Goal: Information Seeking & Learning: Compare options

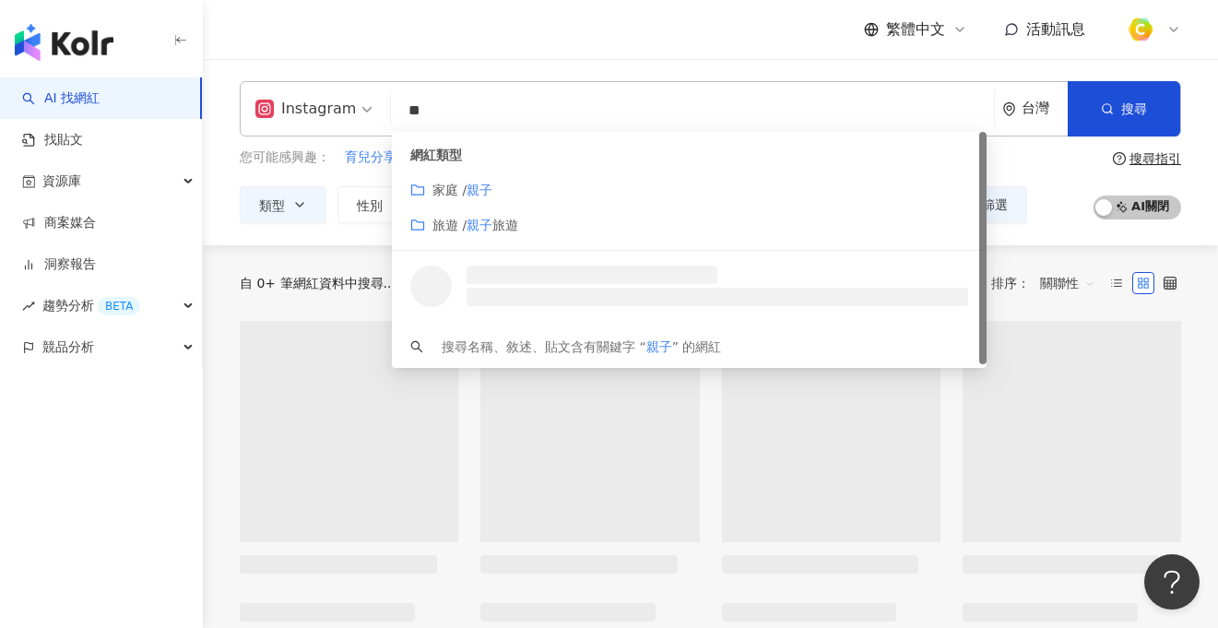
drag, startPoint x: 480, startPoint y: 108, endPoint x: 391, endPoint y: 102, distance: 88.7
click at [391, 102] on div "Instagram ** 台灣 搜尋 customizedTag loading 網紅類型 家庭 / 親子 旅遊 / 親子 旅遊 搜尋名稱、敘述、貼文含有關鍵…" at bounding box center [711, 108] width 942 height 55
type input "**********"
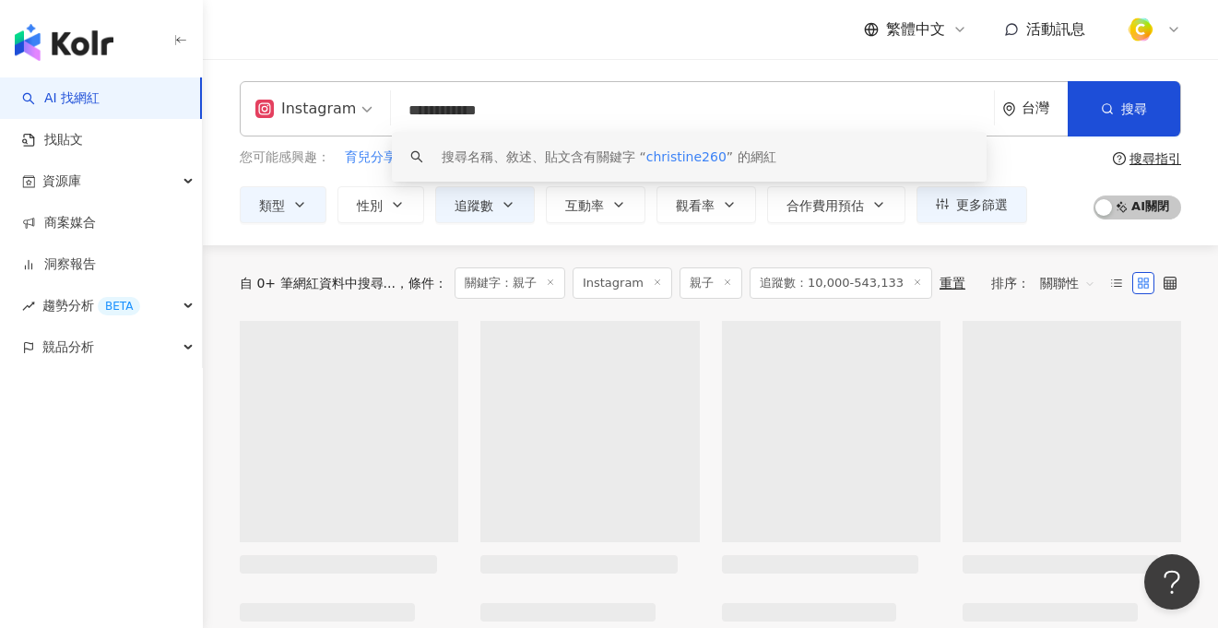
click at [688, 156] on span "christine260" at bounding box center [686, 156] width 80 height 15
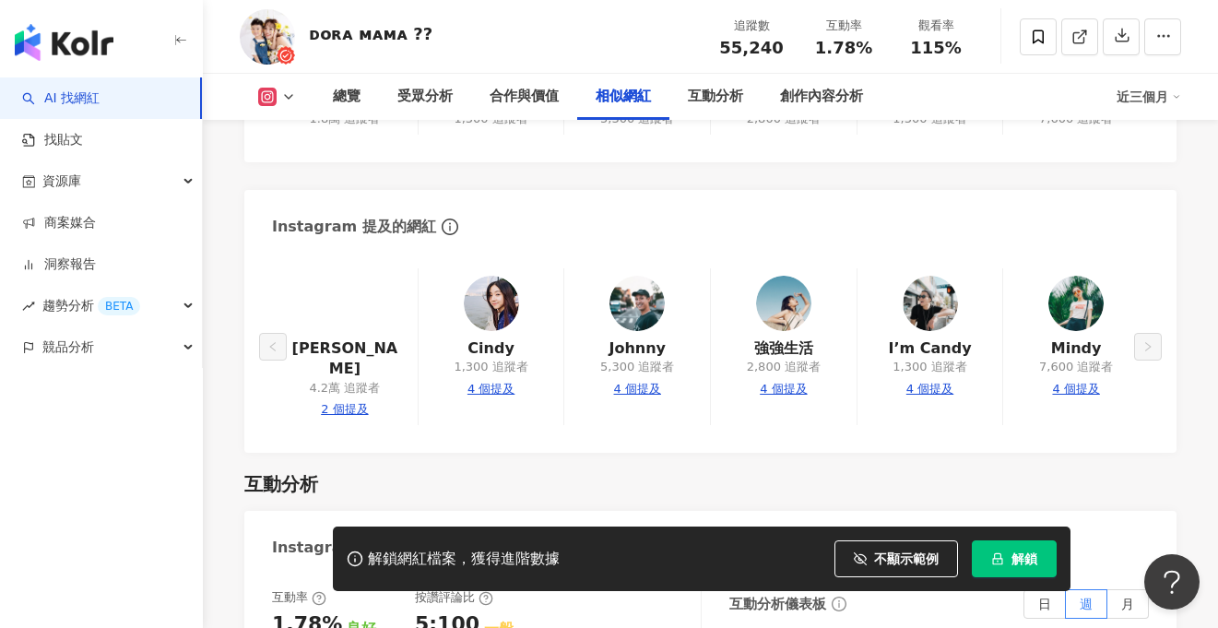
scroll to position [3232, 0]
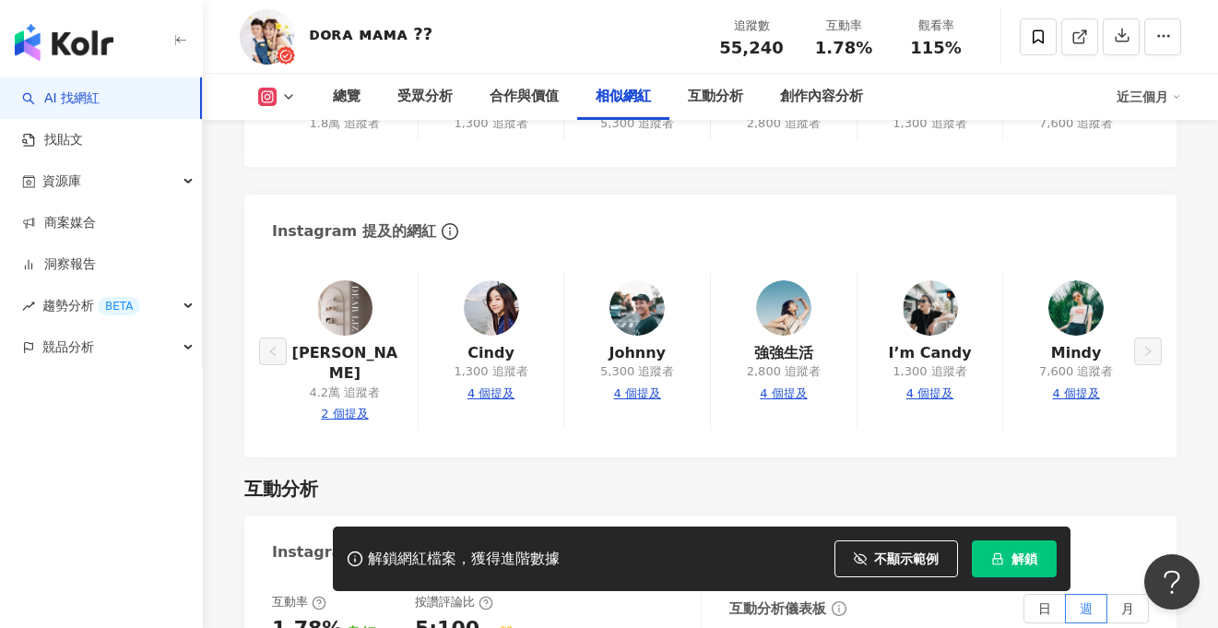
click at [341, 313] on img at bounding box center [344, 307] width 55 height 55
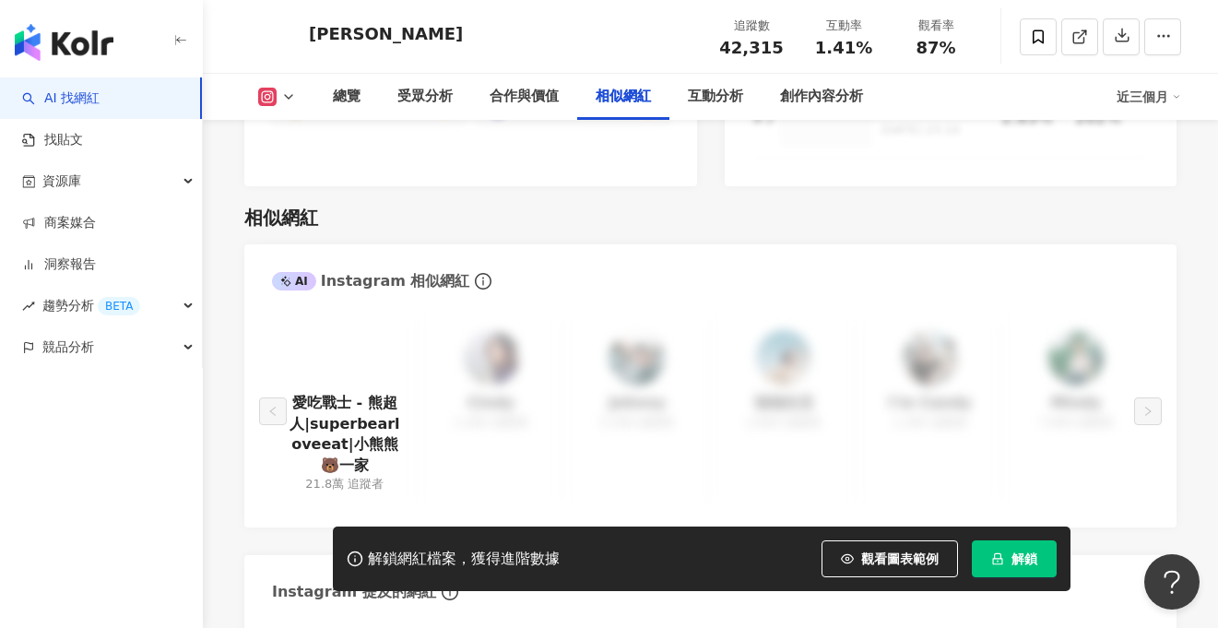
scroll to position [3010, 0]
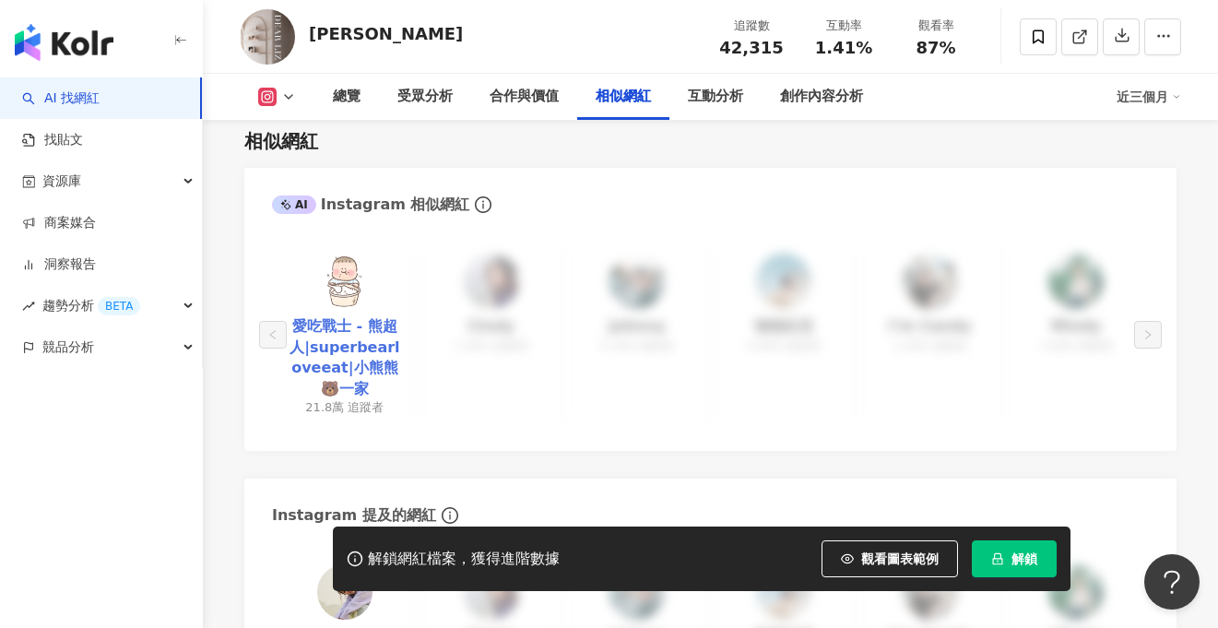
click at [378, 329] on link "愛吃戰士 - 熊超人|superbearloveeat|小熊熊🐻一家" at bounding box center [345, 357] width 116 height 83
click at [80, 35] on img "button" at bounding box center [64, 42] width 99 height 37
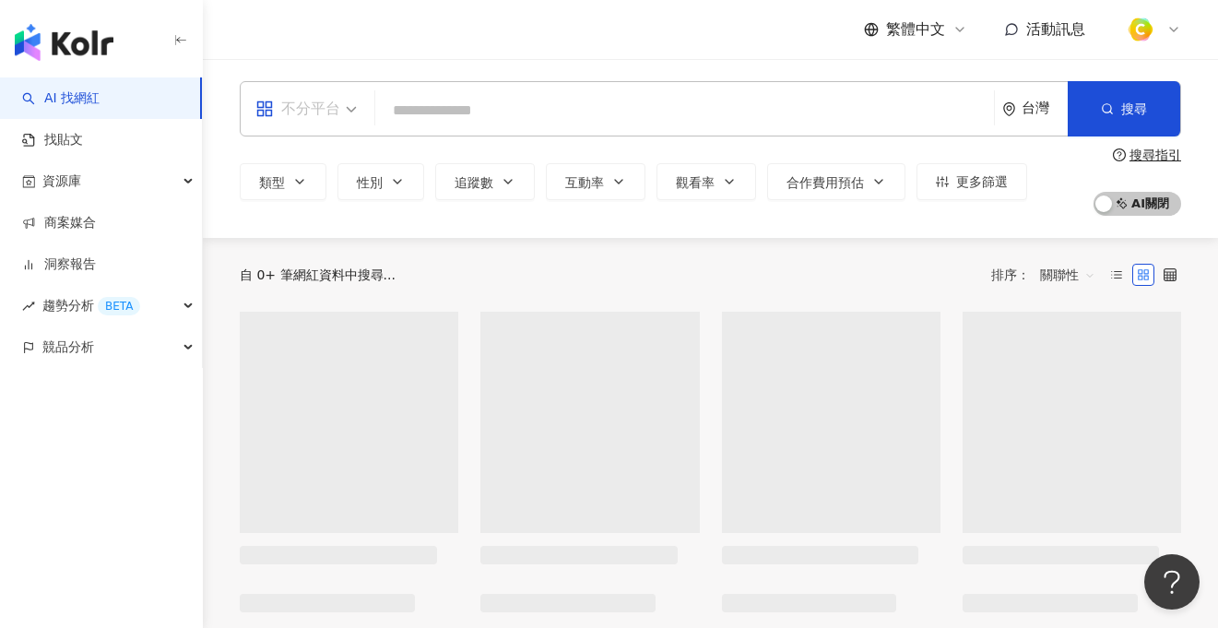
click at [287, 109] on div "不分平台" at bounding box center [297, 109] width 85 height 30
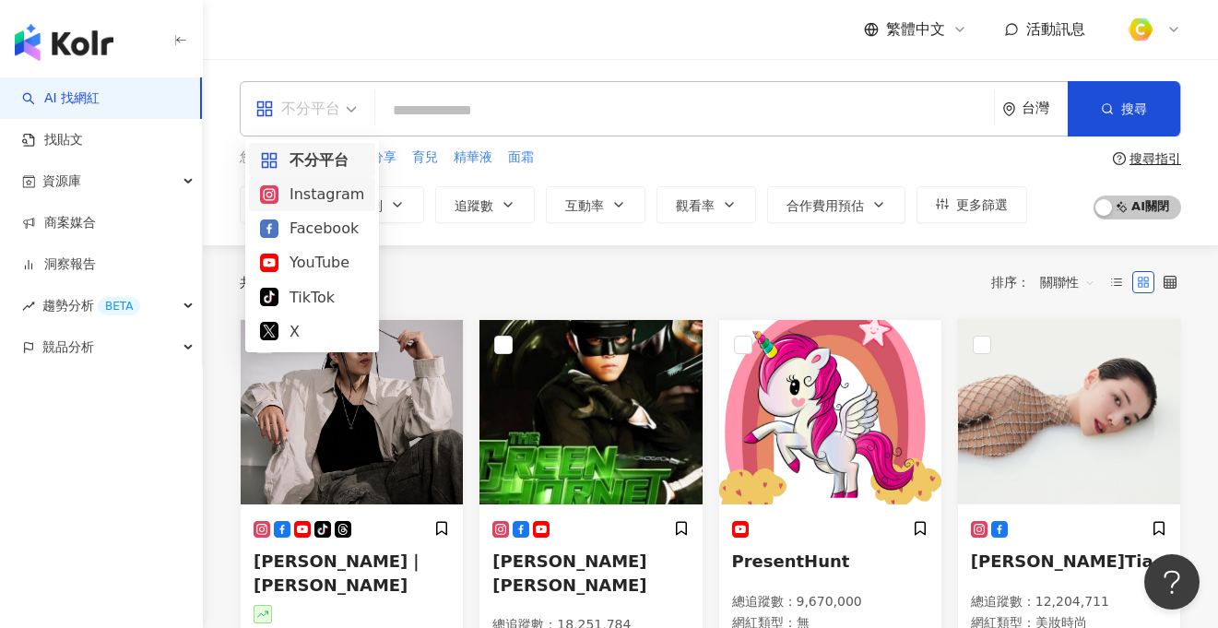
click at [283, 184] on div "Instagram" at bounding box center [312, 194] width 104 height 23
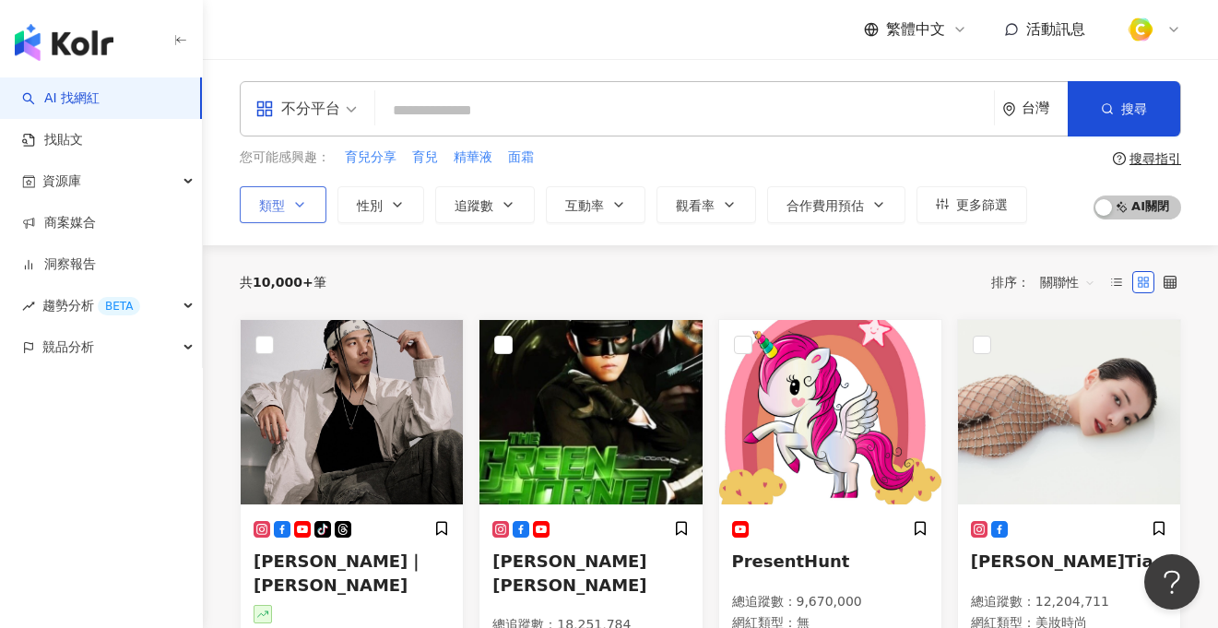
click at [303, 201] on icon "button" at bounding box center [299, 204] width 15 height 15
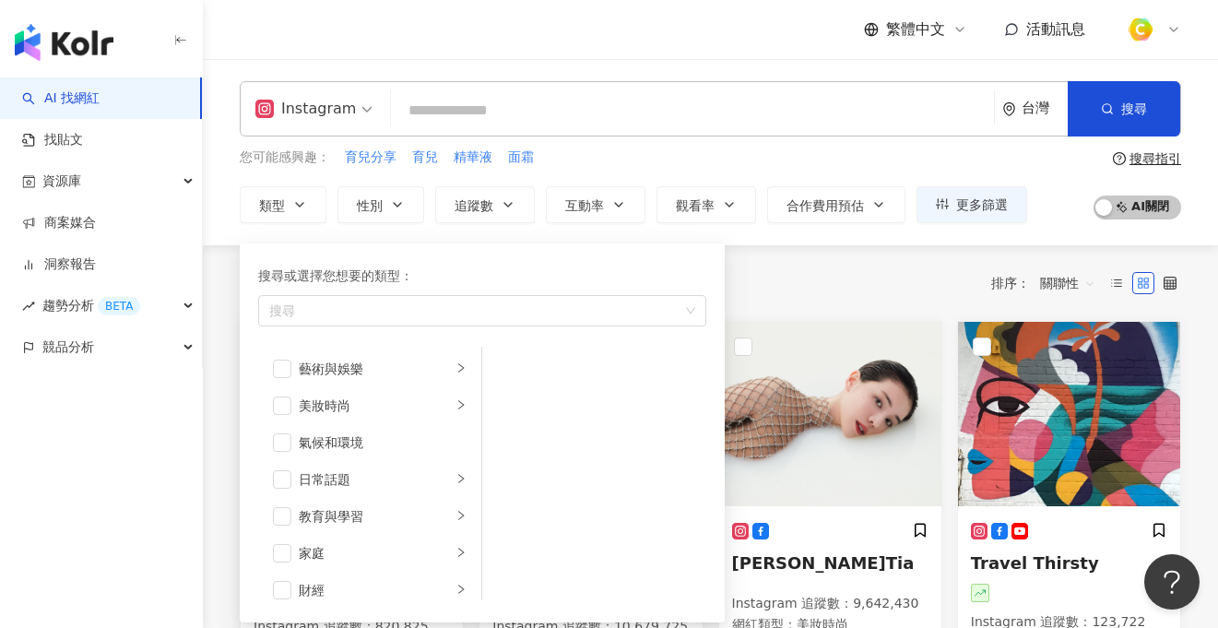
click at [235, 171] on div "Instagram 台灣 搜尋 您可能感興趣： 育兒分享 育兒 精華液 面霜 類型 搜尋或選擇您想要的類型： 搜尋 藝術與娛樂 美妝時尚 氣候和環境 日常話題…" at bounding box center [710, 152] width 1015 height 142
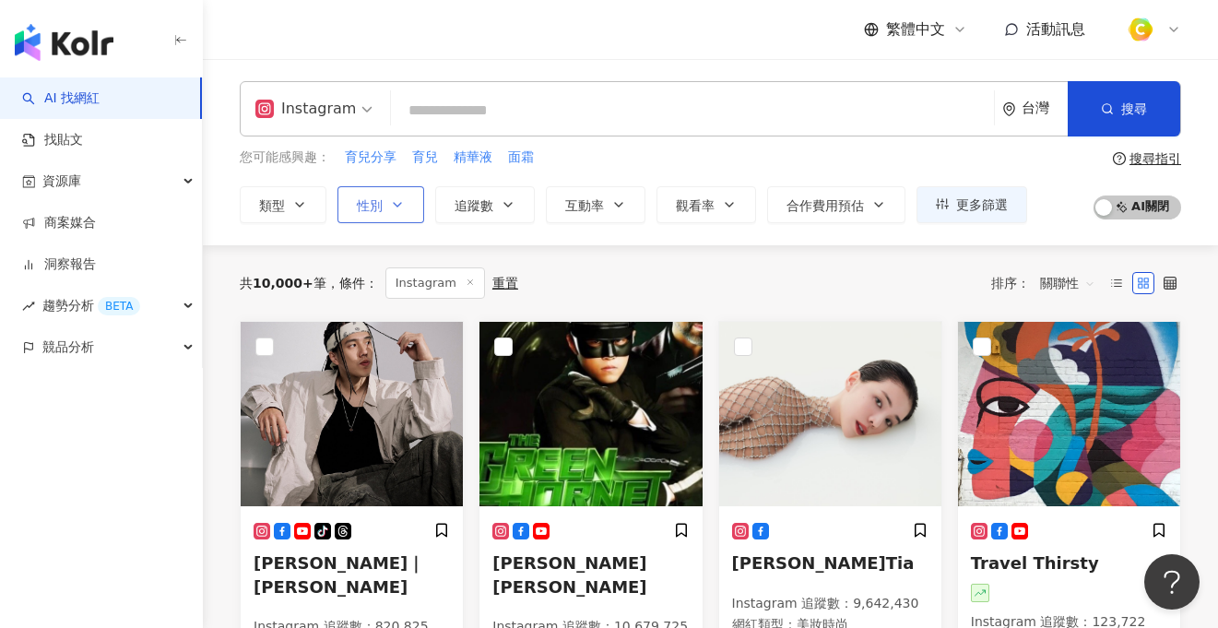
click at [401, 204] on icon "button" at bounding box center [397, 204] width 15 height 15
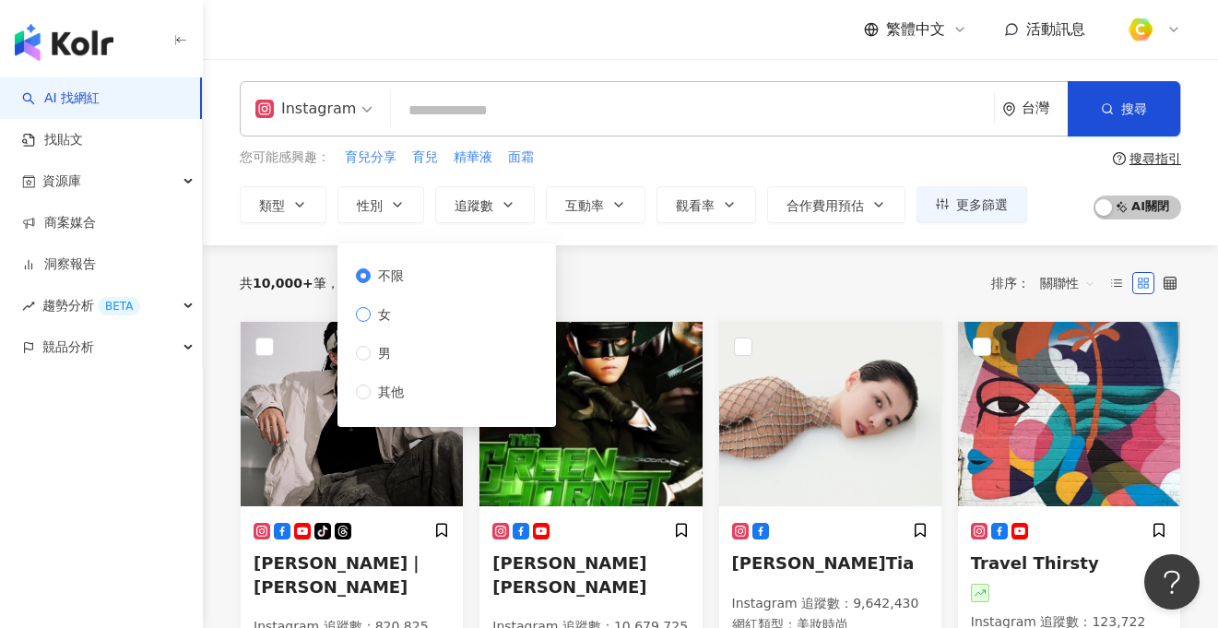
click at [392, 318] on span "女" at bounding box center [385, 314] width 28 height 20
click at [303, 203] on icon "button" at bounding box center [299, 204] width 15 height 15
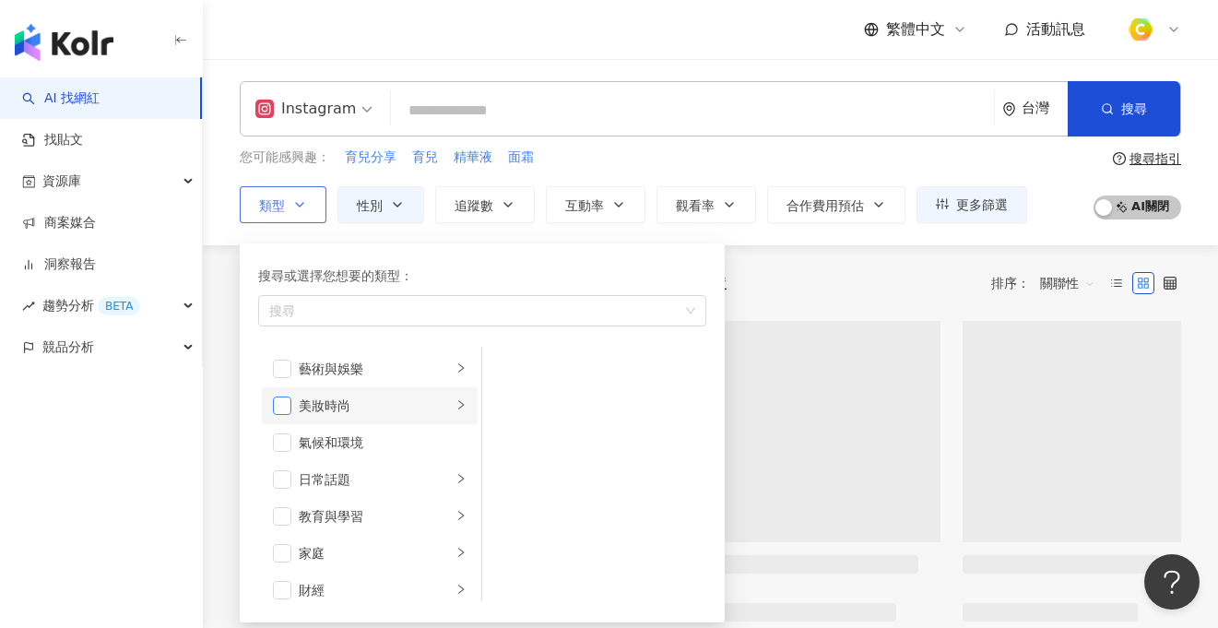
click at [279, 409] on span "button" at bounding box center [282, 406] width 18 height 18
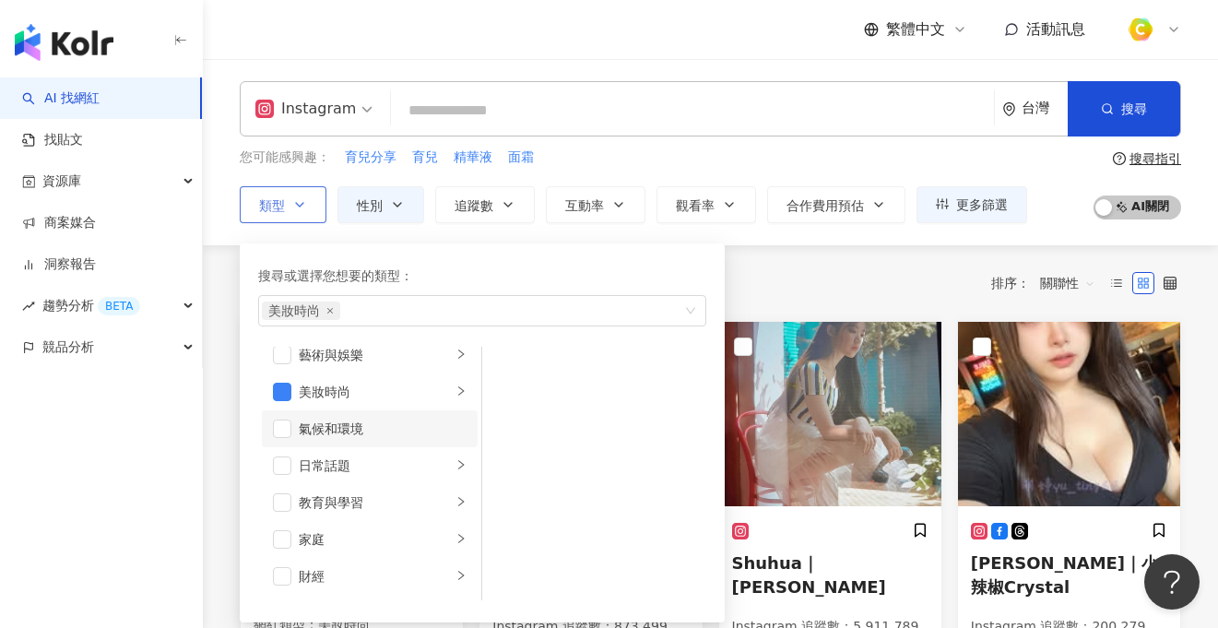
scroll to position [15, 0]
click at [284, 388] on span "button" at bounding box center [282, 391] width 18 height 18
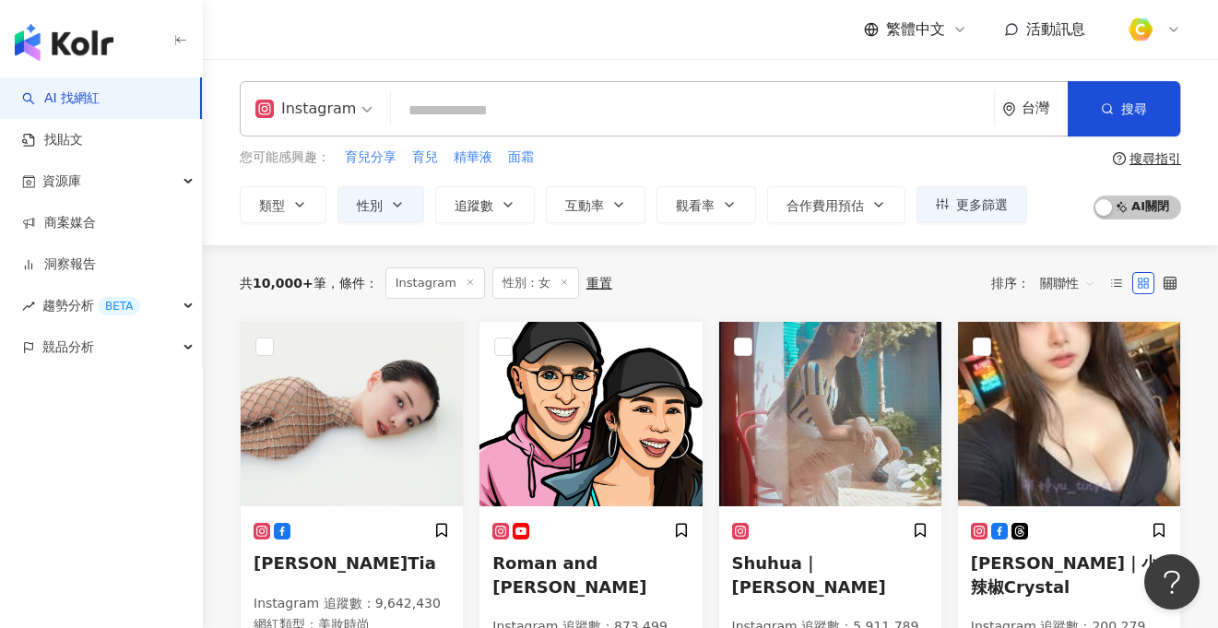
click at [473, 232] on div "Instagram 台灣 搜尋 您可能感興趣： 育兒分享 育兒 精華液 面霜 類型 搜尋或選擇您想要的類型： 搜尋 藝術與娛樂 美妝時尚 氣候和環境 日常話題…" at bounding box center [710, 152] width 1015 height 186
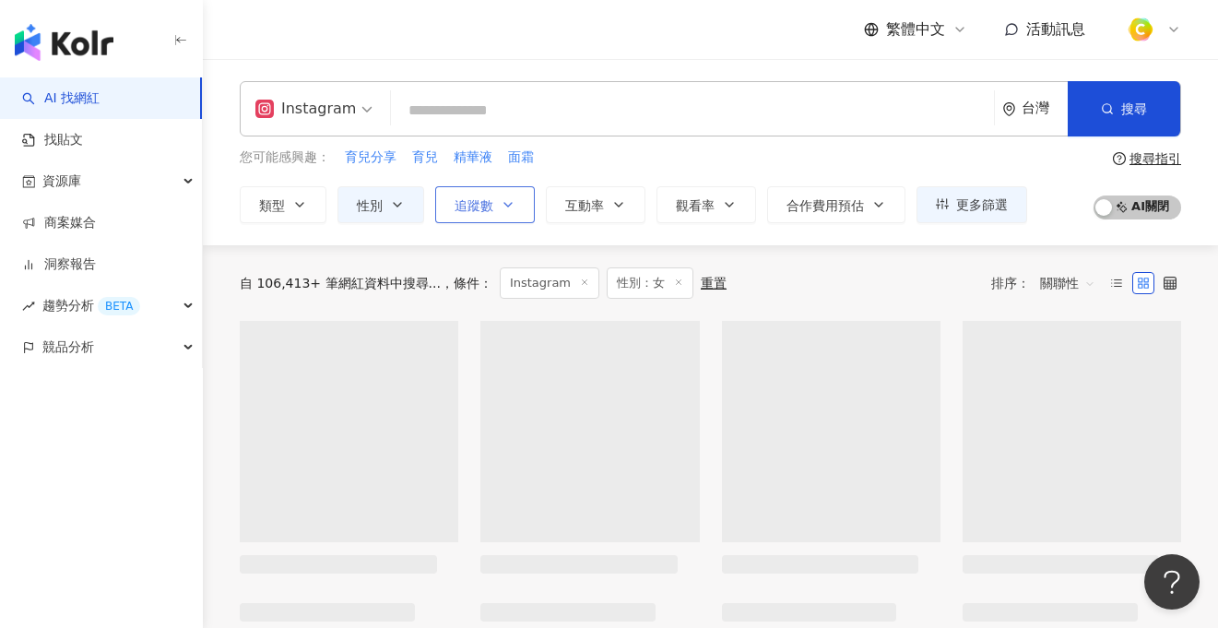
click at [502, 201] on icon "button" at bounding box center [508, 204] width 15 height 15
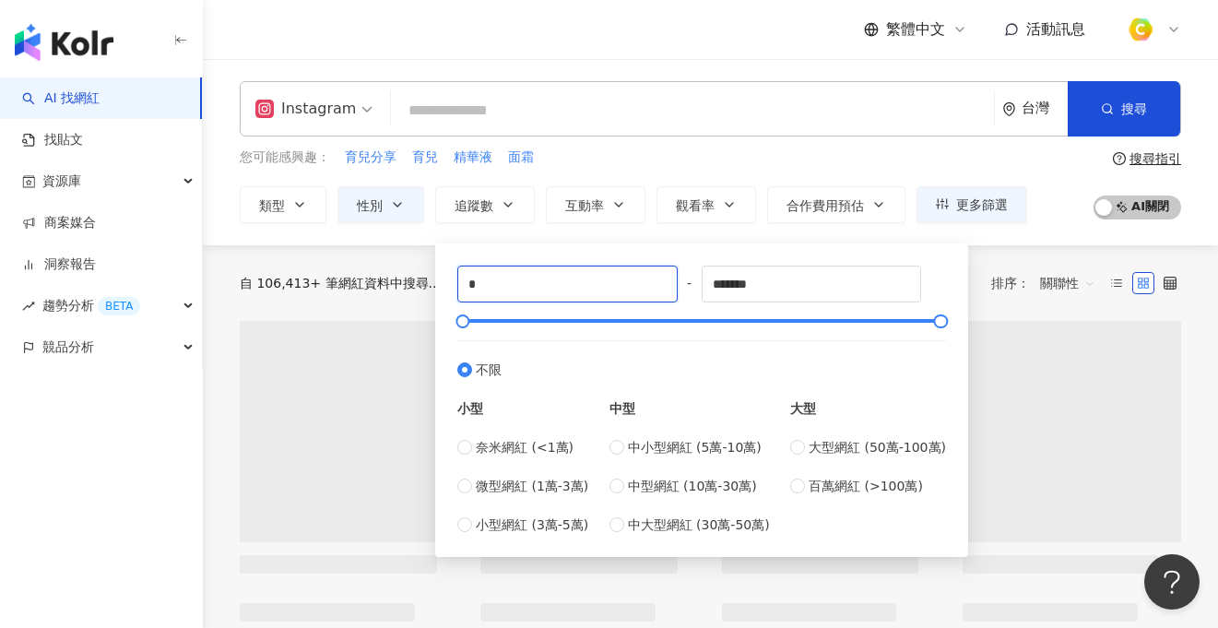
drag, startPoint x: 512, startPoint y: 295, endPoint x: 658, endPoint y: 4, distance: 325.8
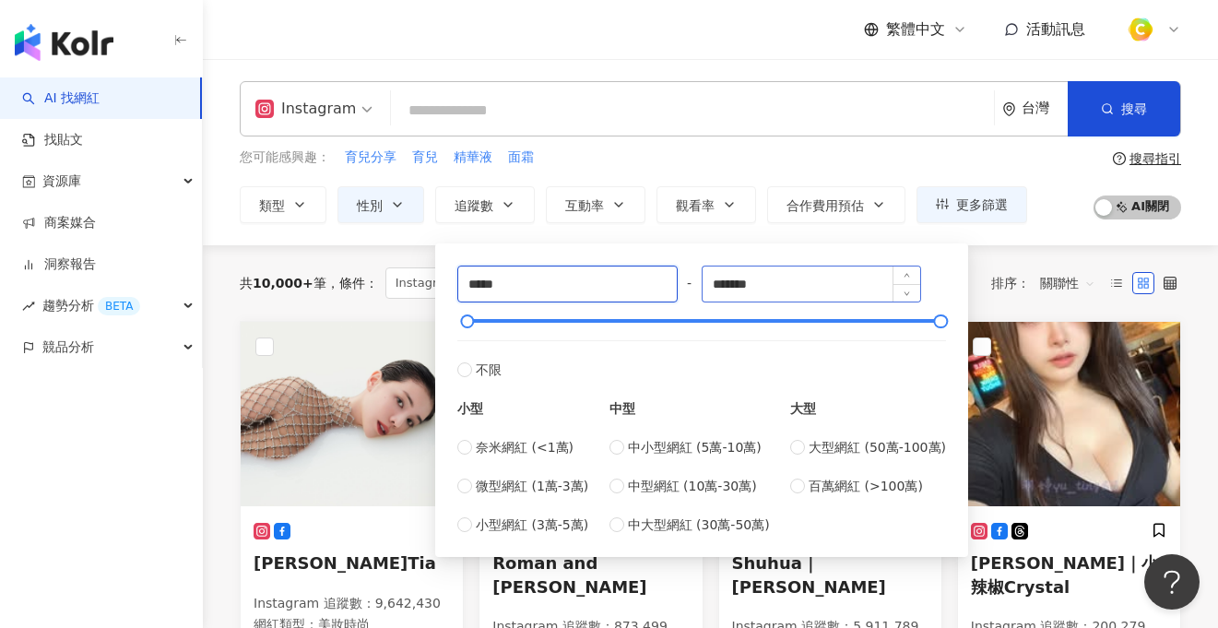
type input "*****"
drag, startPoint x: 789, startPoint y: 287, endPoint x: 668, endPoint y: 276, distance: 122.2
click at [668, 276] on div "***** - ******* 不限 小型 奈米網紅 (<1萬) 微型網紅 (1萬-3萬) 小型網紅 (3萬-5萬) 中型 中小型網紅 (5萬-10萬) 中型…" at bounding box center [701, 400] width 489 height 269
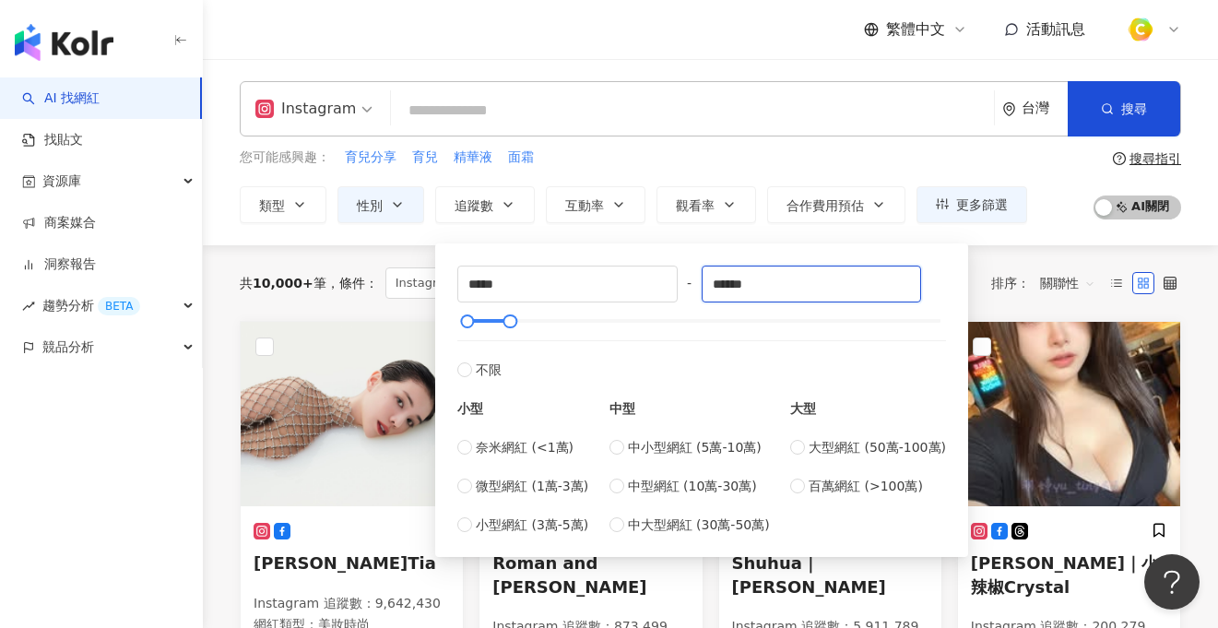
type input "******"
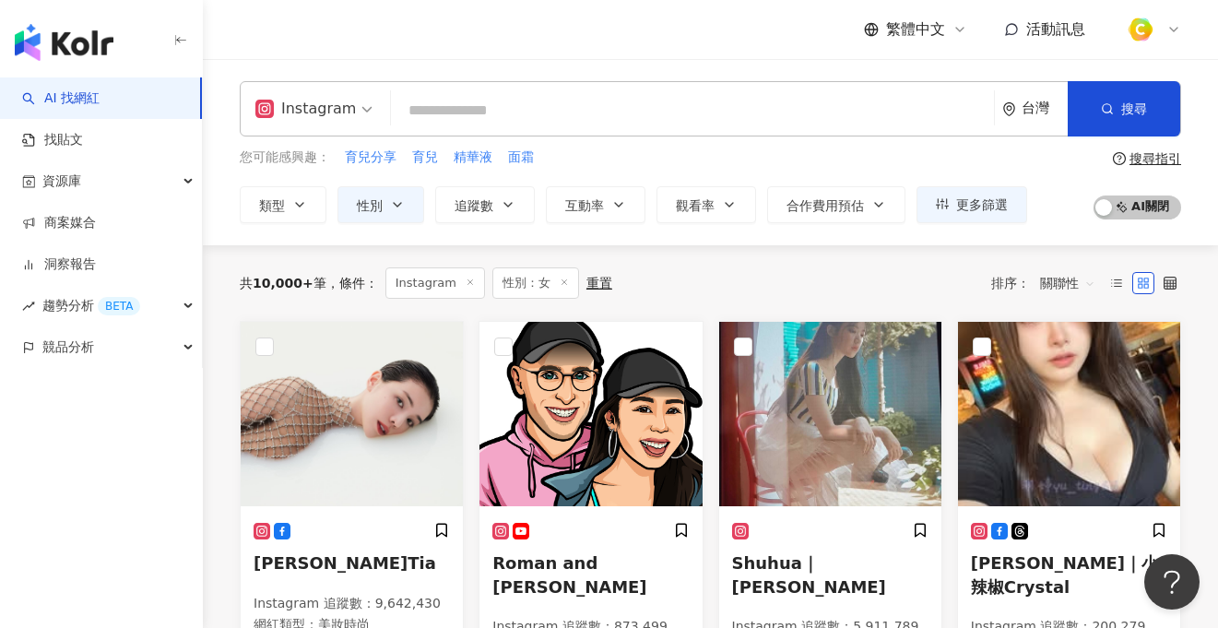
click at [643, 232] on div "Instagram 台灣 搜尋 您可能感興趣： 育兒分享 育兒 精華液 面霜 類型 性別 追蹤數 互動率 觀看率 合作費用預估 更多篩選 不限 女 男 其他 …" at bounding box center [710, 152] width 1015 height 186
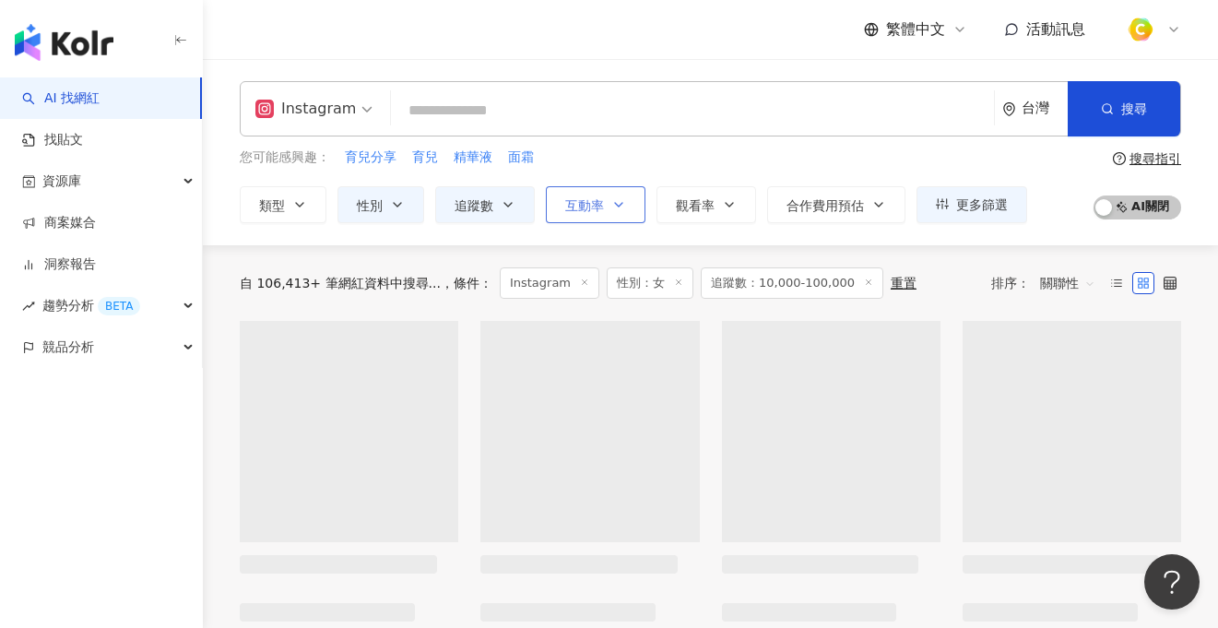
click at [620, 206] on icon "button" at bounding box center [618, 204] width 15 height 15
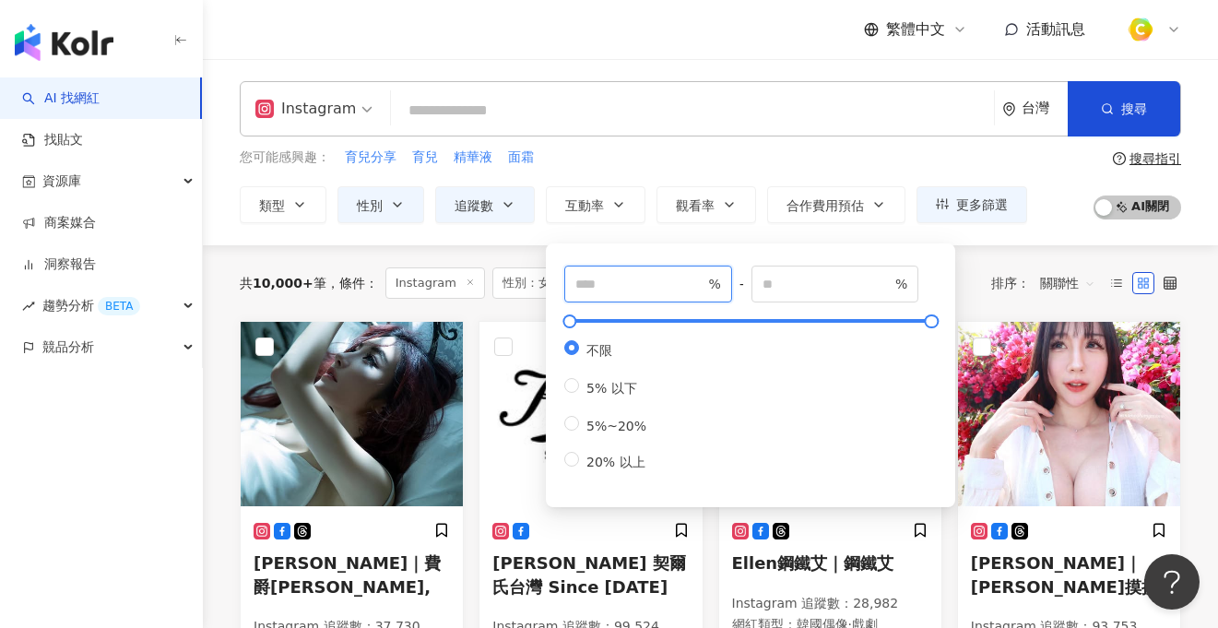
click at [601, 281] on input "number" at bounding box center [639, 284] width 129 height 20
type input "***"
click at [610, 243] on div "*** % - % 不限 5% 以下 5%~20% 20% 以上" at bounding box center [750, 375] width 409 height 264
click at [610, 241] on div "*** % - % 不限 5% 以下 5%~20% 20% 以上" at bounding box center [750, 370] width 409 height 273
click at [610, 240] on div "*** % - % 不限 5% 以下 5%~20% 20% 以上" at bounding box center [750, 370] width 409 height 273
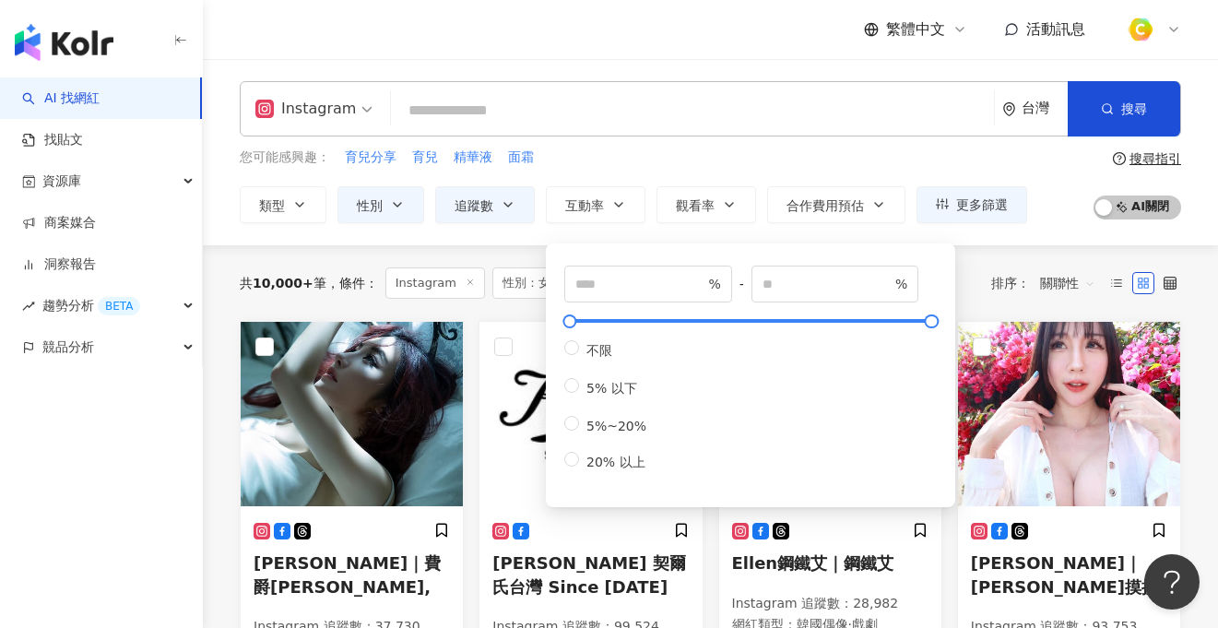
click at [533, 243] on div "Instagram 台灣 搜尋 您可能感興趣： 育兒分享 育兒 精華液 面霜 類型 性別 追蹤數 互動率 觀看率 合作費用預估 更多篩選 不限 女 男 其他 …" at bounding box center [710, 152] width 1015 height 186
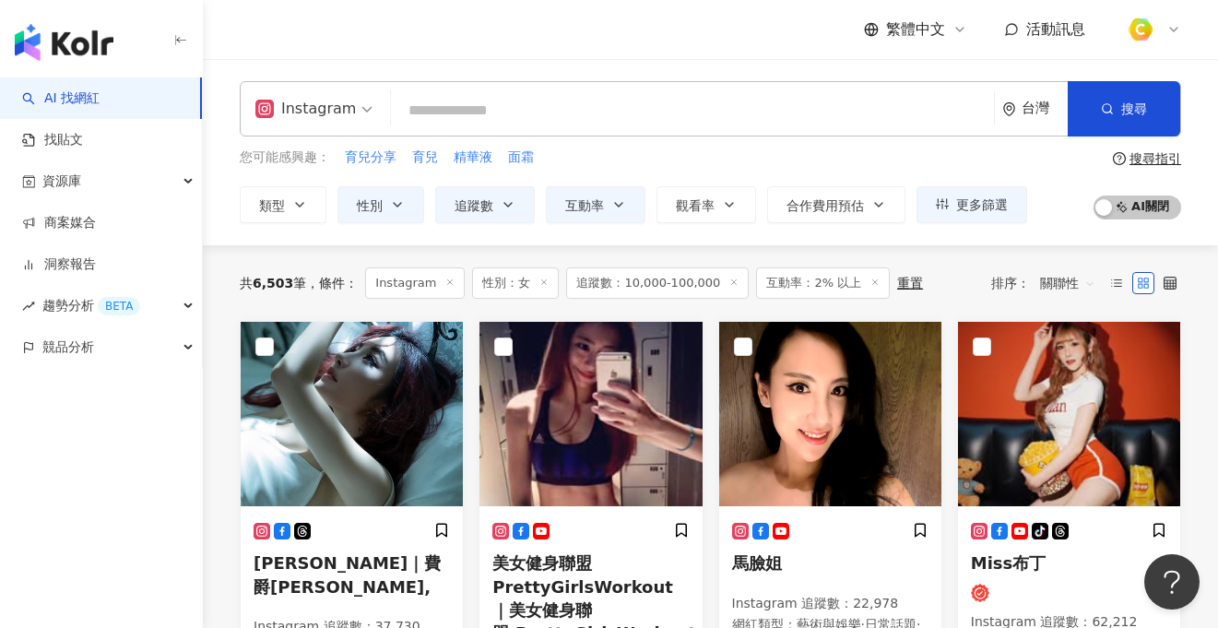
click at [545, 100] on input "search" at bounding box center [692, 110] width 588 height 35
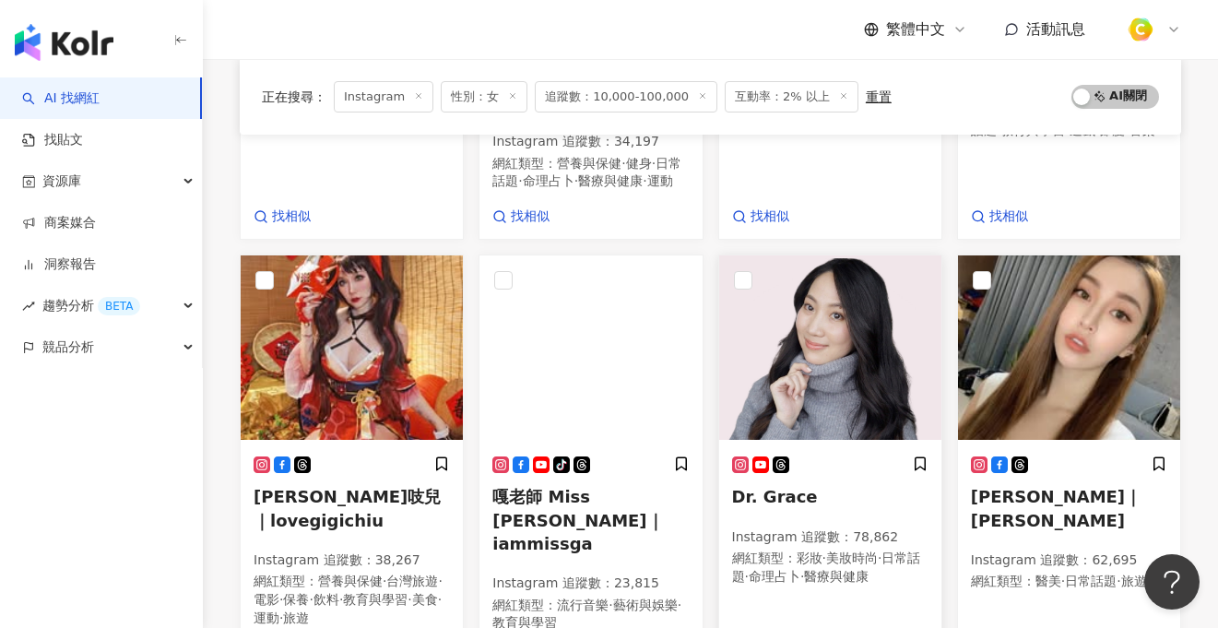
scroll to position [570, 0]
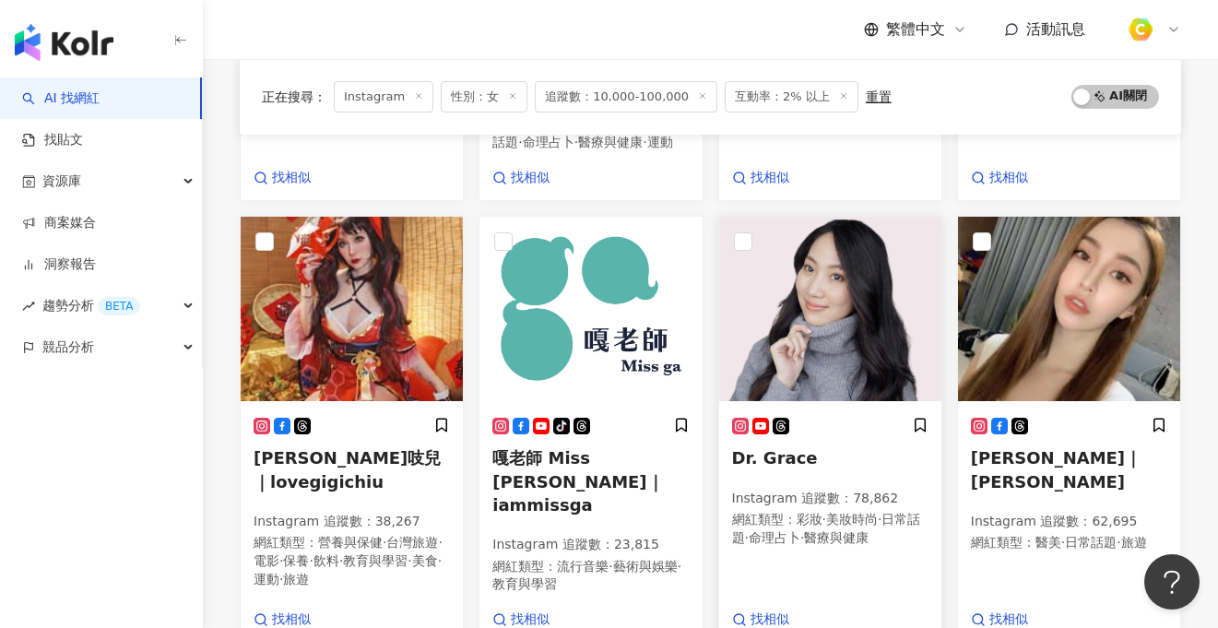
click at [836, 369] on img at bounding box center [830, 309] width 222 height 184
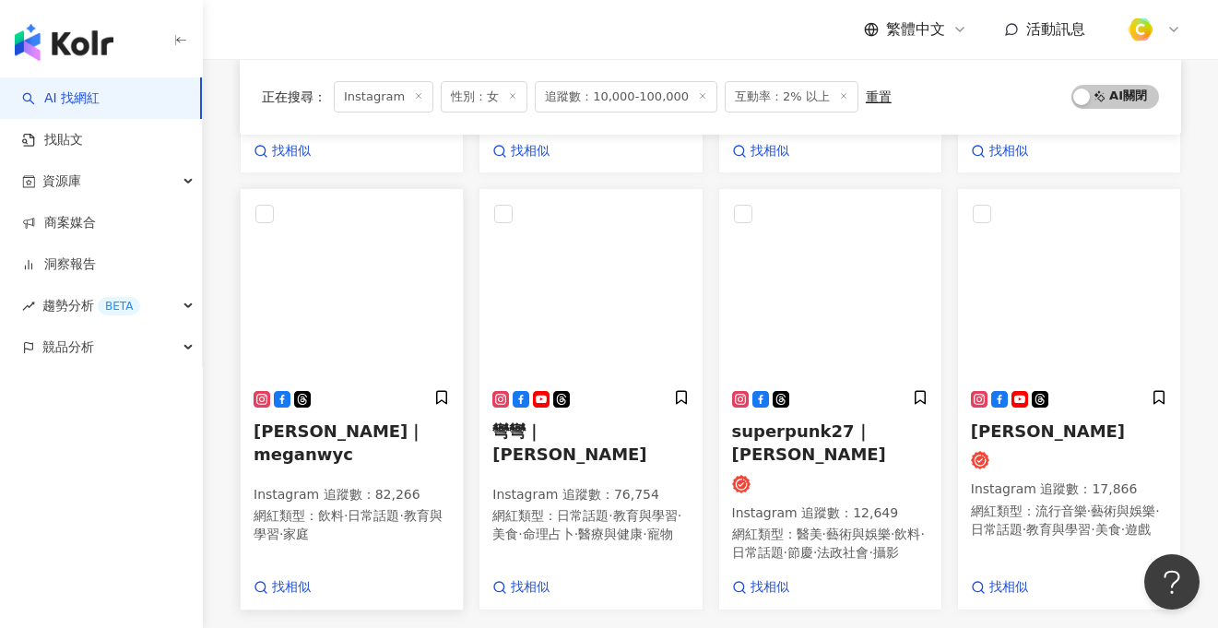
scroll to position [1070, 0]
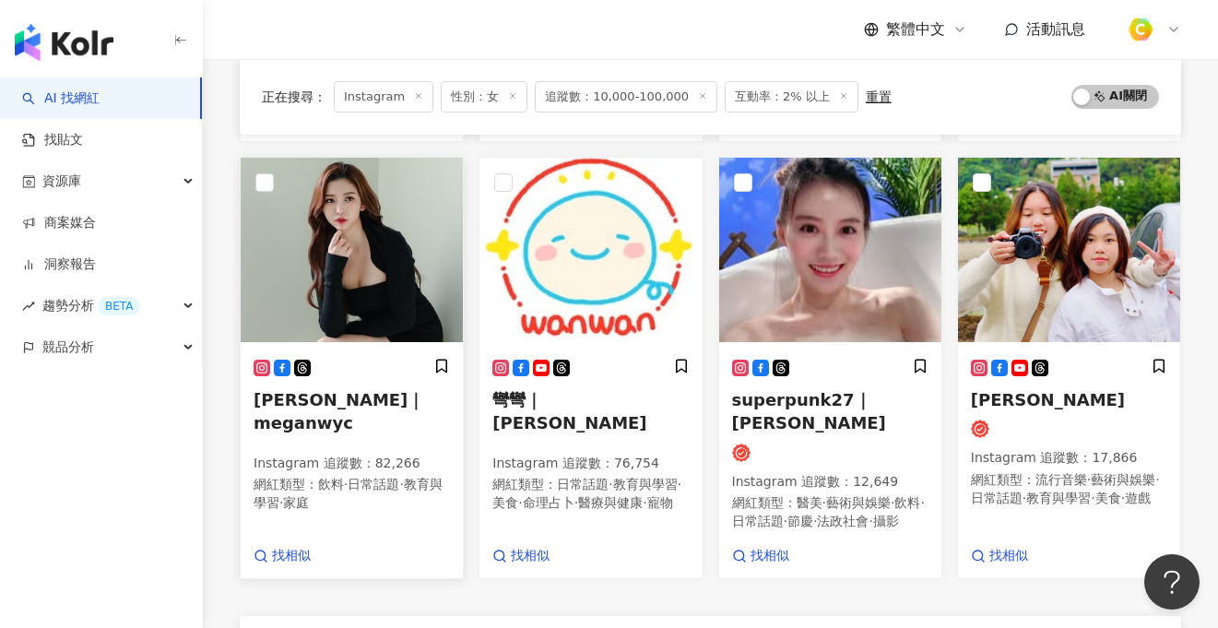
click at [348, 273] on img at bounding box center [352, 250] width 222 height 184
click at [1066, 283] on img at bounding box center [1069, 250] width 222 height 184
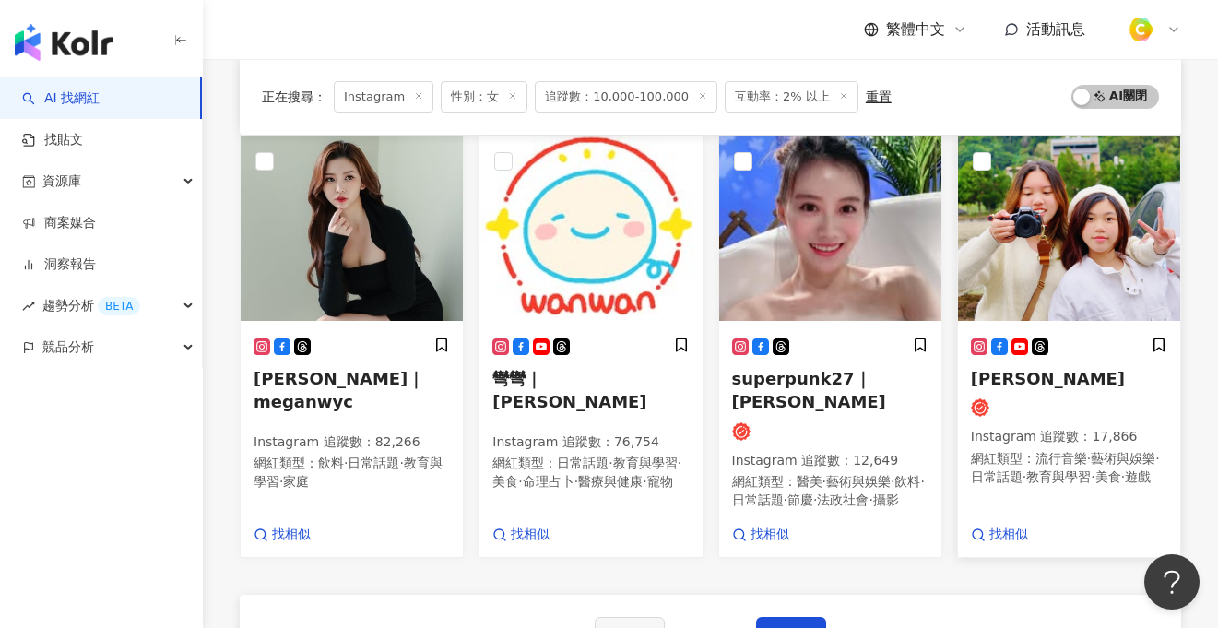
scroll to position [1156, 0]
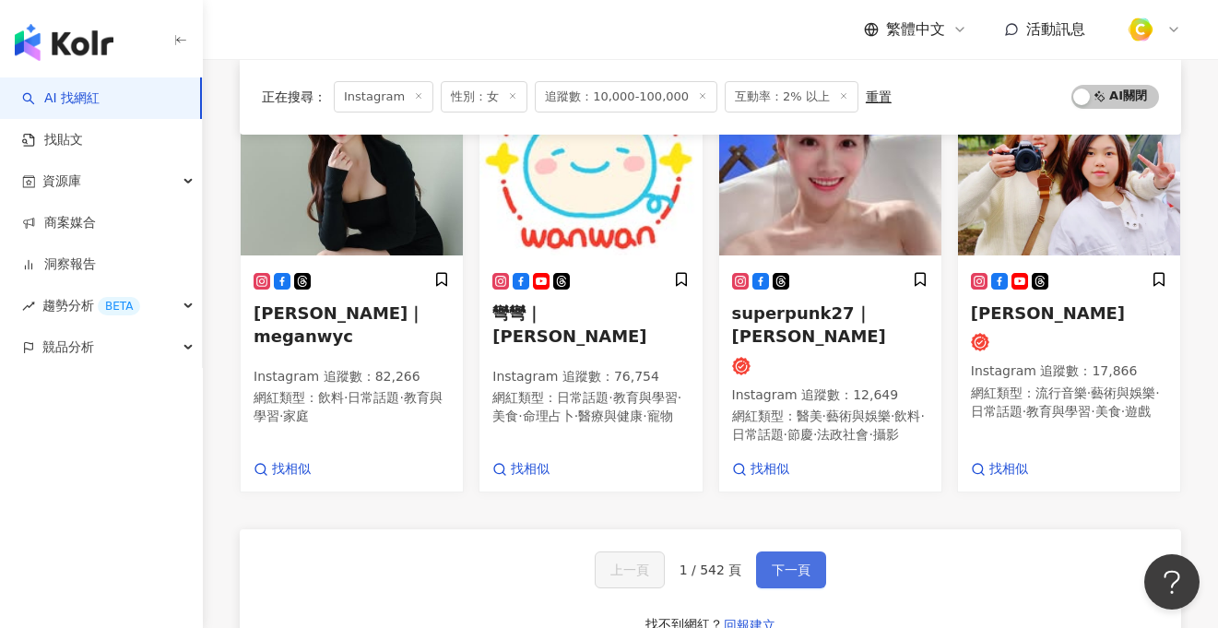
click at [796, 577] on span "下一頁" at bounding box center [791, 570] width 39 height 15
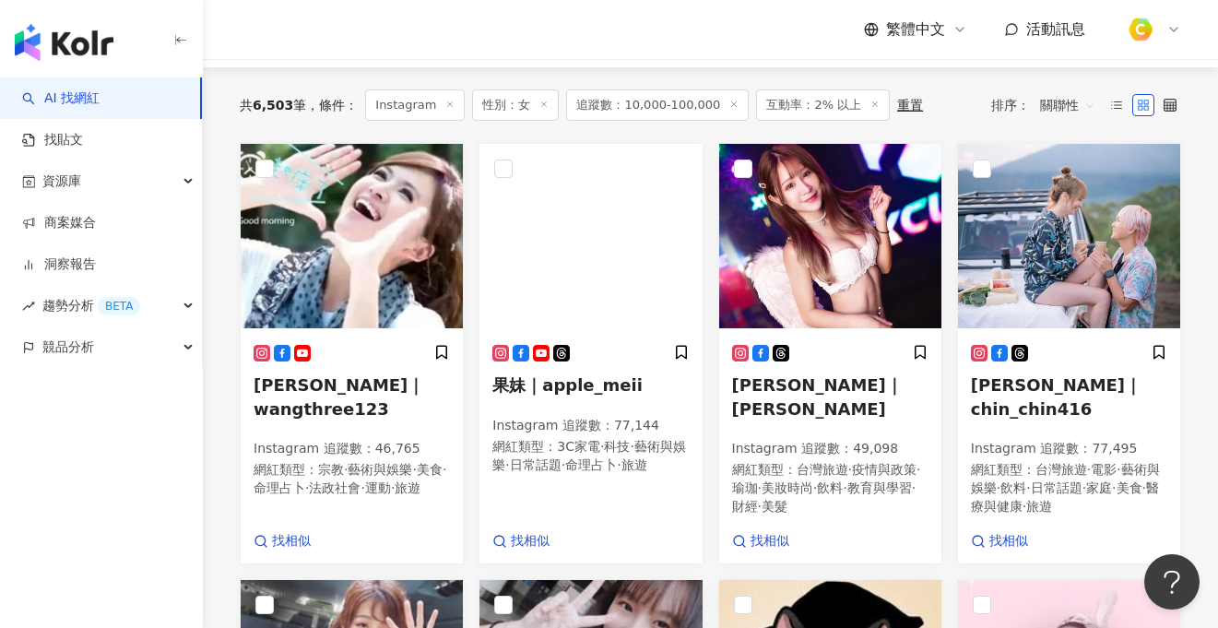
scroll to position [183, 0]
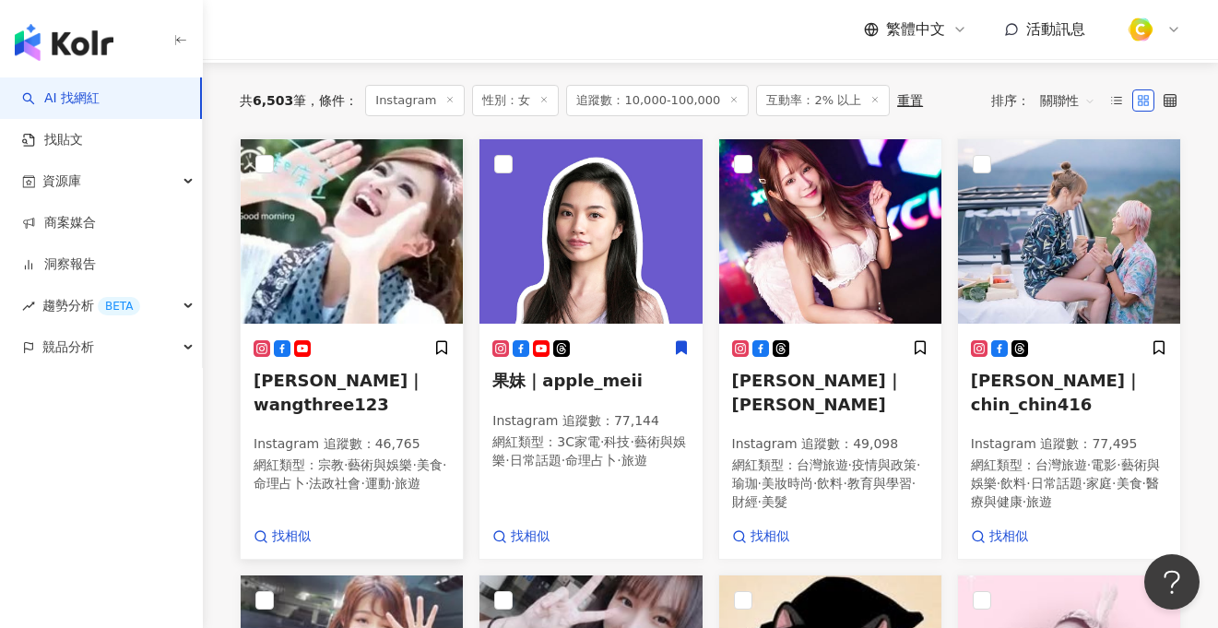
click at [361, 386] on span "王淑麗｜wangthree123" at bounding box center [339, 392] width 171 height 42
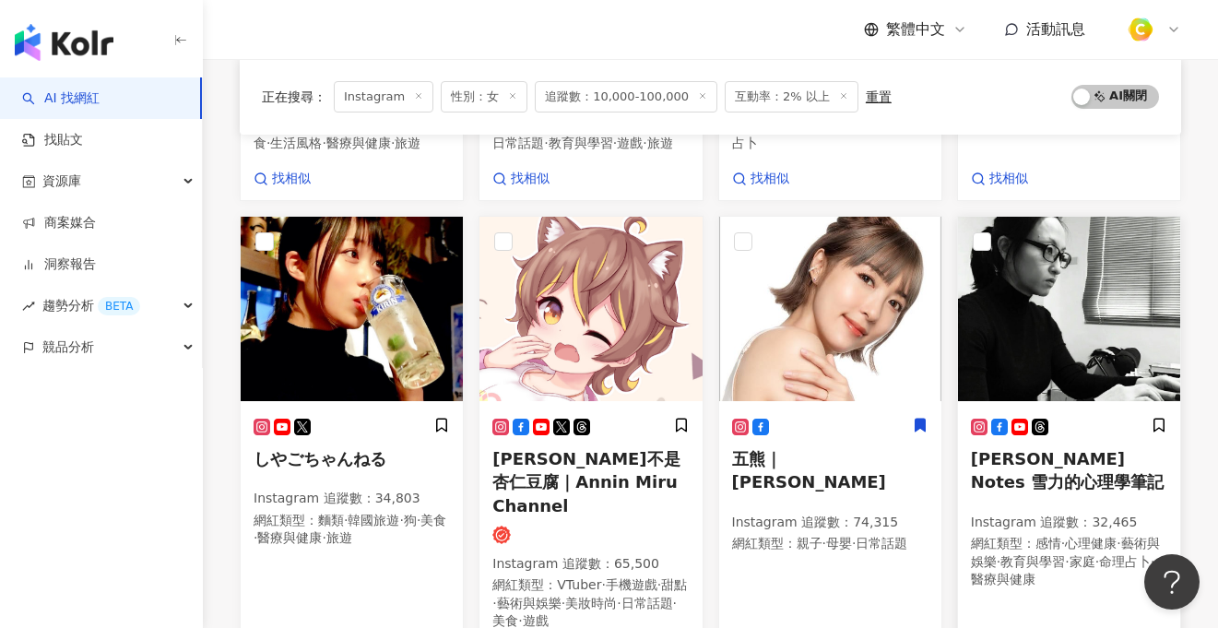
scroll to position [963, 0]
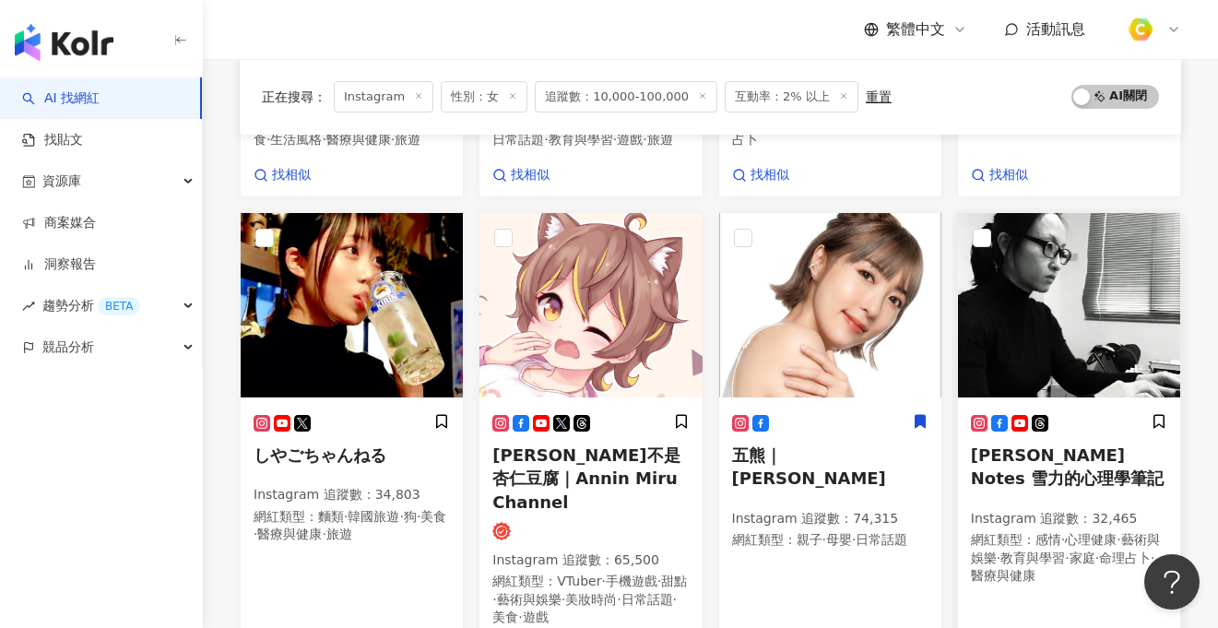
click at [1069, 474] on h5 "Sherry's Notes 雪力的心理學筆記" at bounding box center [1069, 467] width 196 height 46
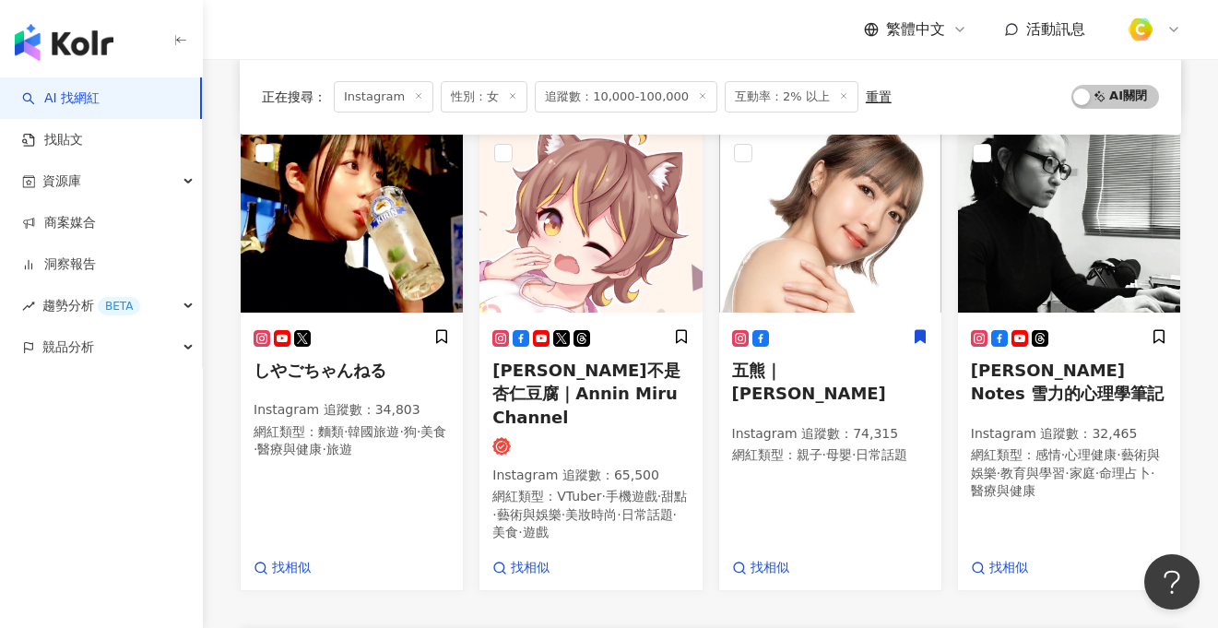
scroll to position [1401, 0]
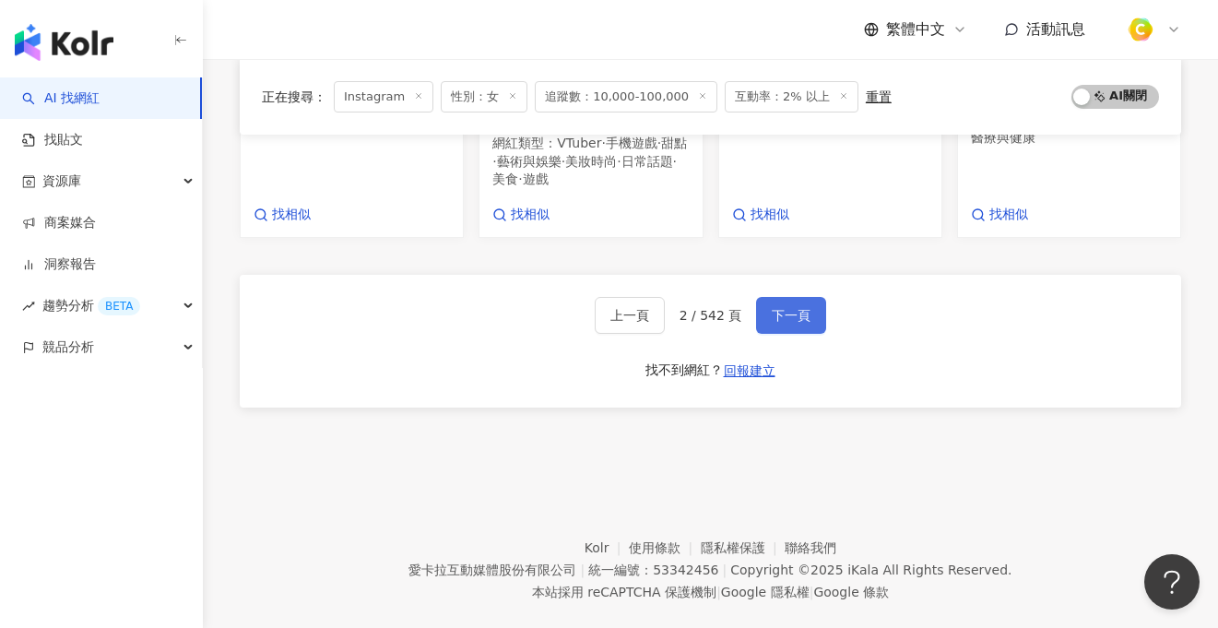
click at [806, 308] on span "下一頁" at bounding box center [791, 315] width 39 height 15
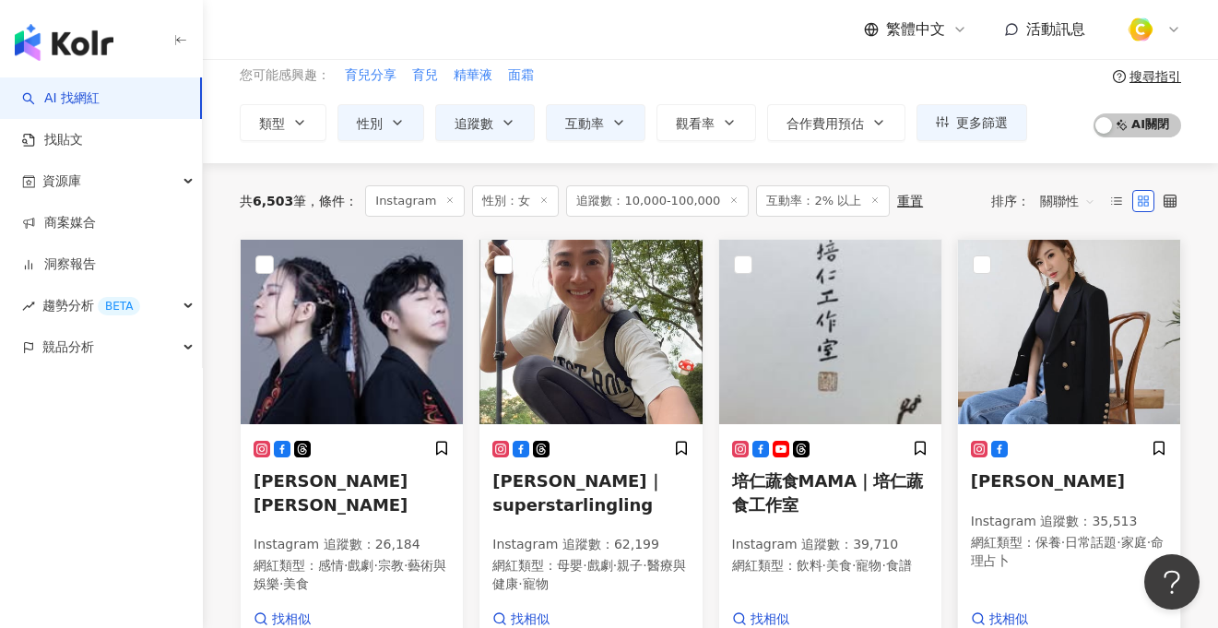
scroll to position [86, 0]
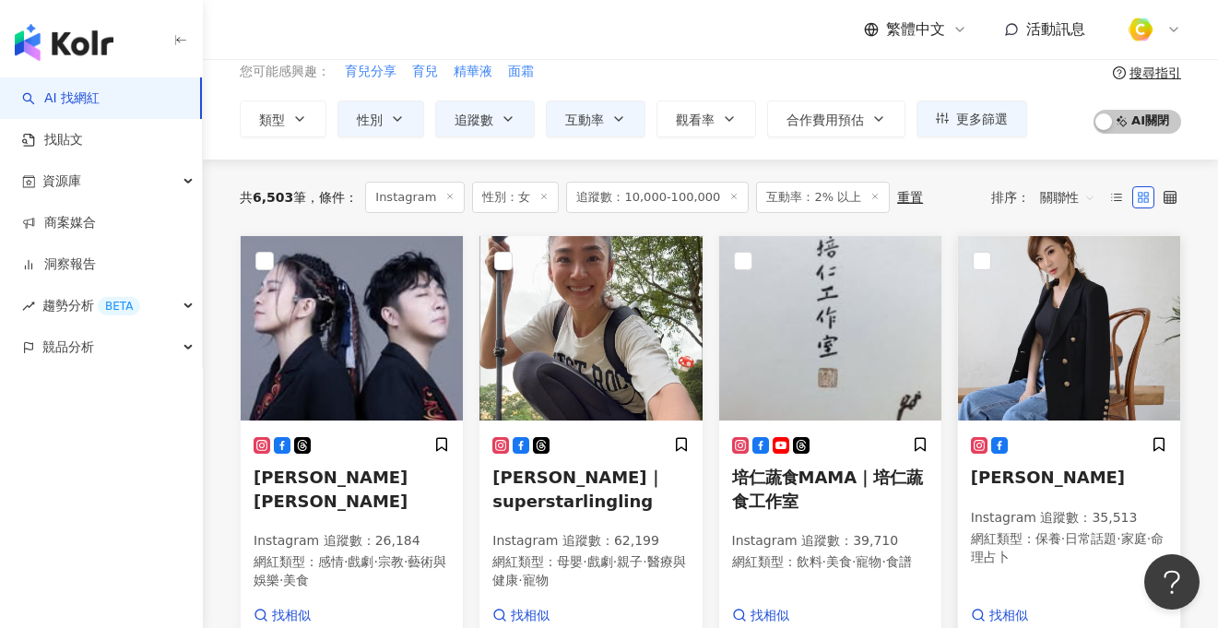
click at [1084, 390] on img at bounding box center [1069, 328] width 222 height 184
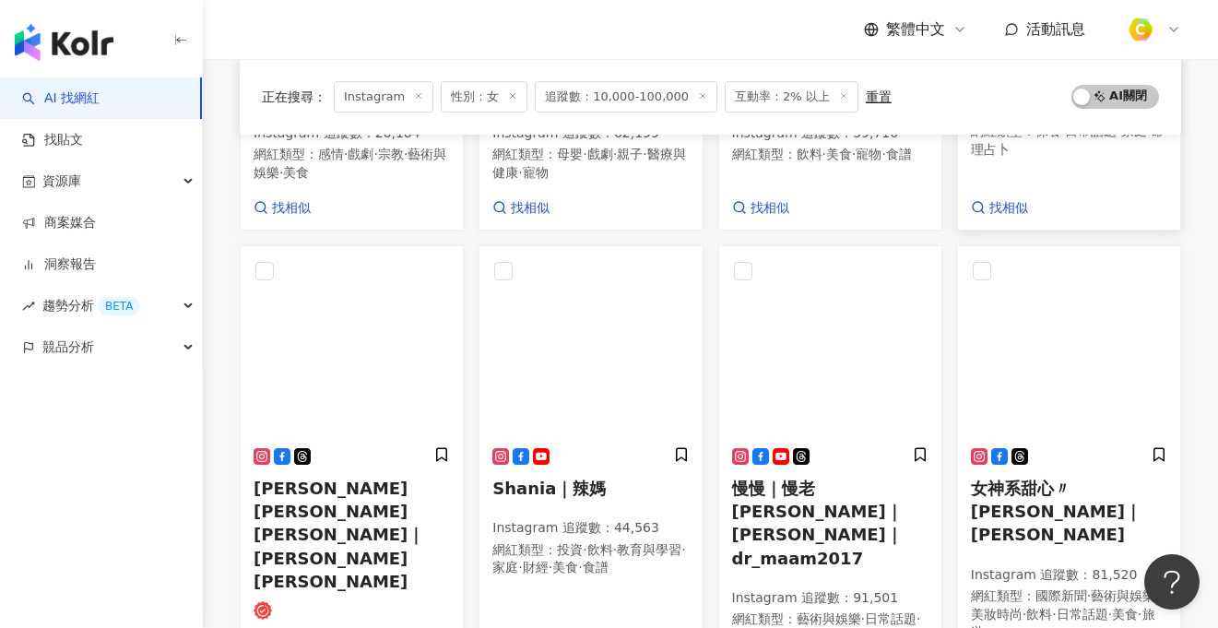
scroll to position [591, 0]
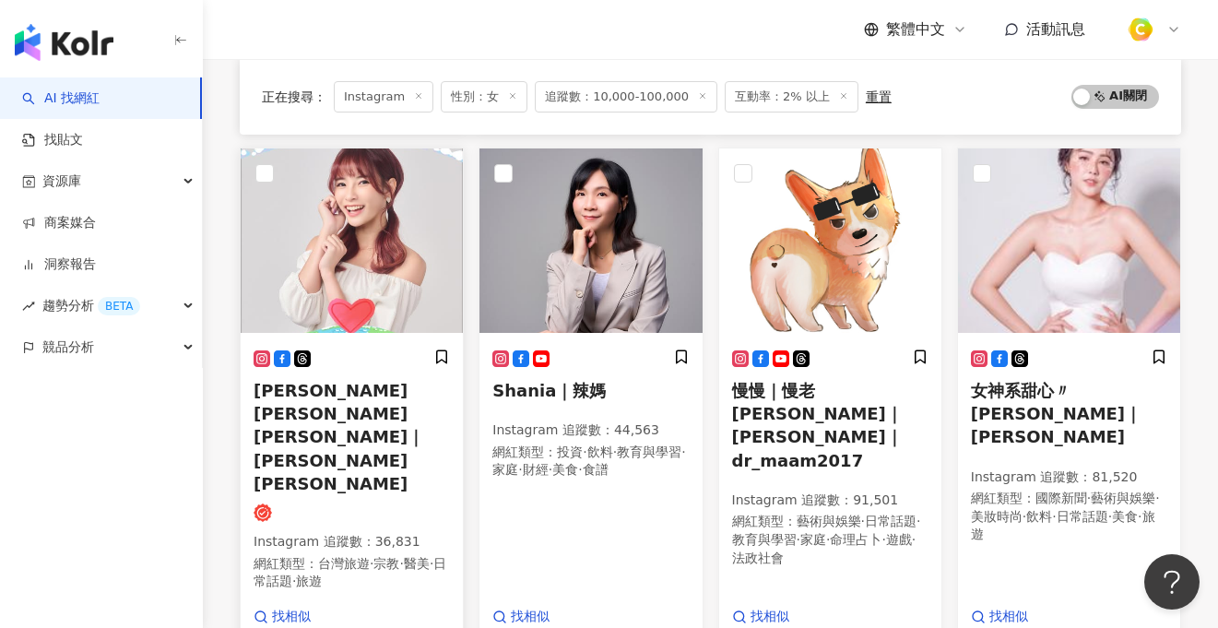
click at [374, 398] on h5 "林俞汝Annie Lin｜Annie Lin" at bounding box center [352, 437] width 196 height 116
click at [580, 394] on span "Shania｜辣媽" at bounding box center [548, 390] width 113 height 19
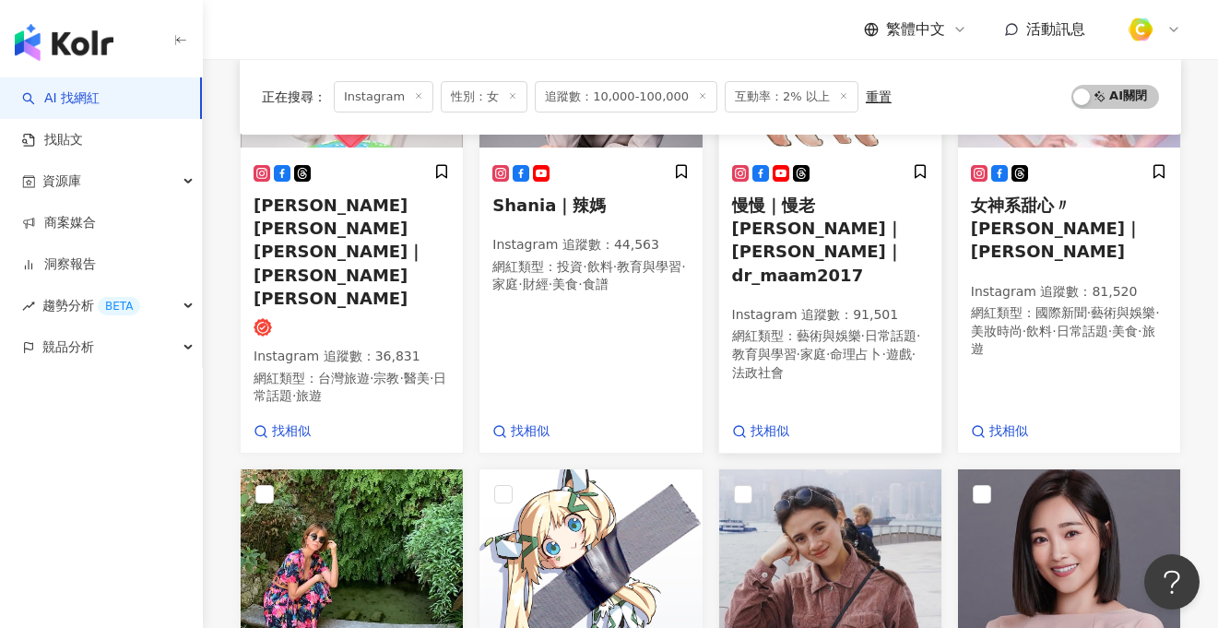
scroll to position [966, 0]
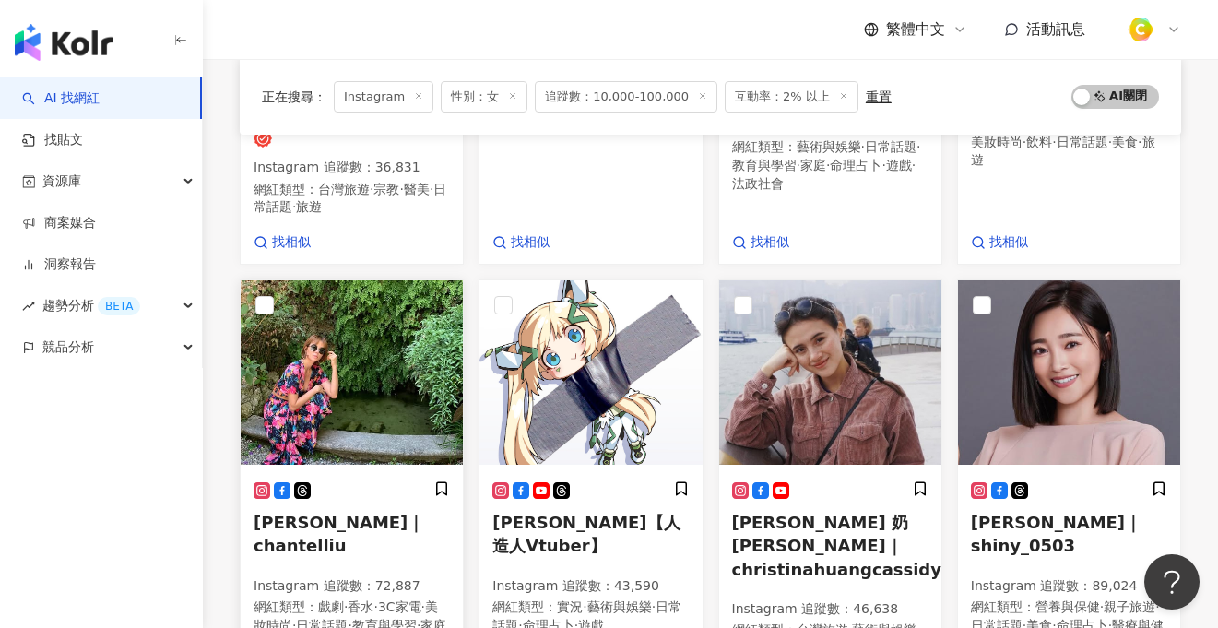
click at [356, 511] on h5 "劉香慈 Chantel Liu｜chantelliu" at bounding box center [352, 534] width 196 height 46
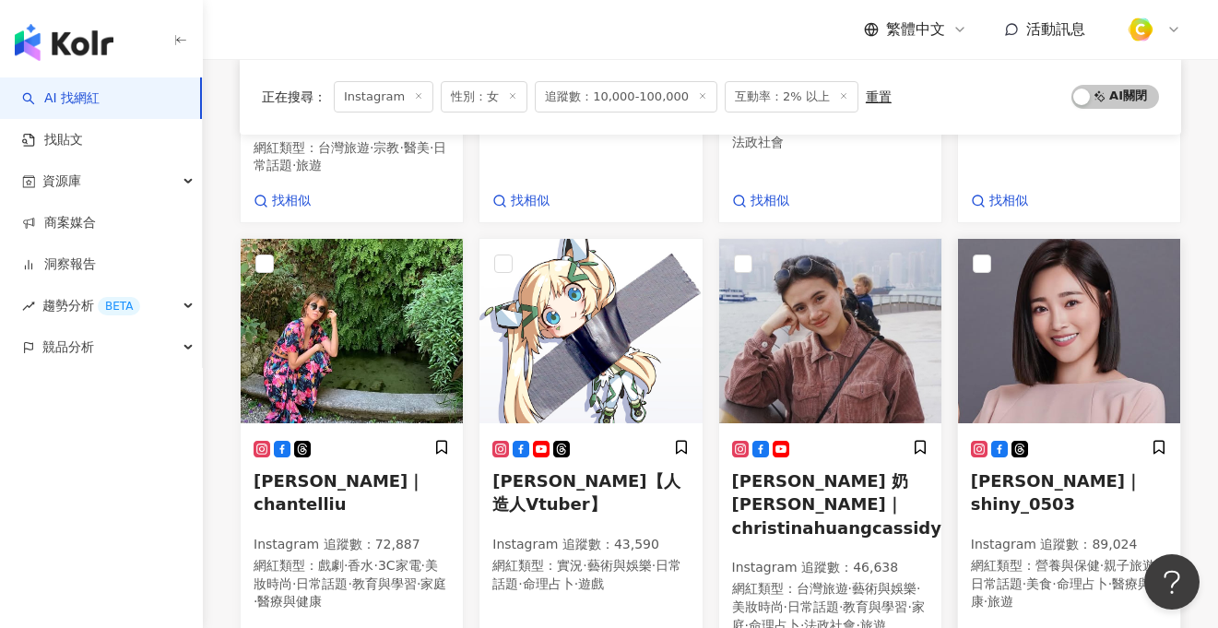
scroll to position [1008, 0]
click at [1013, 470] on span "張文綺 Shiny｜shiny_0503" at bounding box center [1056, 491] width 171 height 42
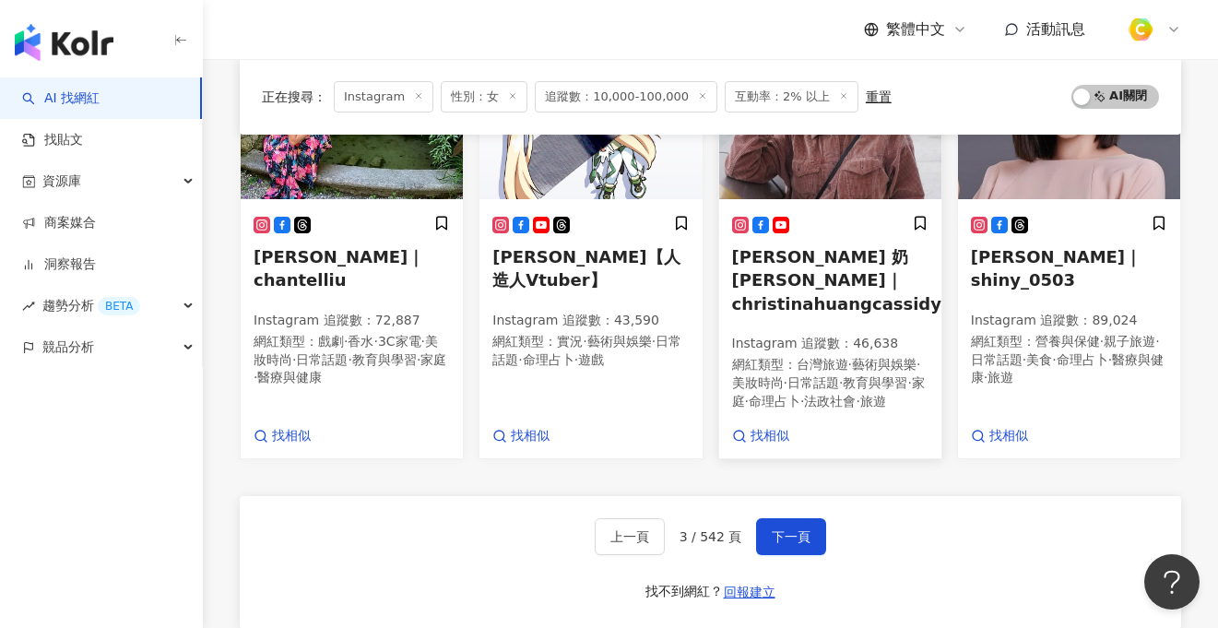
scroll to position [1313, 0]
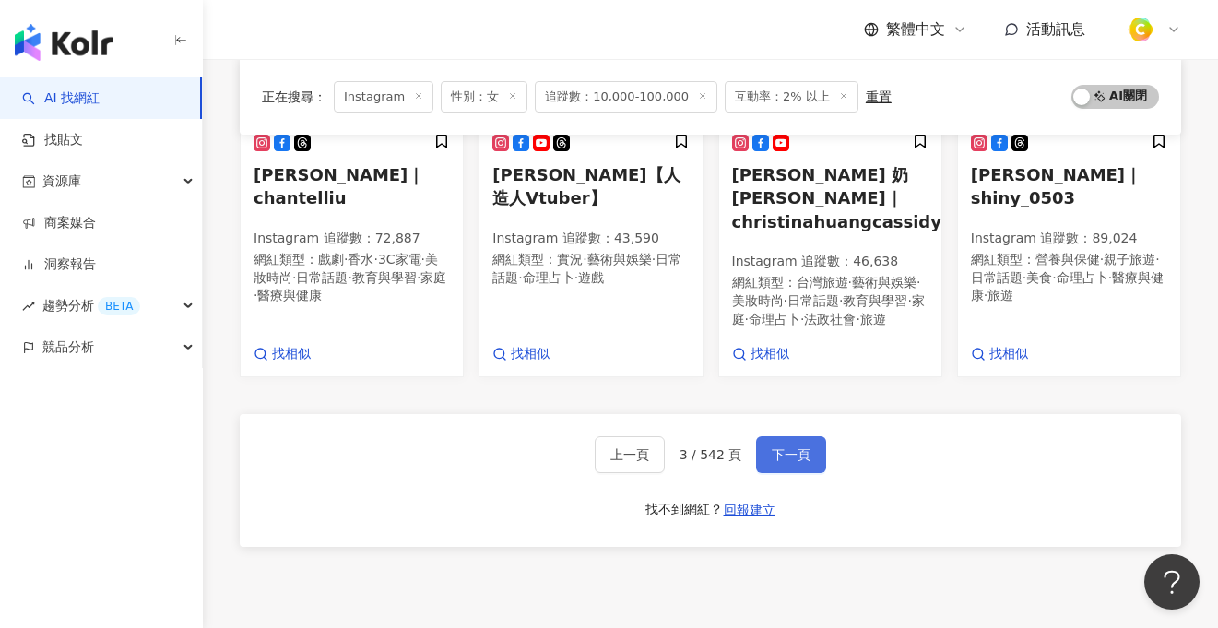
click at [782, 436] on button "下一頁" at bounding box center [791, 454] width 70 height 37
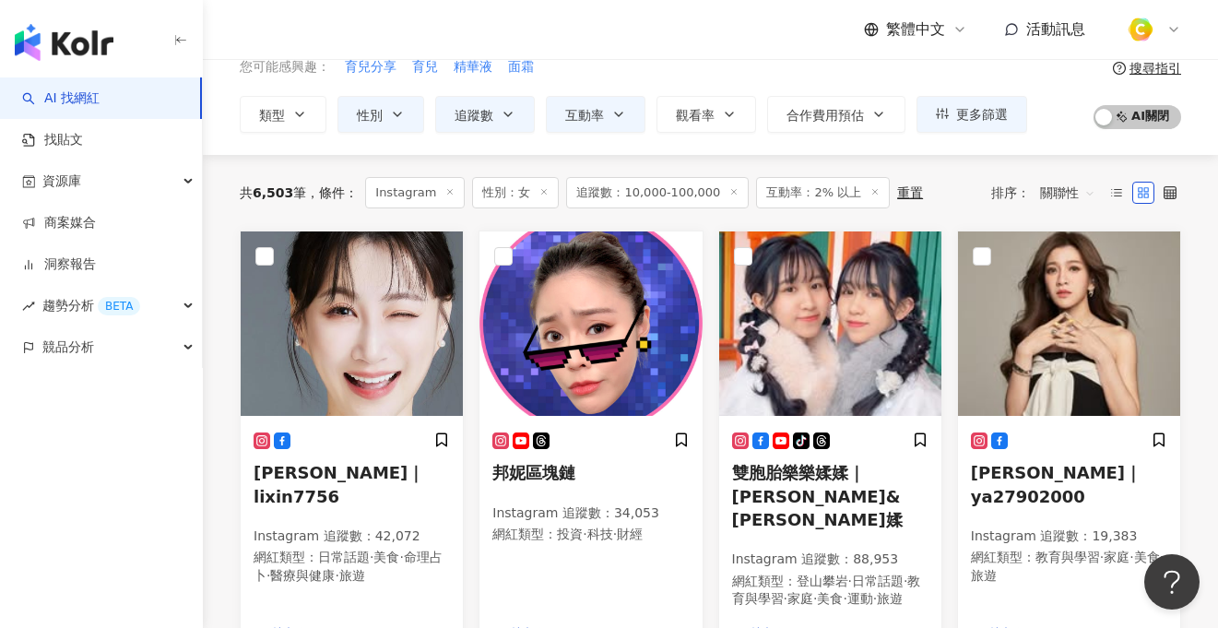
scroll to position [126, 0]
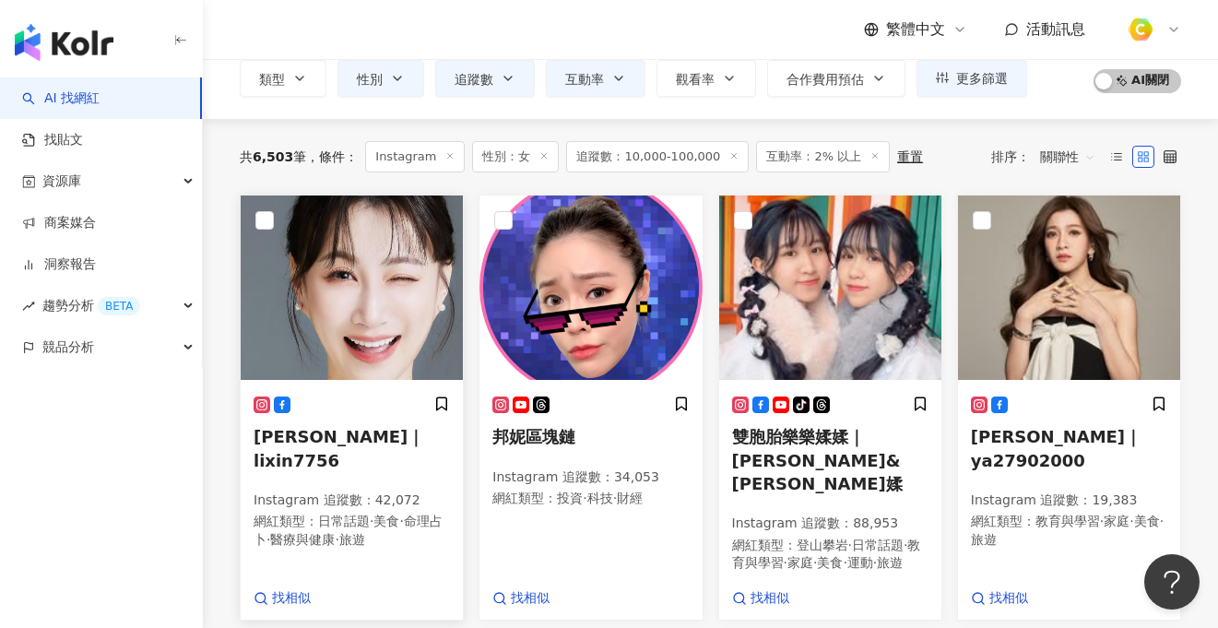
click at [393, 331] on img at bounding box center [352, 288] width 222 height 184
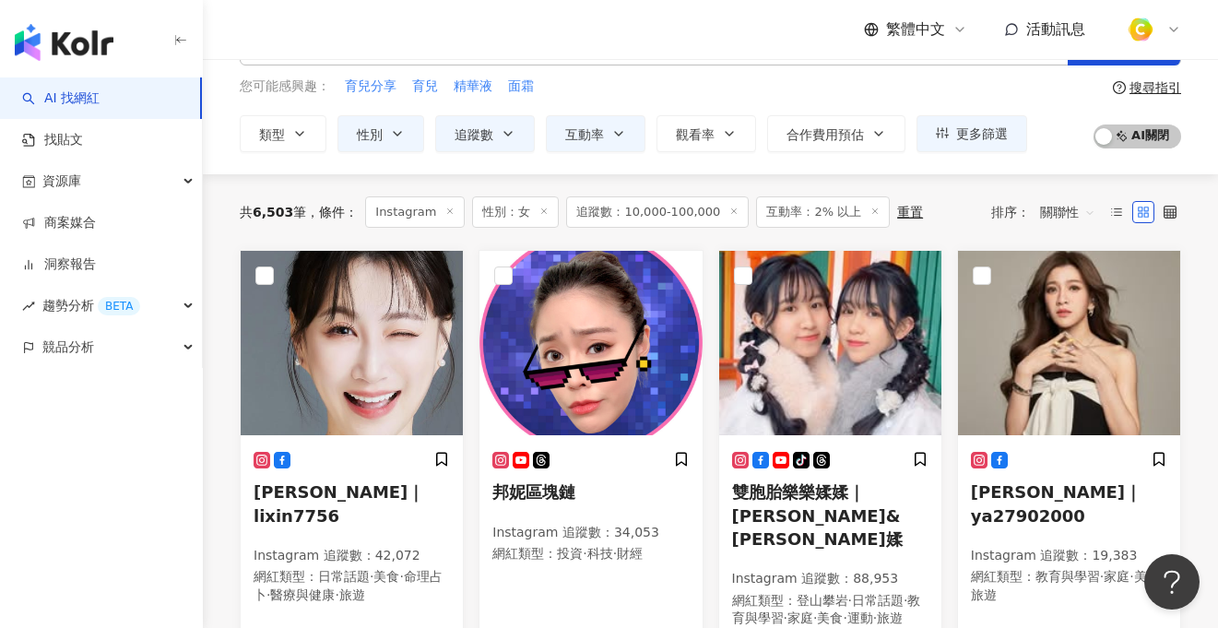
scroll to position [70, 0]
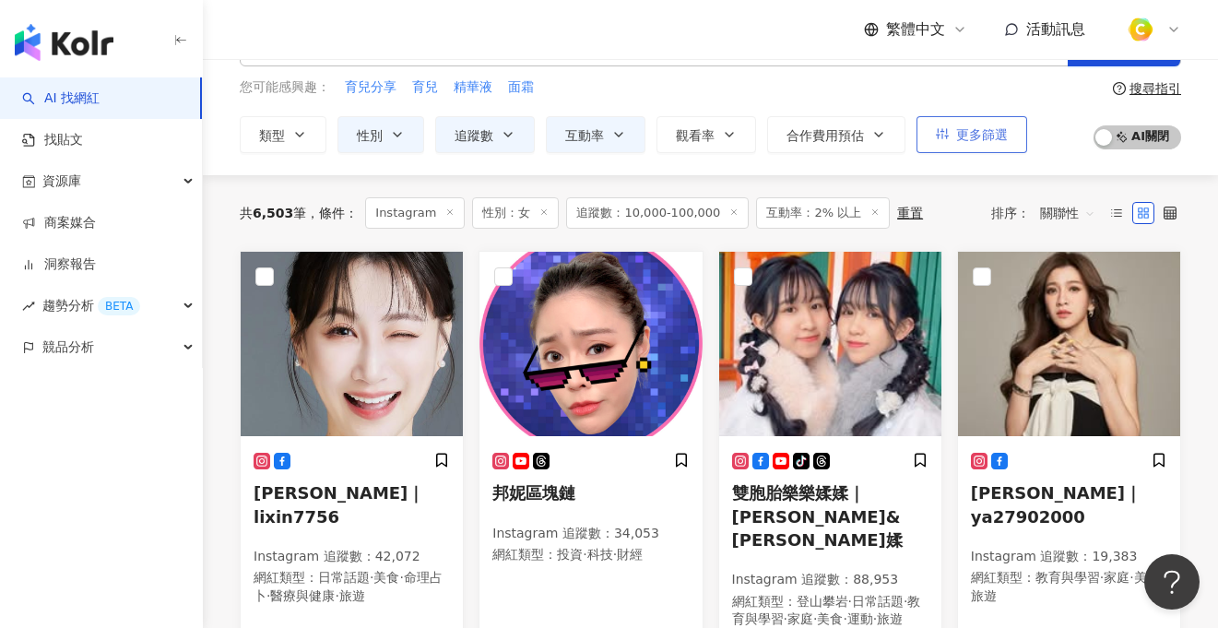
click at [978, 133] on span "更多篩選" at bounding box center [982, 134] width 52 height 15
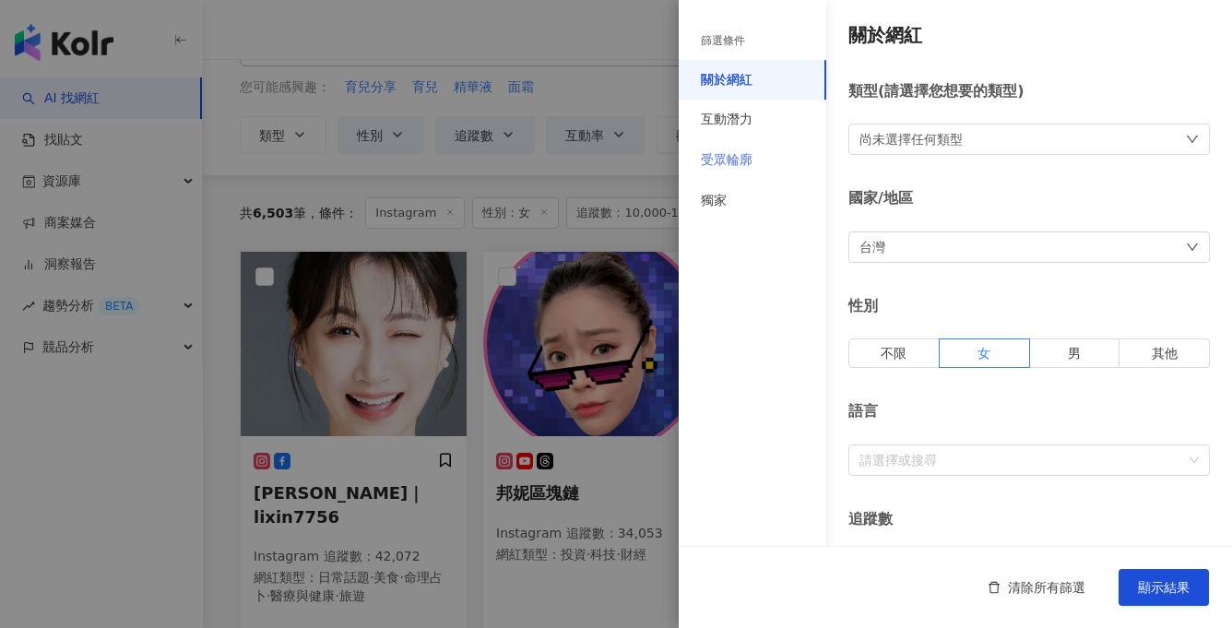
click at [756, 158] on div "受眾輪廓" at bounding box center [753, 160] width 148 height 41
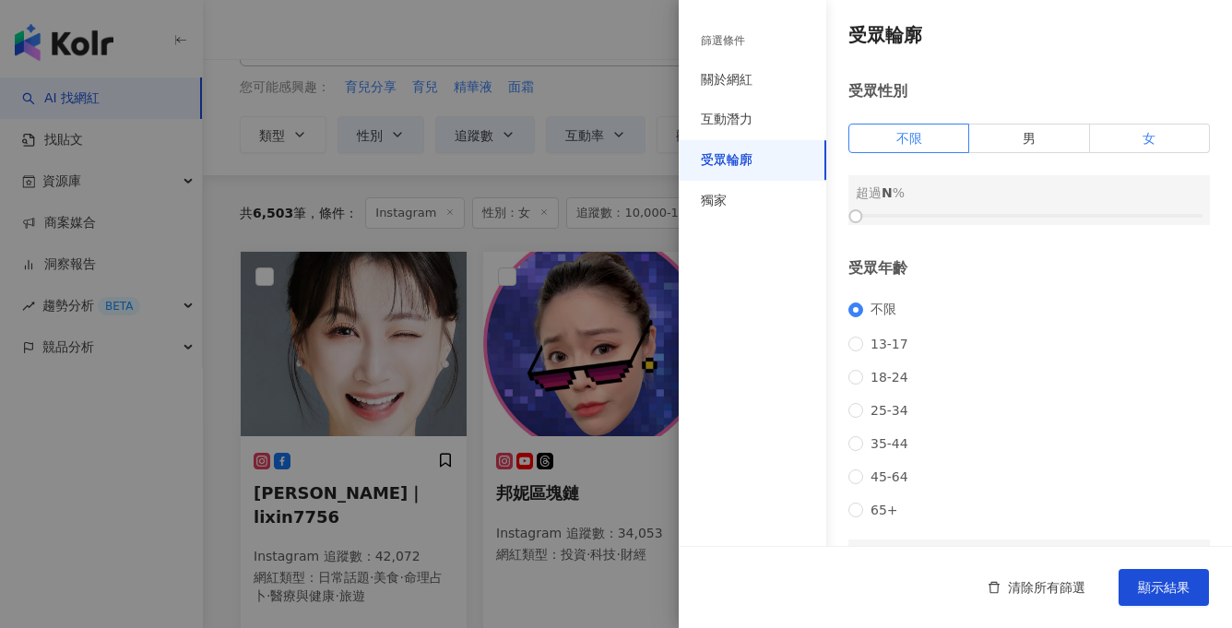
click at [1143, 136] on span "女" at bounding box center [1149, 138] width 13 height 15
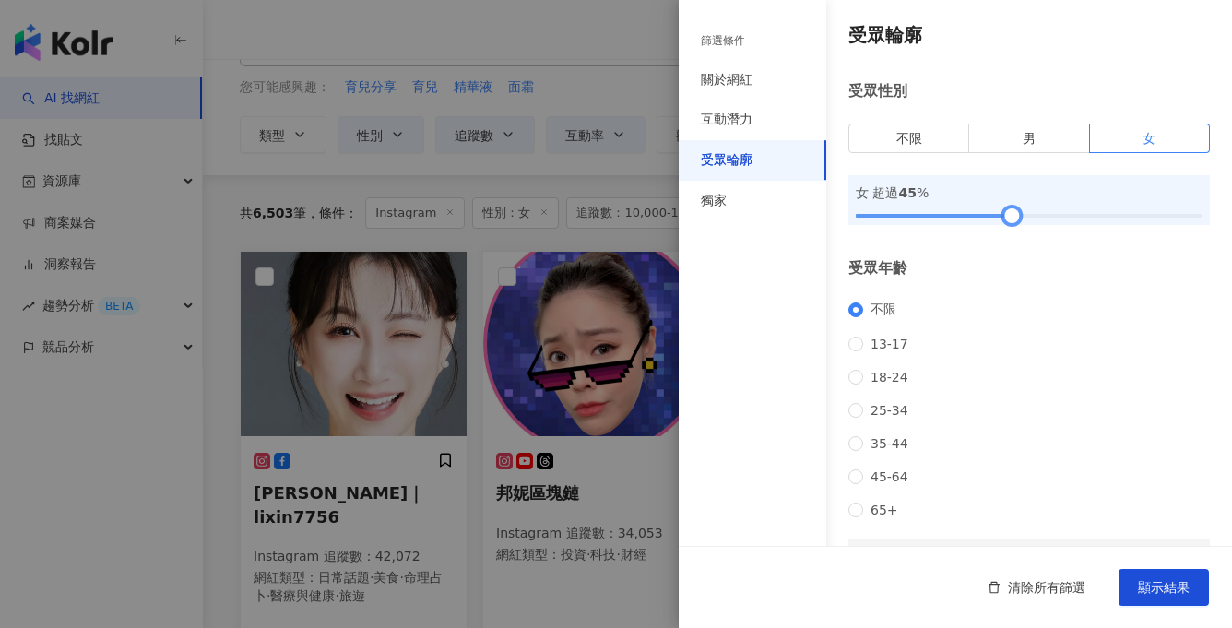
drag, startPoint x: 863, startPoint y: 217, endPoint x: 1005, endPoint y: 209, distance: 142.2
click at [1005, 210] on div at bounding box center [1029, 215] width 347 height 11
click at [1172, 584] on span "顯示結果" at bounding box center [1164, 587] width 52 height 15
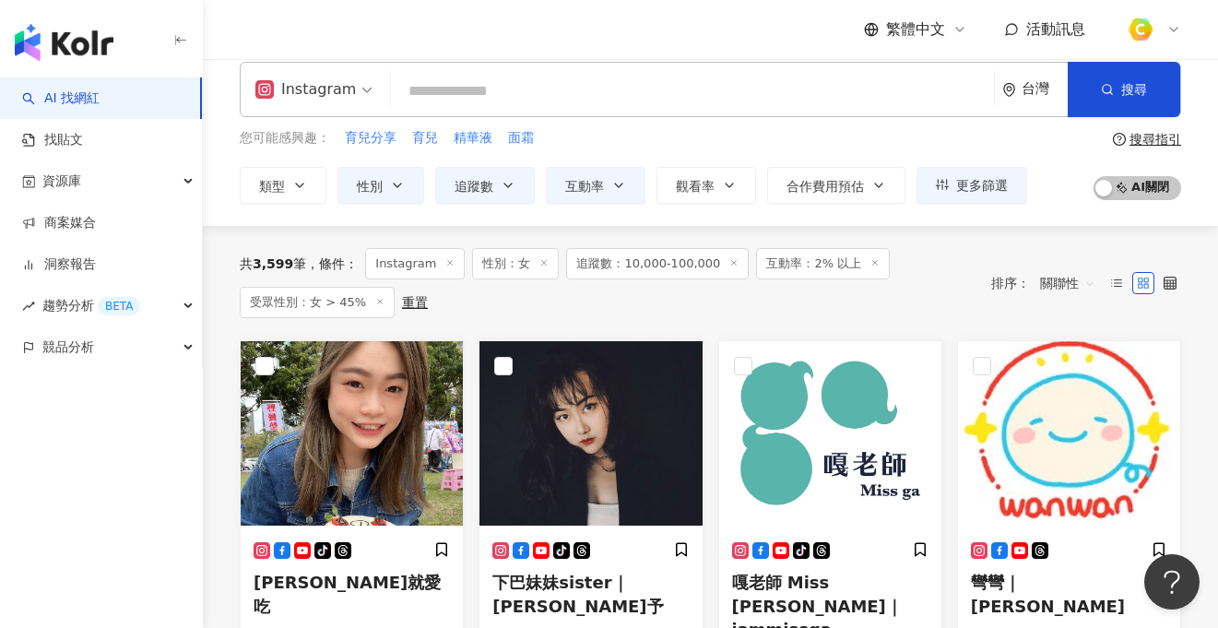
scroll to position [149, 0]
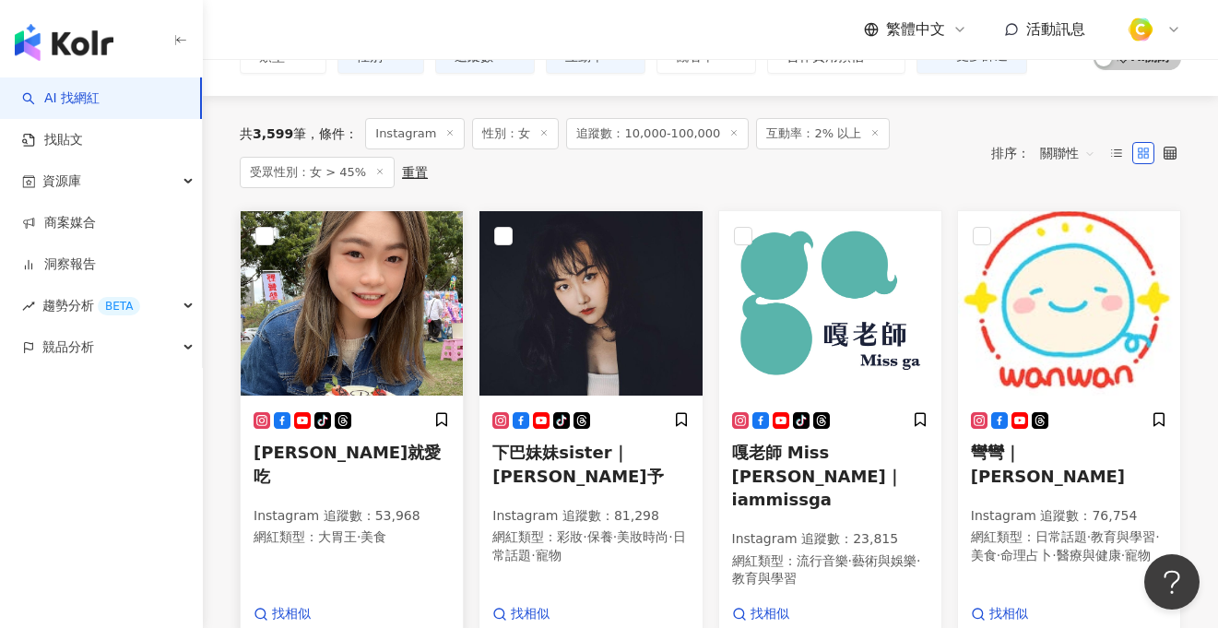
click at [337, 454] on h5 "小慧就愛吃" at bounding box center [352, 464] width 196 height 46
click at [336, 507] on p "Instagram 追蹤數 ： 53,968" at bounding box center [352, 516] width 196 height 18
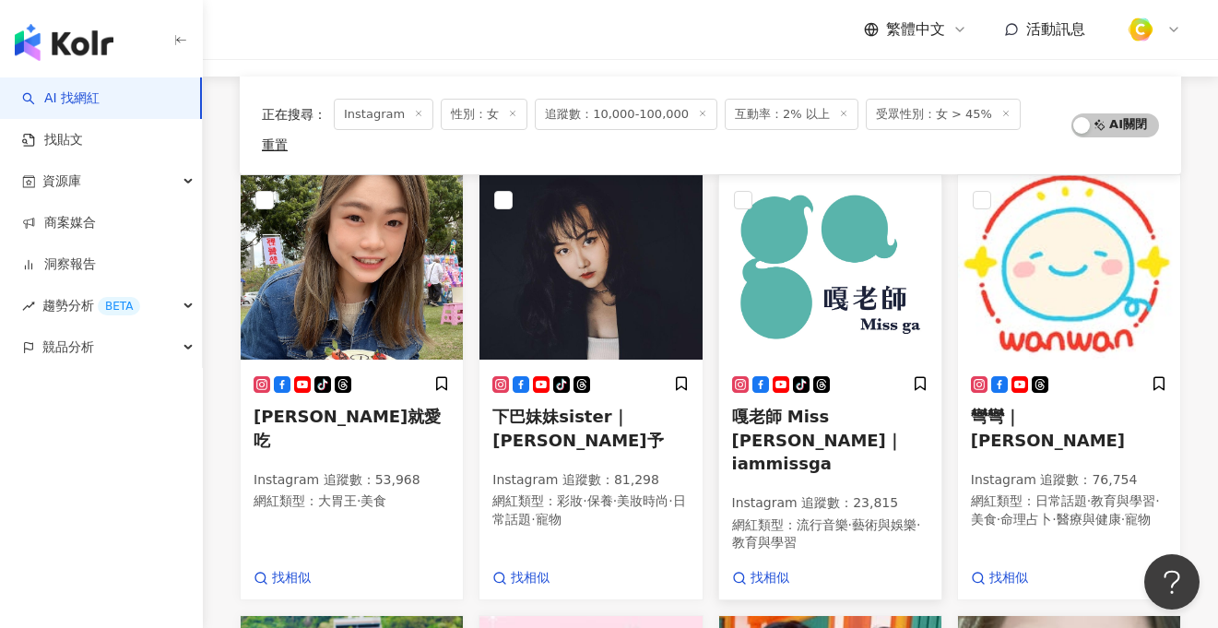
scroll to position [196, 0]
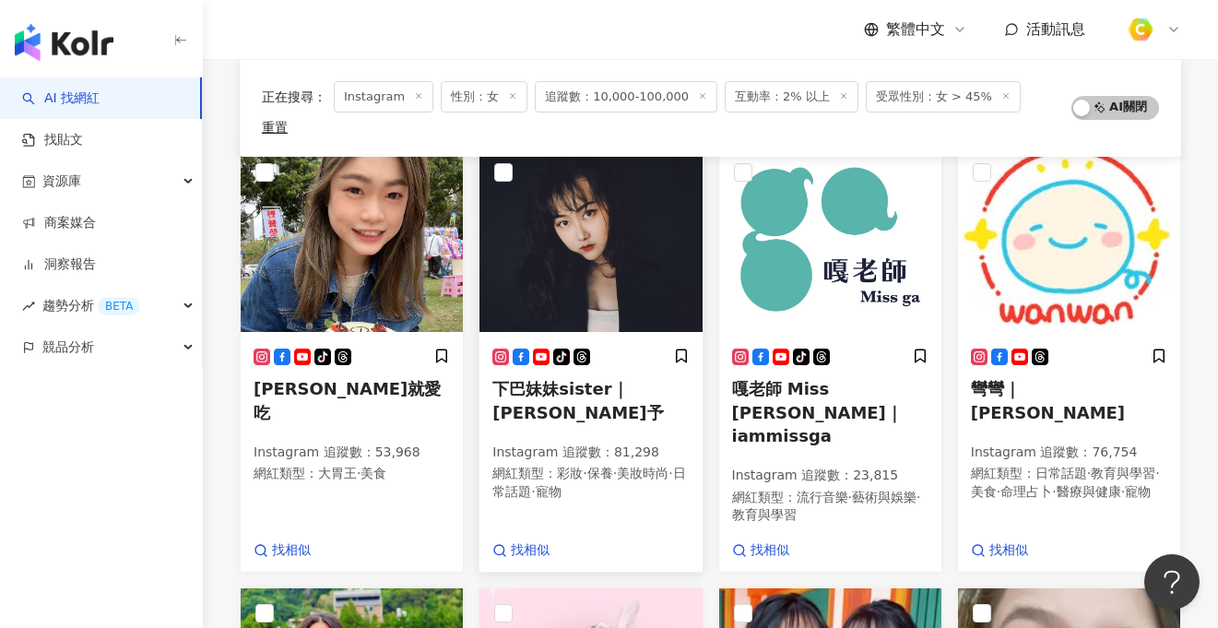
click at [597, 444] on p "Instagram 追蹤數 ： 81,298" at bounding box center [590, 453] width 196 height 18
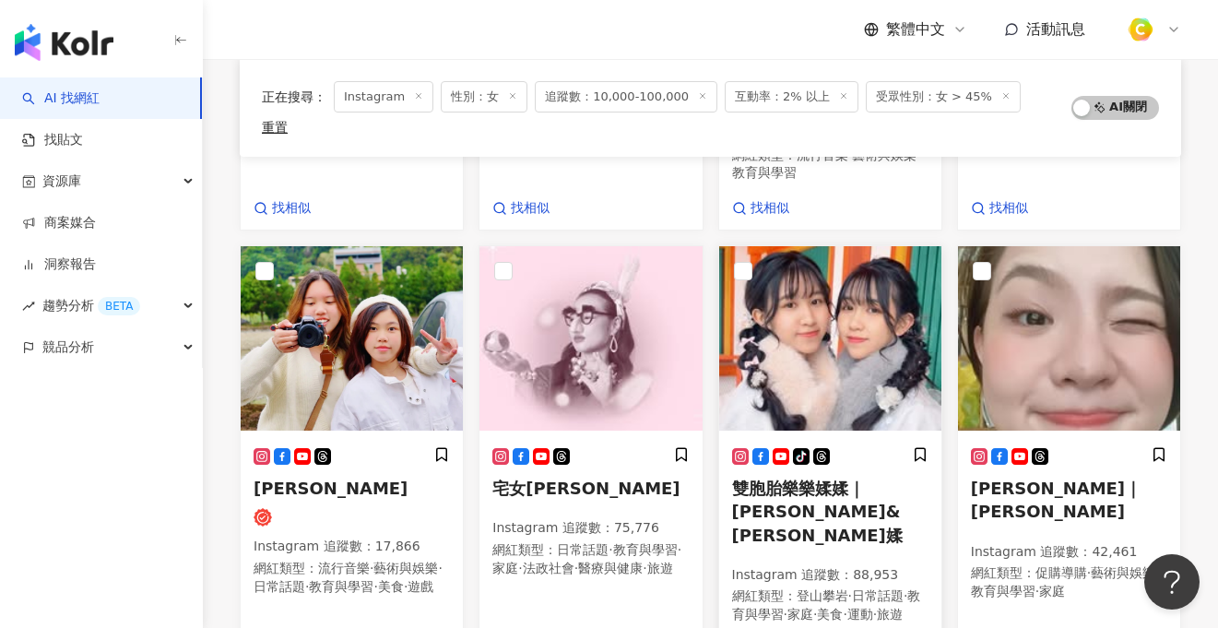
scroll to position [536, 0]
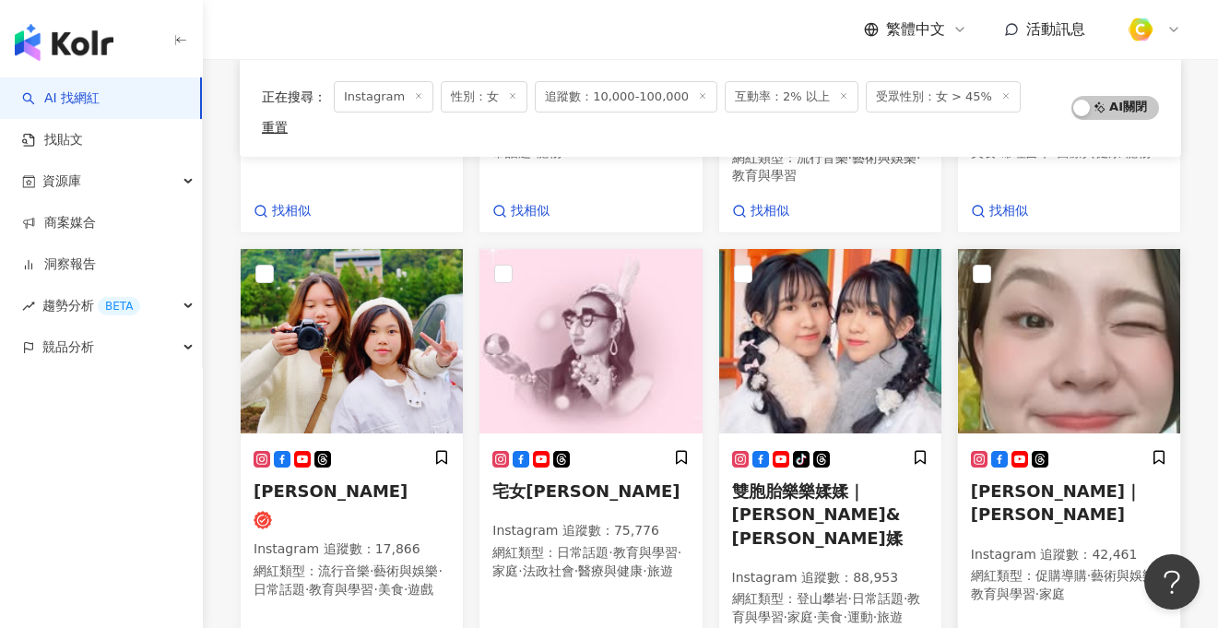
click at [1061, 466] on div "LINLIN｜謝依霖 Instagram 追蹤數 ： 42,461 網紅類型 ： 促購導購 · 藝術與娛樂 · 教育與學習 · 家庭" at bounding box center [1069, 534] width 196 height 171
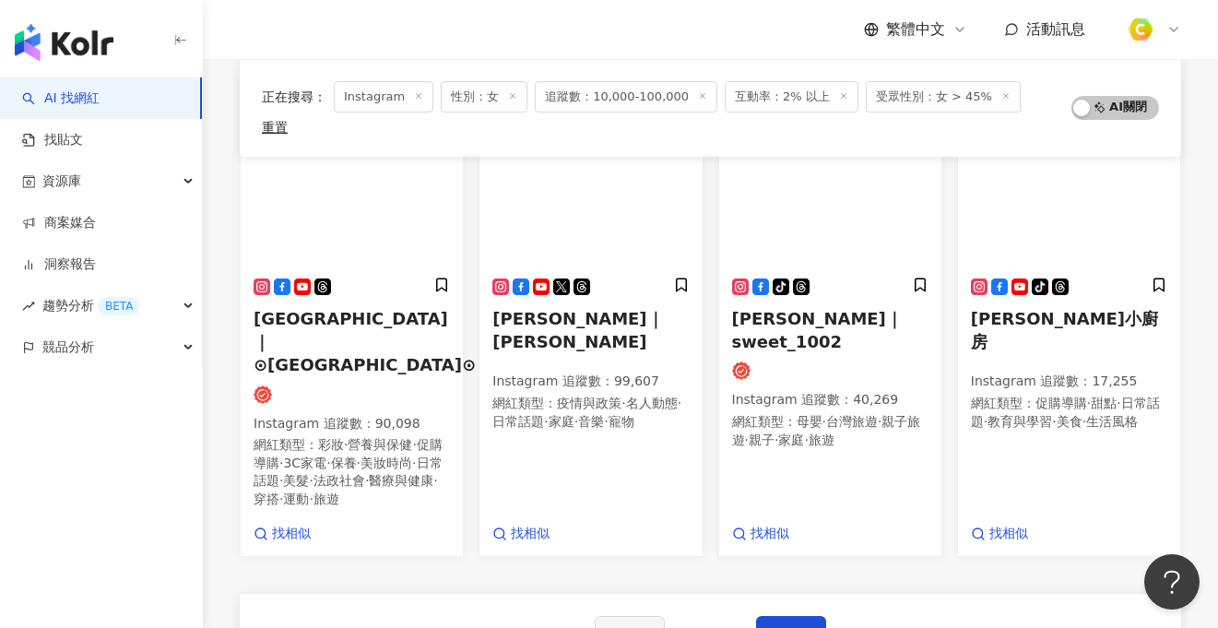
scroll to position [1004, 0]
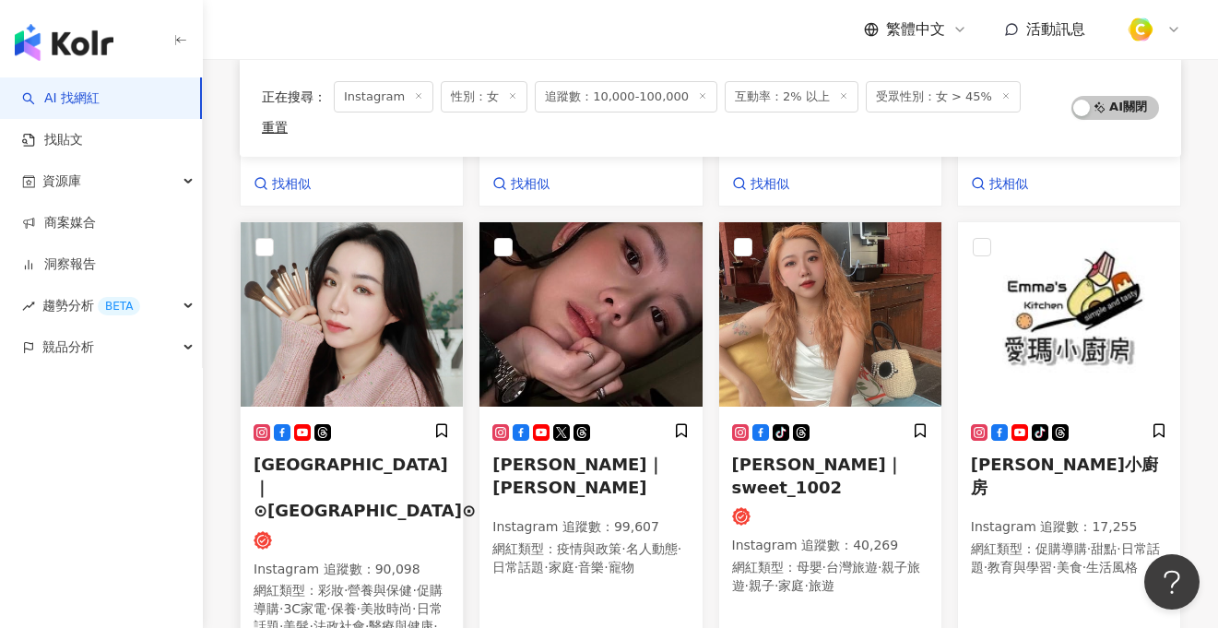
click at [391, 455] on span "鴨鴨｜⊙鴨鴨彩妝實驗室⊙" at bounding box center [365, 487] width 222 height 65
click at [625, 455] on span "Diana Wang｜王詩安" at bounding box center [577, 476] width 171 height 42
click at [1023, 425] on div "tiktok-icon 愛瑪小廚房 Instagram 追蹤數 ： 17,255 網紅類型 ： 促購導購 · 甜點 · 日常話題 · 教育與學習 · 美食 ·…" at bounding box center [1069, 507] width 196 height 171
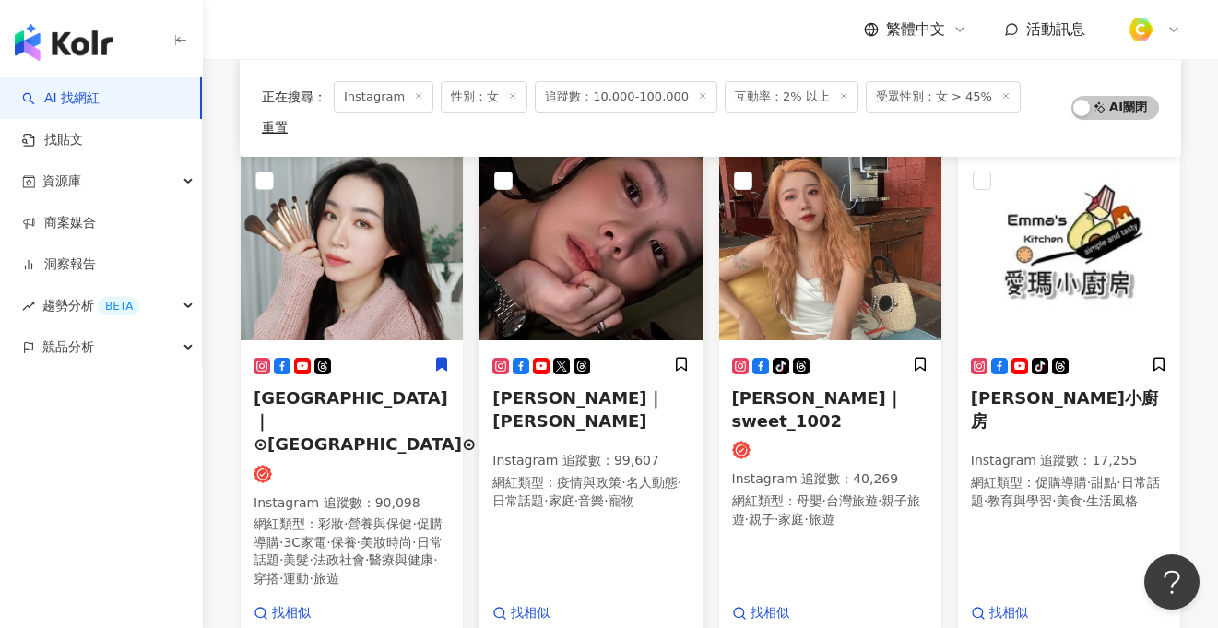
scroll to position [1043, 0]
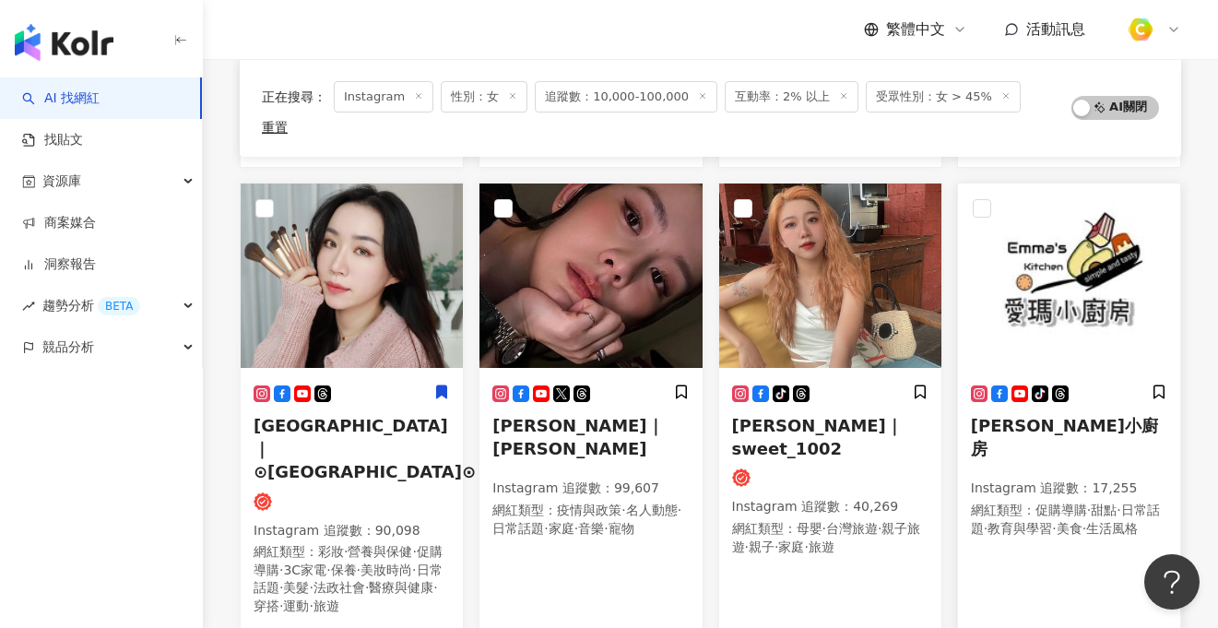
click at [1050, 255] on img at bounding box center [1069, 276] width 222 height 184
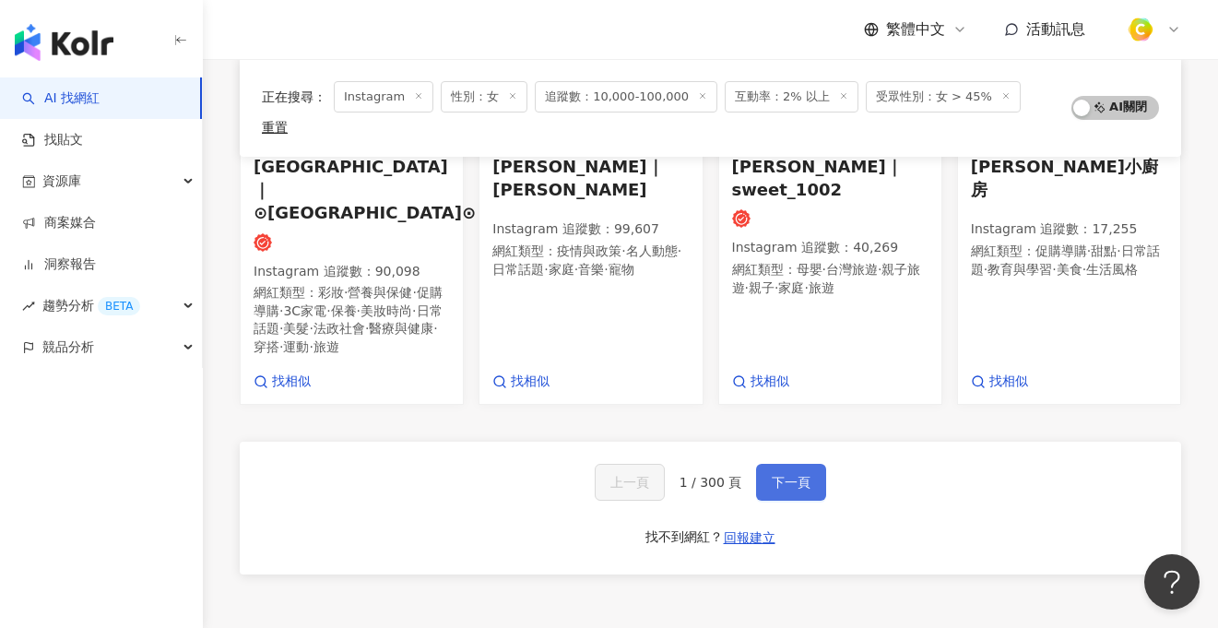
click at [800, 475] on span "下一頁" at bounding box center [791, 482] width 39 height 15
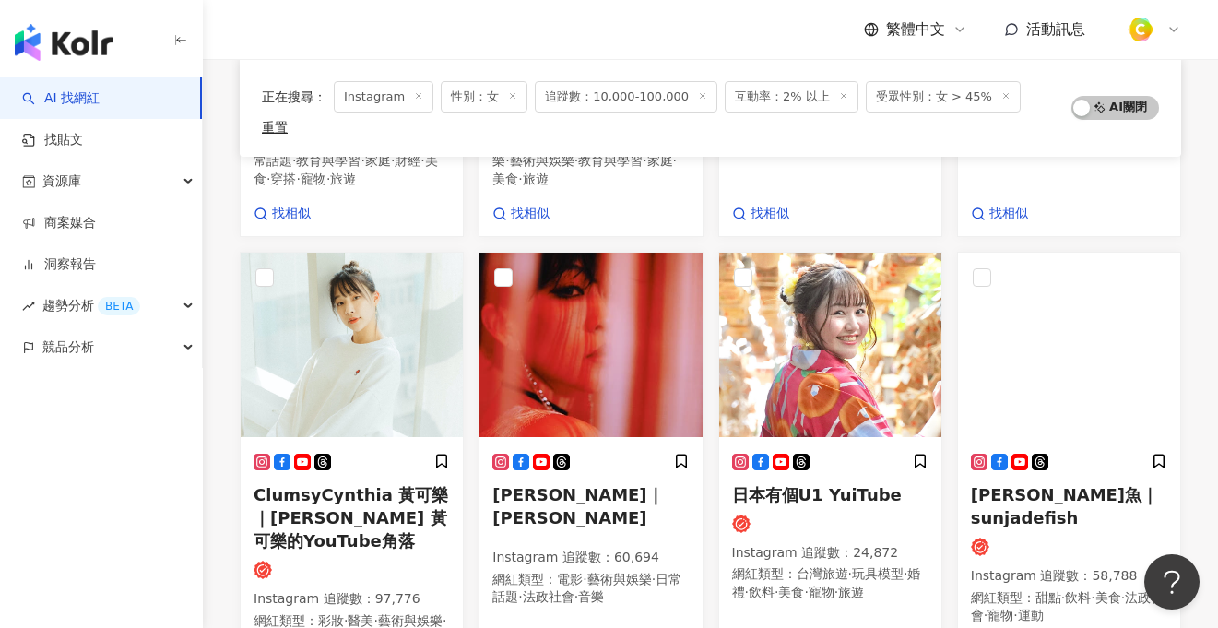
scroll to position [546, 0]
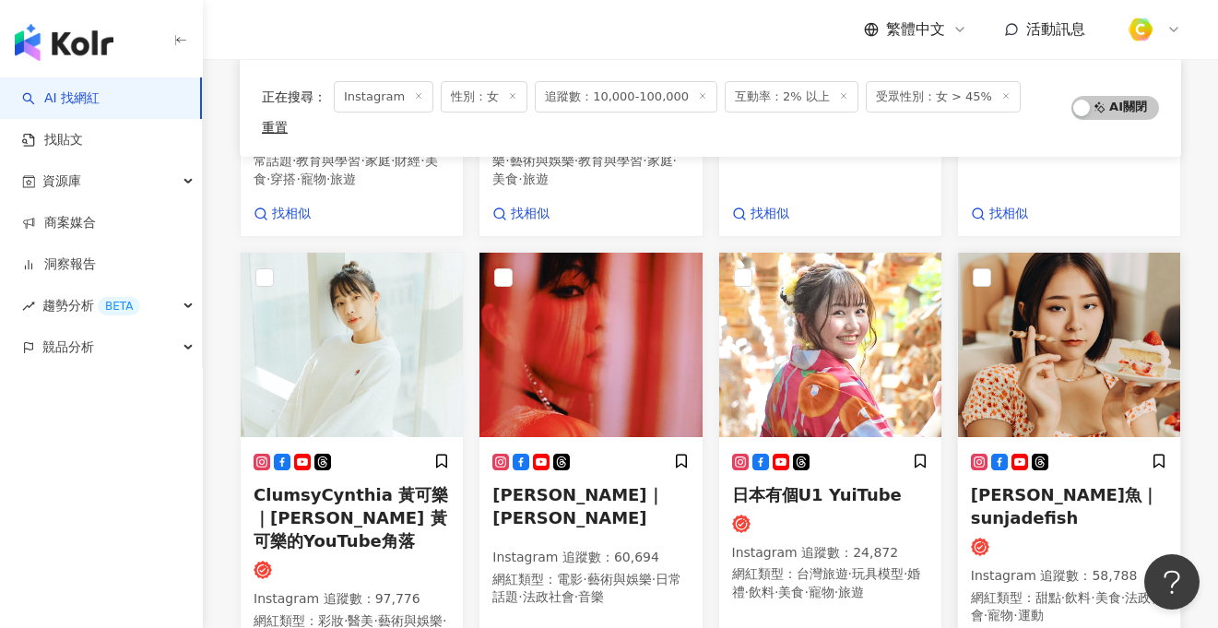
click at [1001, 485] on span "桑潔魚｜sunjadefish" at bounding box center [1064, 506] width 187 height 42
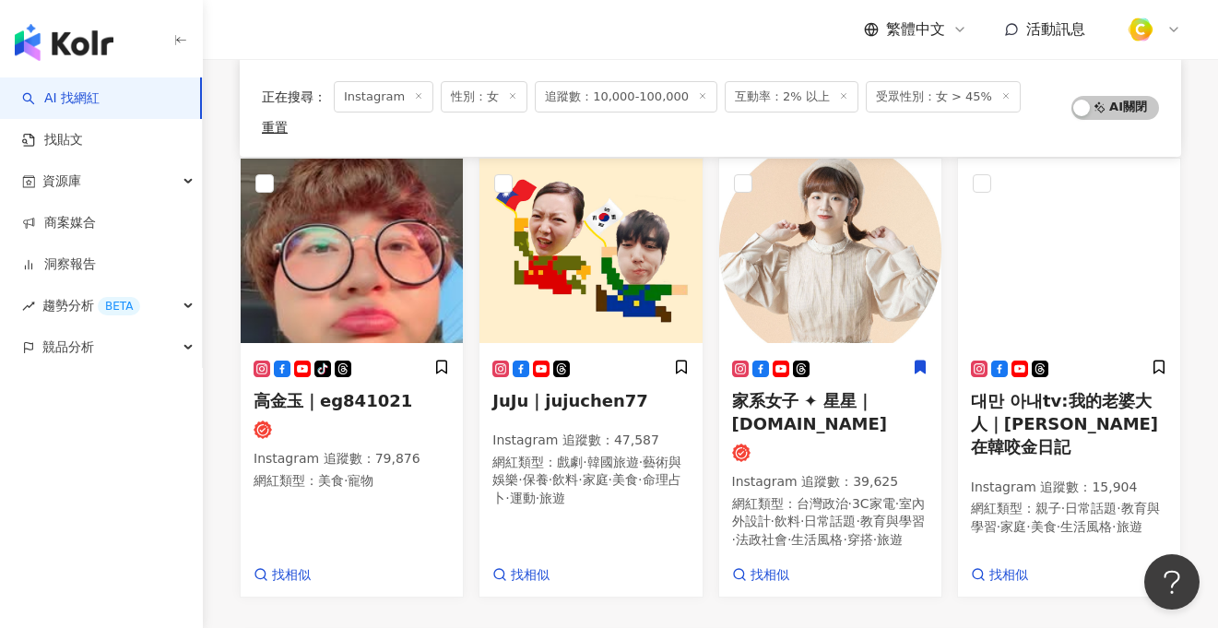
scroll to position [1211, 0]
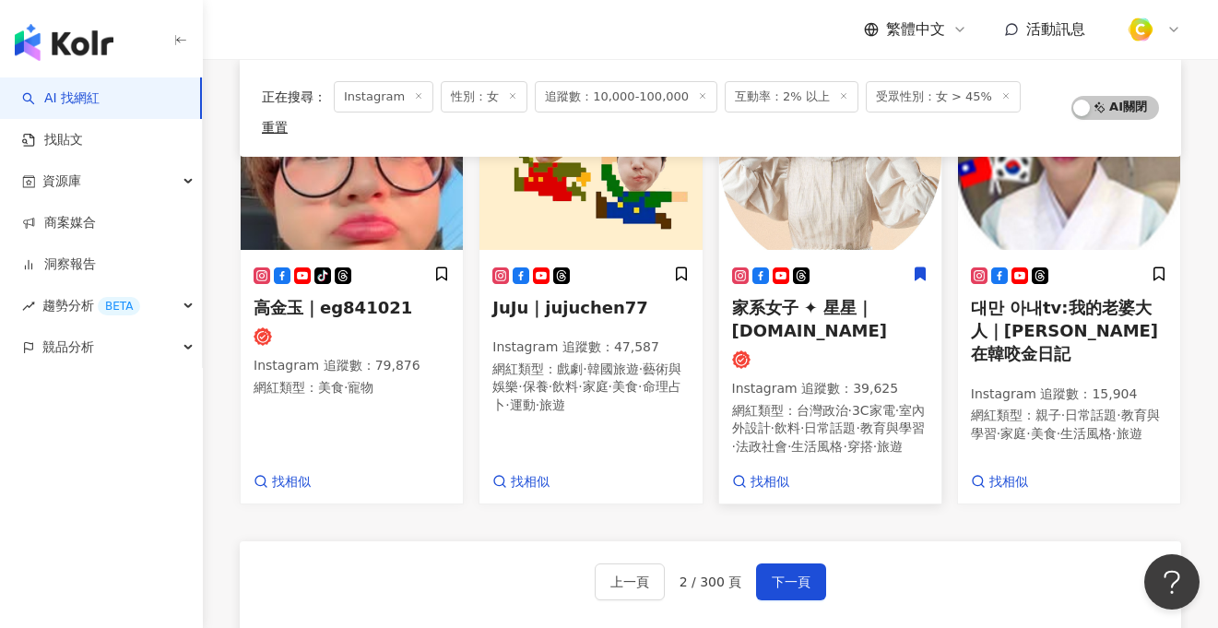
click at [838, 253] on div "家系女子 ✦ 星星｜stars.lifestyle Instagram 追蹤數 ： 39,625 網紅類型 ： 台灣政治 · 3C家電 · 室內外設計 · 飲…" at bounding box center [830, 378] width 222 height 251
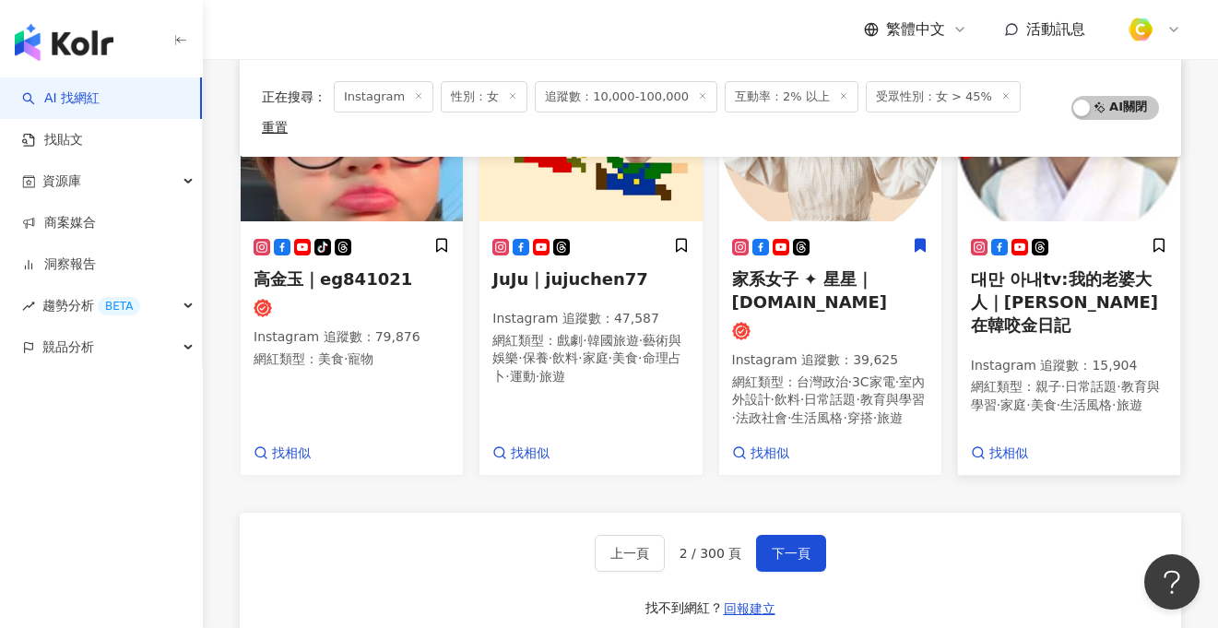
scroll to position [1219, 0]
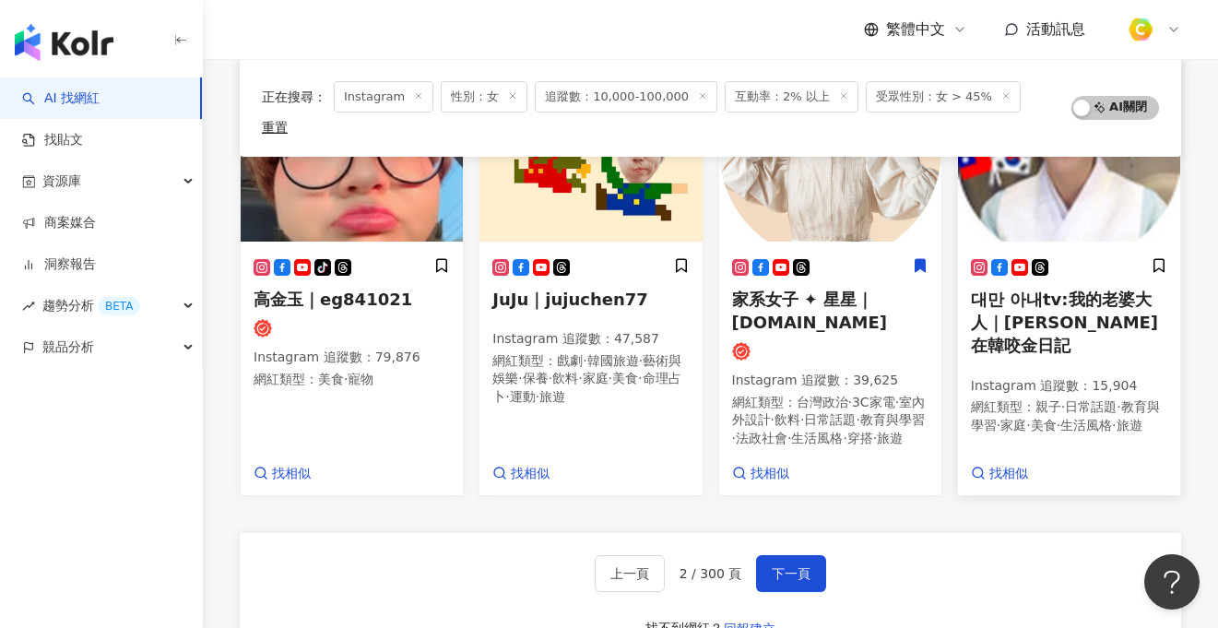
click at [1087, 244] on div "대만 아내tv:我的老婆大人｜絲汀在韓咬金日記 Instagram 追蹤數 ： 15,904 網紅類型 ： 親子 · 日常話題 · 教育與學習 · 家庭 · …" at bounding box center [1069, 369] width 222 height 251
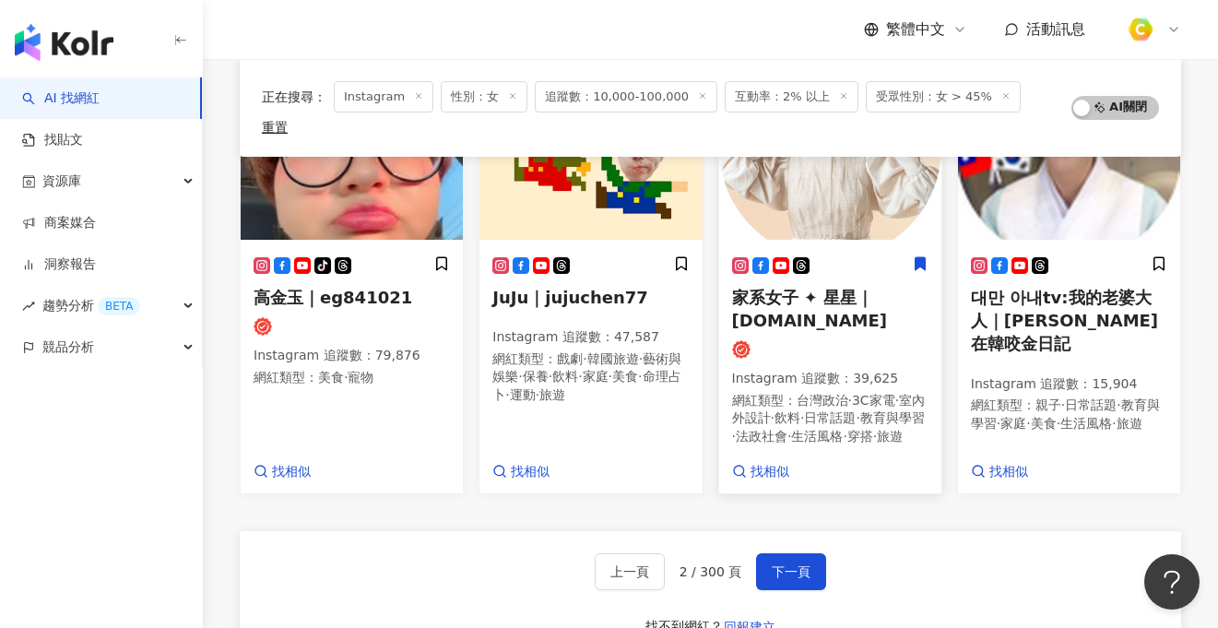
scroll to position [1266, 0]
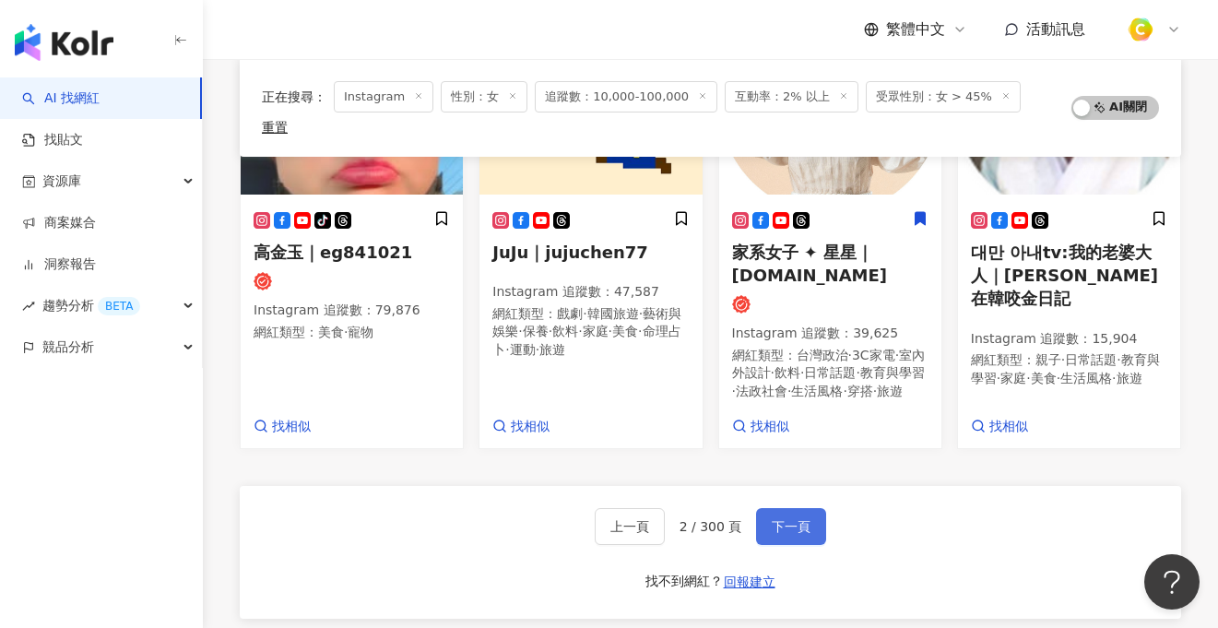
click at [803, 524] on span "下一頁" at bounding box center [791, 526] width 39 height 15
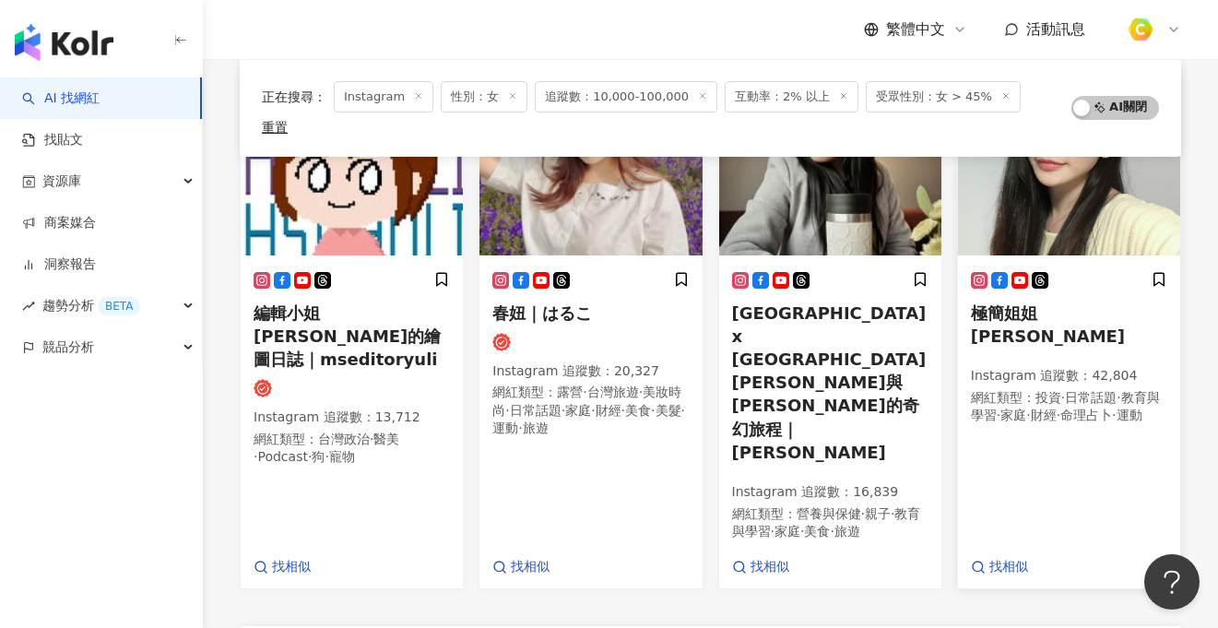
scroll to position [1020, 0]
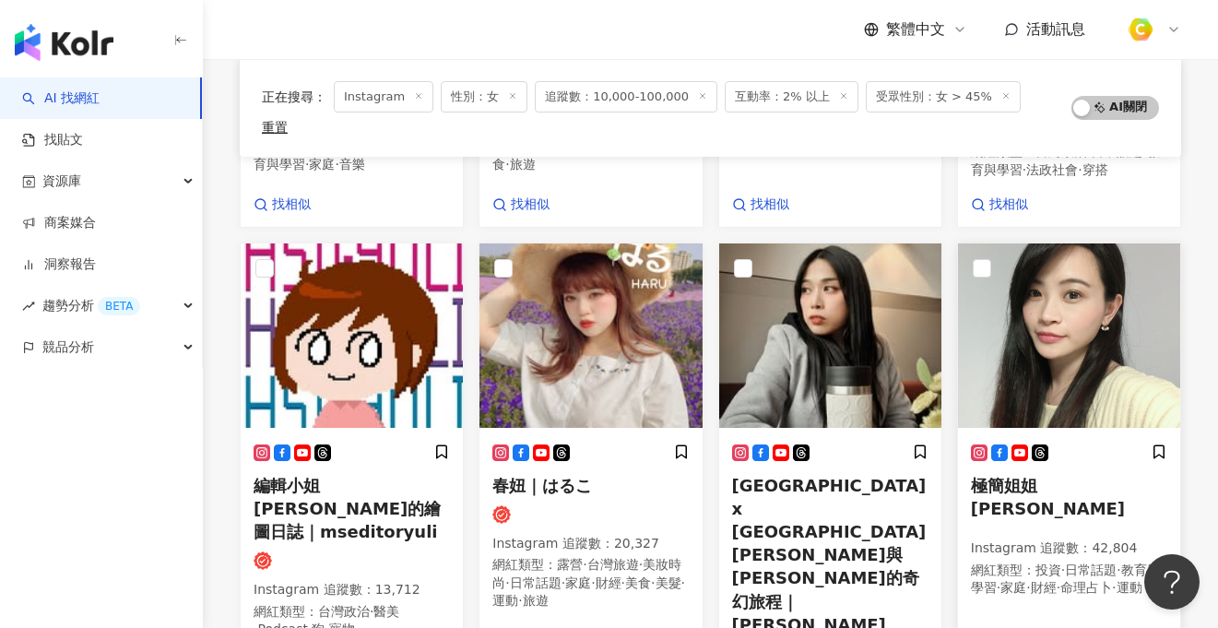
click at [1062, 539] on p "Instagram 追蹤數 ： 42,804" at bounding box center [1069, 548] width 196 height 18
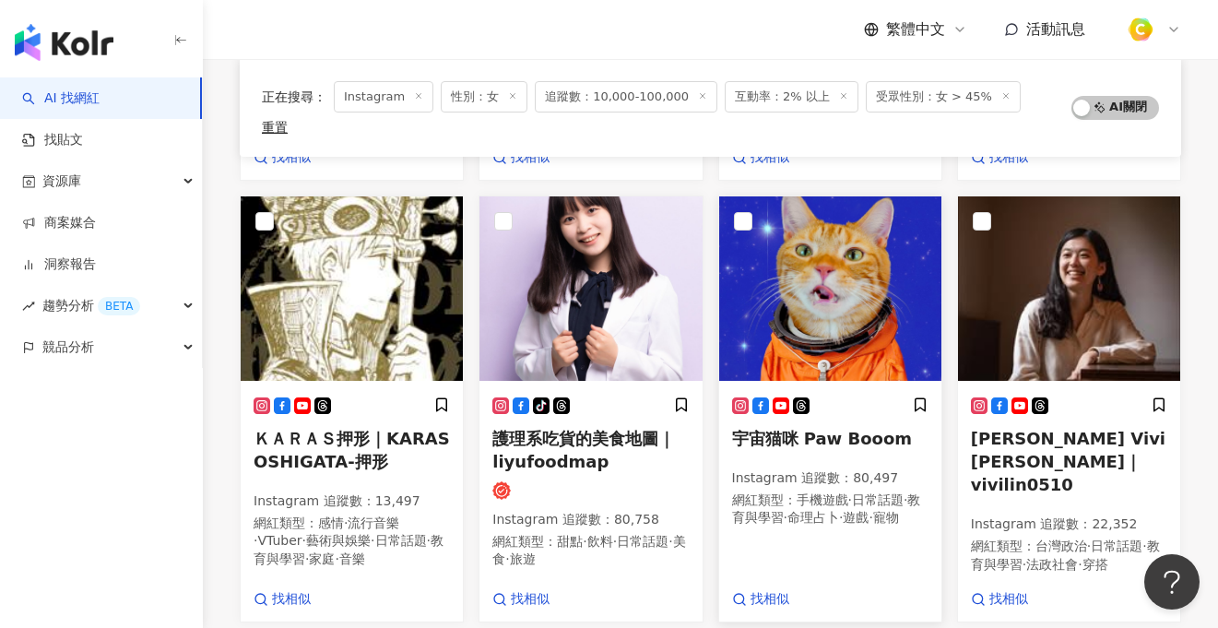
scroll to position [529, 0]
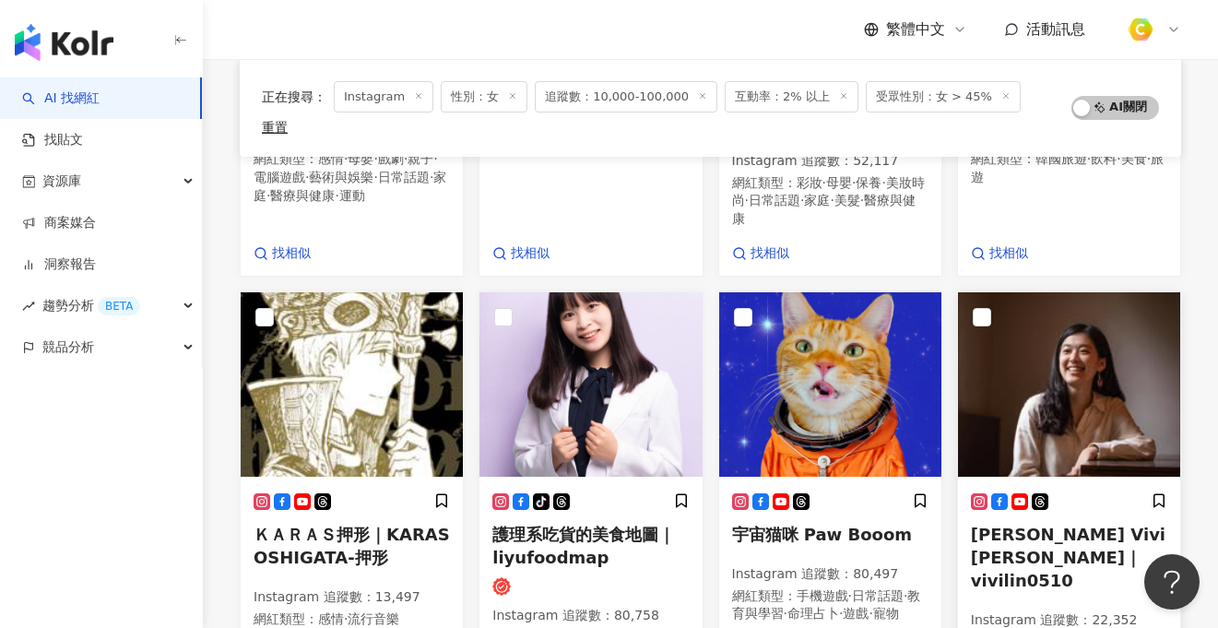
click at [1033, 525] on span "林薇 Vivi Lin｜vivilin0510" at bounding box center [1068, 557] width 195 height 65
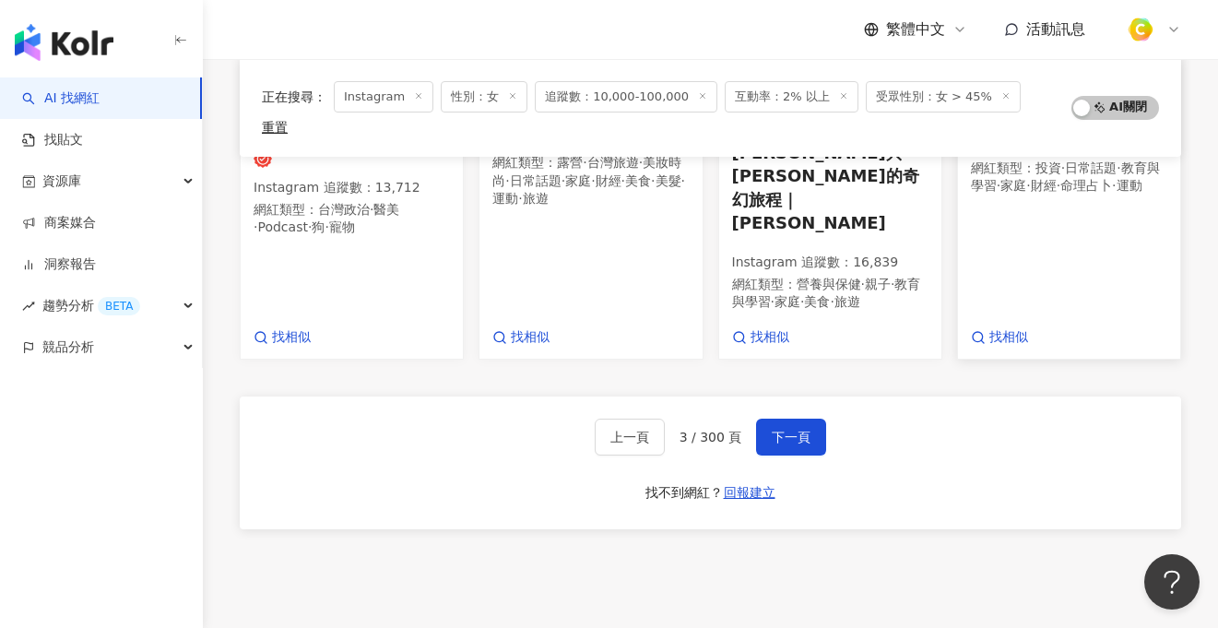
scroll to position [1429, 0]
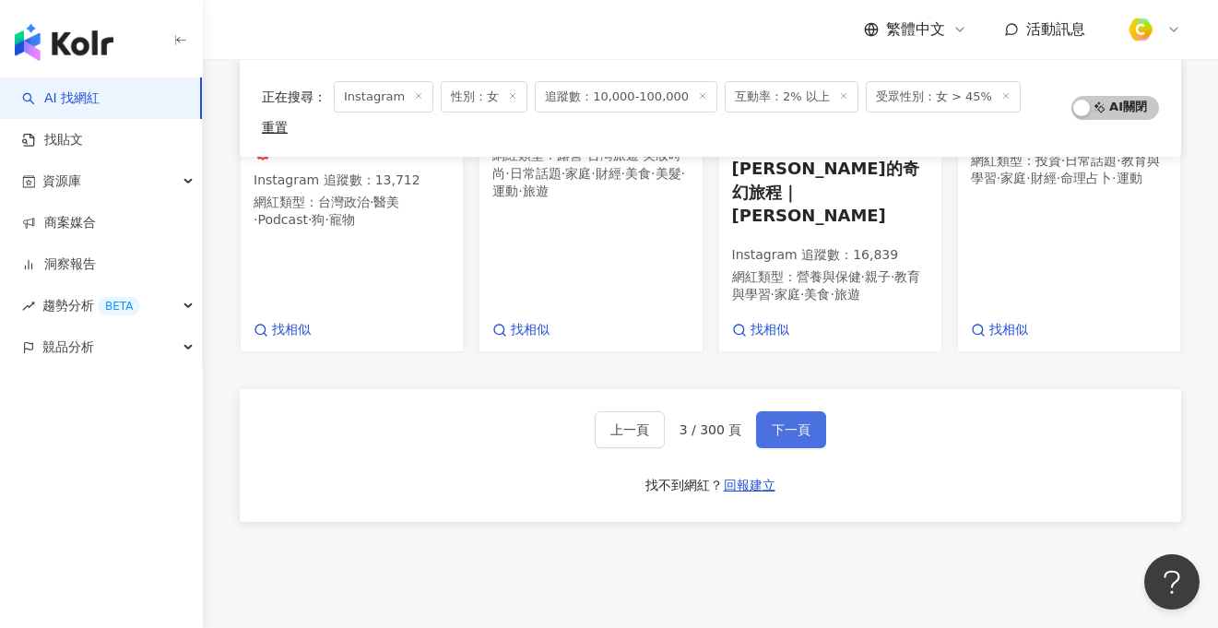
click at [816, 411] on button "下一頁" at bounding box center [791, 429] width 70 height 37
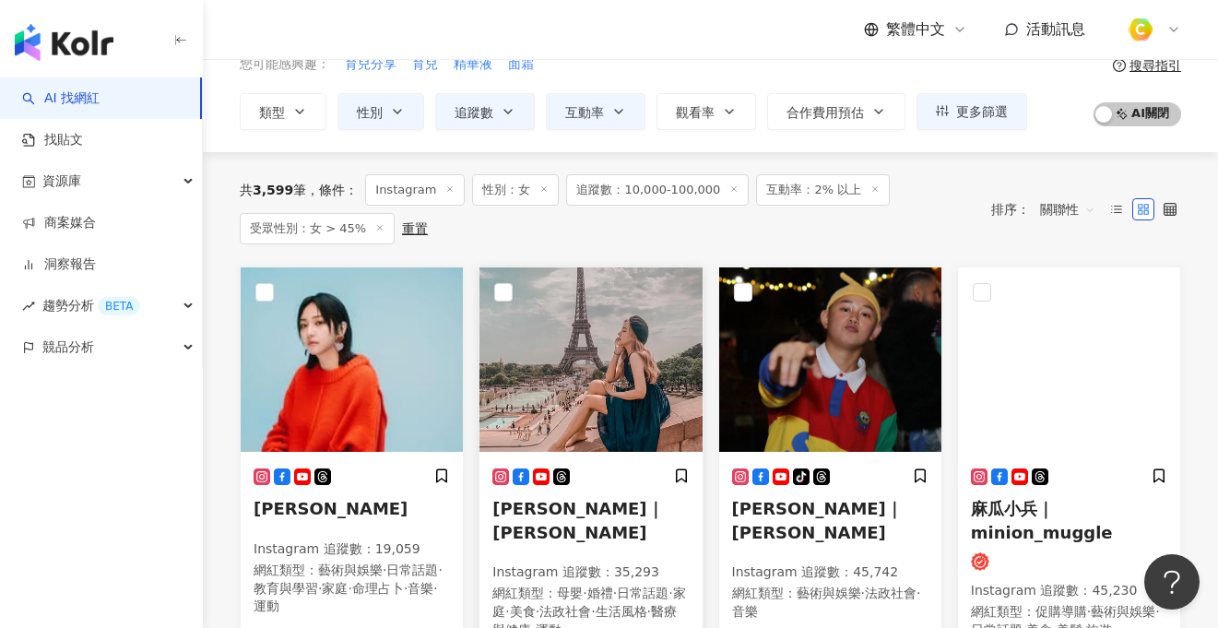
scroll to position [149, 0]
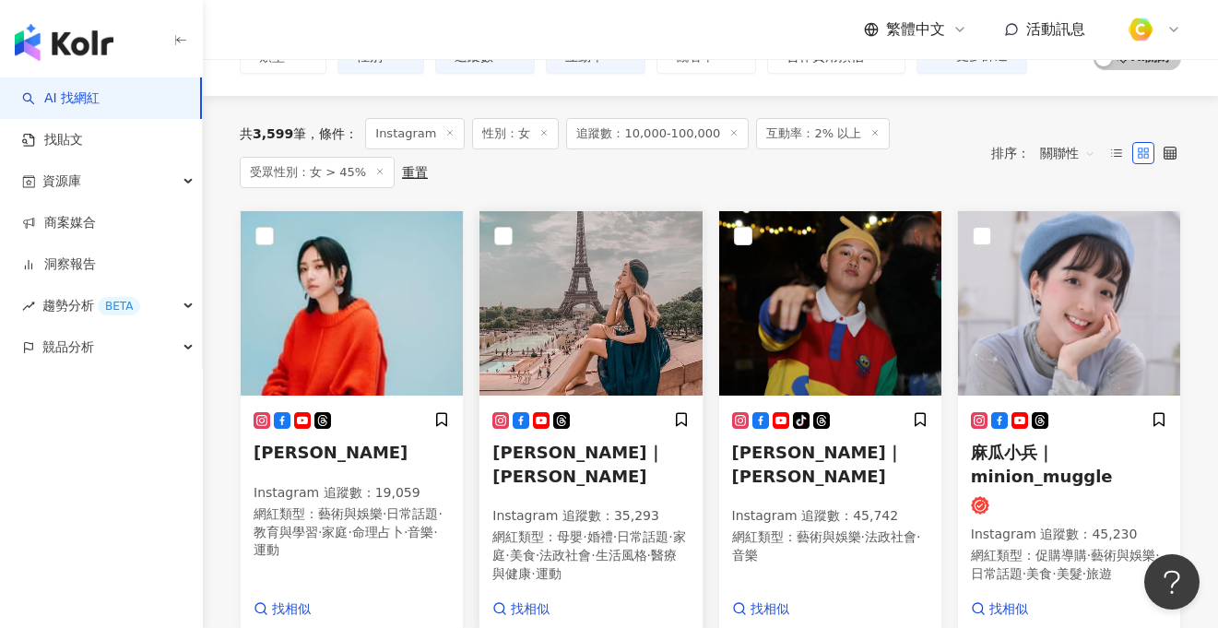
click at [622, 366] on img at bounding box center [591, 303] width 222 height 184
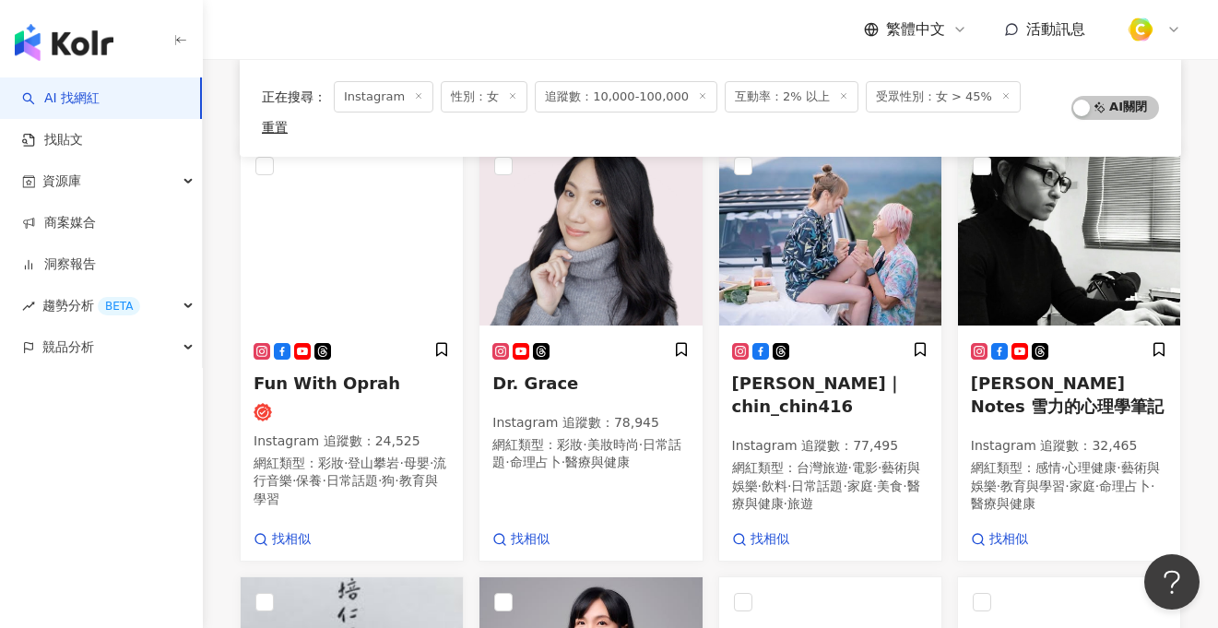
scroll to position [640, 0]
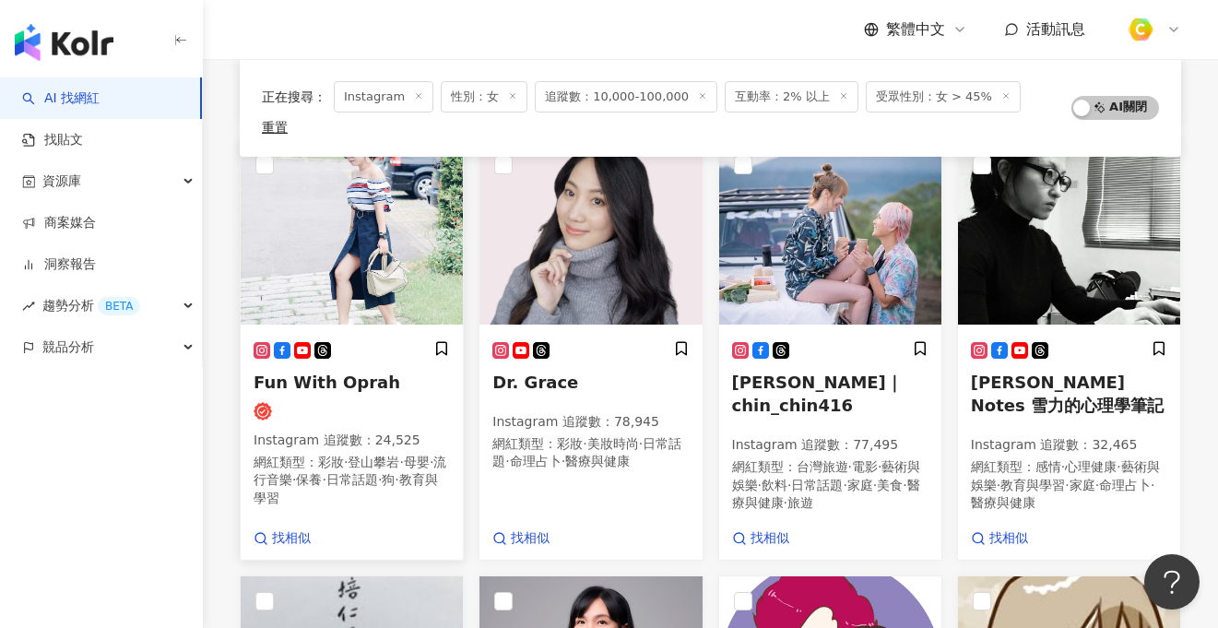
click at [339, 265] on img at bounding box center [352, 232] width 222 height 184
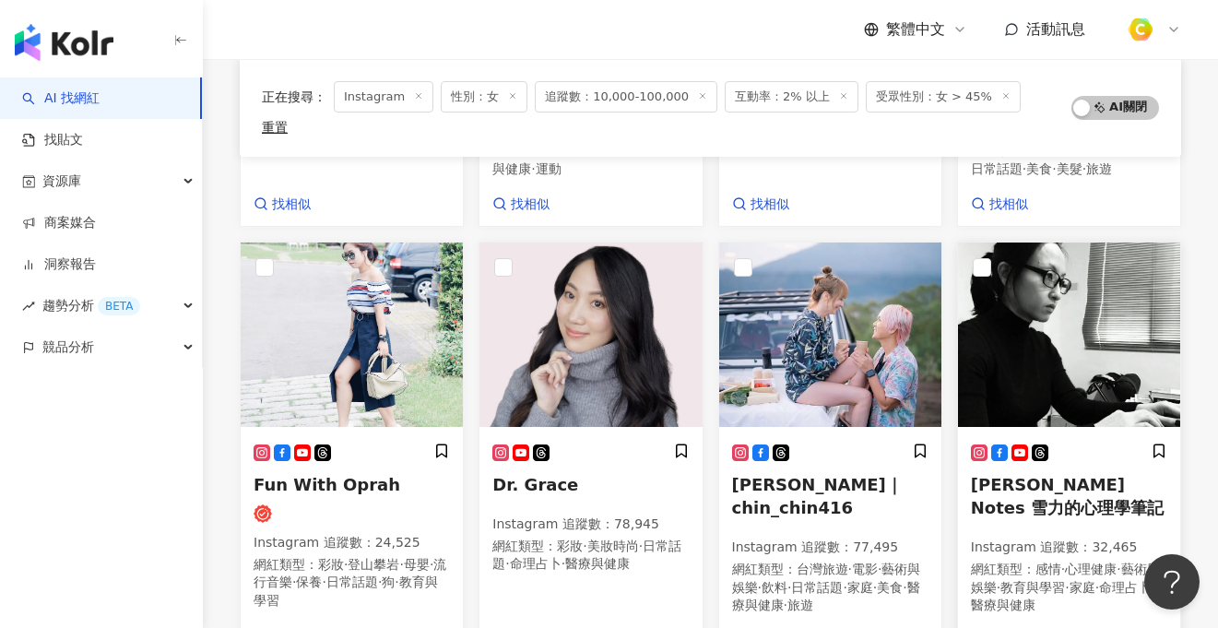
scroll to position [539, 0]
click at [593, 369] on img at bounding box center [591, 334] width 222 height 184
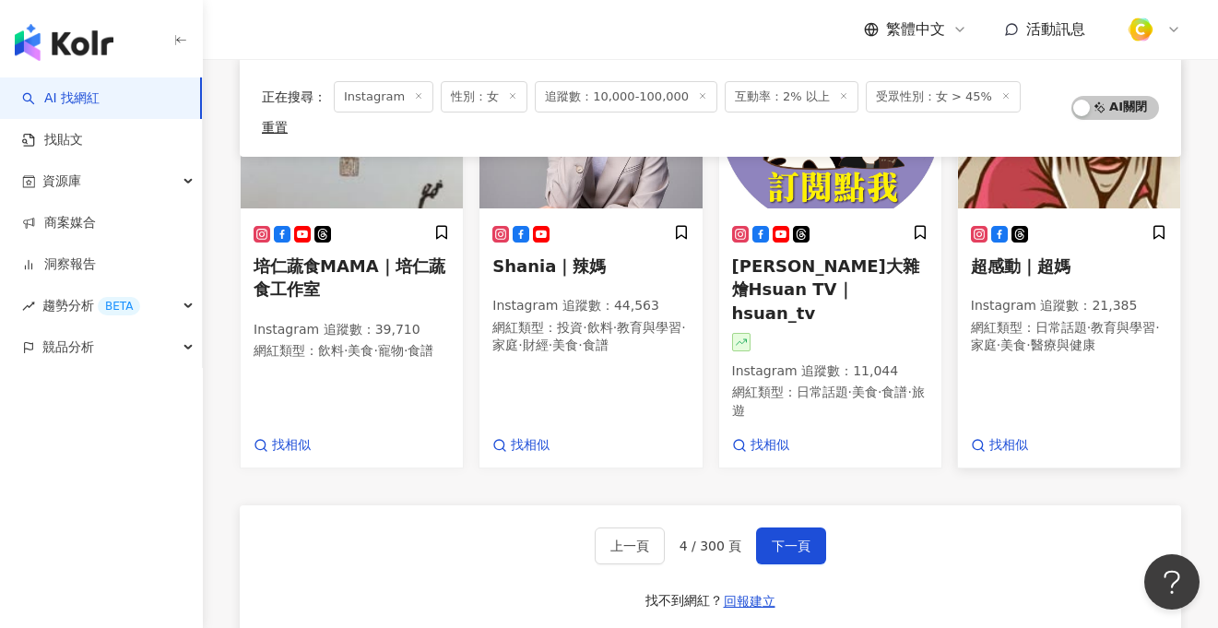
scroll to position [981, 0]
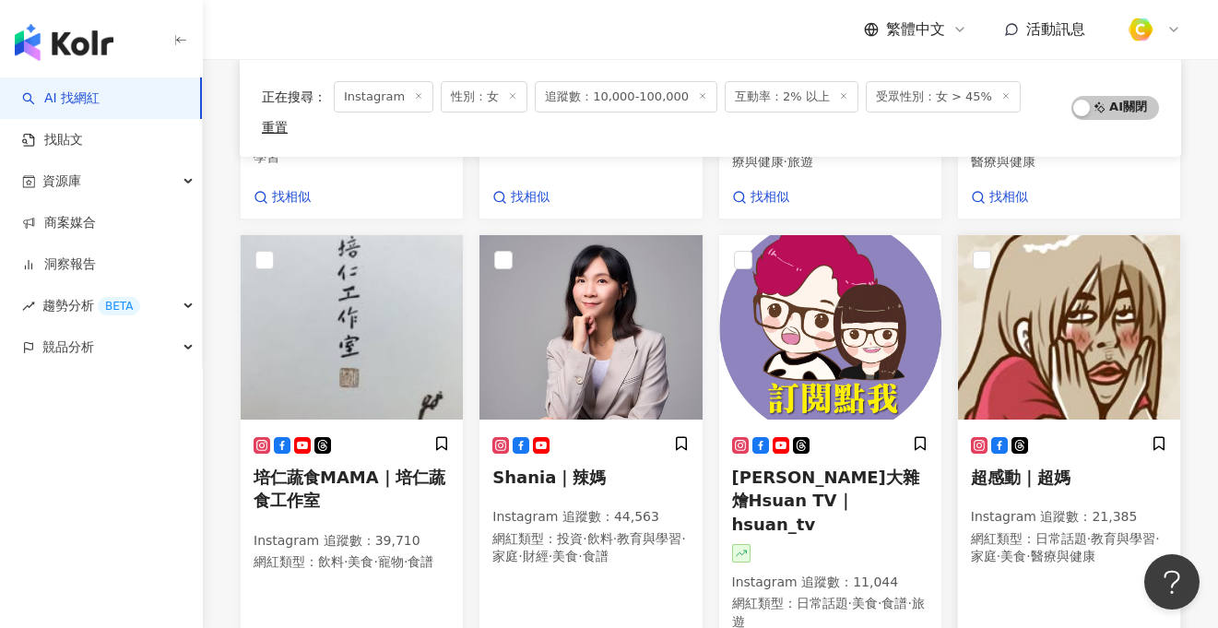
click at [1064, 368] on img at bounding box center [1069, 327] width 222 height 184
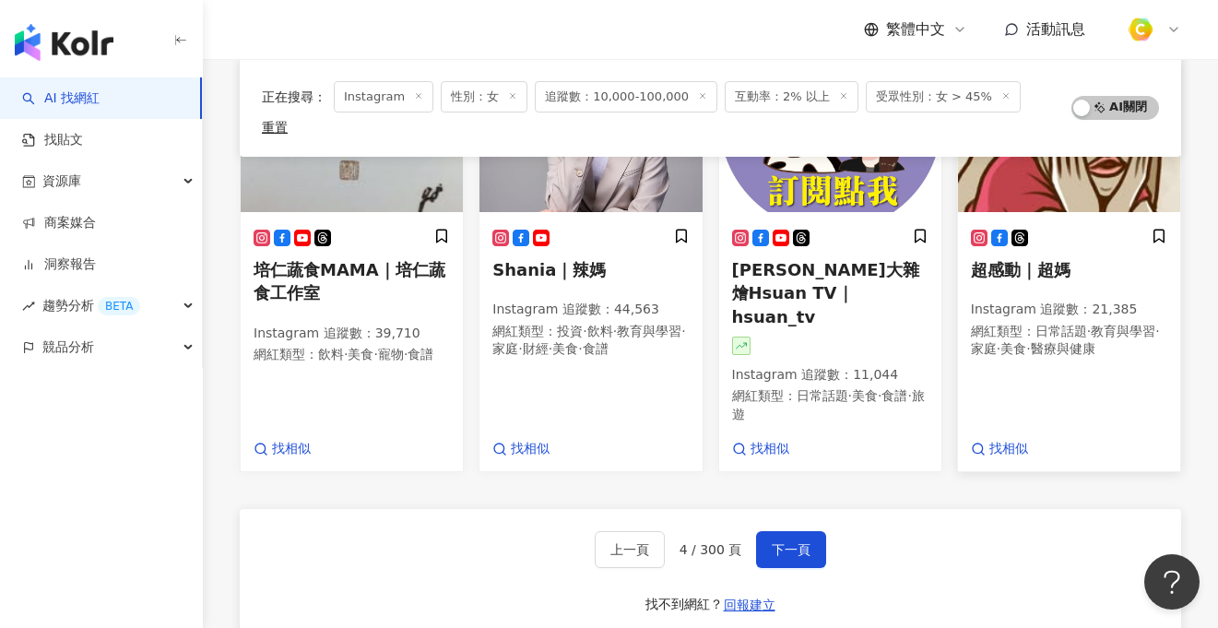
scroll to position [1406, 0]
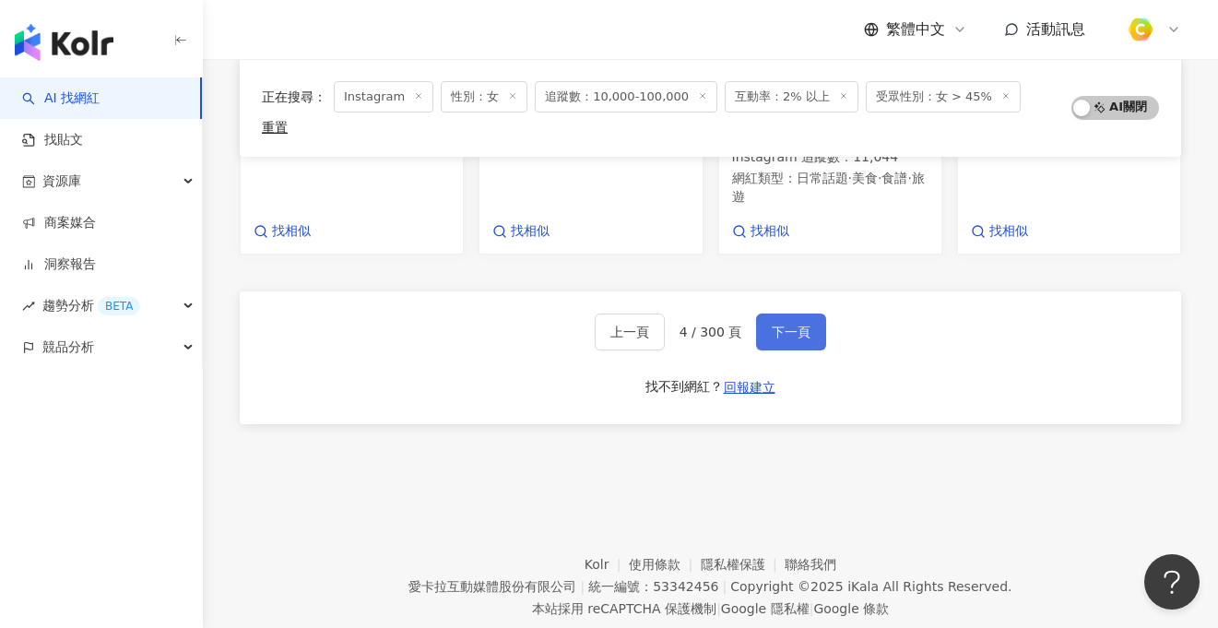
click at [801, 314] on button "下一頁" at bounding box center [791, 332] width 70 height 37
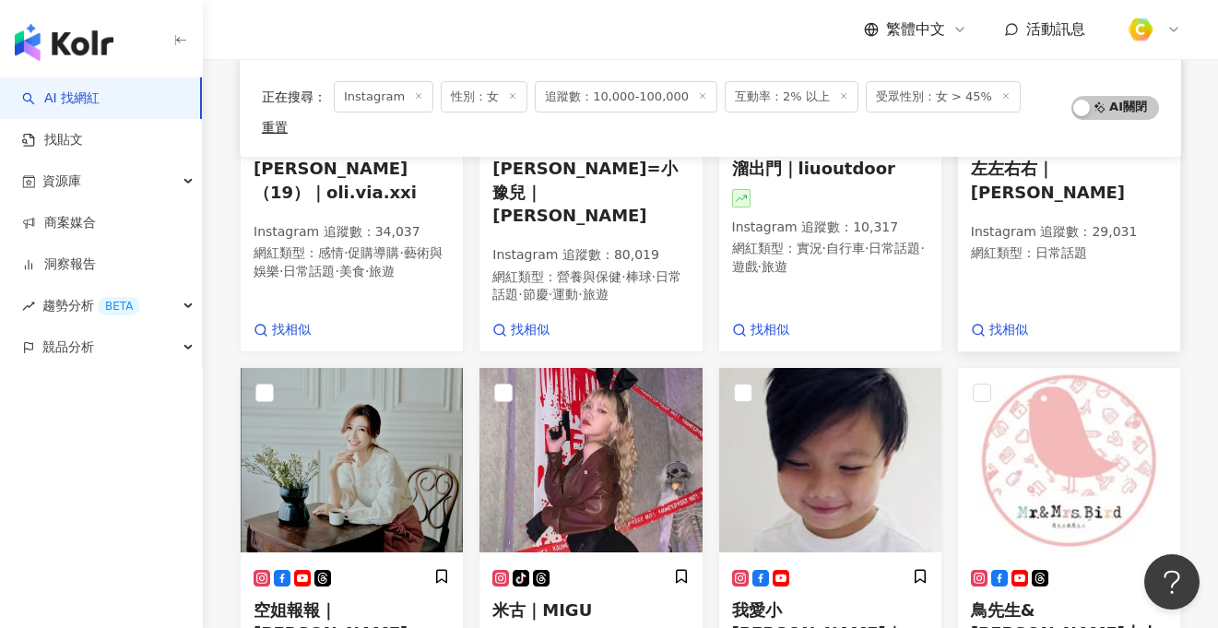
scroll to position [521, 0]
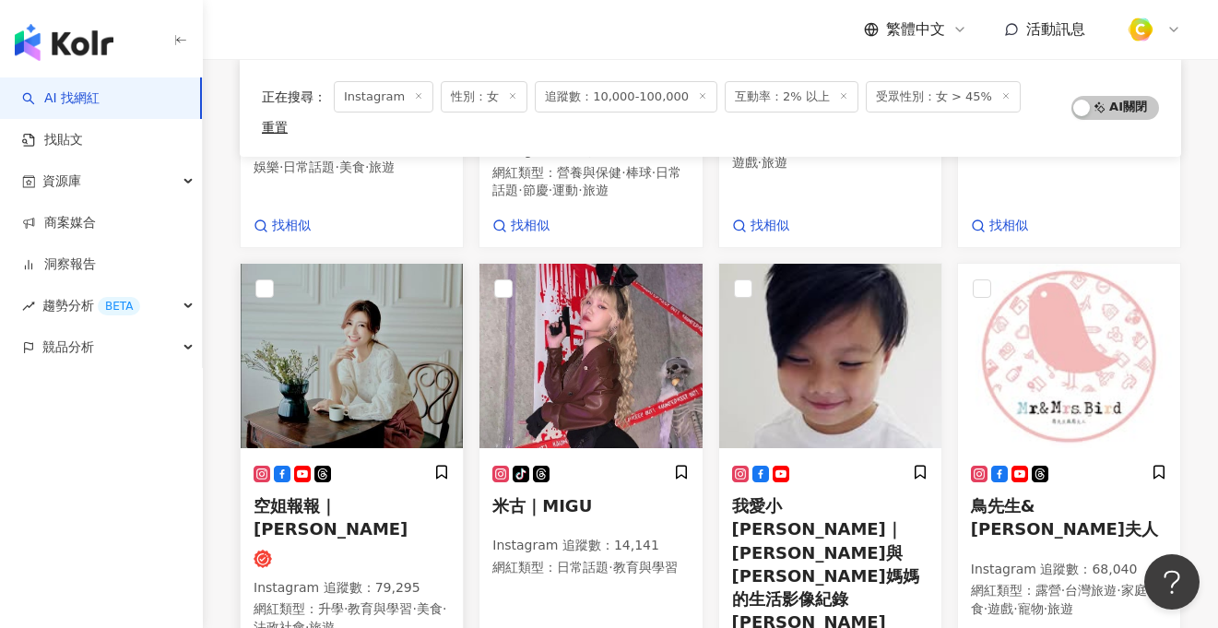
click at [326, 496] on span "空姐報報｜Emily" at bounding box center [331, 517] width 154 height 42
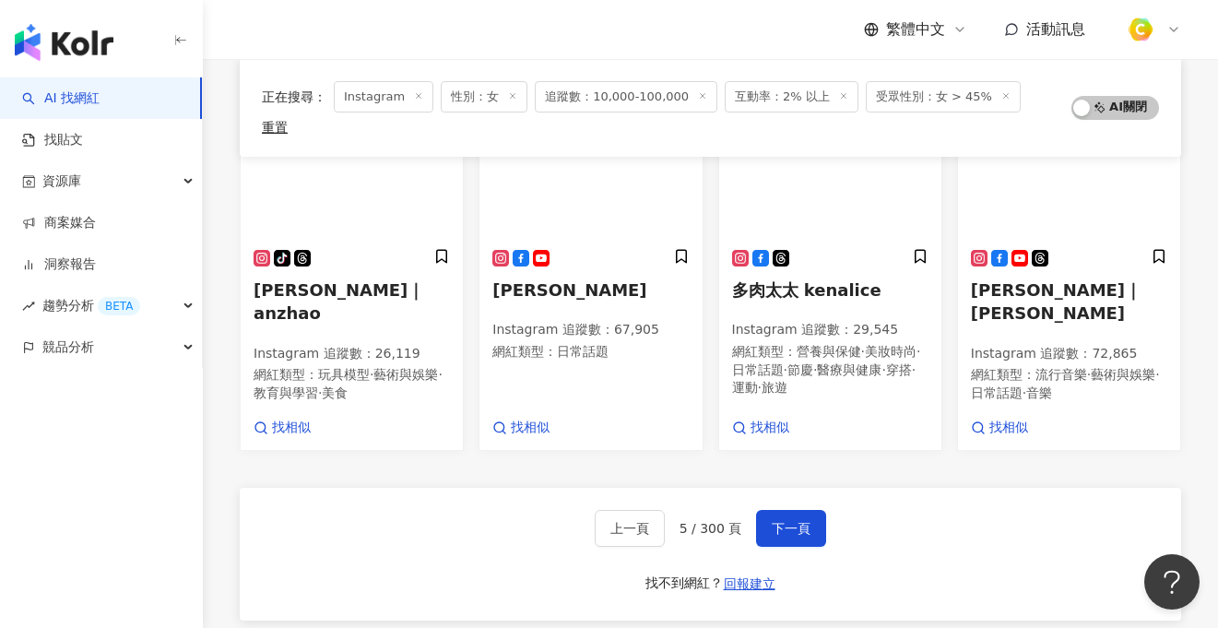
scroll to position [1323, 0]
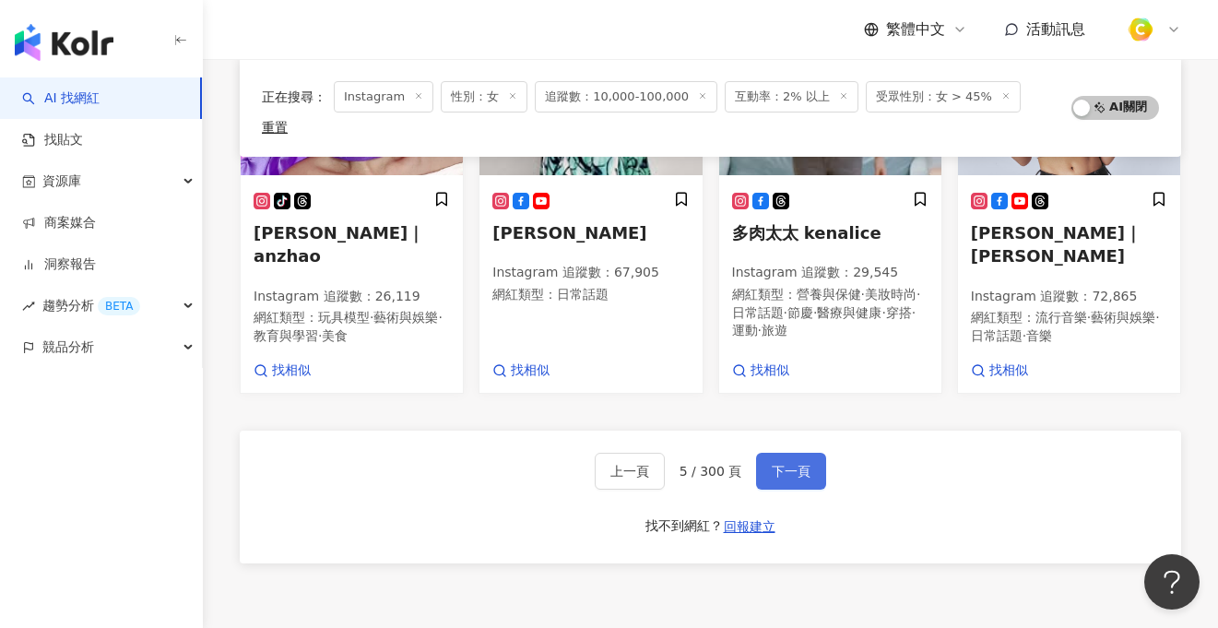
click at [816, 453] on button "下一頁" at bounding box center [791, 471] width 70 height 37
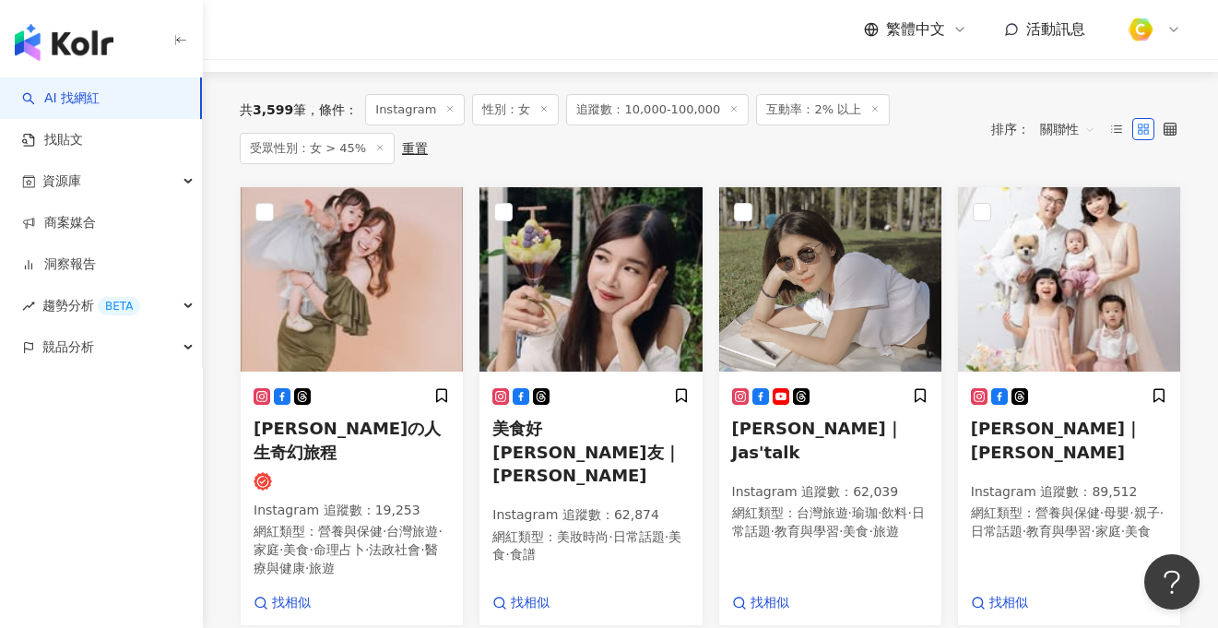
scroll to position [173, 0]
click at [379, 303] on img at bounding box center [352, 279] width 222 height 184
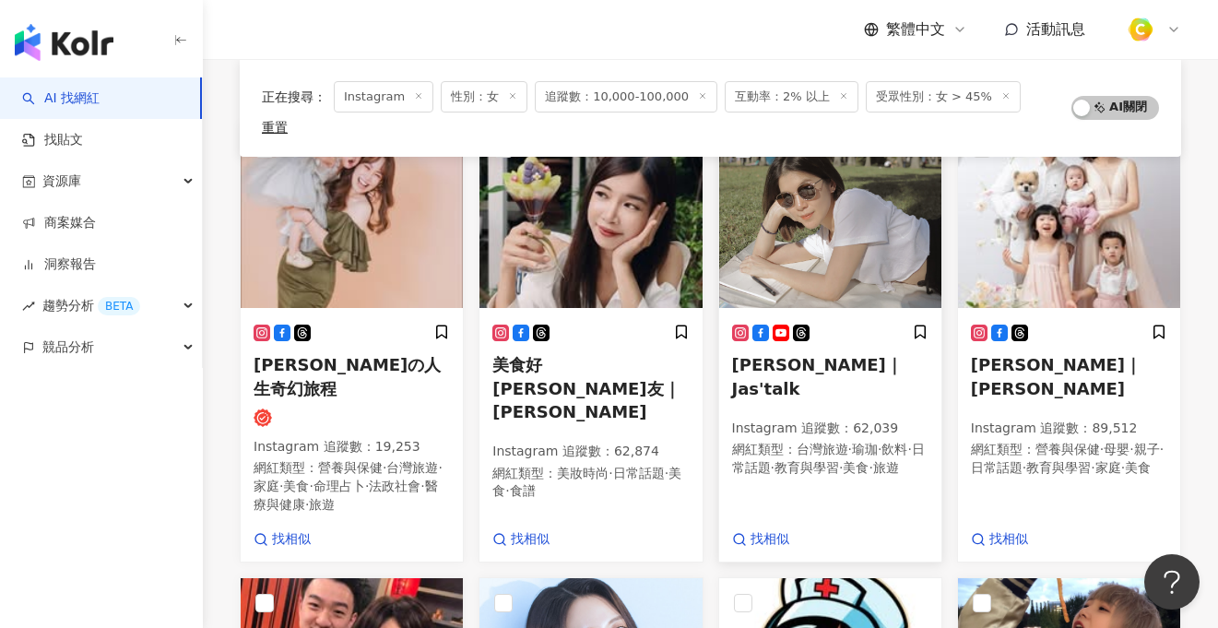
click at [846, 238] on img at bounding box center [830, 216] width 222 height 184
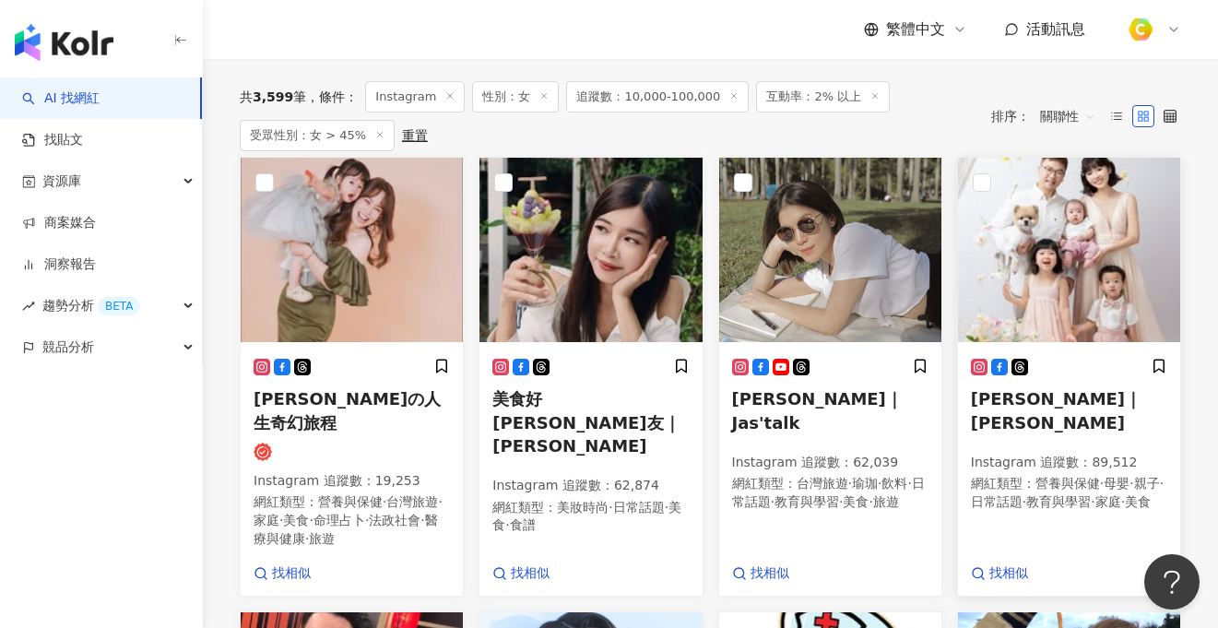
scroll to position [173, 0]
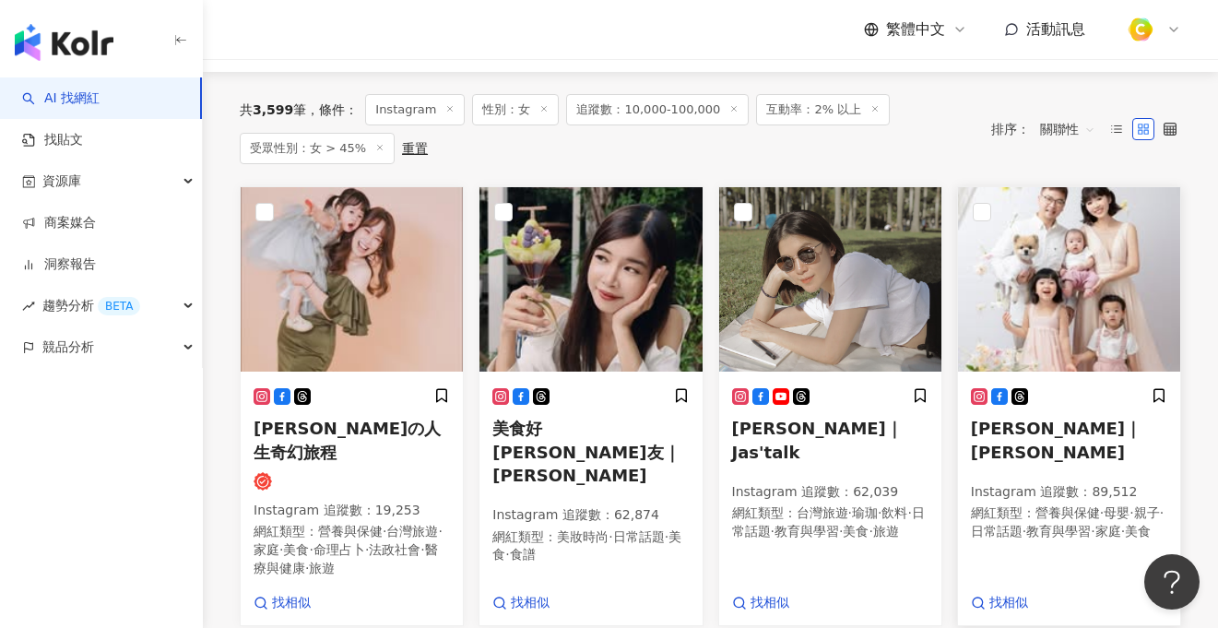
click at [1088, 307] on img at bounding box center [1069, 279] width 222 height 184
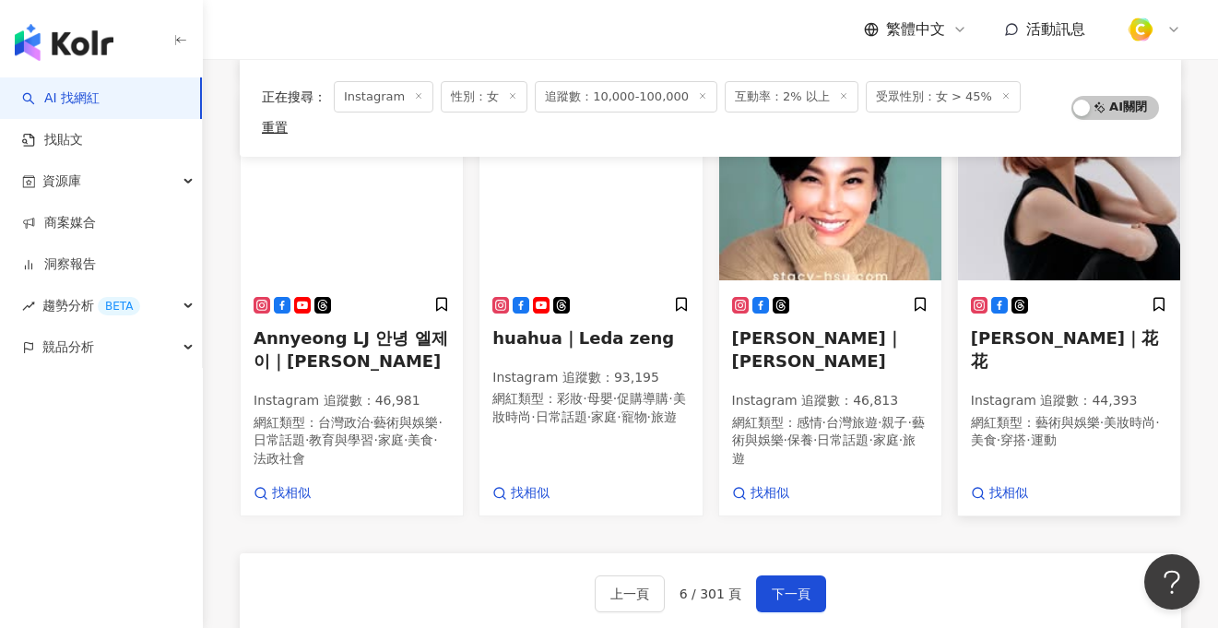
scroll to position [987, 0]
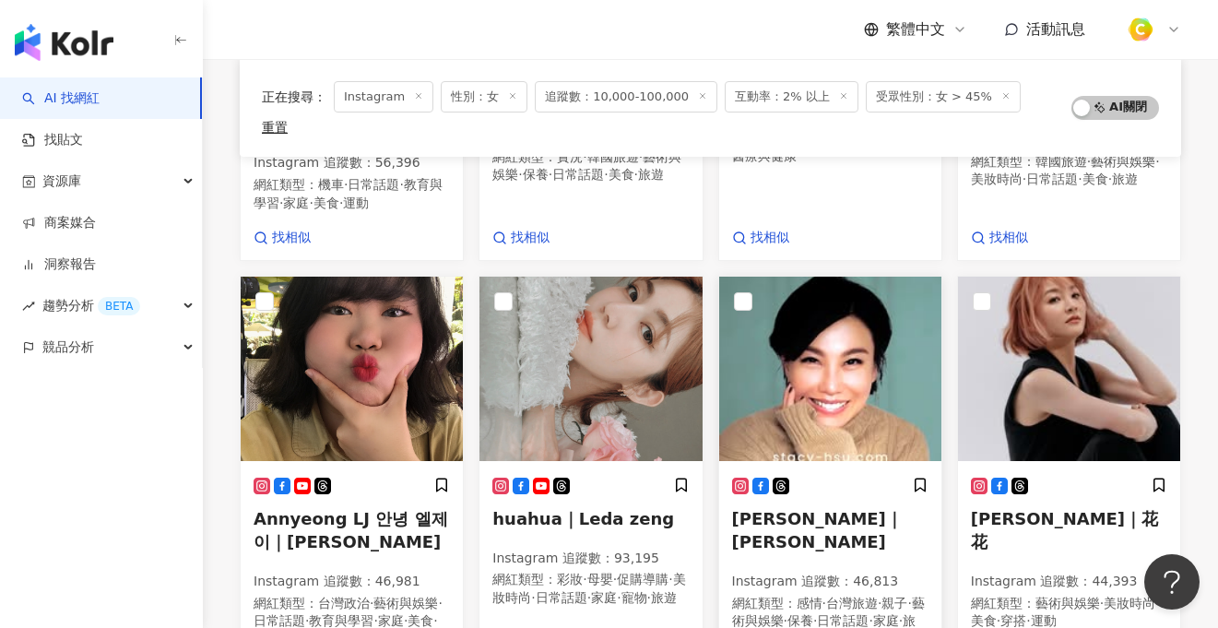
click at [824, 573] on p "Instagram 追蹤數 ： 46,813" at bounding box center [830, 582] width 196 height 18
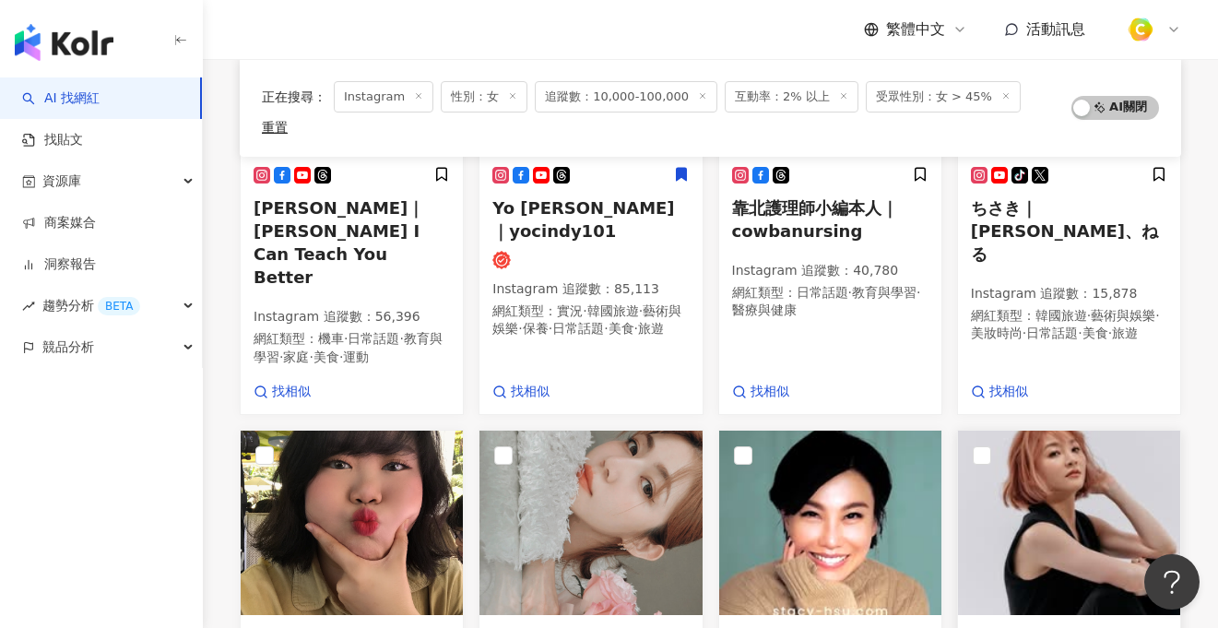
scroll to position [898, 0]
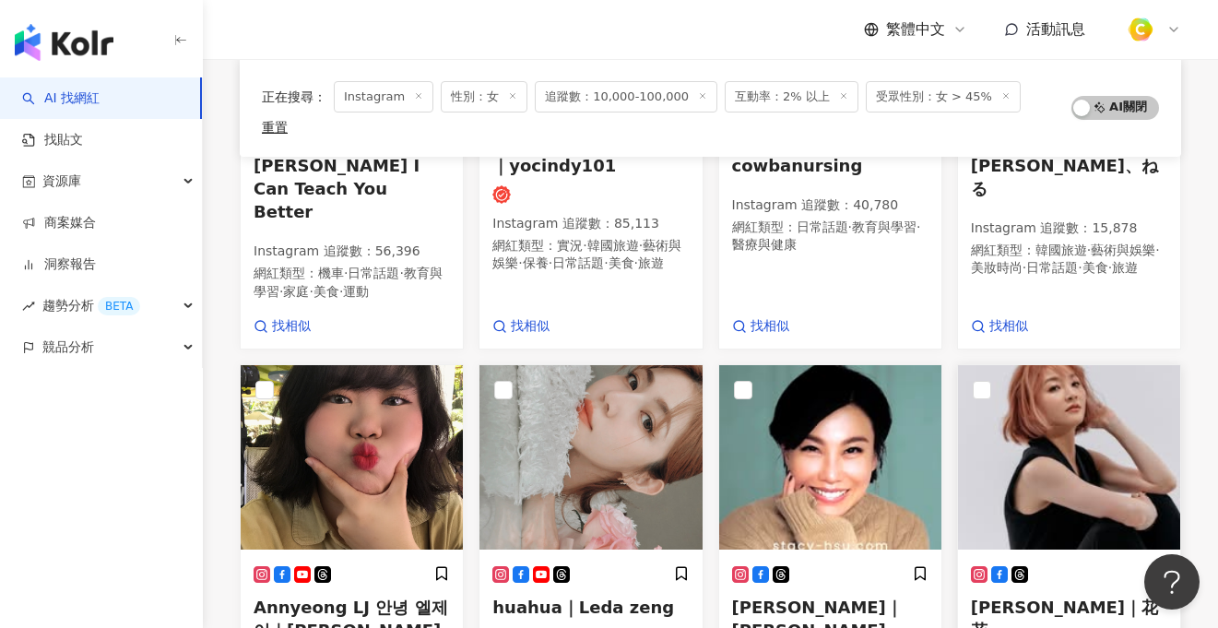
click at [1048, 598] on span "張嘉雲｜花花" at bounding box center [1064, 619] width 187 height 42
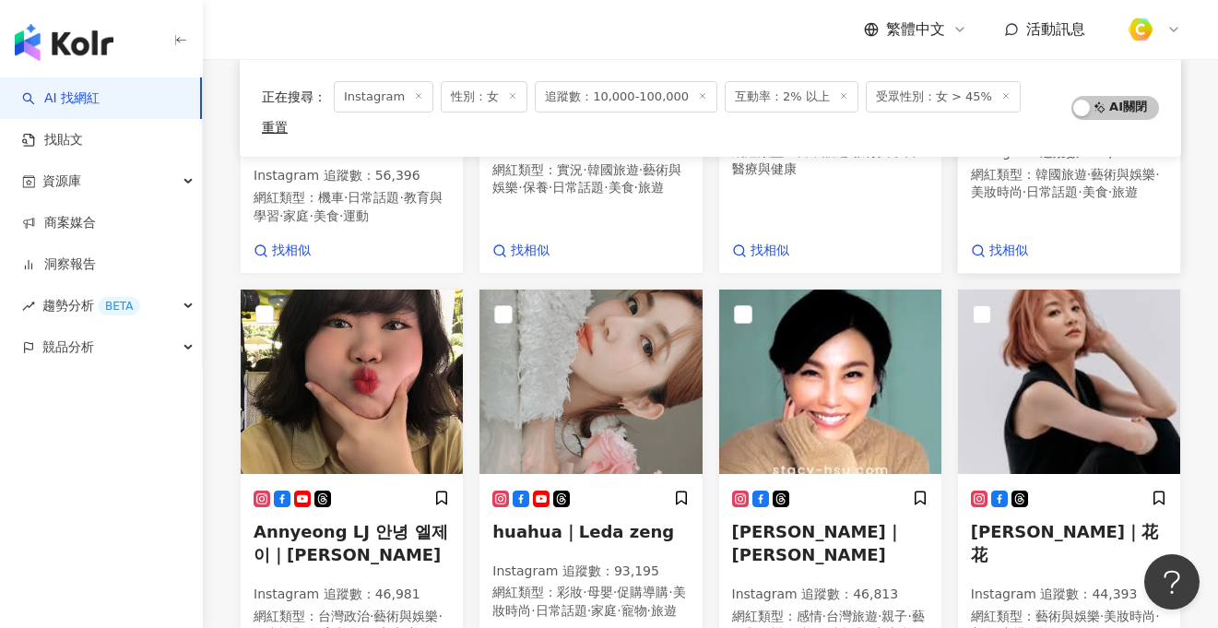
scroll to position [1396, 0]
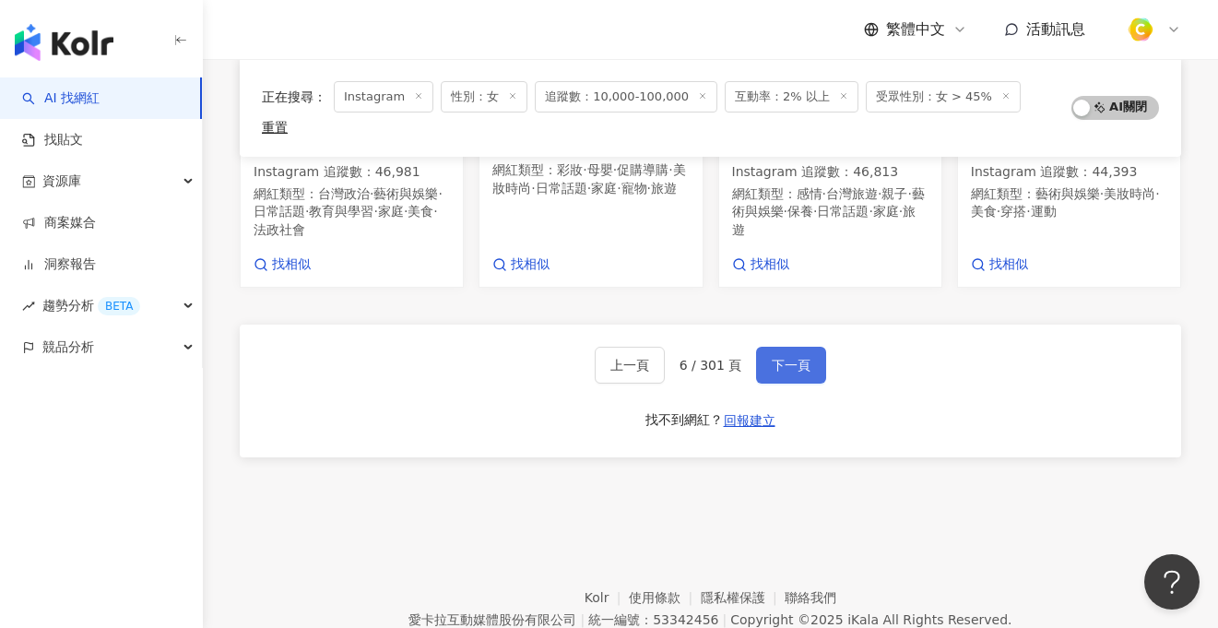
click at [798, 358] on span "下一頁" at bounding box center [791, 365] width 39 height 15
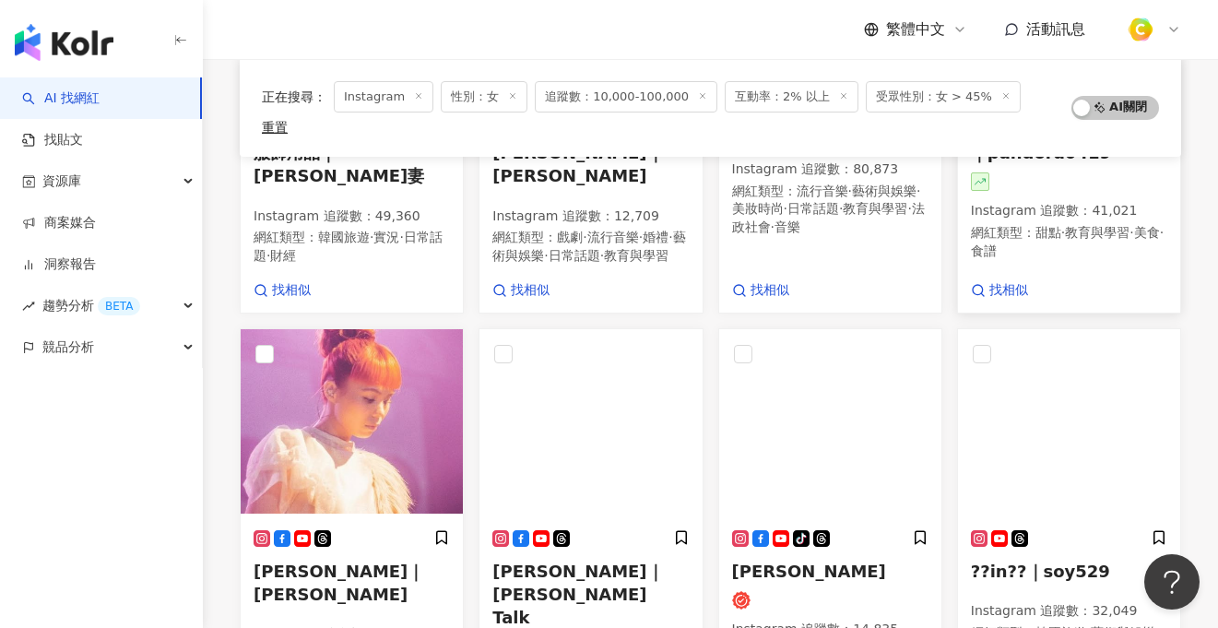
scroll to position [1263, 0]
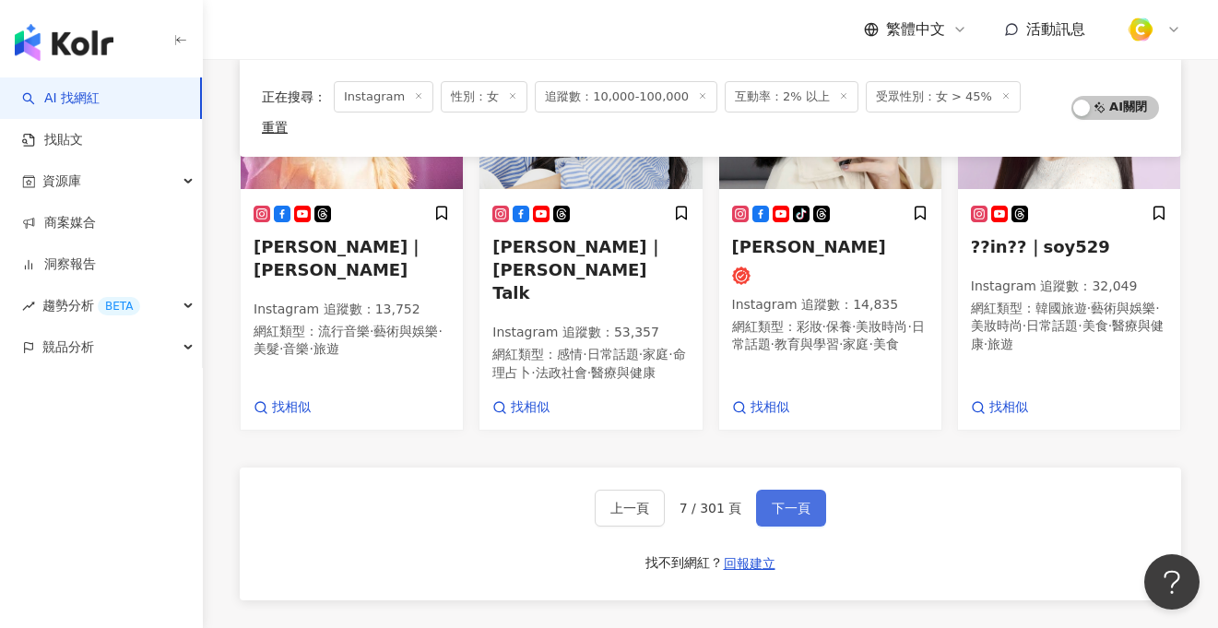
click at [776, 501] on span "下一頁" at bounding box center [791, 508] width 39 height 15
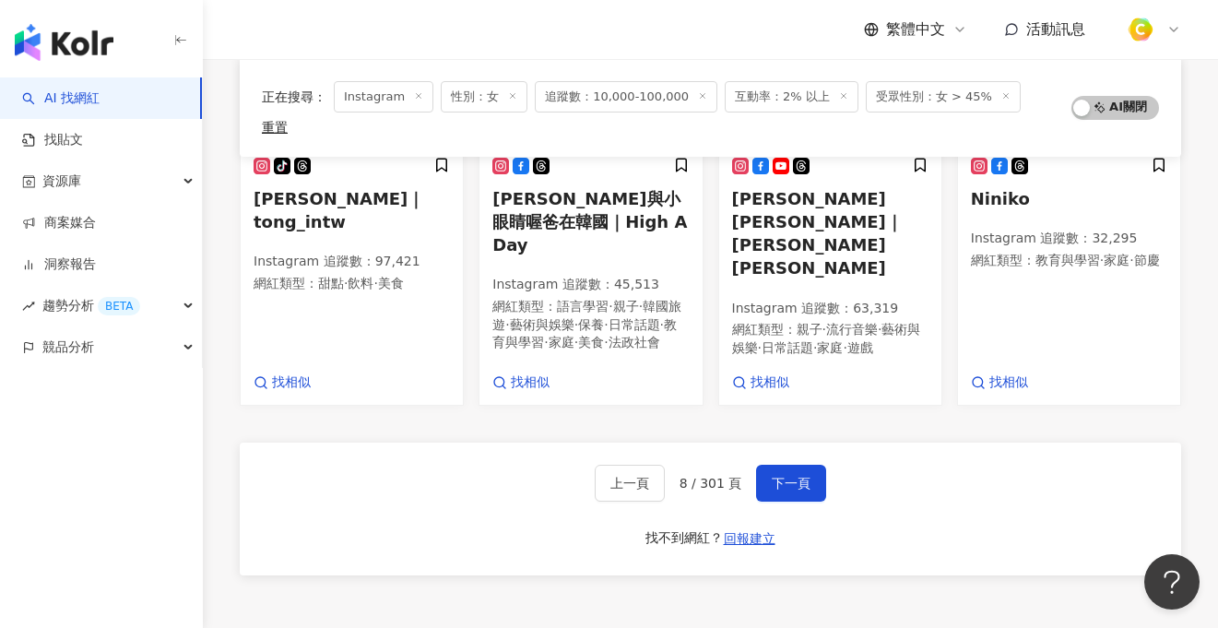
scroll to position [1301, 0]
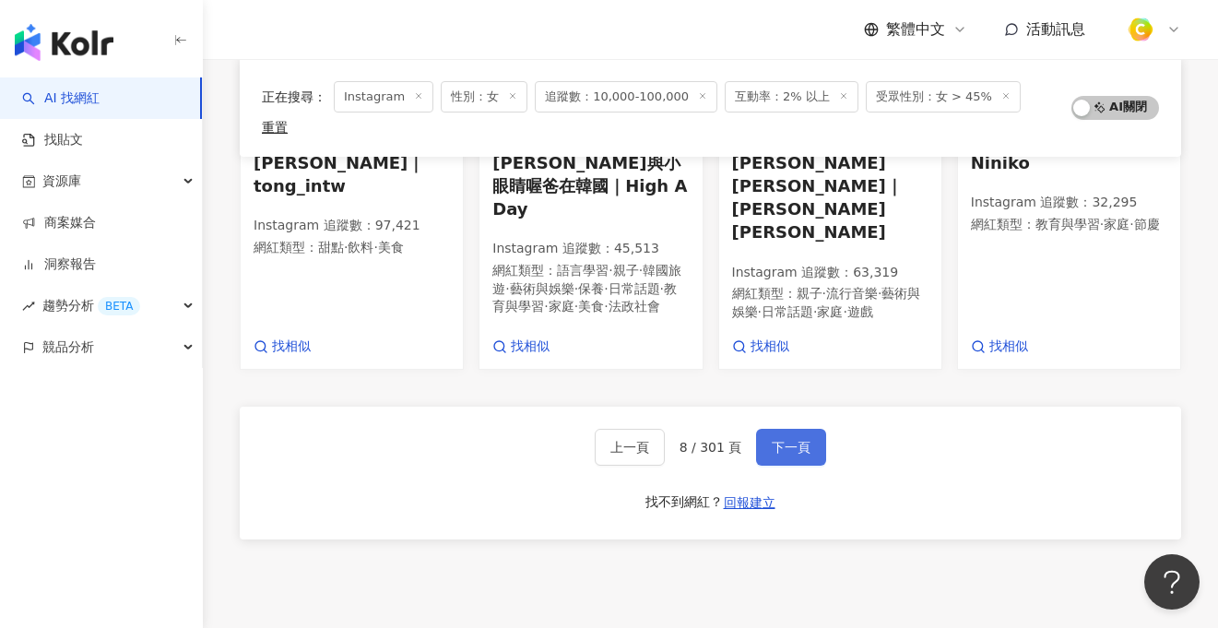
click at [812, 429] on button "下一頁" at bounding box center [791, 447] width 70 height 37
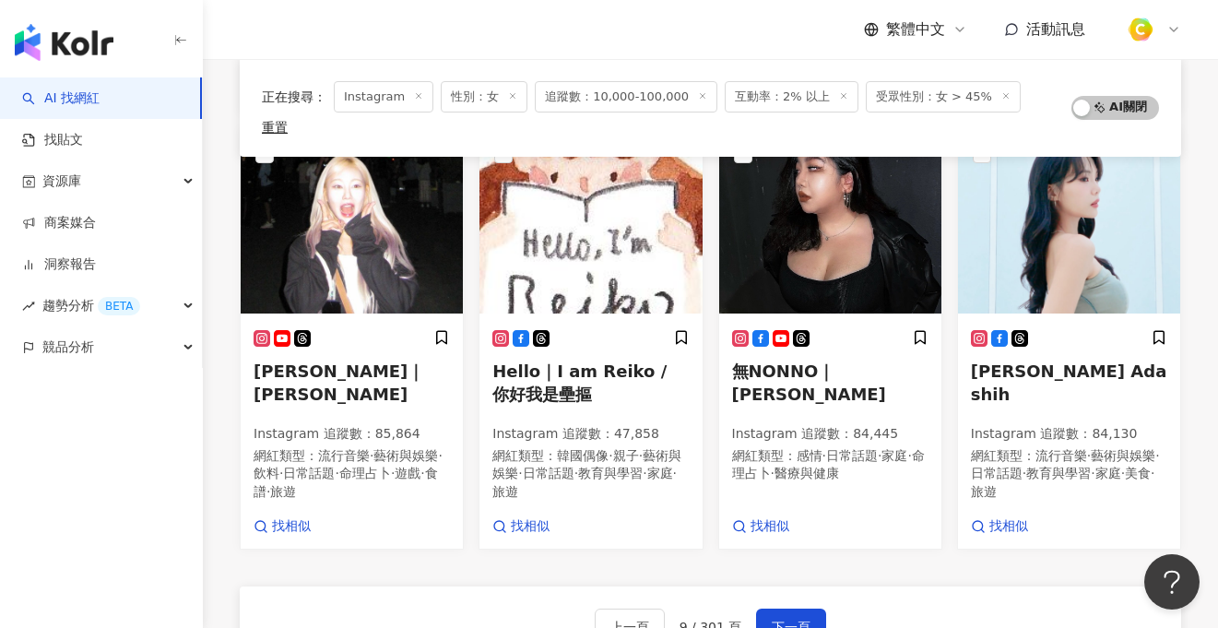
scroll to position [1151, 0]
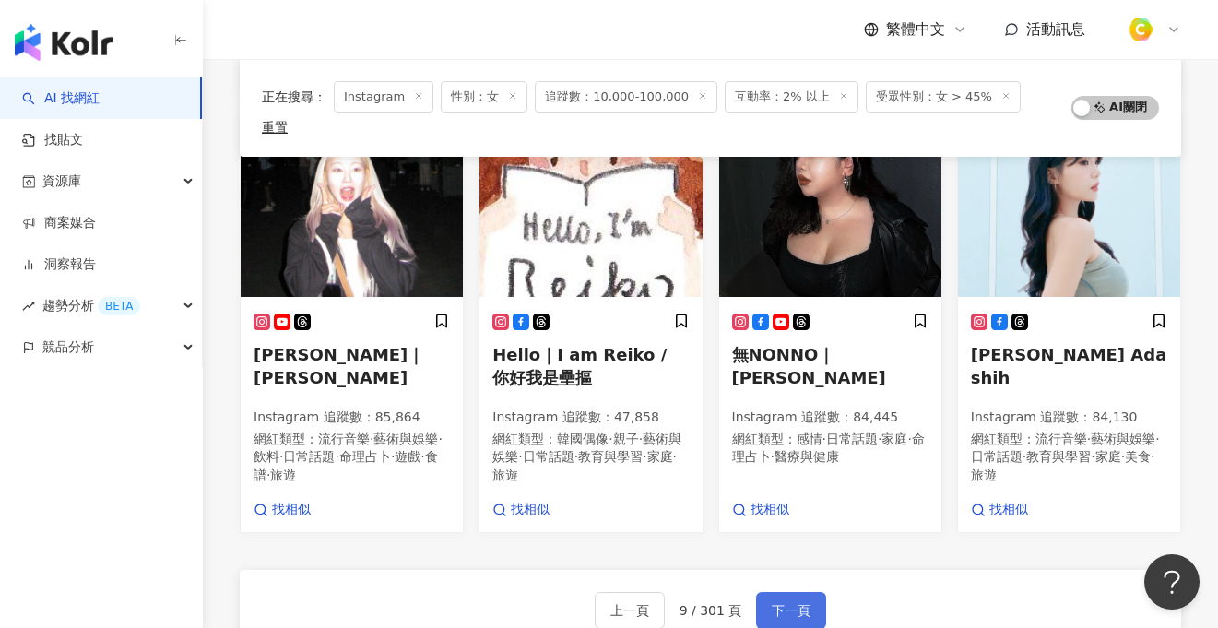
click at [777, 603] on span "下一頁" at bounding box center [791, 610] width 39 height 15
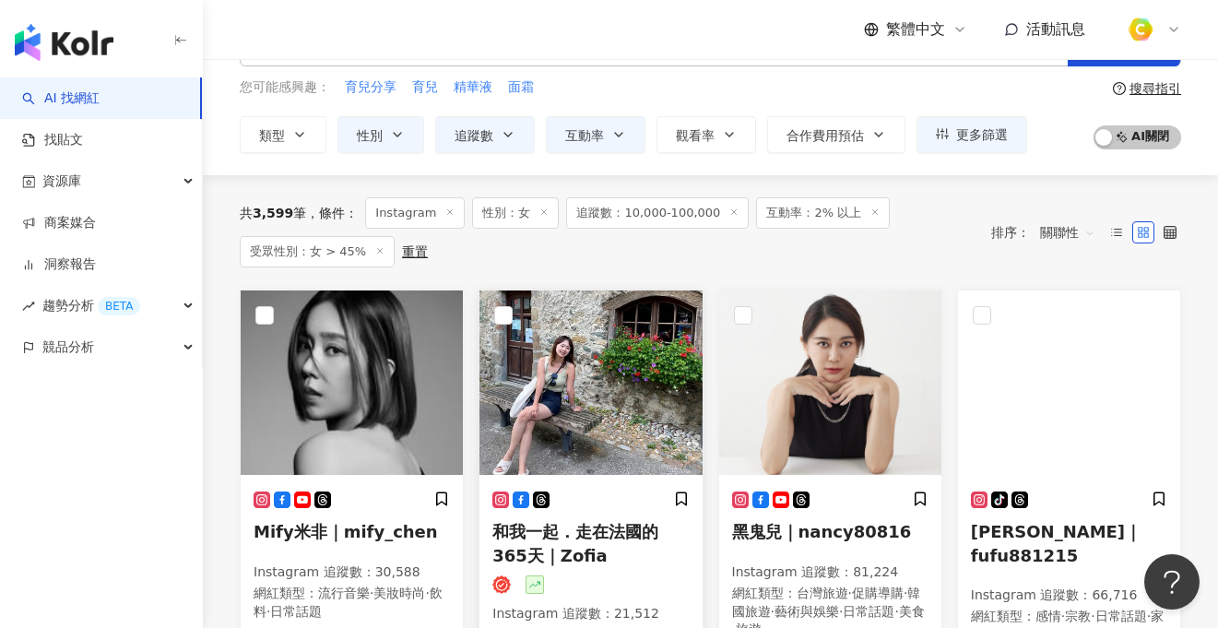
scroll to position [205, 0]
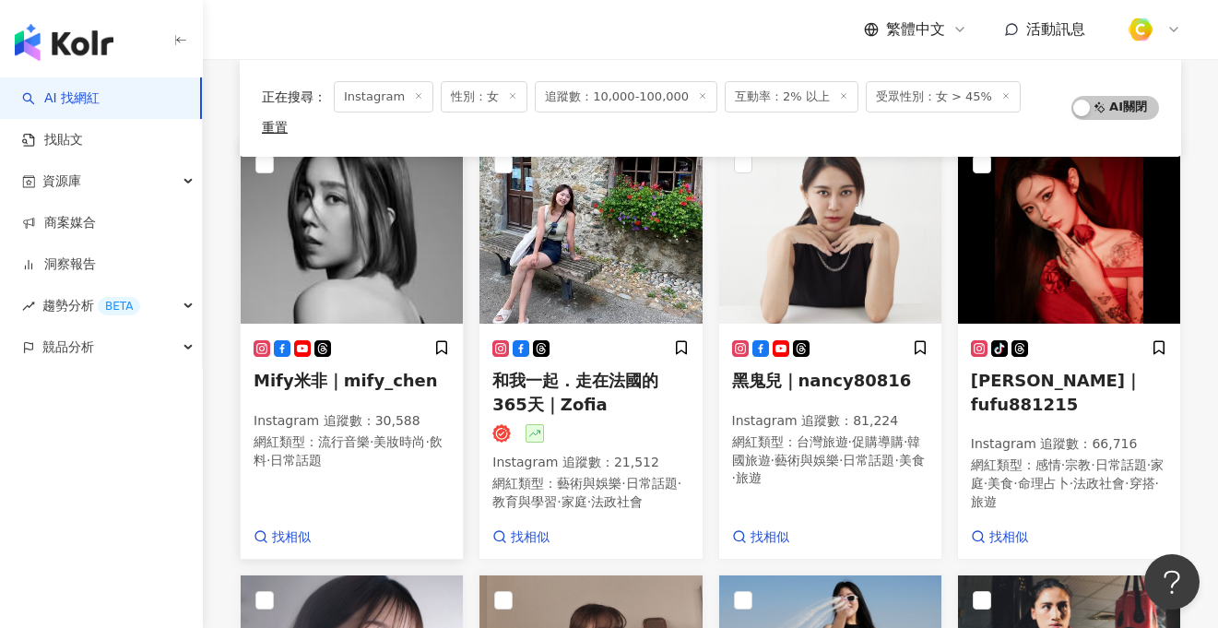
click at [367, 345] on div "Mify米非｜mify_chen Instagram 追蹤數 ： 30,588 網紅類型 ： 流行音樂 · 美妝時尚 · 飲料 · 日常話題" at bounding box center [352, 413] width 196 height 148
click at [871, 371] on span "黑鬼兒｜nancy80816" at bounding box center [822, 380] width 180 height 19
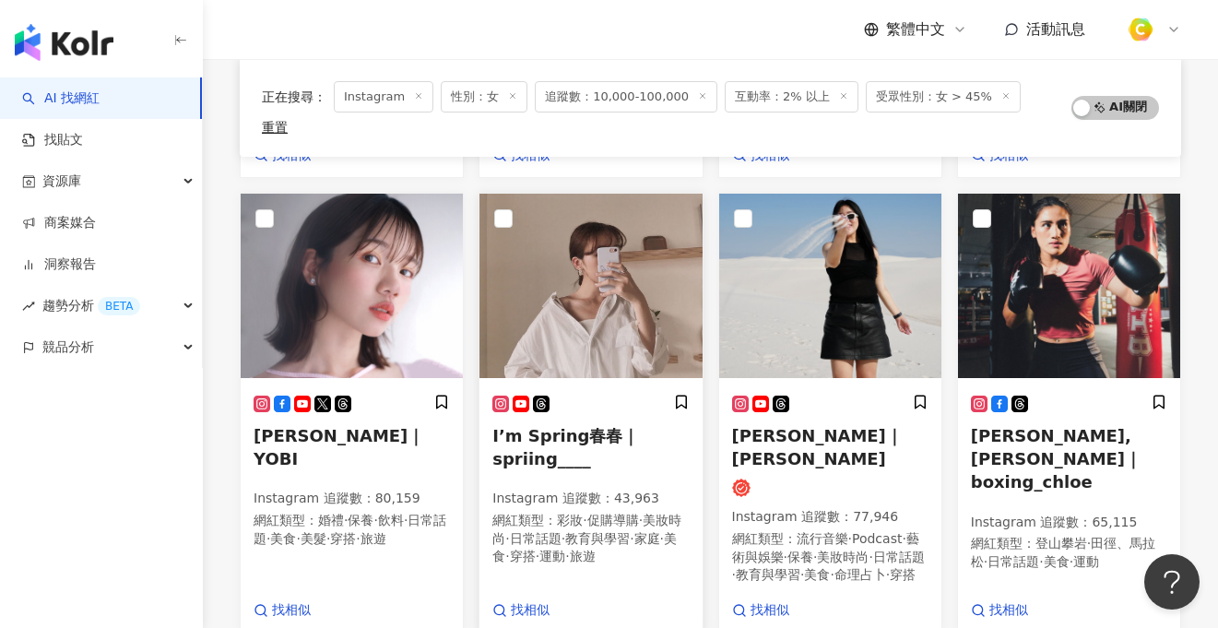
scroll to position [575, 0]
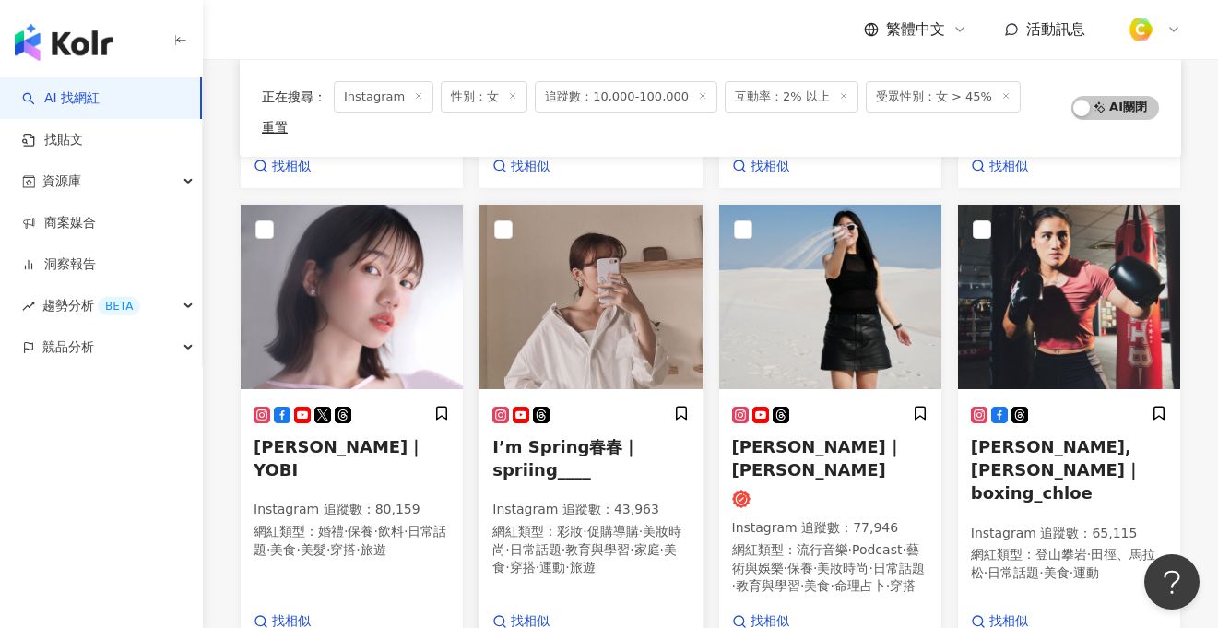
click at [569, 306] on img at bounding box center [591, 297] width 222 height 184
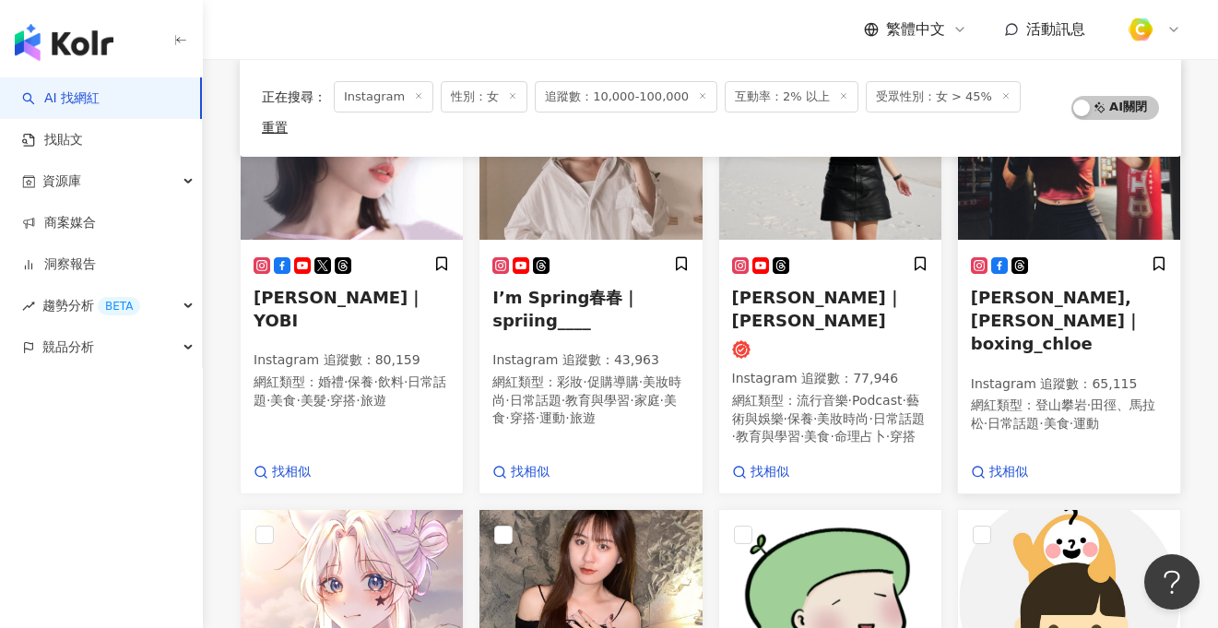
scroll to position [466, 0]
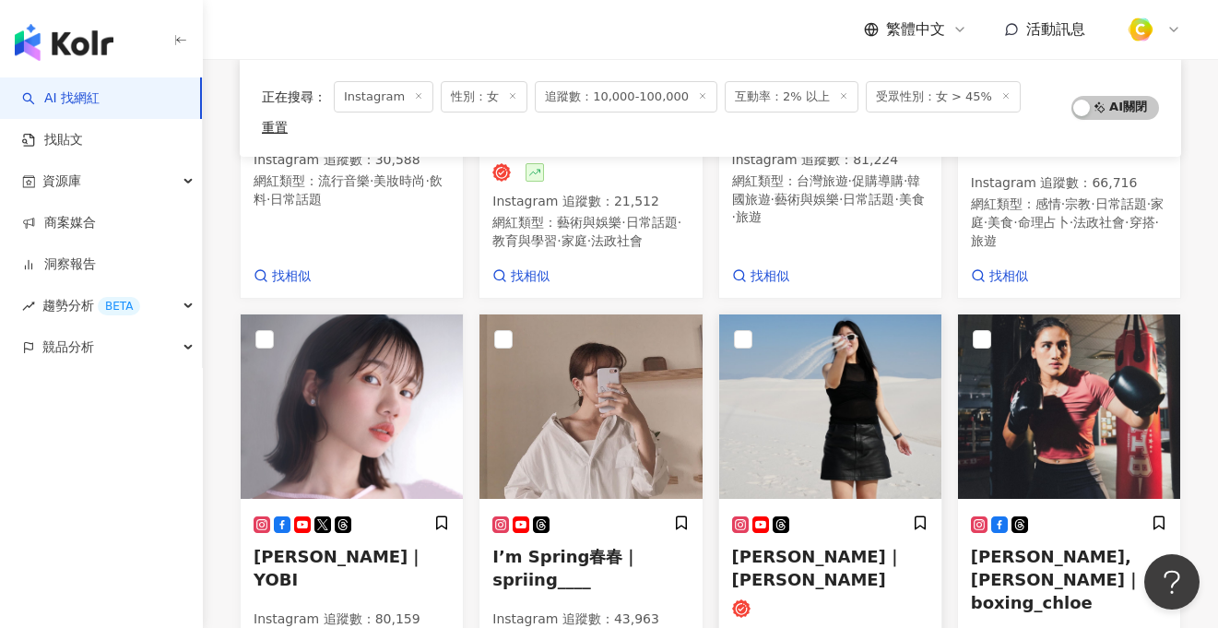
click at [860, 520] on div "Leona Wang｜leonawww Instagram 追蹤數 ： 77,946 網紅類型 ： 流行音樂 · Podcast · 藝術與娛樂 · 保養 ·…" at bounding box center [830, 618] width 196 height 207
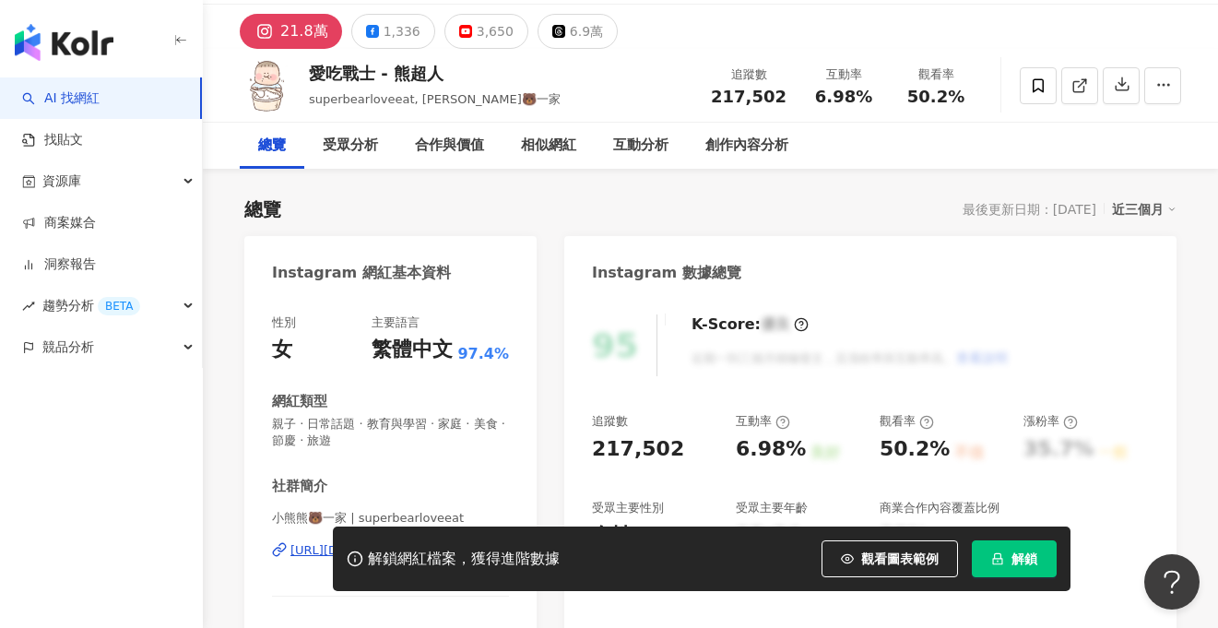
scroll to position [305, 0]
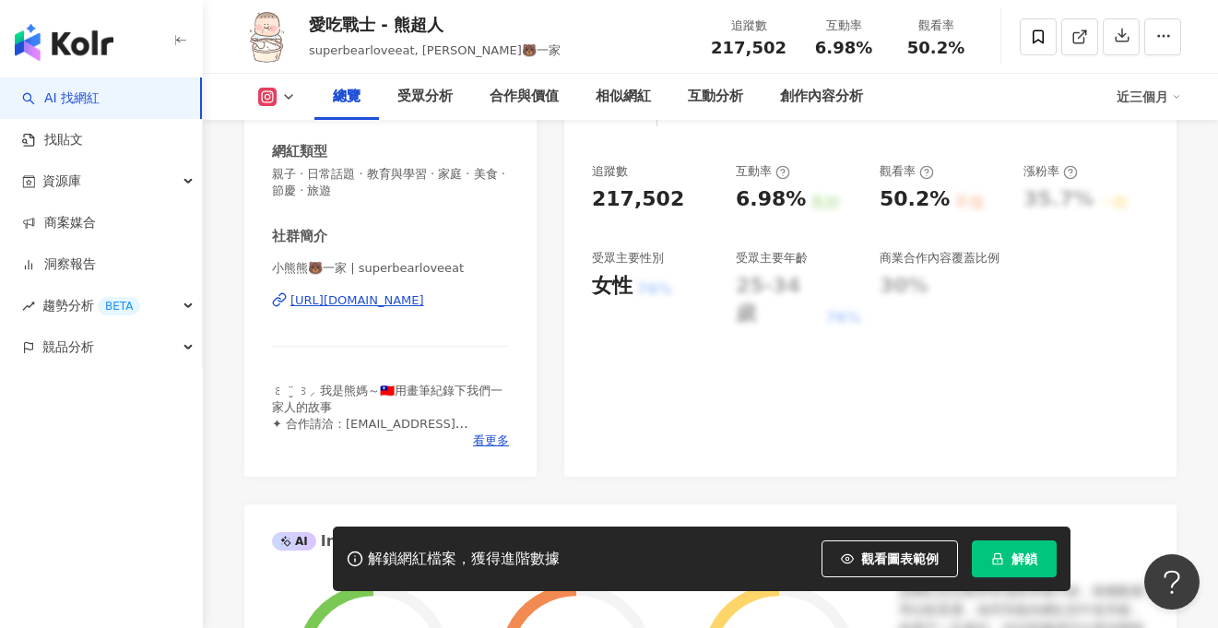
click at [388, 303] on div "https://www.instagram.com/superbearloveeat/" at bounding box center [357, 300] width 134 height 17
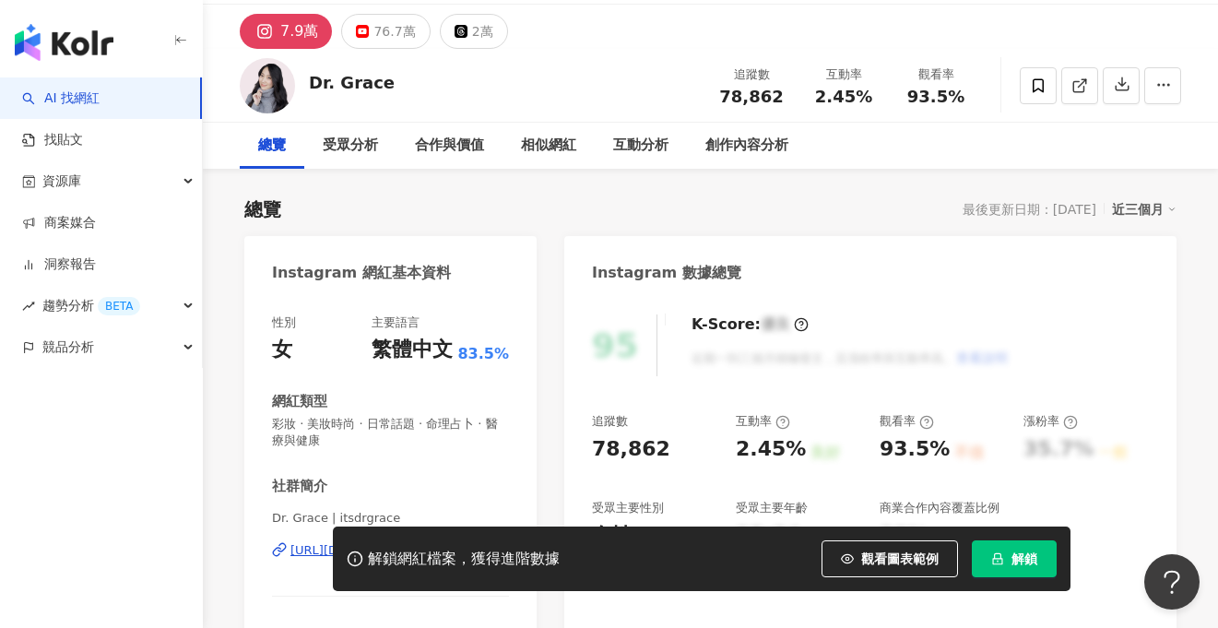
scroll to position [151, 0]
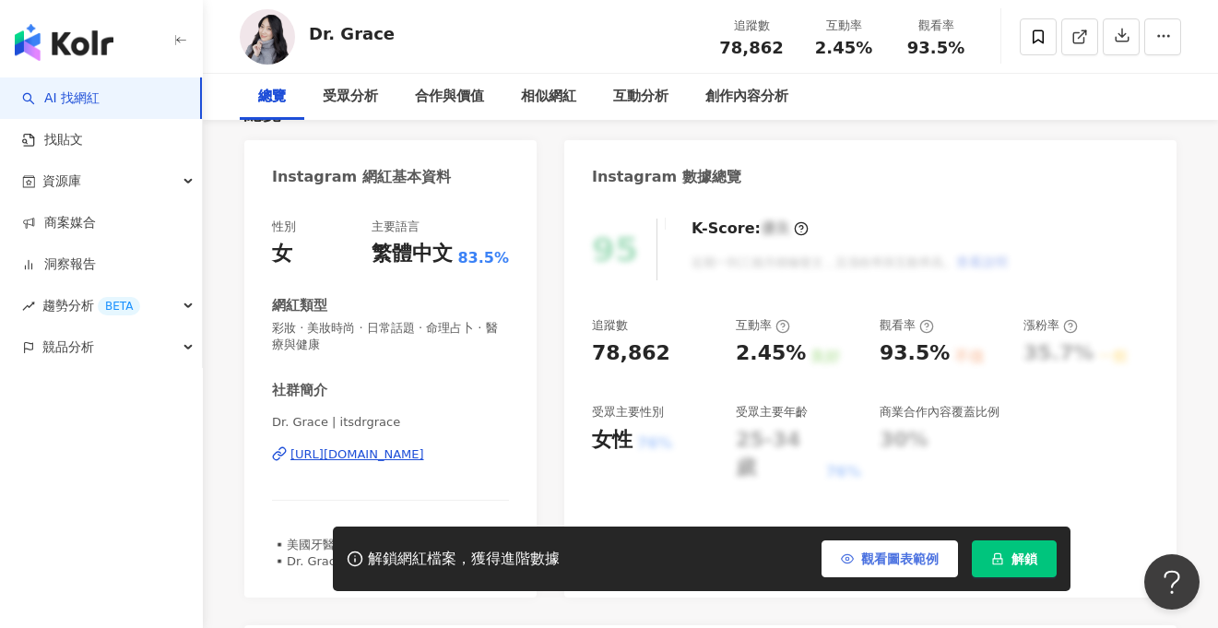
click at [884, 548] on button "觀看圖表範例" at bounding box center [890, 558] width 136 height 37
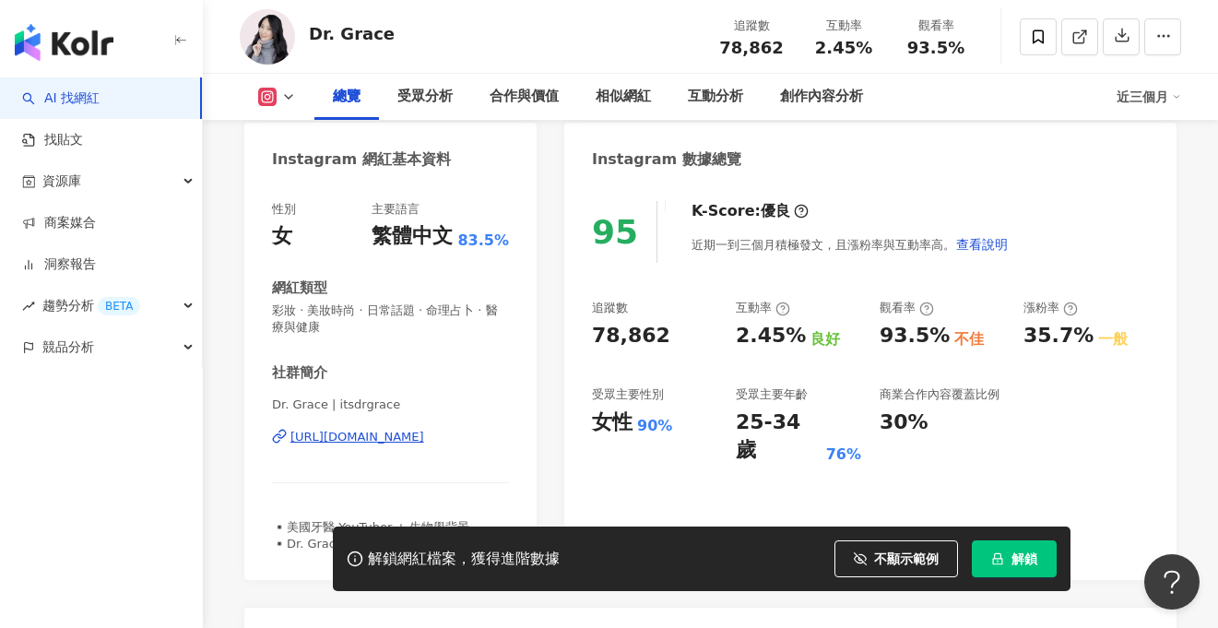
scroll to position [169, 0]
click at [405, 438] on div "https://www.instagram.com/itsdrgrace/" at bounding box center [357, 437] width 134 height 17
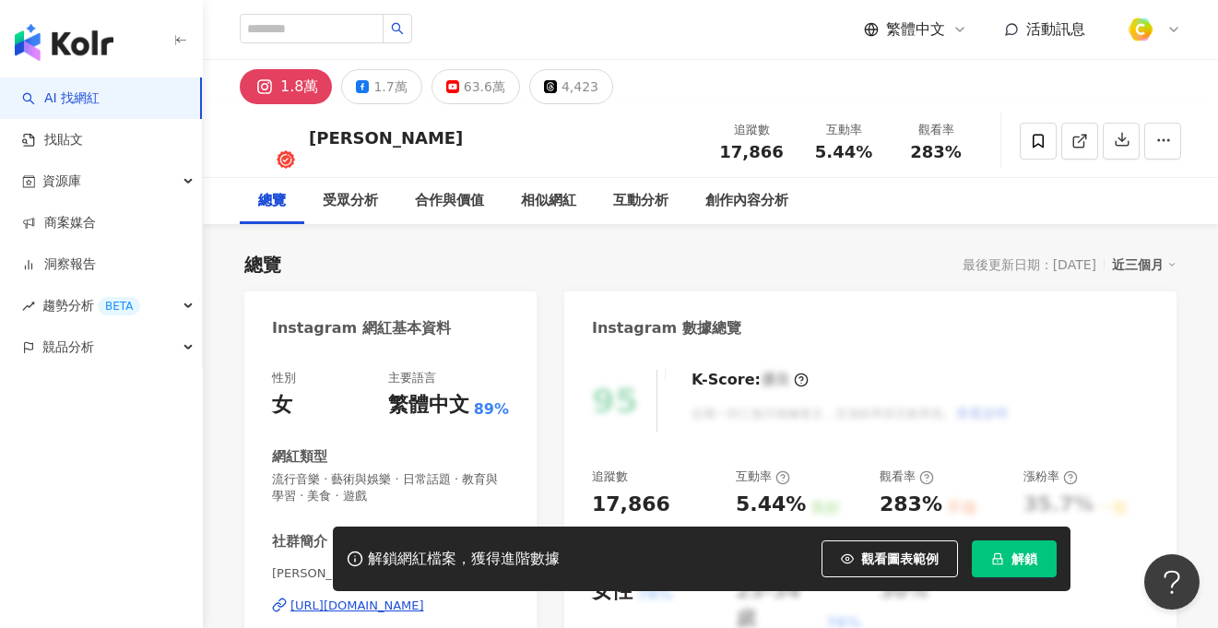
scroll to position [130, 0]
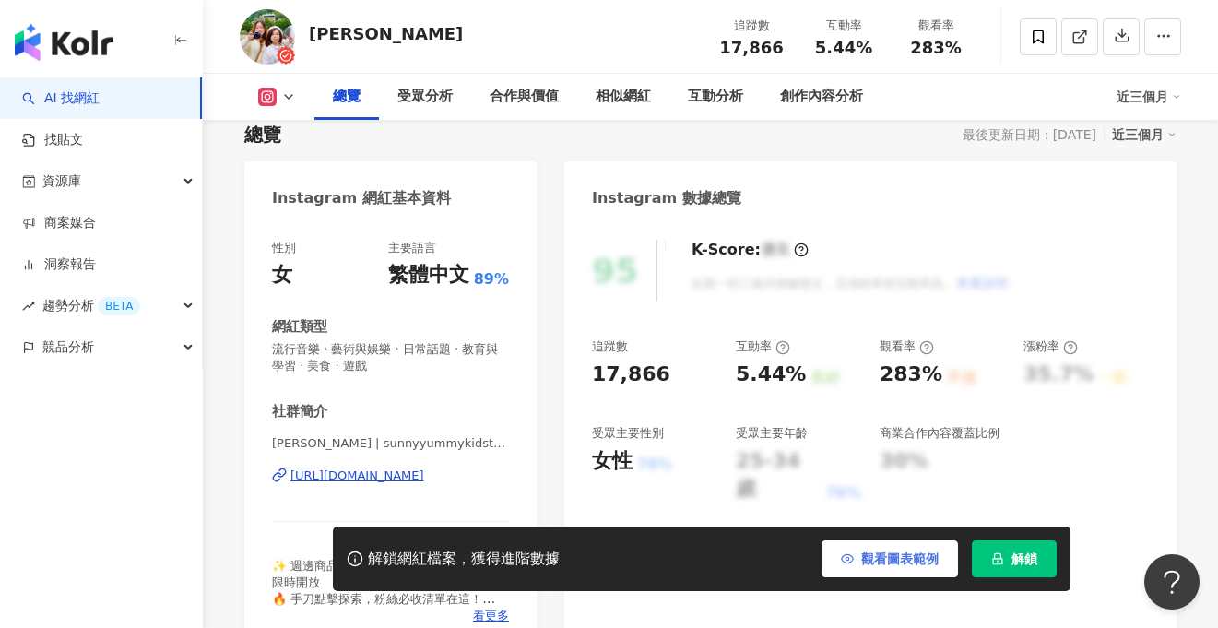
click at [874, 556] on span "觀看圖表範例" at bounding box center [899, 558] width 77 height 15
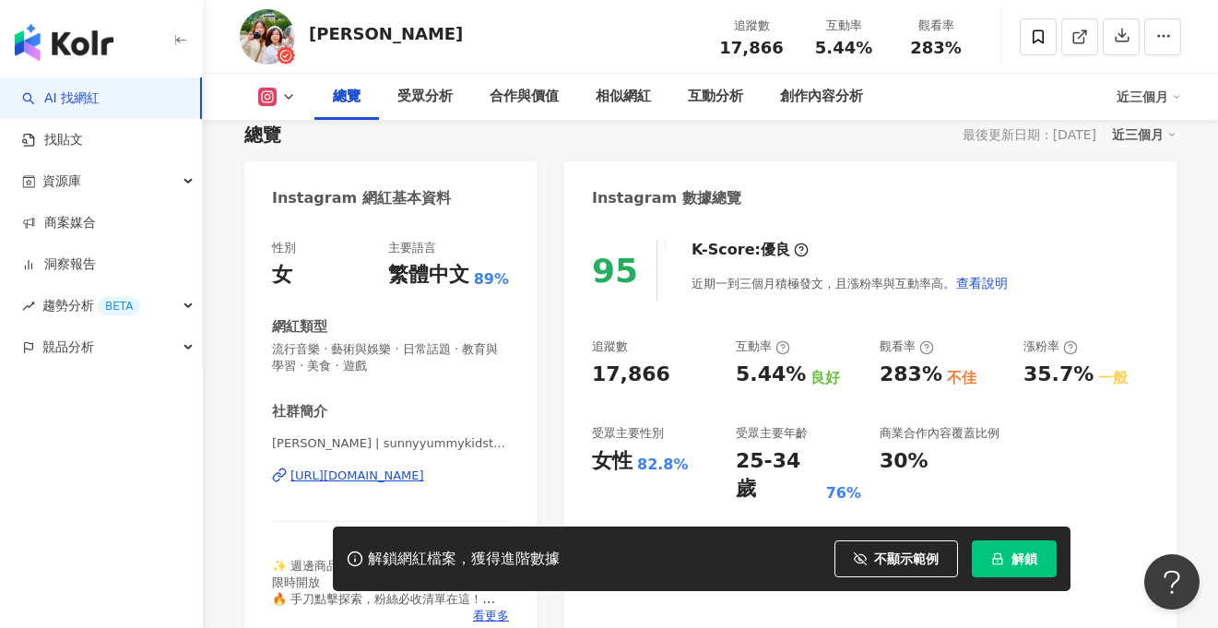
click at [424, 479] on div "https://www.instagram.com/sunnyyummykidstoys/" at bounding box center [357, 476] width 134 height 17
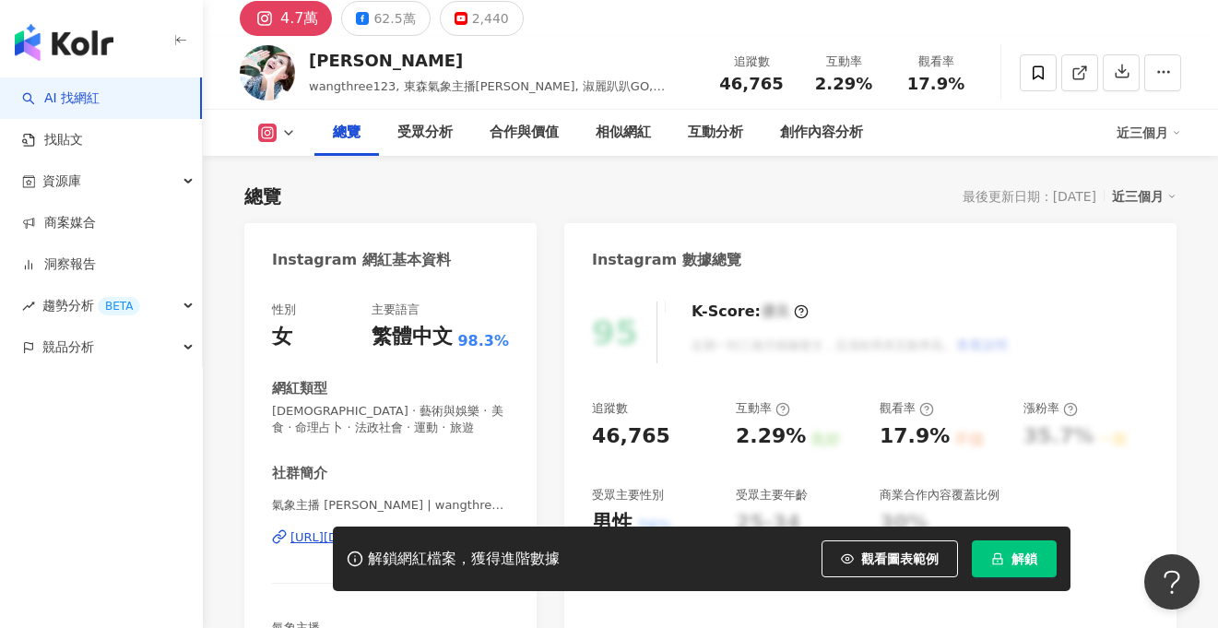
scroll to position [96, 0]
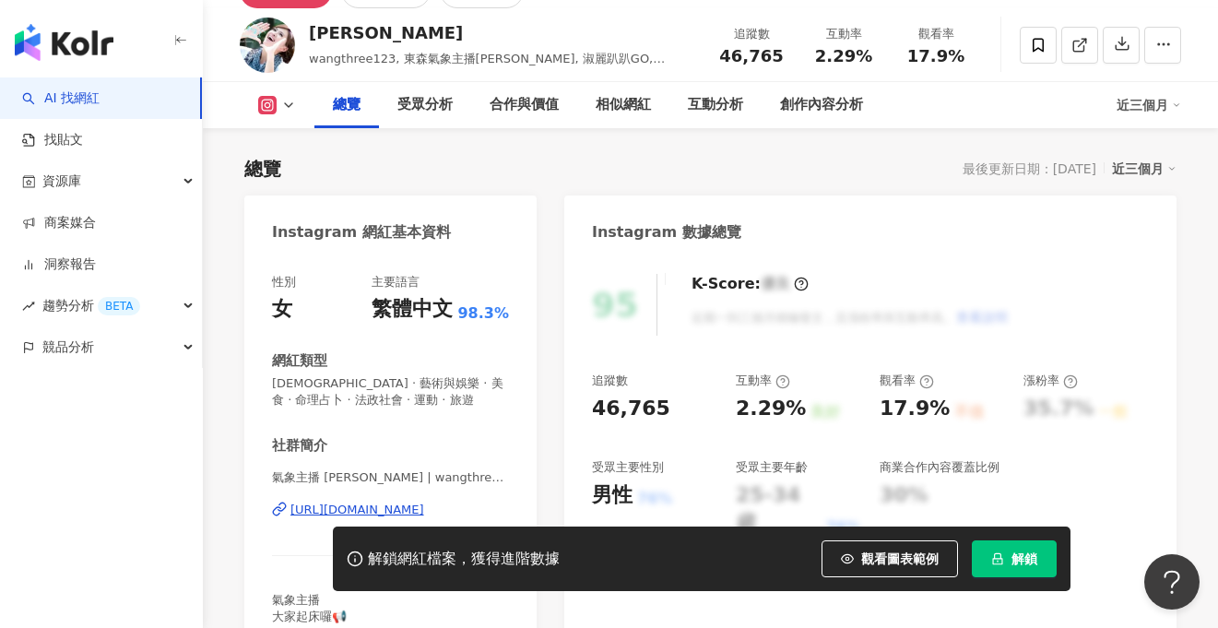
click at [400, 509] on div "https://www.instagram.com/wangthree123/" at bounding box center [357, 510] width 134 height 17
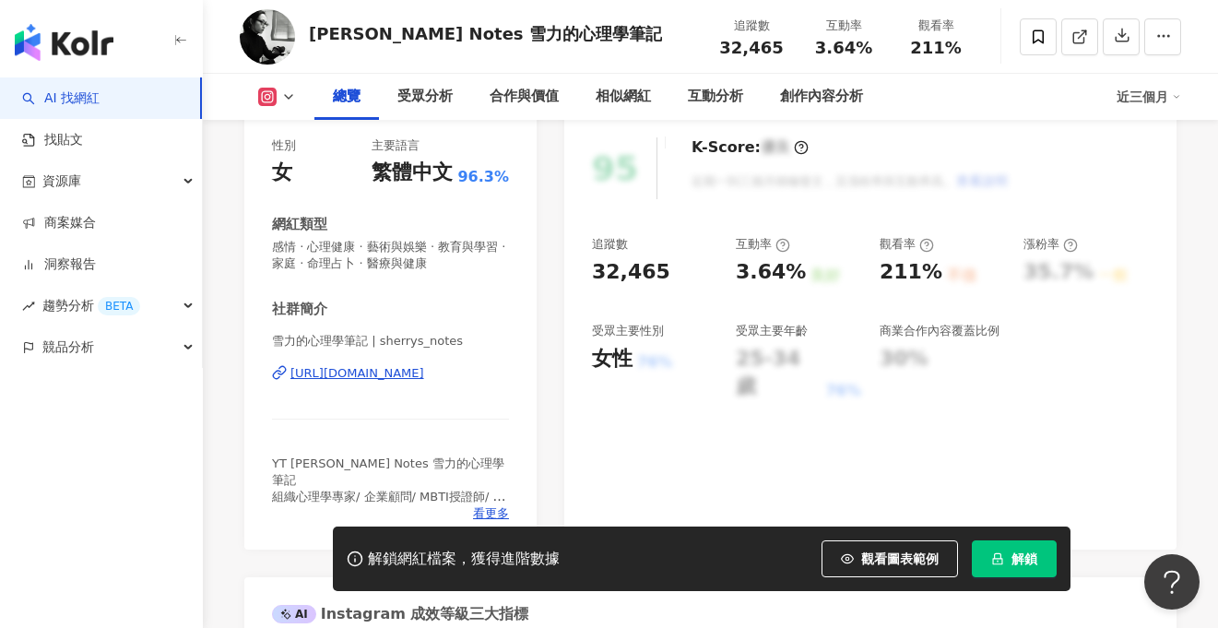
click at [867, 562] on span "觀看圖表範例" at bounding box center [899, 558] width 77 height 15
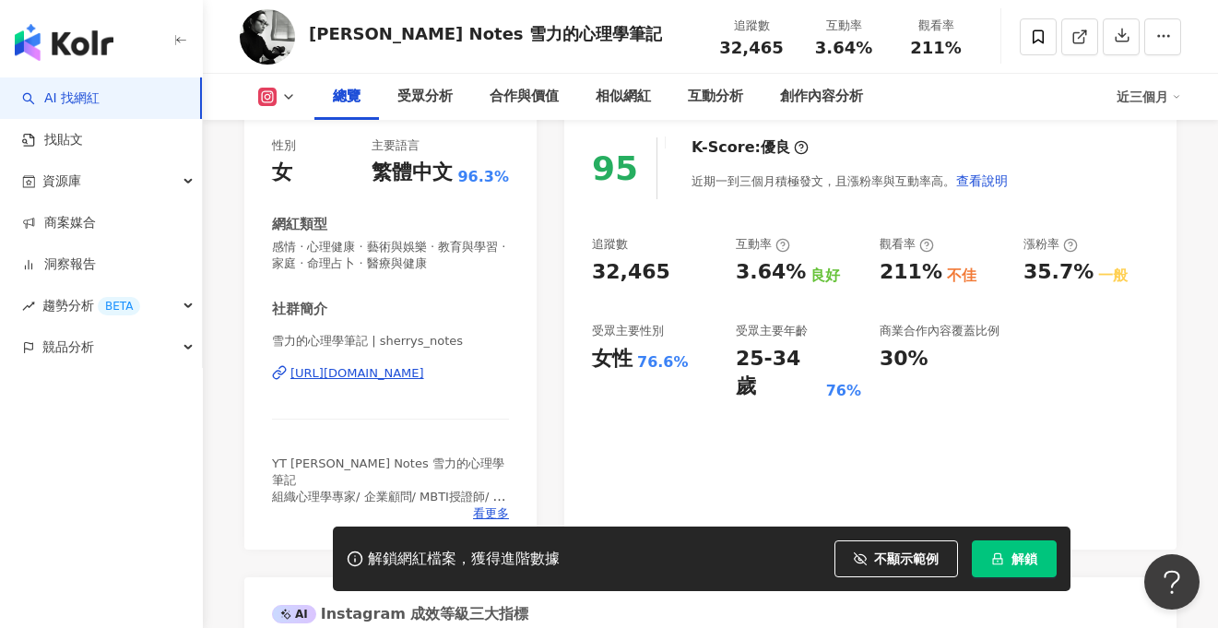
click at [388, 375] on div "https://www.instagram.com/sherrys_notes/" at bounding box center [357, 373] width 134 height 17
drag, startPoint x: 588, startPoint y: 273, endPoint x: 655, endPoint y: 270, distance: 66.5
click at [656, 270] on div "95 K-Score : 優良 近期一到三個月積極發文，且漲粉率與互動率高。 查看說明 追蹤數 32,465 互動率 3.64% 良好 觀看率 211% 不佳…" at bounding box center [870, 334] width 612 height 431
drag, startPoint x: 729, startPoint y: 272, endPoint x: 790, endPoint y: 270, distance: 61.8
click at [790, 270] on div "追蹤數 32,465 互動率 3.64% 良好 觀看率 211% 不佳 漲粉率 35.7% 一般 受眾主要性別 女性 76.6% 受眾主要年齡 25-34 歲…" at bounding box center [870, 318] width 557 height 165
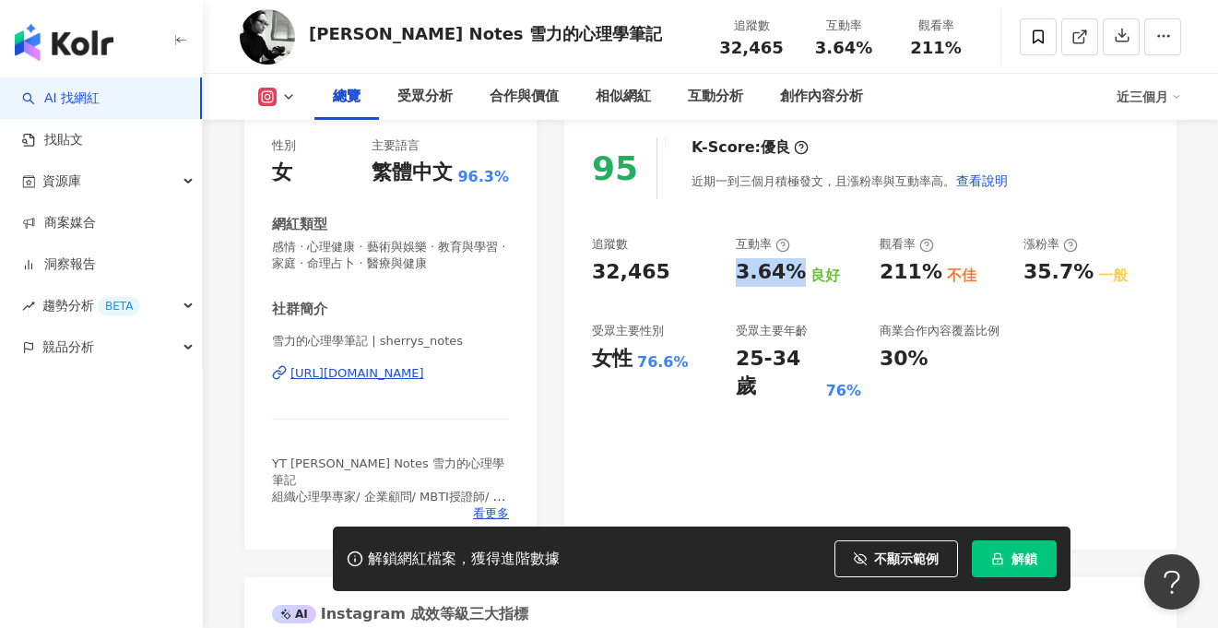
copy div "3.64%"
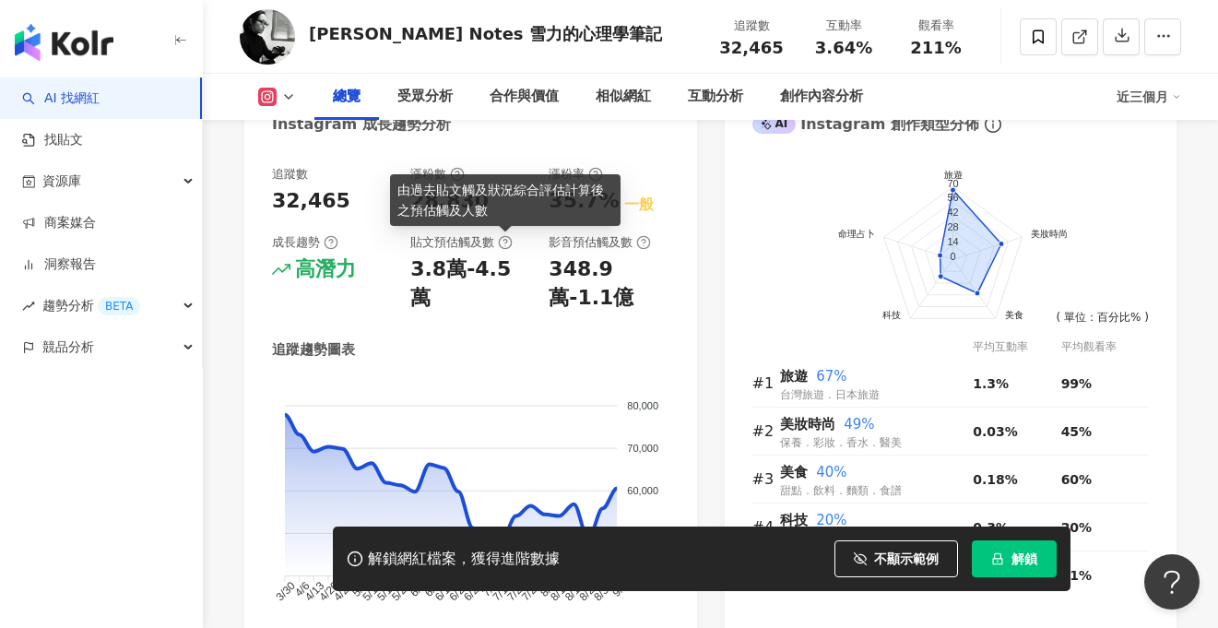
scroll to position [1040, 0]
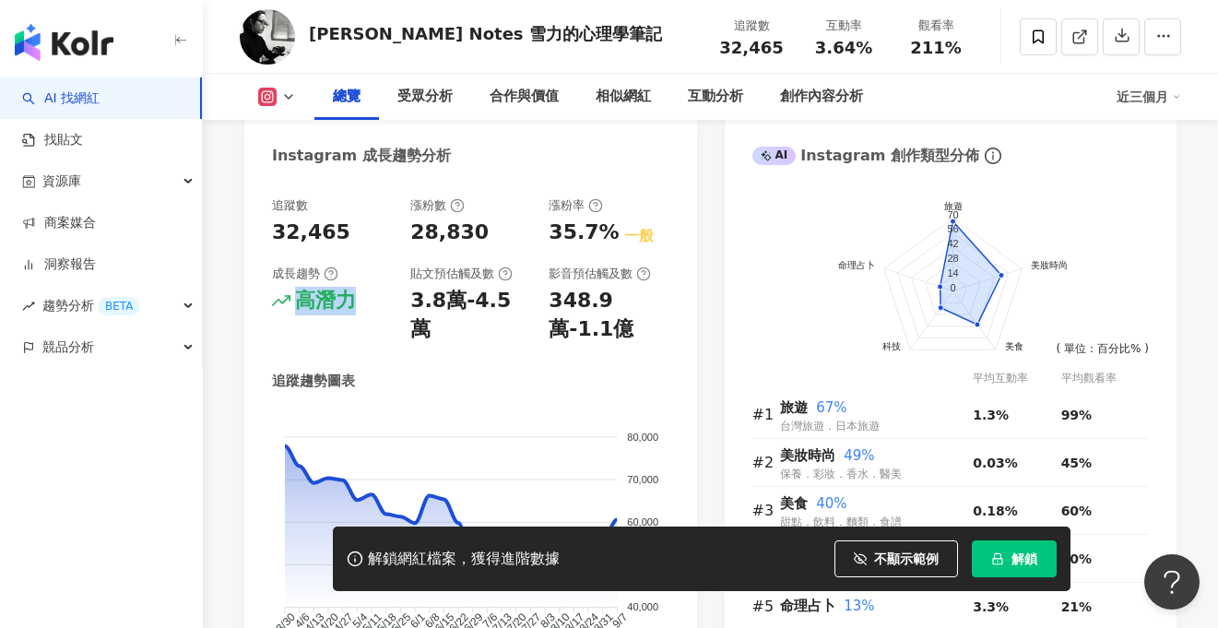
drag, startPoint x: 291, startPoint y: 301, endPoint x: 350, endPoint y: 299, distance: 59.0
click at [350, 299] on div "高潛力" at bounding box center [332, 301] width 120 height 29
copy div "高潛力"
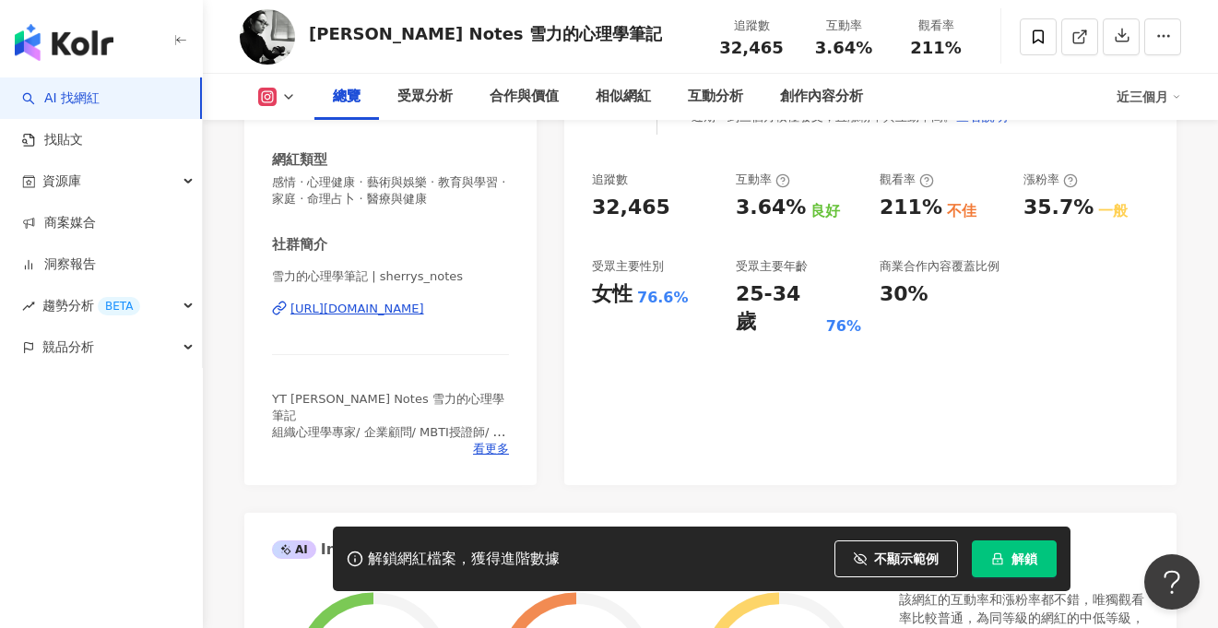
scroll to position [298, 0]
drag, startPoint x: 591, startPoint y: 290, endPoint x: 685, endPoint y: 288, distance: 94.1
click at [685, 288] on div "95 K-Score : 優良 近期一到三個月積極發文，且漲粉率與互動率高。 查看說明 追蹤數 32,465 互動率 3.64% 良好 觀看率 211% 不佳…" at bounding box center [870, 268] width 612 height 431
copy div "女性 76.6%"
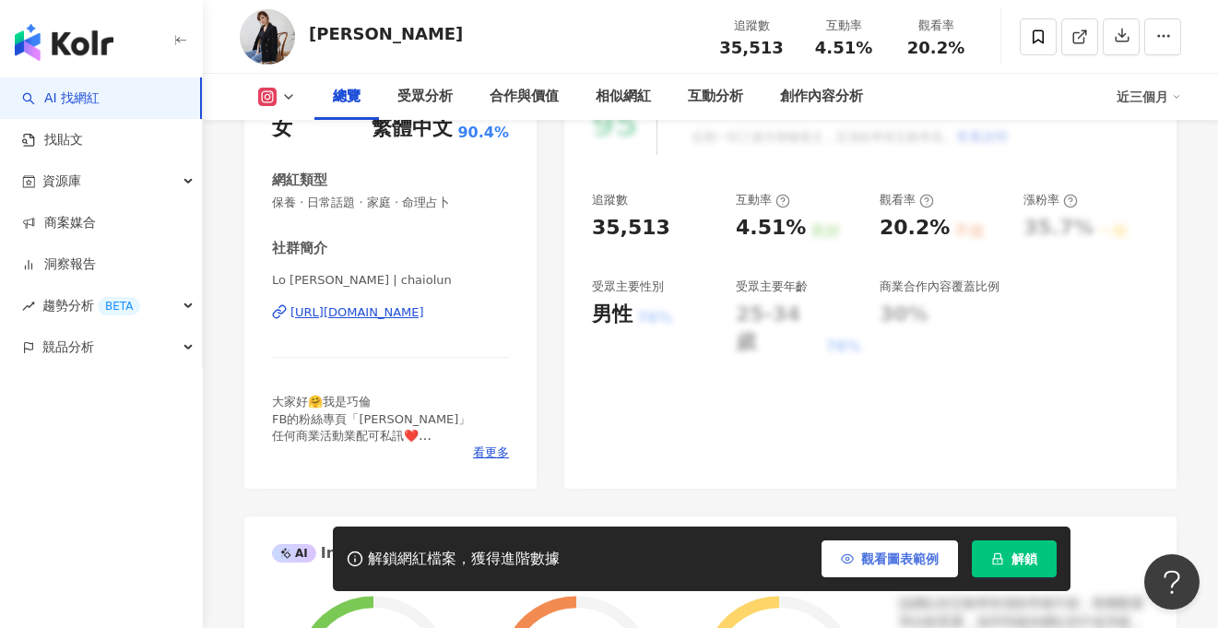
click at [901, 547] on button "觀看圖表範例" at bounding box center [890, 558] width 136 height 37
click at [901, 554] on span "觀看圖表範例" at bounding box center [899, 558] width 77 height 15
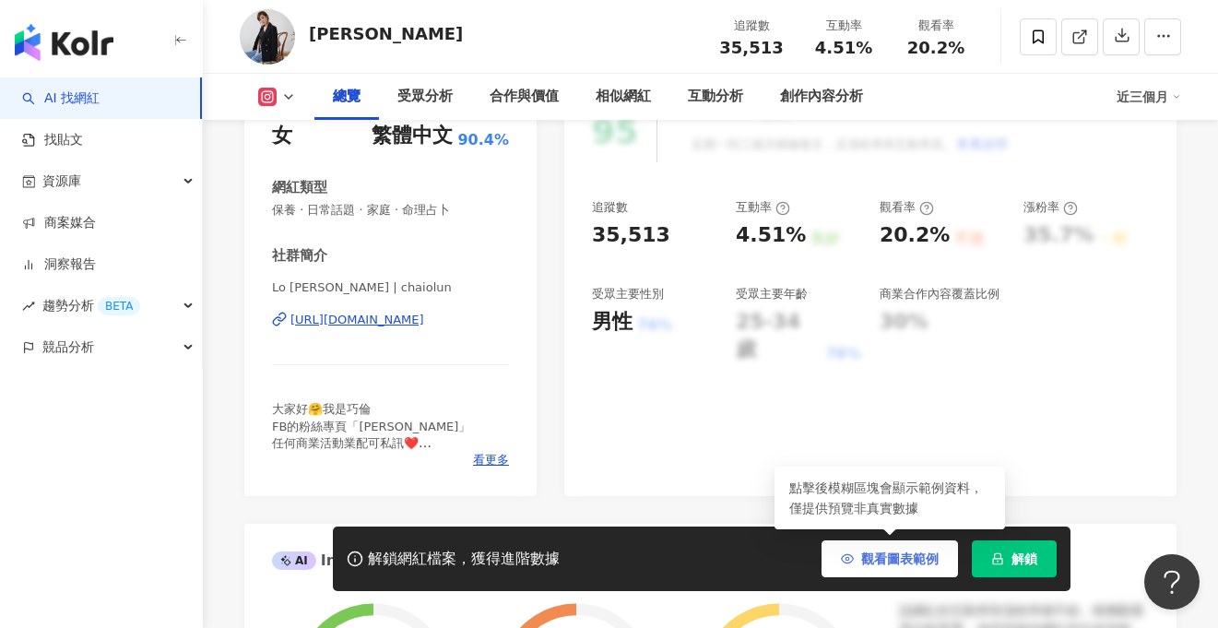
scroll to position [238, 0]
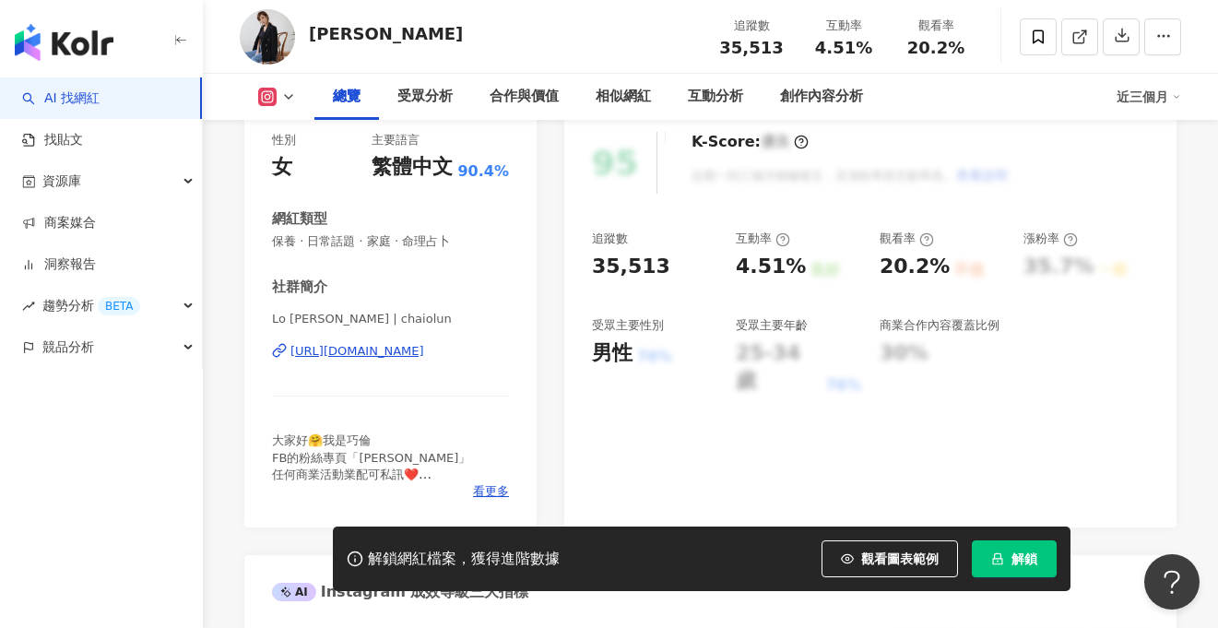
drag, startPoint x: 884, startPoint y: 569, endPoint x: 404, endPoint y: 351, distance: 527.5
click at [884, 569] on button "觀看圖表範例" at bounding box center [890, 558] width 136 height 37
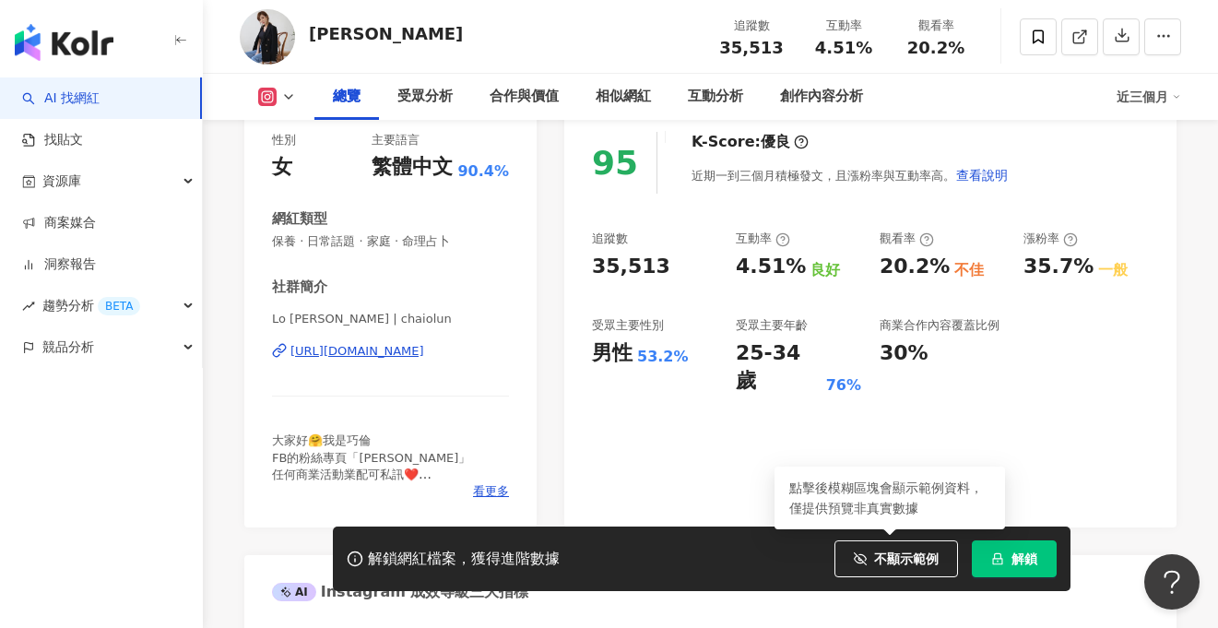
click at [404, 351] on div "[URL][DOMAIN_NAME]" at bounding box center [357, 351] width 134 height 17
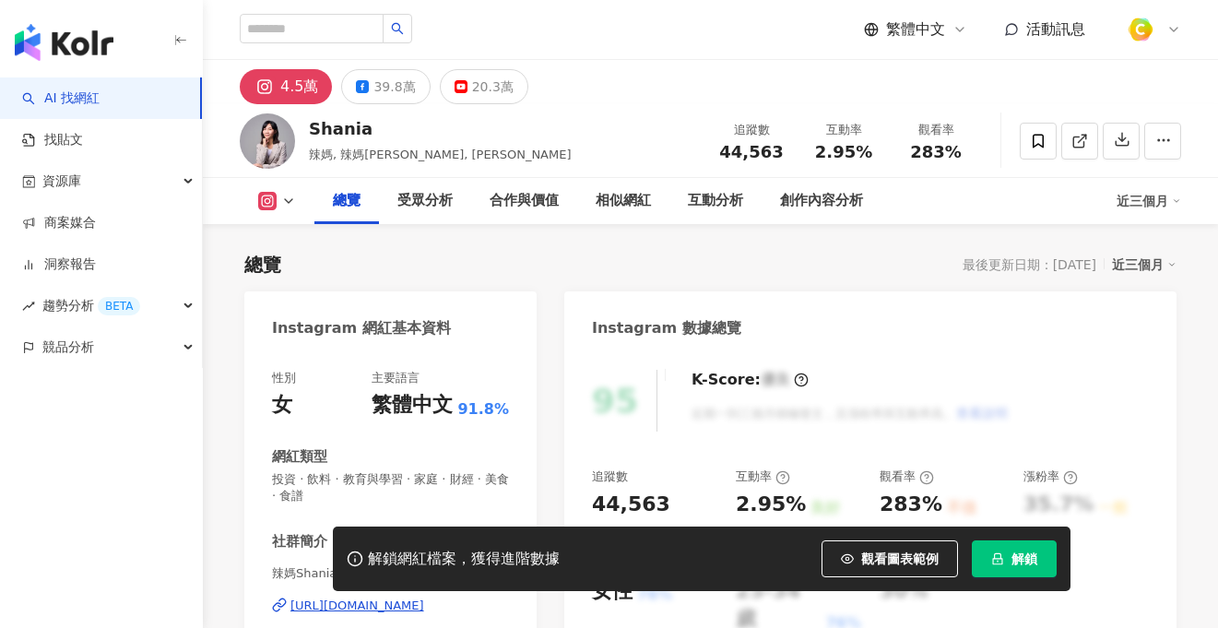
click at [883, 551] on span "觀看圖表範例" at bounding box center [899, 558] width 77 height 15
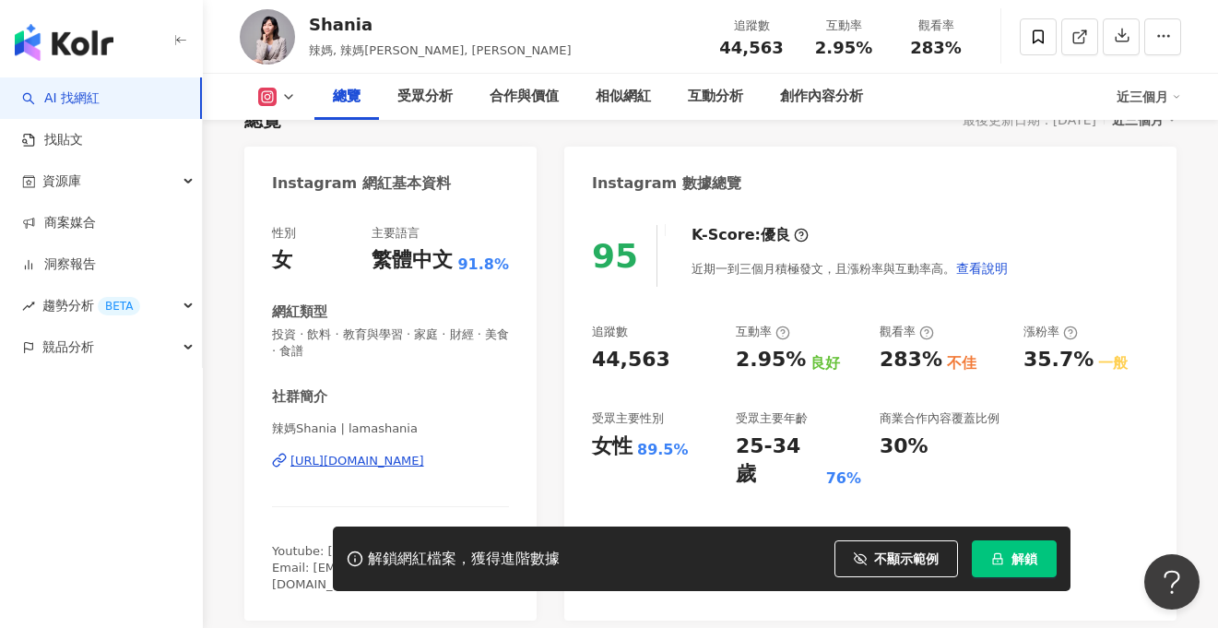
scroll to position [148, 0]
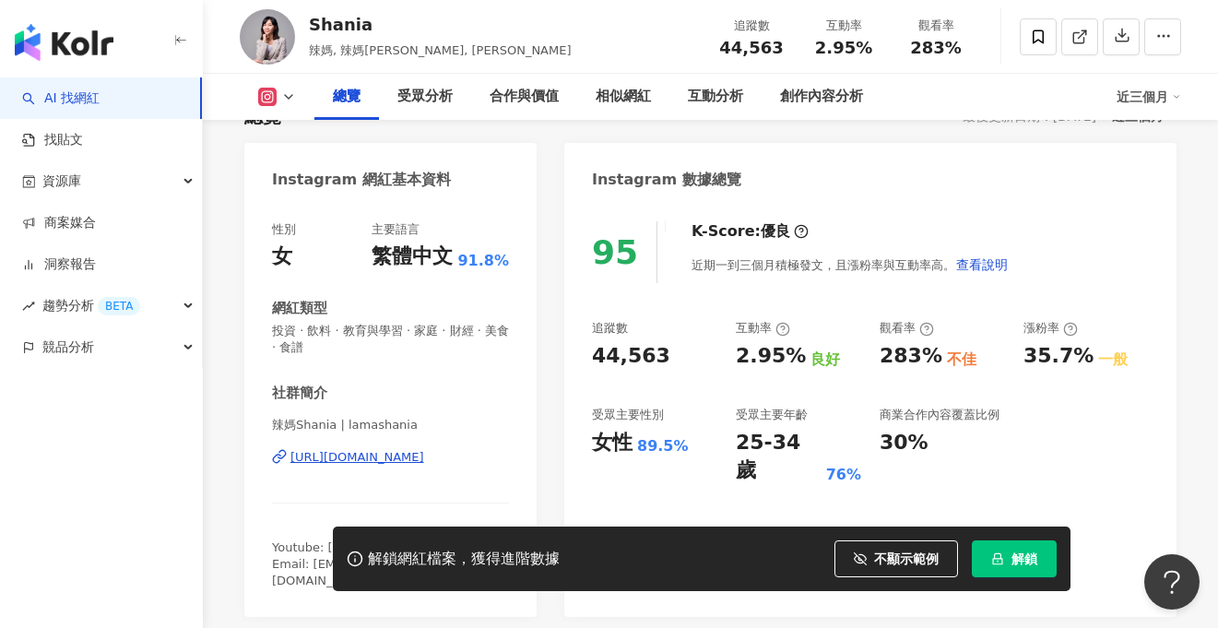
click at [424, 462] on div "https://www.instagram.com/lamashania/" at bounding box center [357, 457] width 134 height 17
drag, startPoint x: 593, startPoint y: 354, endPoint x: 655, endPoint y: 355, distance: 61.8
click at [655, 355] on div "95 K-Score : 優良 近期一到三個月積極發文，且漲粉率與互動率高。 查看說明 追蹤數 44,563 互動率 2.95% 良好 觀看率 283% 不佳…" at bounding box center [870, 410] width 612 height 414
copy div "44,563"
drag, startPoint x: 809, startPoint y: 41, endPoint x: 874, endPoint y: 46, distance: 65.7
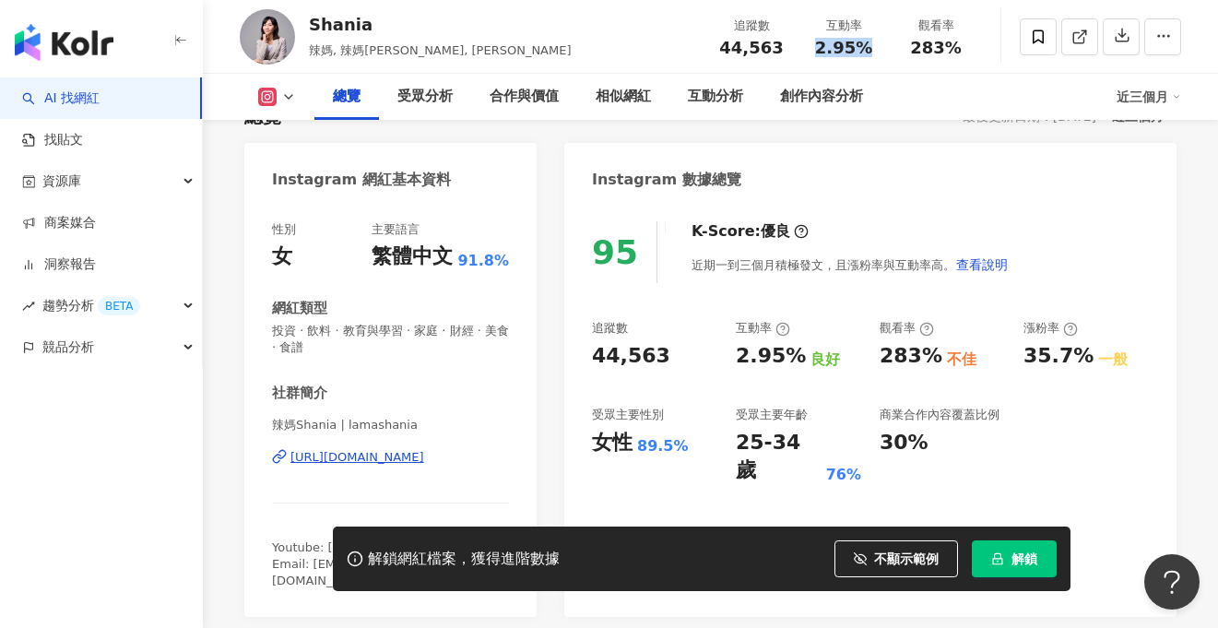
click at [874, 46] on div "互動率 2.95%" at bounding box center [844, 37] width 92 height 40
copy span "2.95%"
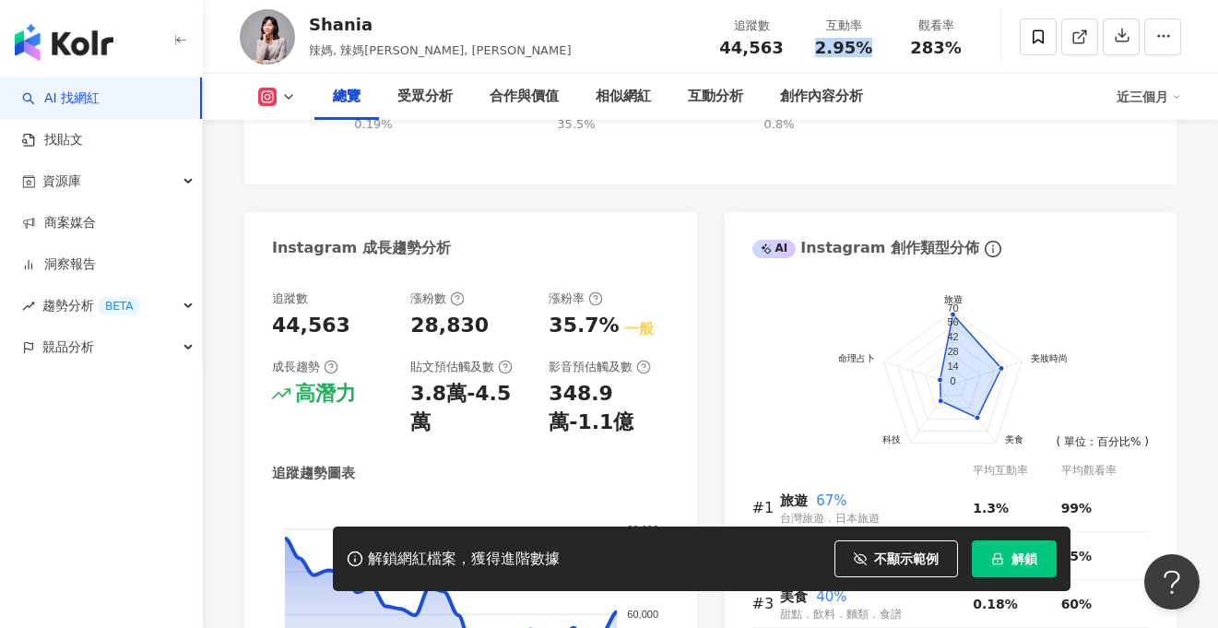
scroll to position [1038, 0]
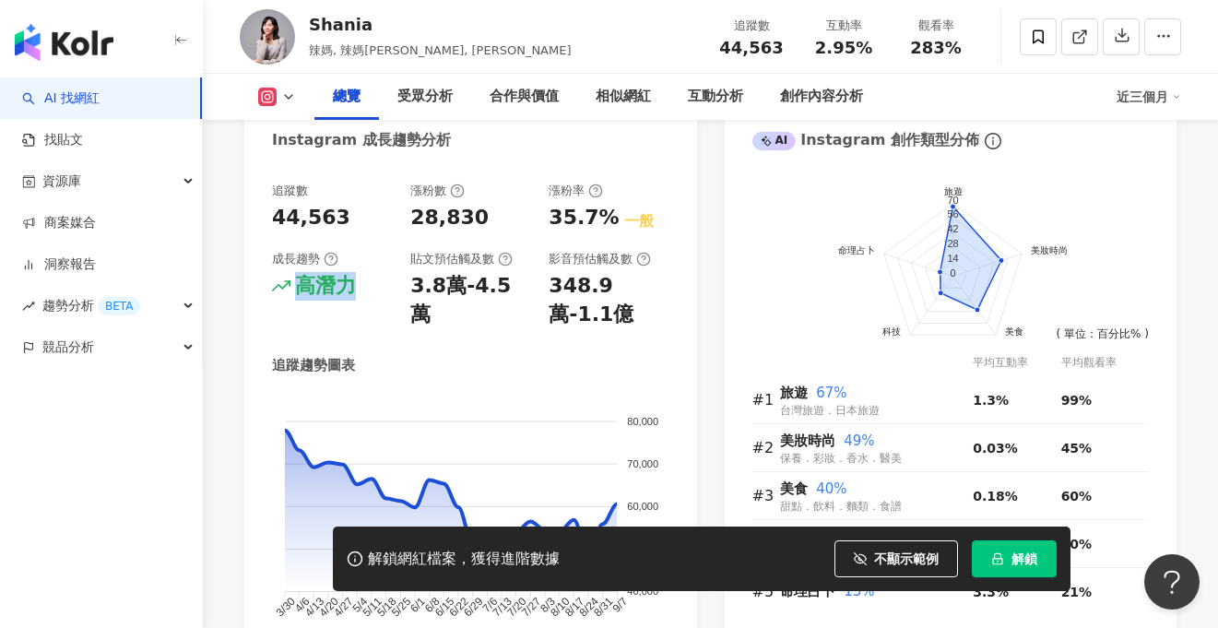
drag, startPoint x: 300, startPoint y: 269, endPoint x: 357, endPoint y: 270, distance: 57.2
click at [357, 272] on div "高潛力" at bounding box center [332, 286] width 120 height 29
copy div "高潛力"
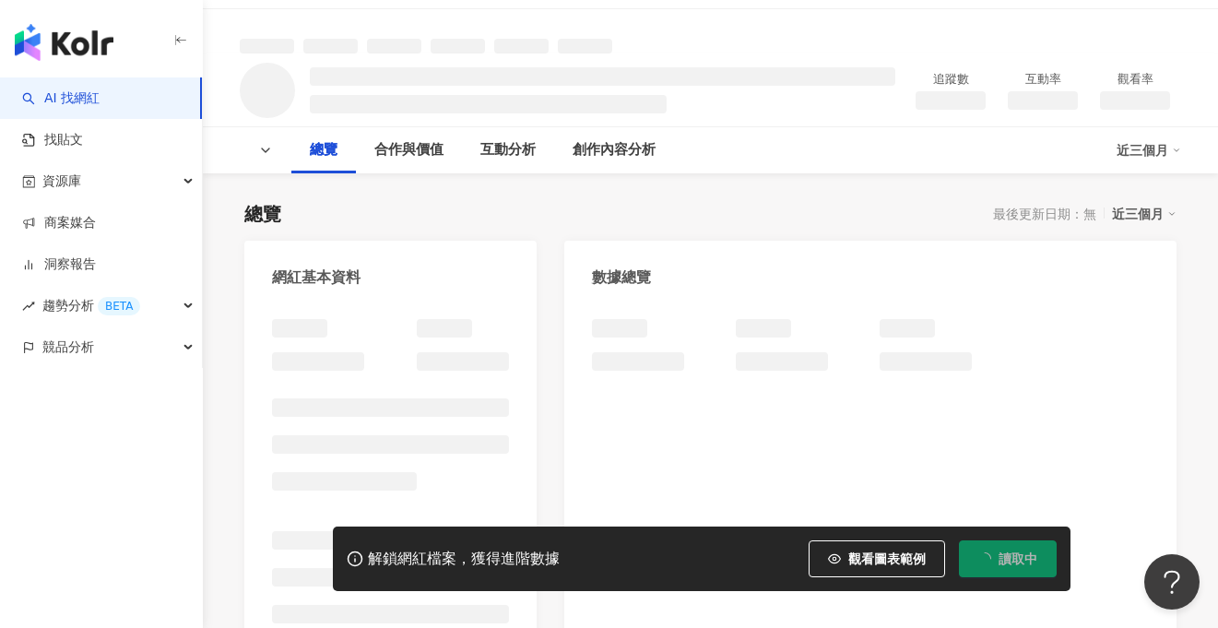
scroll to position [232, 0]
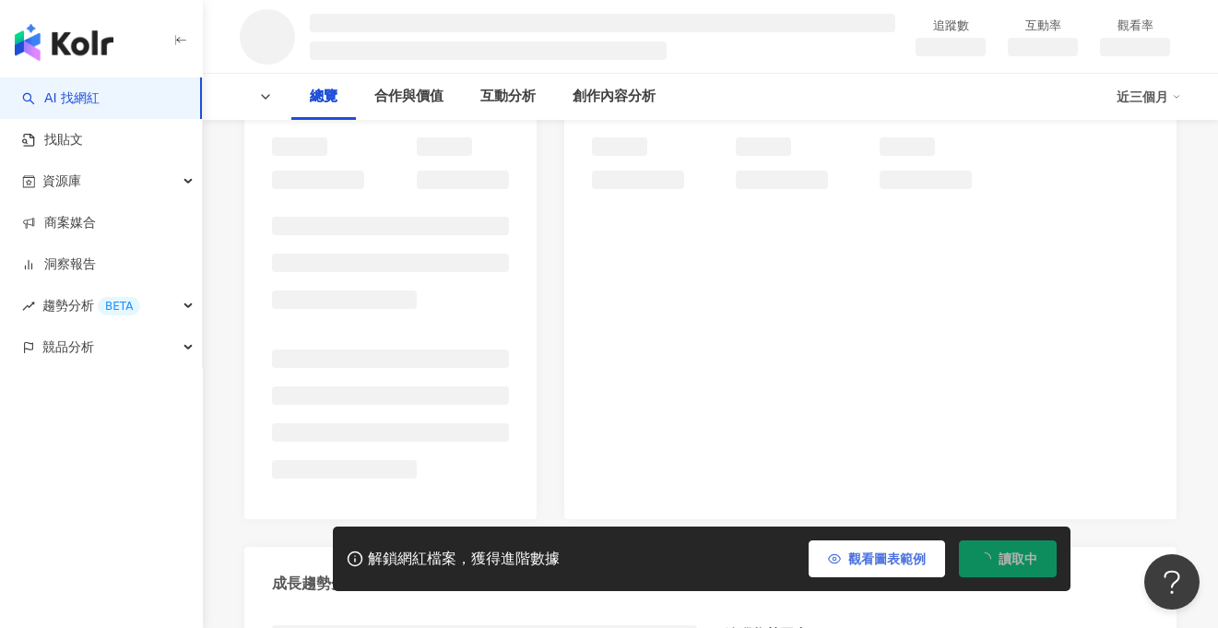
click at [850, 559] on span "觀看圖表範例" at bounding box center [886, 558] width 77 height 15
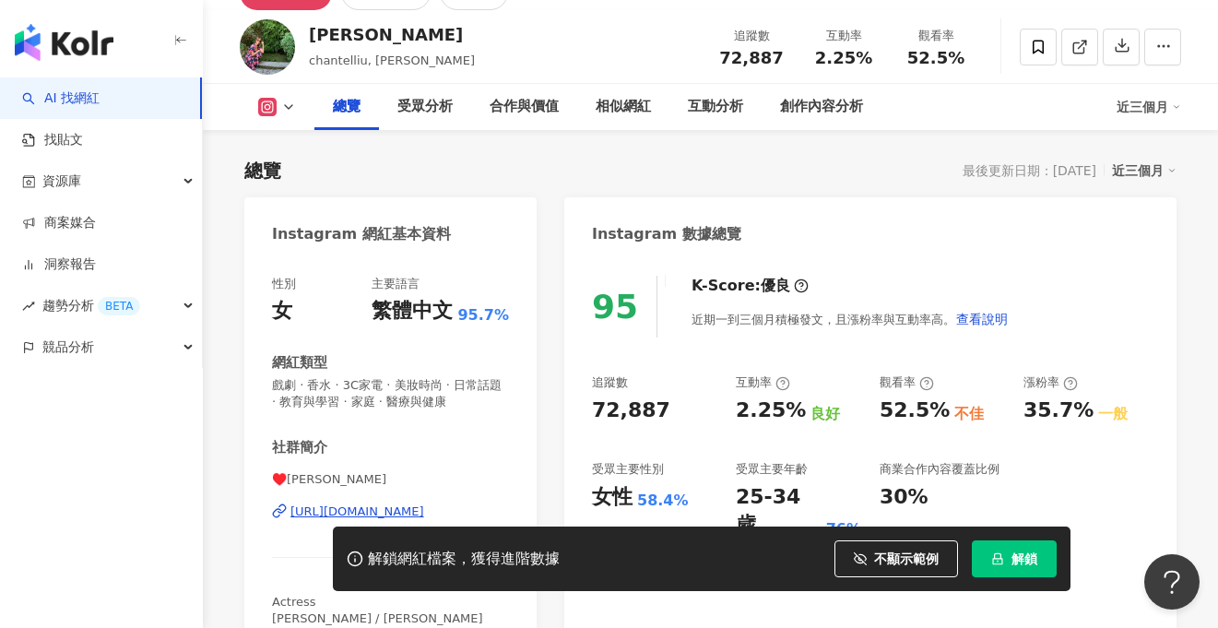
scroll to position [133, 0]
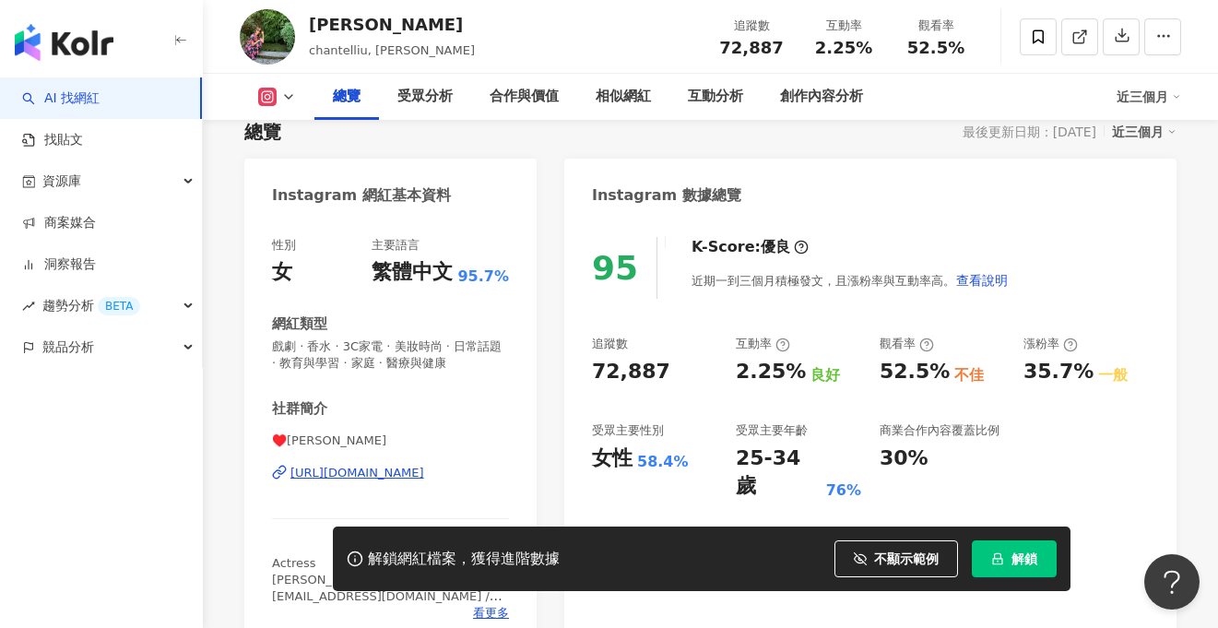
click at [397, 469] on div "https://www.instagram.com/chantelliu/" at bounding box center [357, 473] width 134 height 17
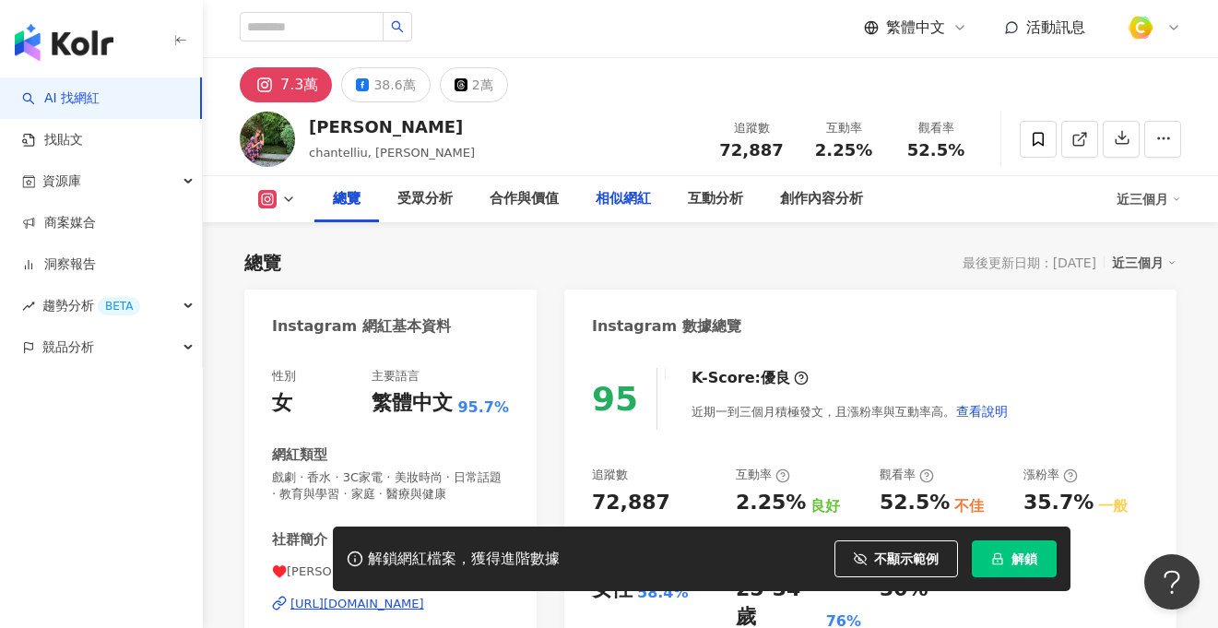
scroll to position [0, 0]
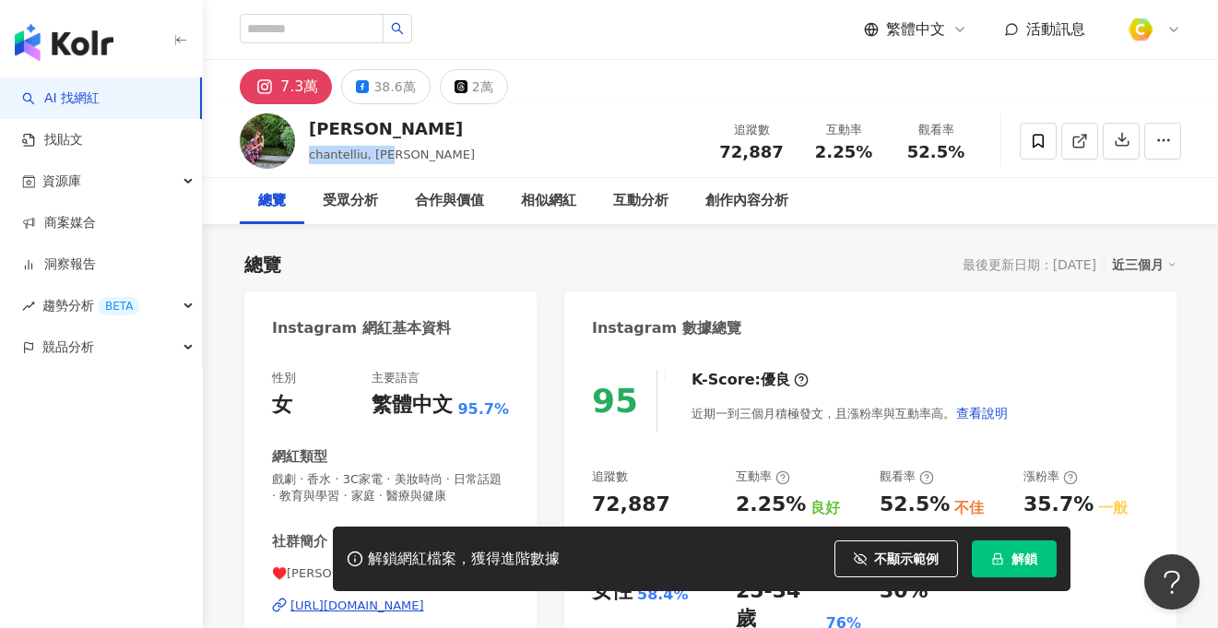
drag, startPoint x: 308, startPoint y: 155, endPoint x: 418, endPoint y: 158, distance: 109.8
click at [418, 158] on div "劉香慈 Chantel Liu chantelliu, 劉香慈 追蹤數 72,887 互動率 2.25% 觀看率 52.5%" at bounding box center [710, 140] width 1015 height 73
copy span "chantelliu, 劉香慈"
drag, startPoint x: 728, startPoint y: 145, endPoint x: 789, endPoint y: 152, distance: 62.2
click at [789, 152] on div "追蹤數 72,887" at bounding box center [751, 141] width 92 height 40
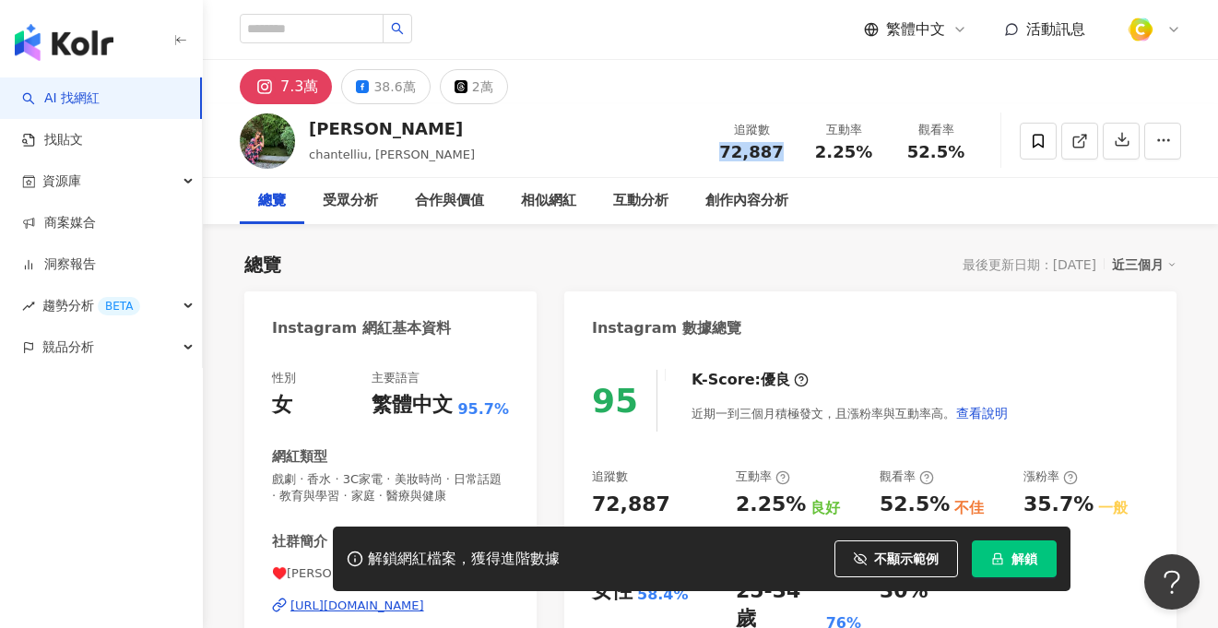
copy span "72,887"
drag, startPoint x: 816, startPoint y: 148, endPoint x: 867, endPoint y: 149, distance: 50.8
click at [867, 149] on div "2.25%" at bounding box center [844, 152] width 70 height 18
copy span "2.25%"
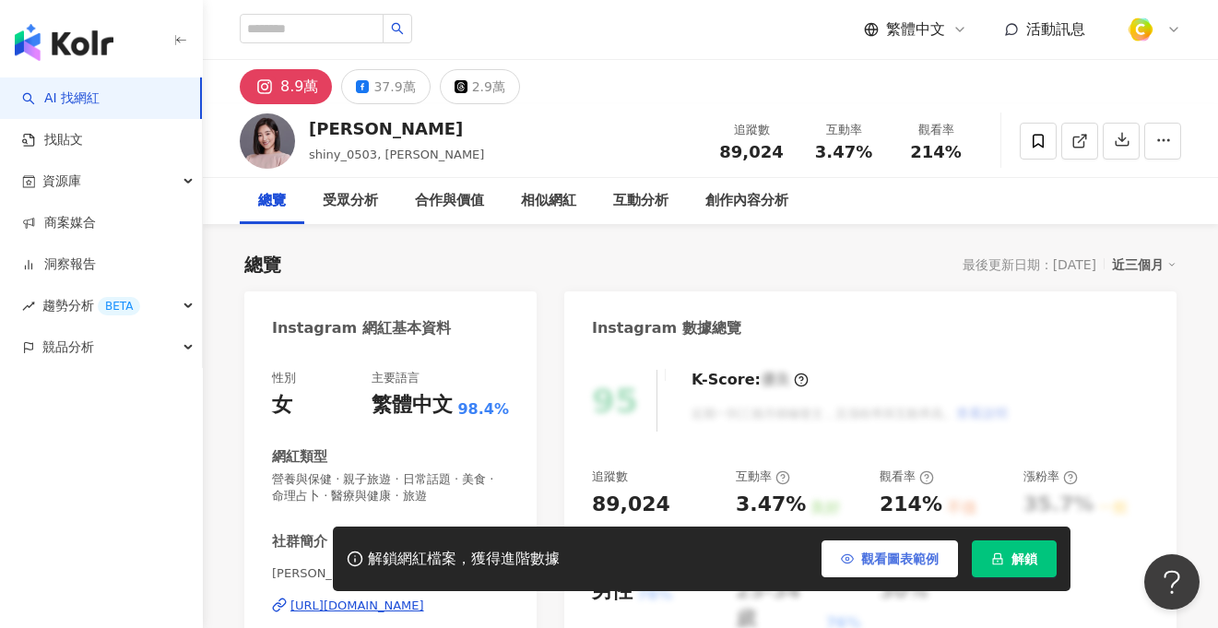
click at [879, 575] on button "觀看圖表範例" at bounding box center [890, 558] width 136 height 37
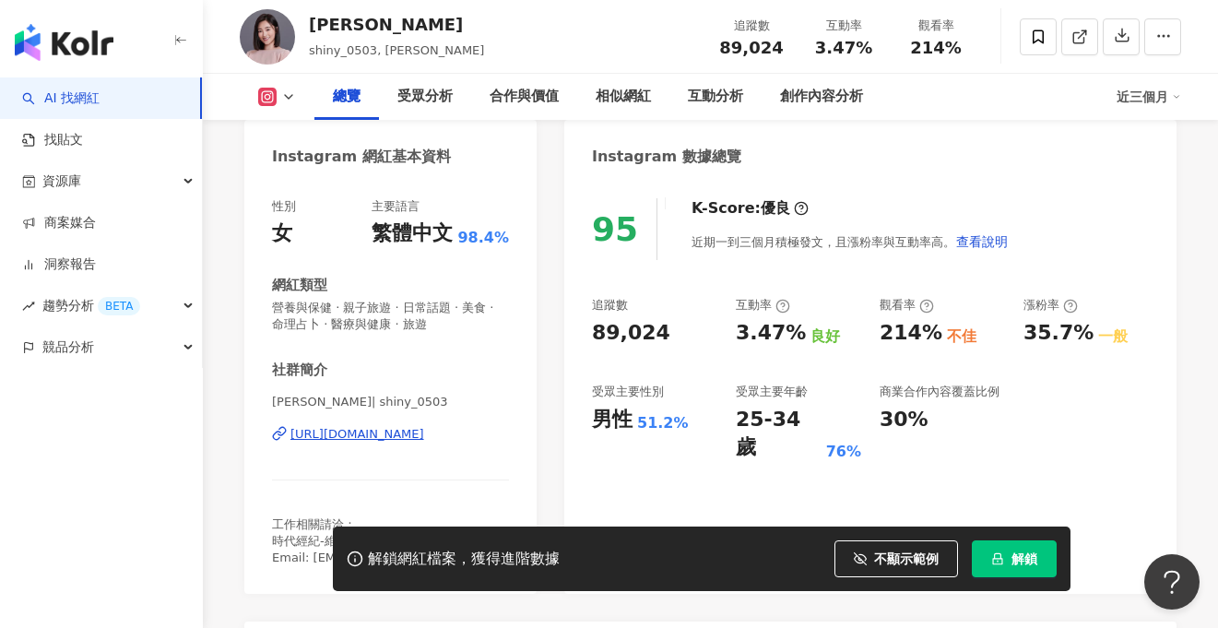
scroll to position [151, 0]
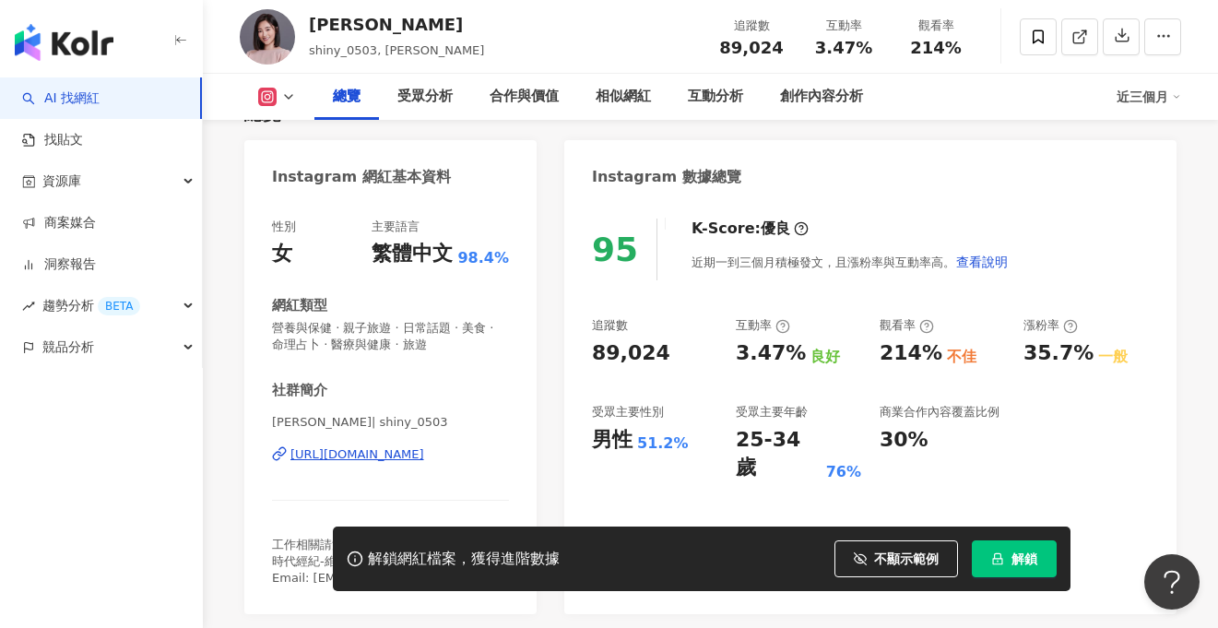
click at [424, 455] on div "[URL][DOMAIN_NAME]" at bounding box center [357, 454] width 134 height 17
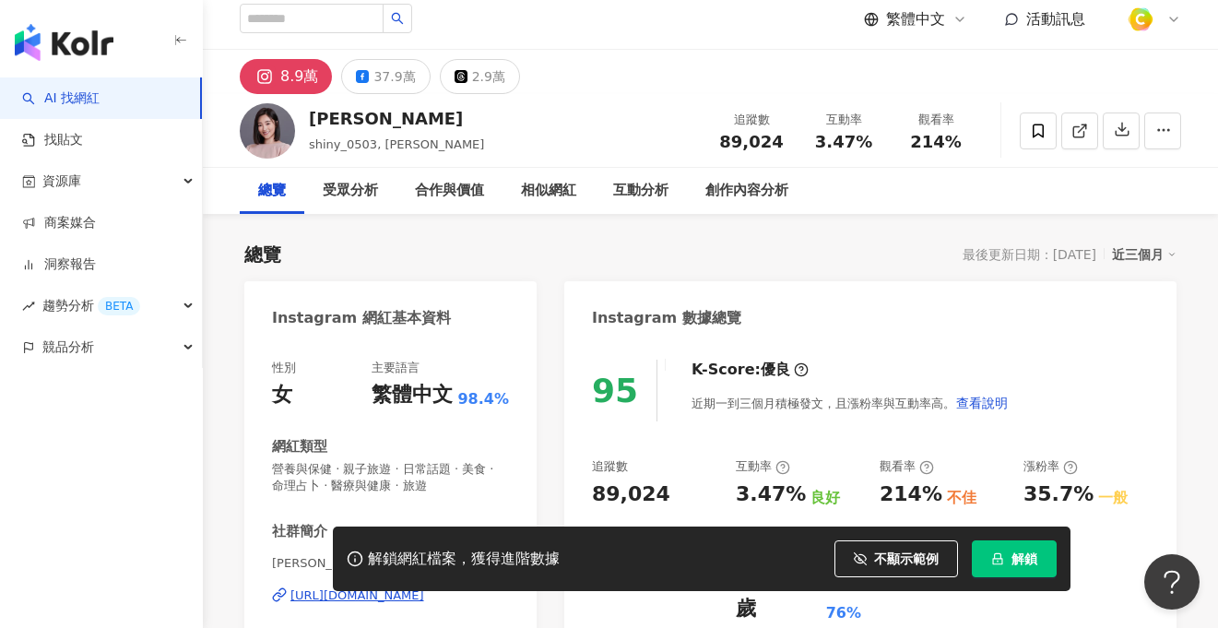
scroll to position [353, 0]
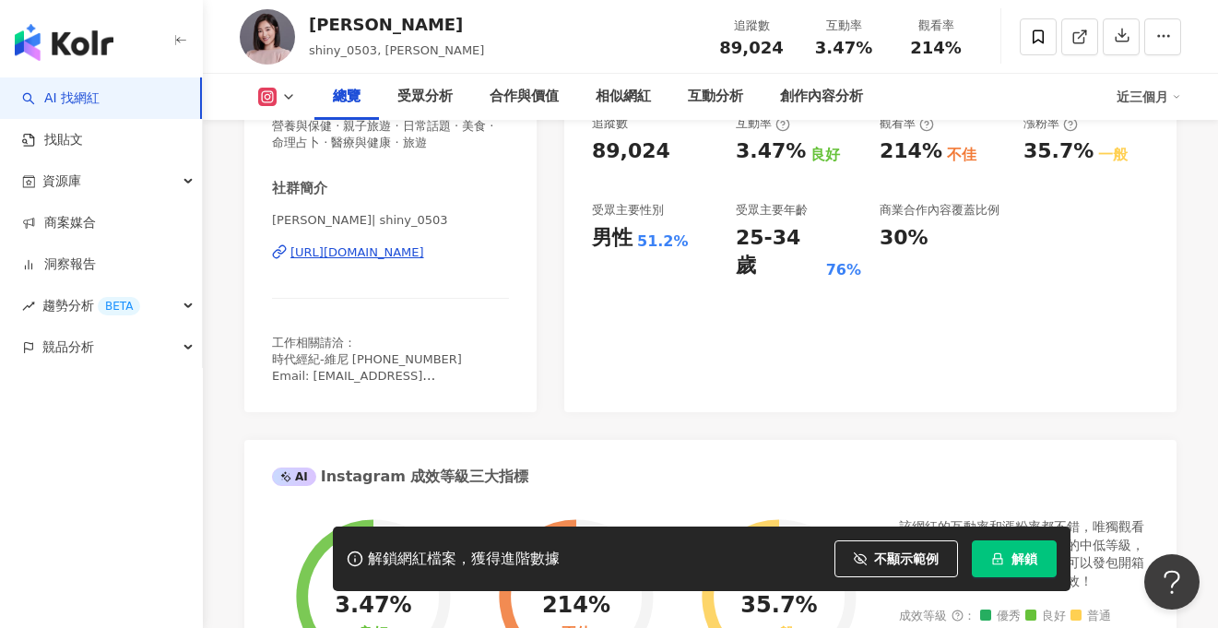
click at [390, 255] on div "[URL][DOMAIN_NAME]" at bounding box center [357, 252] width 134 height 17
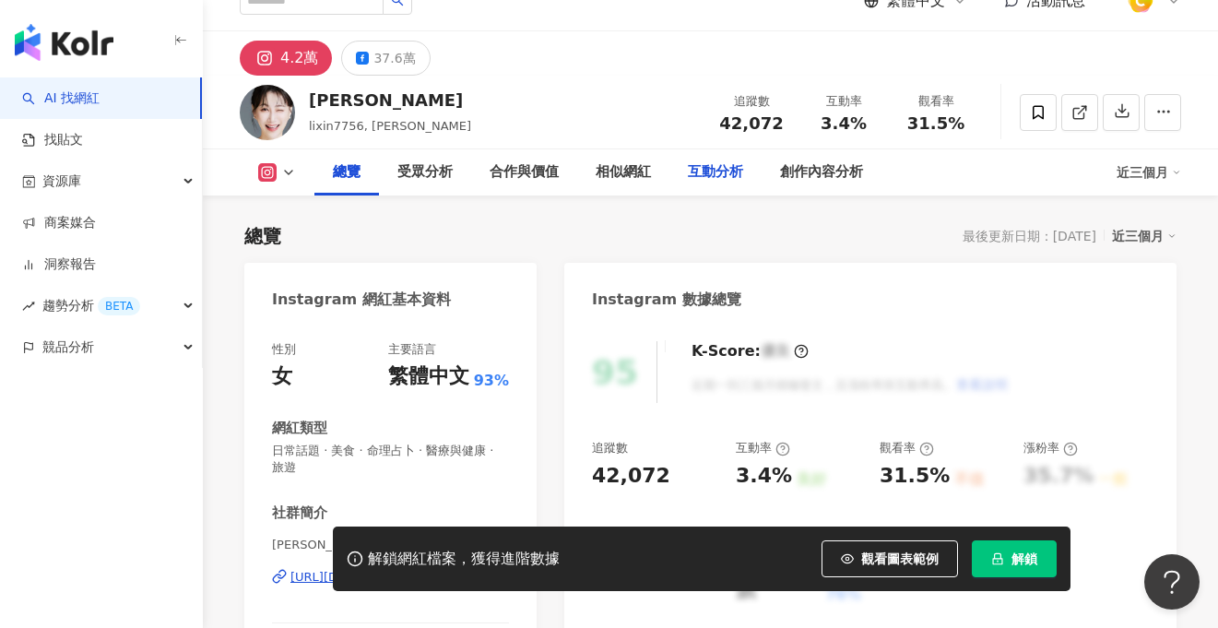
scroll to position [148, 0]
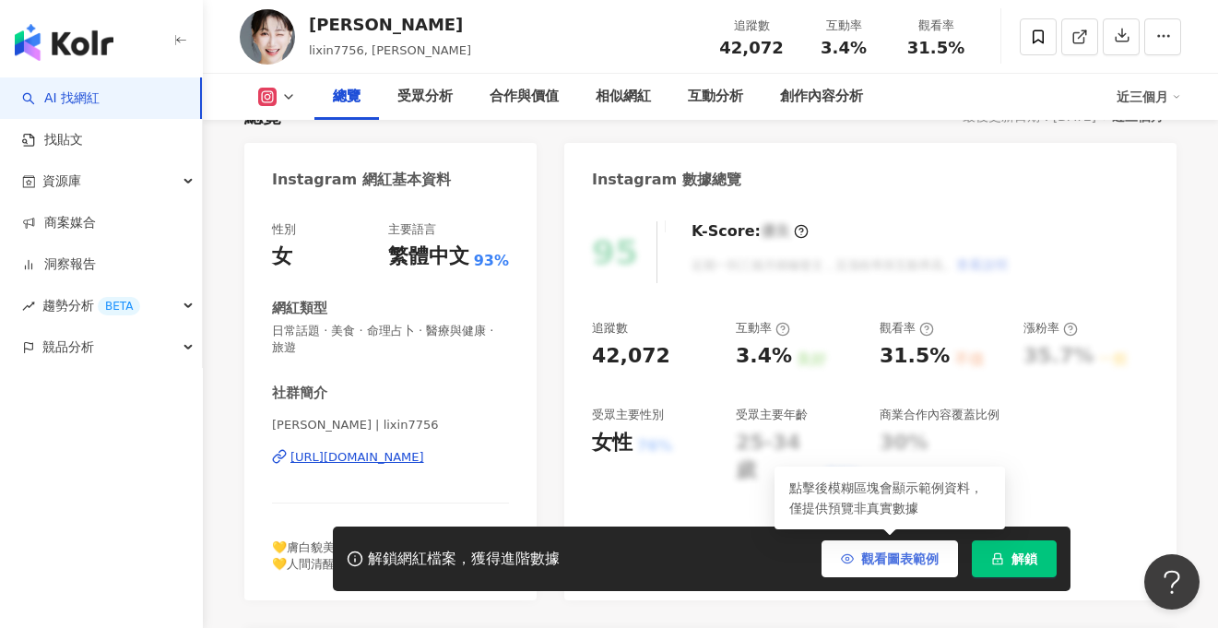
click at [863, 562] on span "觀看圖表範例" at bounding box center [899, 558] width 77 height 15
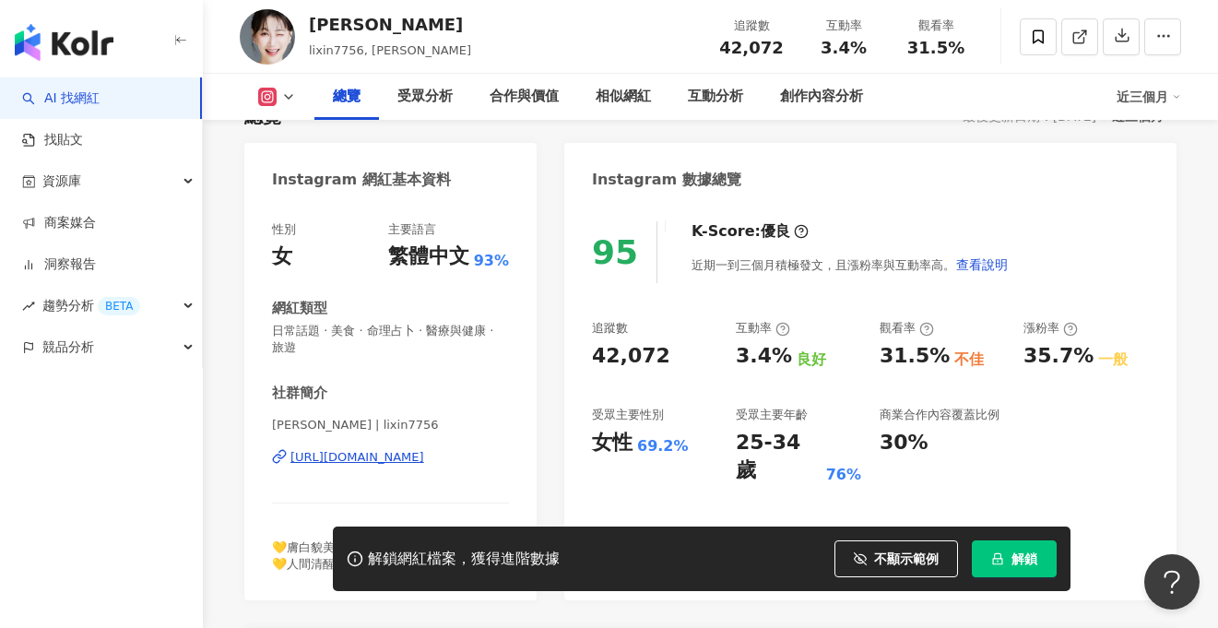
click at [424, 463] on div "https://www.instagram.com/lixin7756/" at bounding box center [357, 457] width 134 height 17
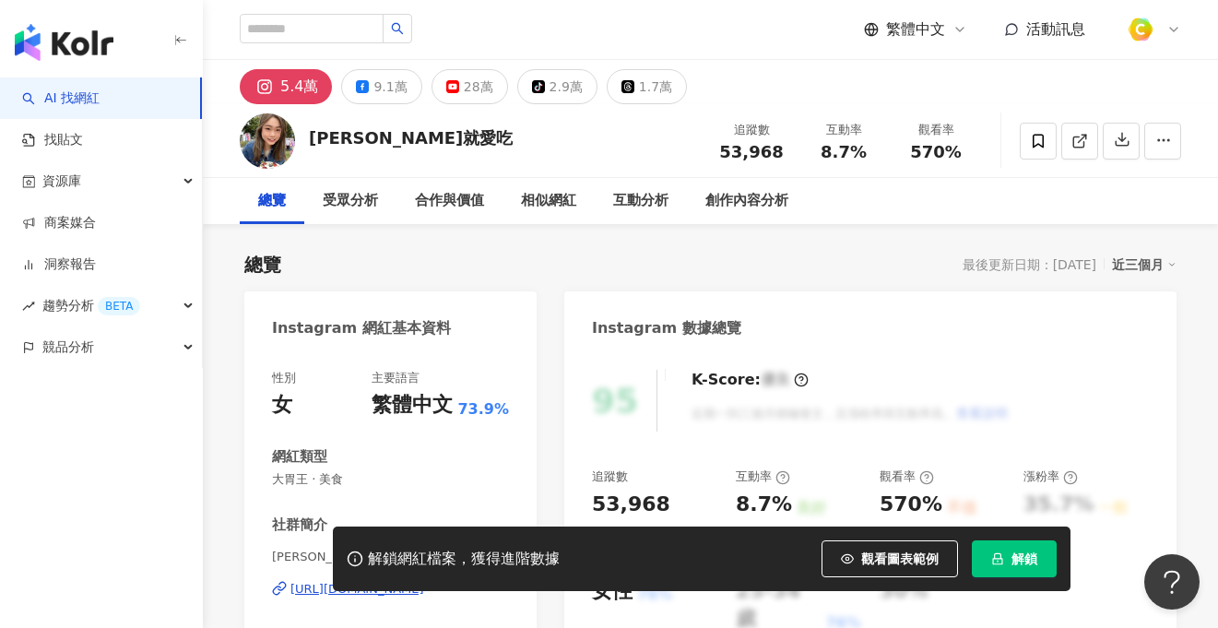
scroll to position [365, 0]
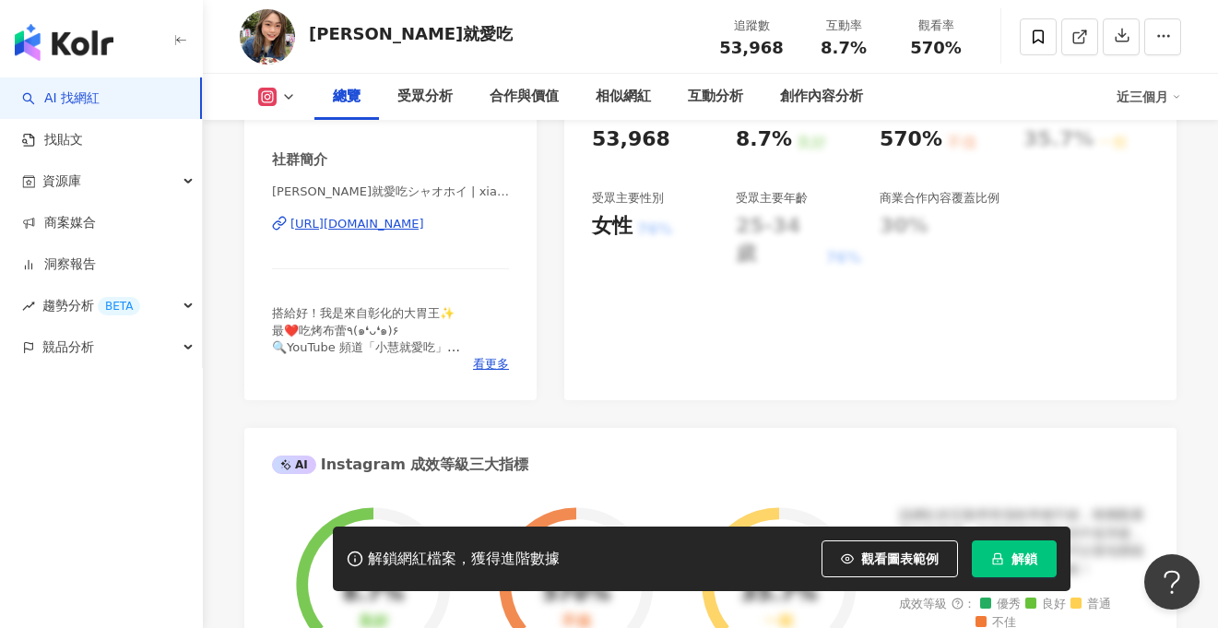
click at [884, 553] on span "觀看圖表範例" at bounding box center [899, 558] width 77 height 15
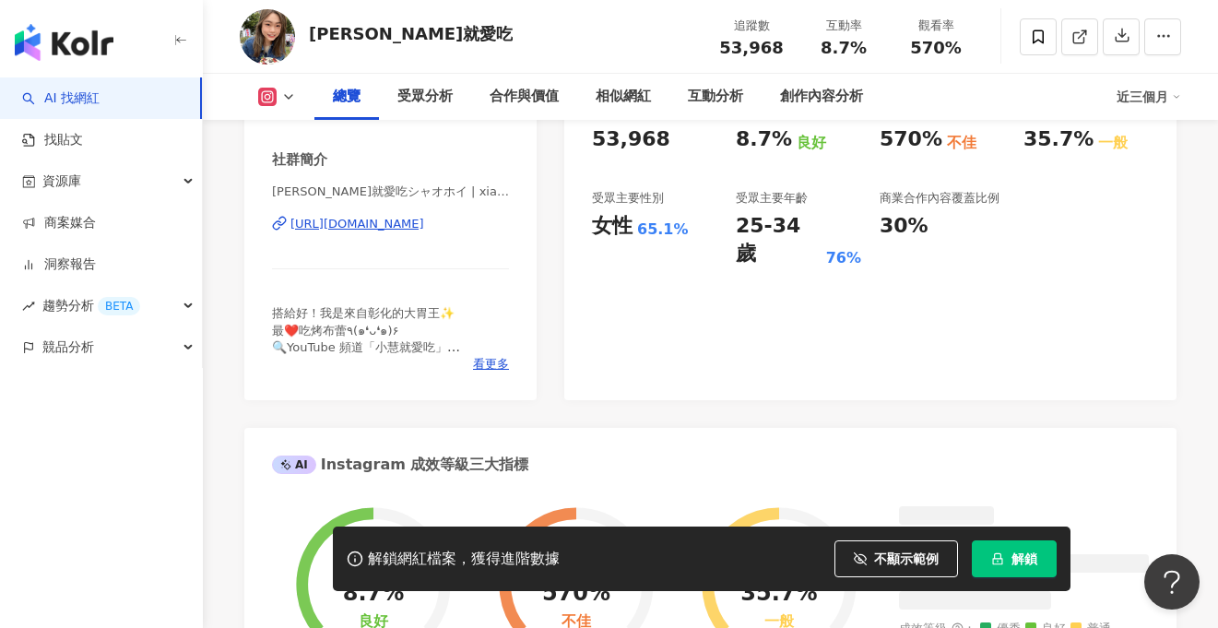
click at [424, 232] on div "https://www.instagram.com/xiaohui_foodie/" at bounding box center [357, 224] width 134 height 17
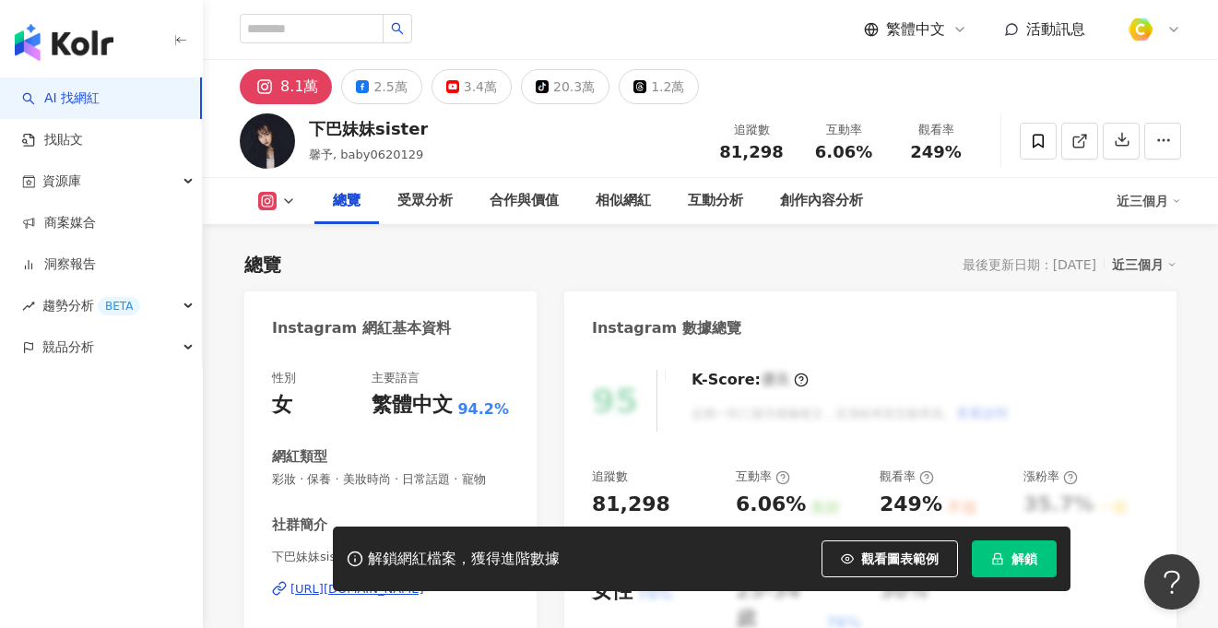
scroll to position [296, 0]
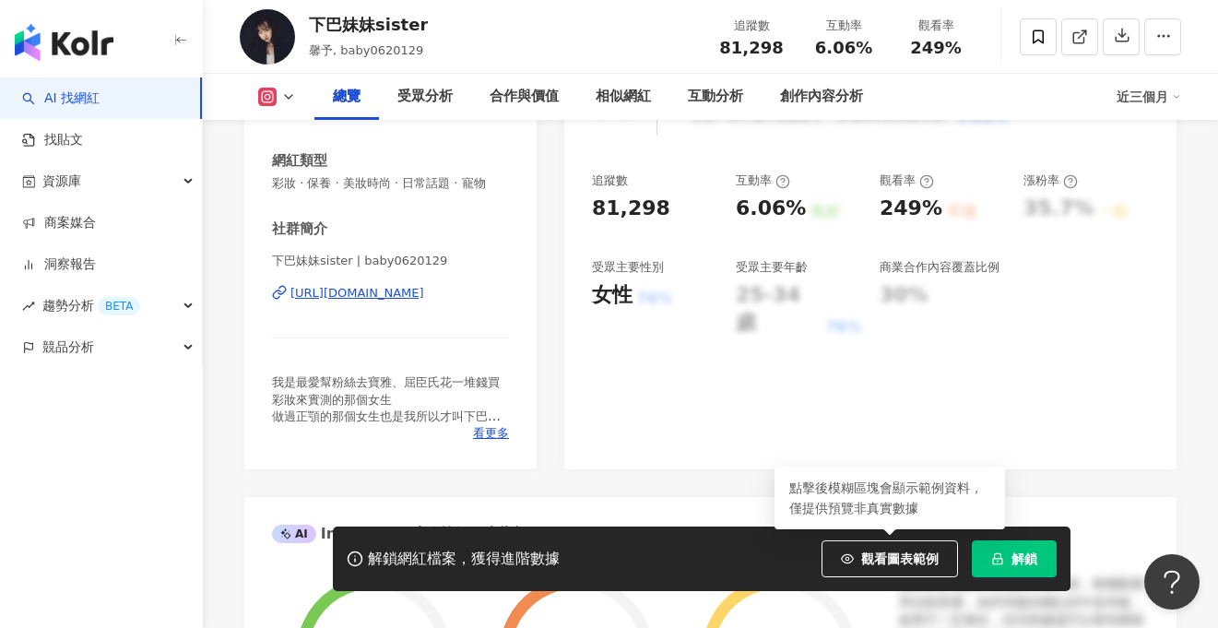
click at [854, 549] on button "觀看圖表範例" at bounding box center [890, 558] width 136 height 37
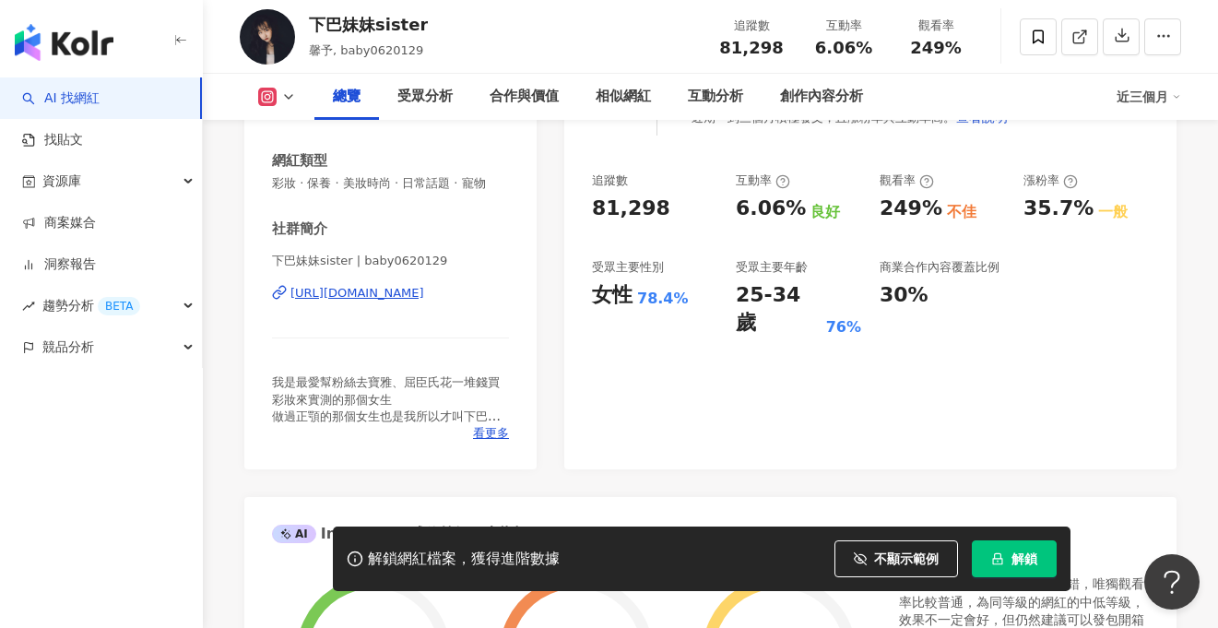
scroll to position [257, 0]
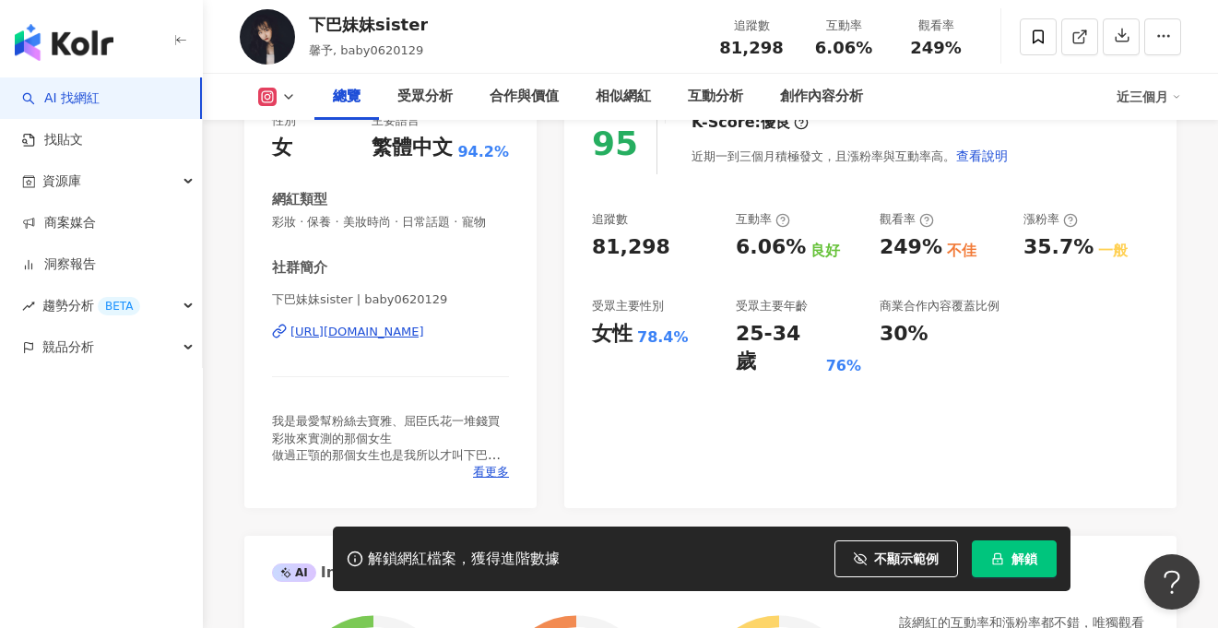
click at [392, 336] on div "https://www.instagram.com/baby0620129/" at bounding box center [357, 332] width 134 height 17
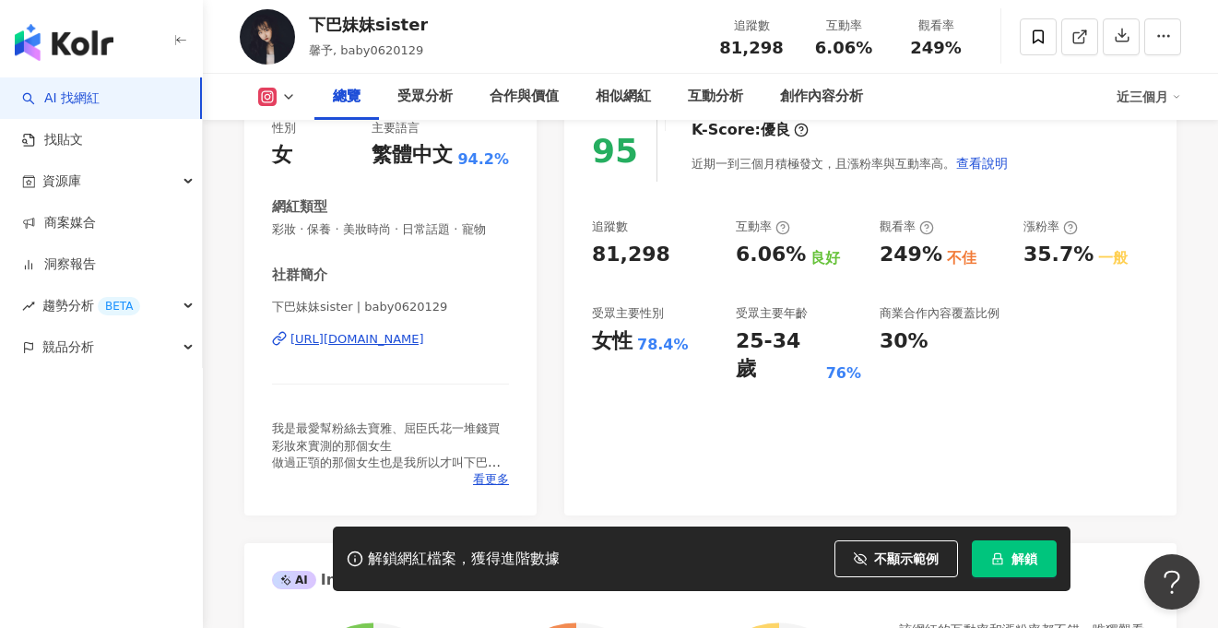
scroll to position [203, 0]
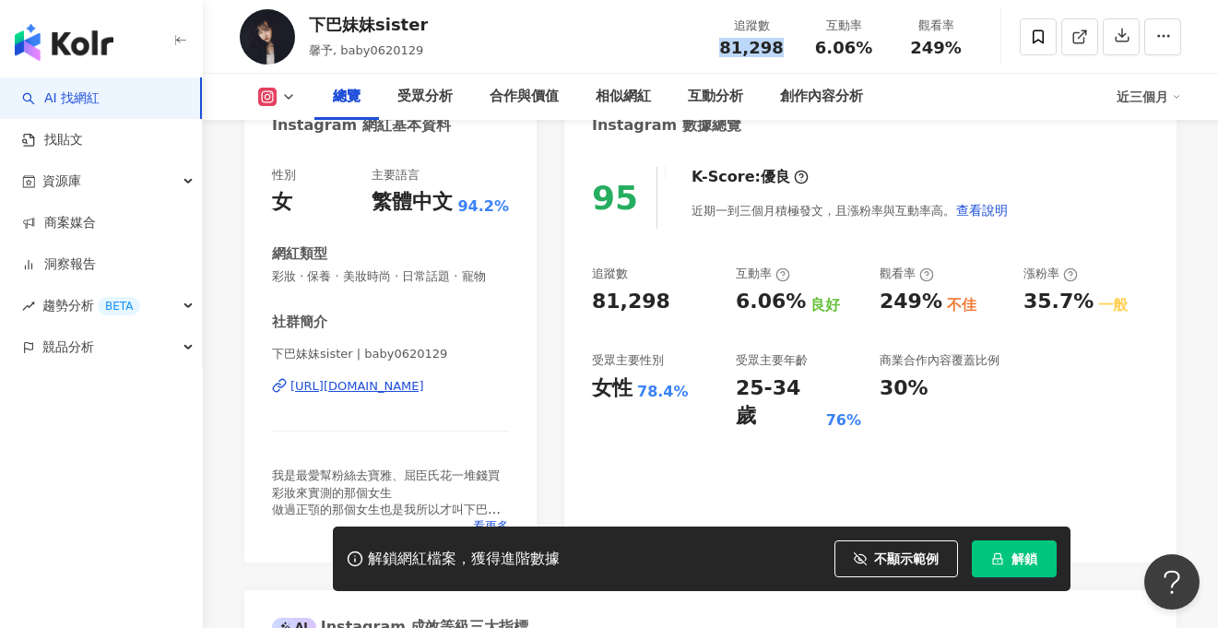
drag, startPoint x: 718, startPoint y: 43, endPoint x: 776, endPoint y: 41, distance: 57.2
click at [776, 41] on div "81,298" at bounding box center [752, 48] width 70 height 18
copy span "81,298"
click at [824, 44] on span "6.06%" at bounding box center [843, 48] width 57 height 18
drag, startPoint x: 820, startPoint y: 46, endPoint x: 867, endPoint y: 46, distance: 47.0
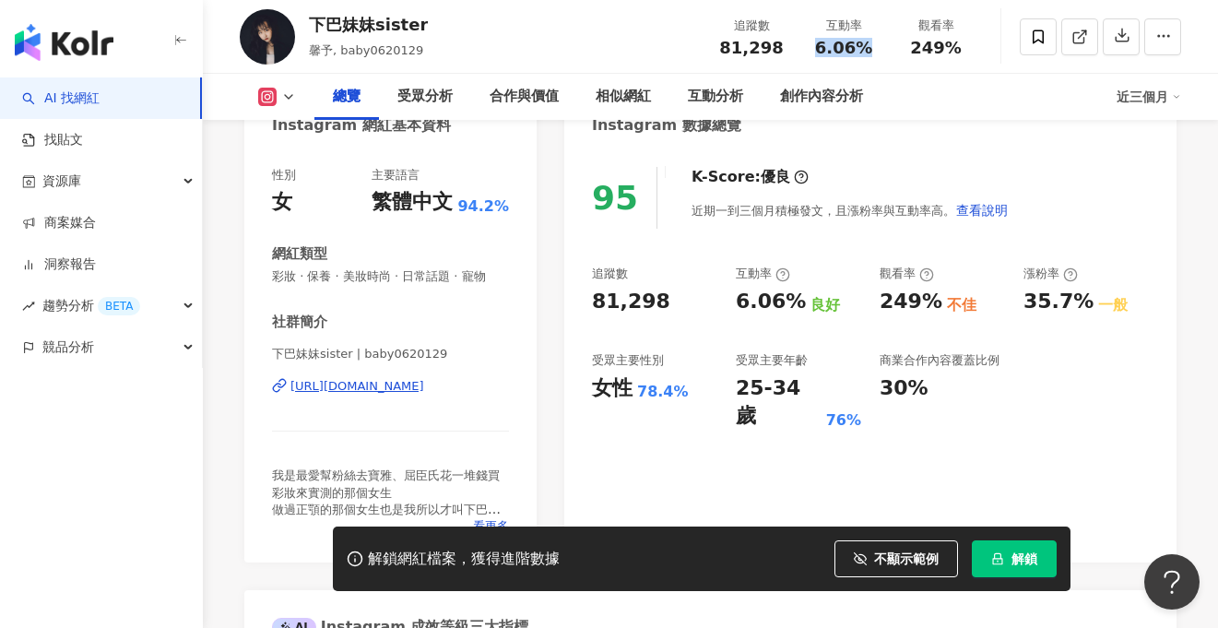
click at [867, 46] on div "6.06%" at bounding box center [844, 48] width 70 height 18
copy span "6.06%"
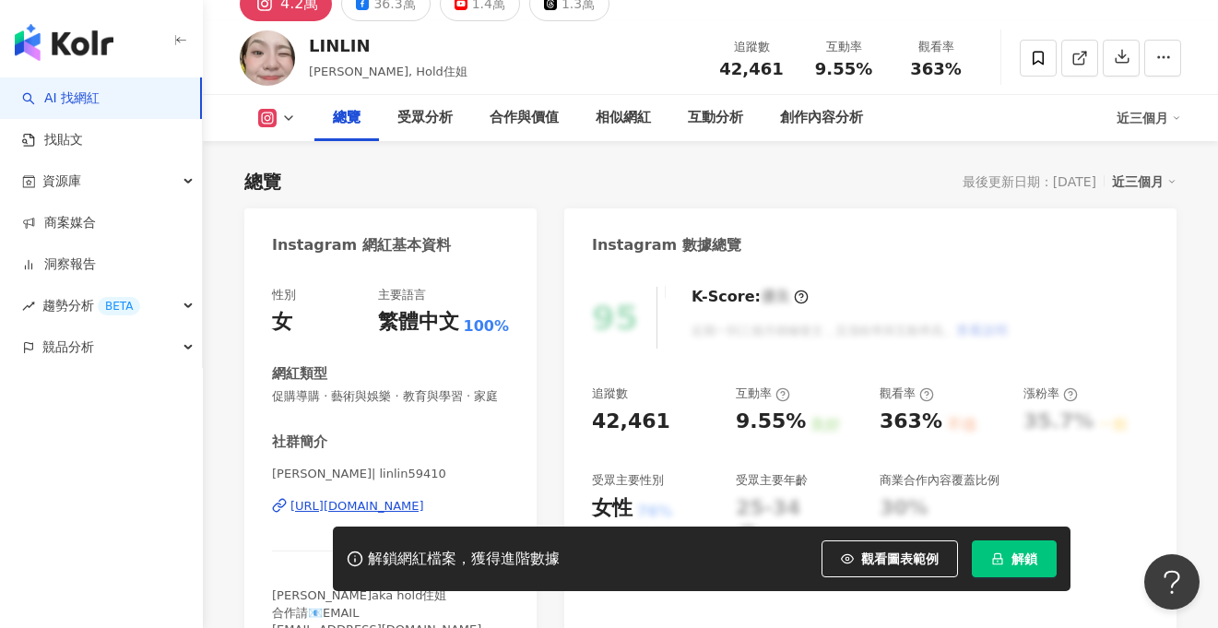
scroll to position [182, 0]
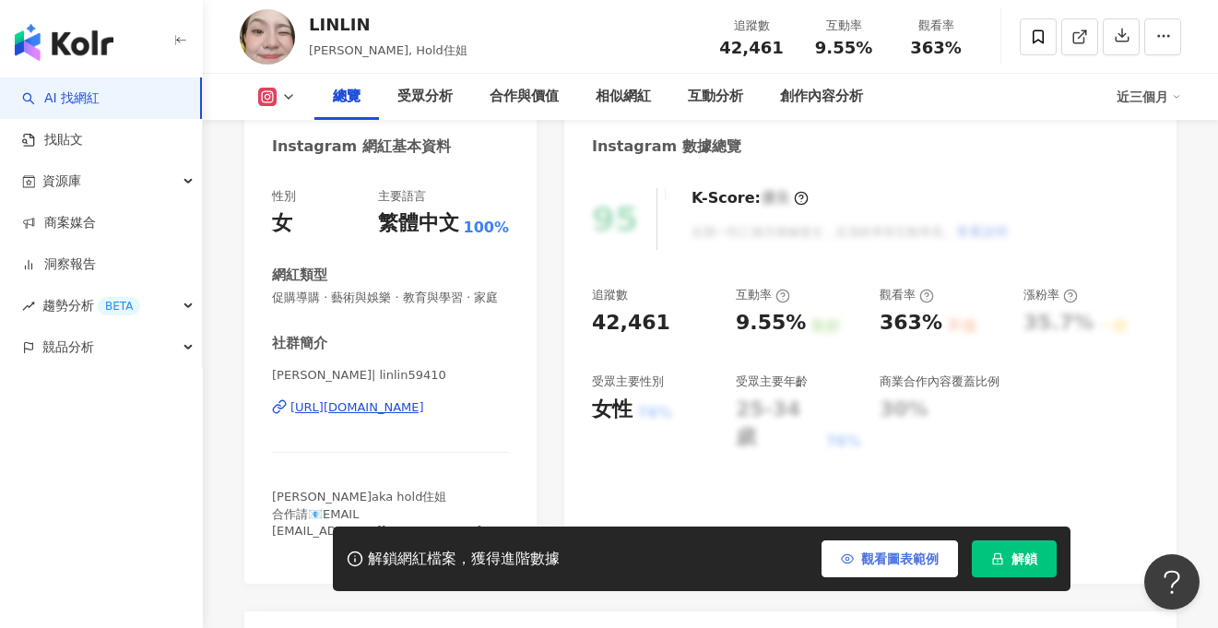
click at [851, 562] on icon "button" at bounding box center [847, 558] width 12 height 8
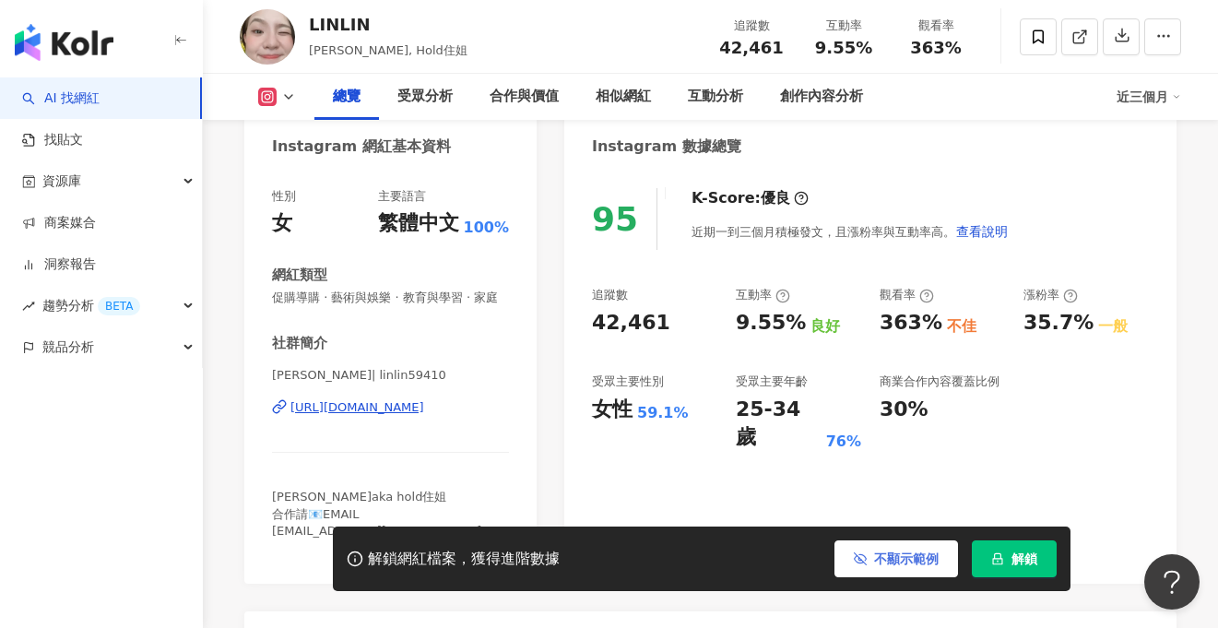
click at [423, 408] on div "https://www.instagram.com/linlin59410/" at bounding box center [357, 407] width 134 height 17
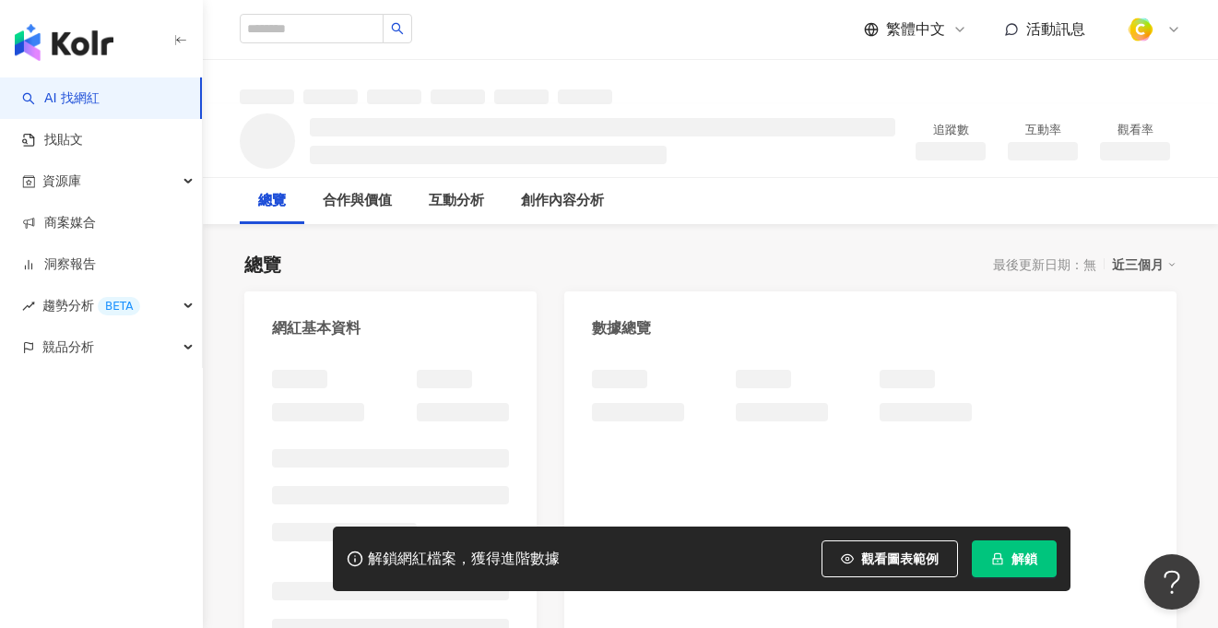
scroll to position [288, 0]
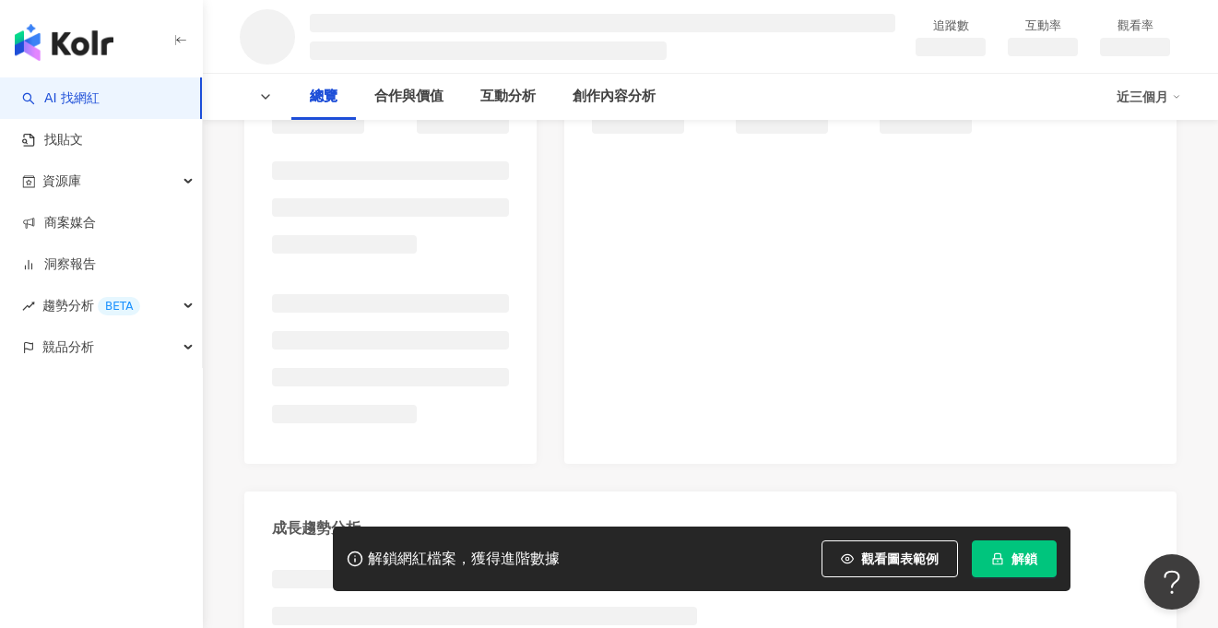
scroll to position [276, 0]
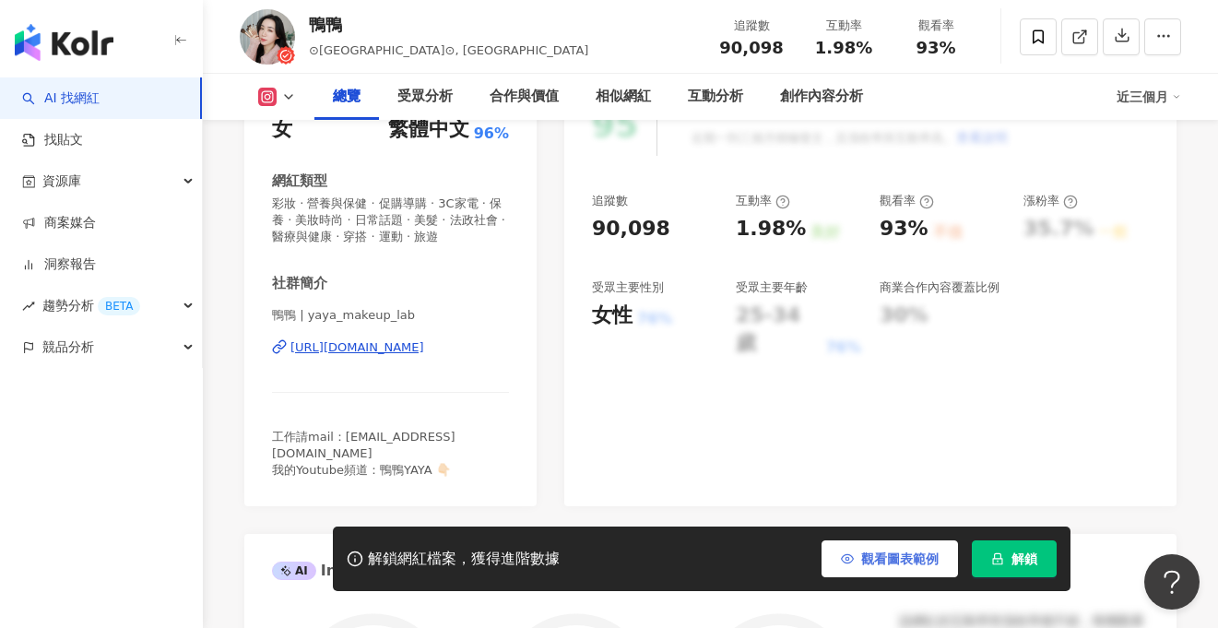
click at [888, 554] on span "觀看圖表範例" at bounding box center [899, 558] width 77 height 15
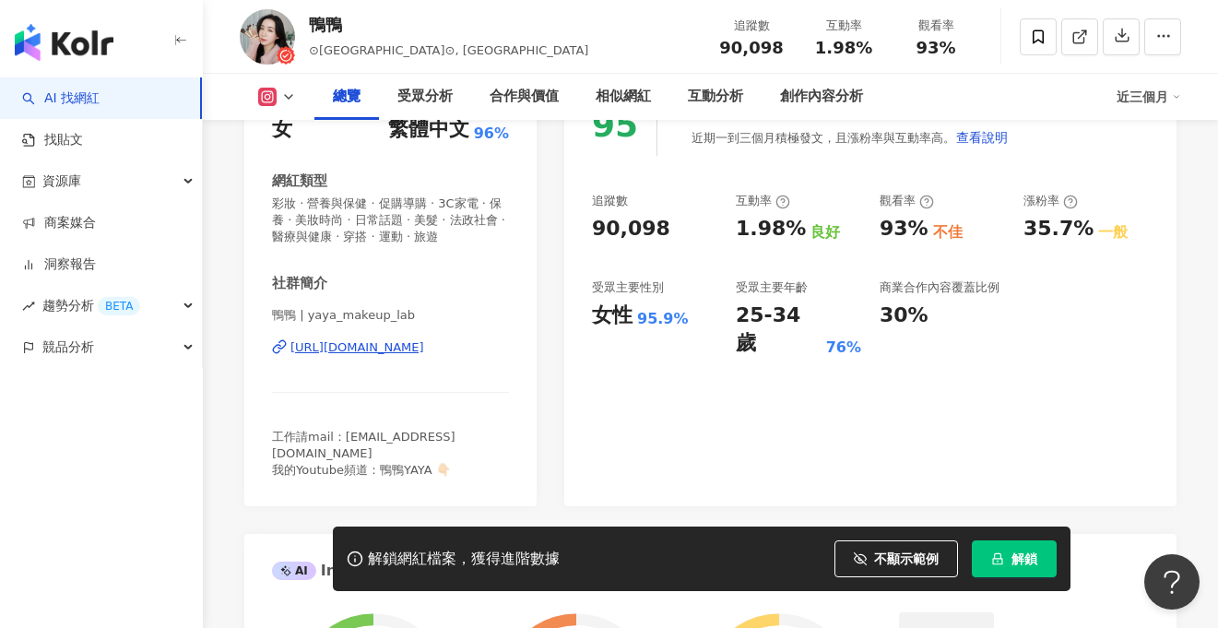
scroll to position [232, 0]
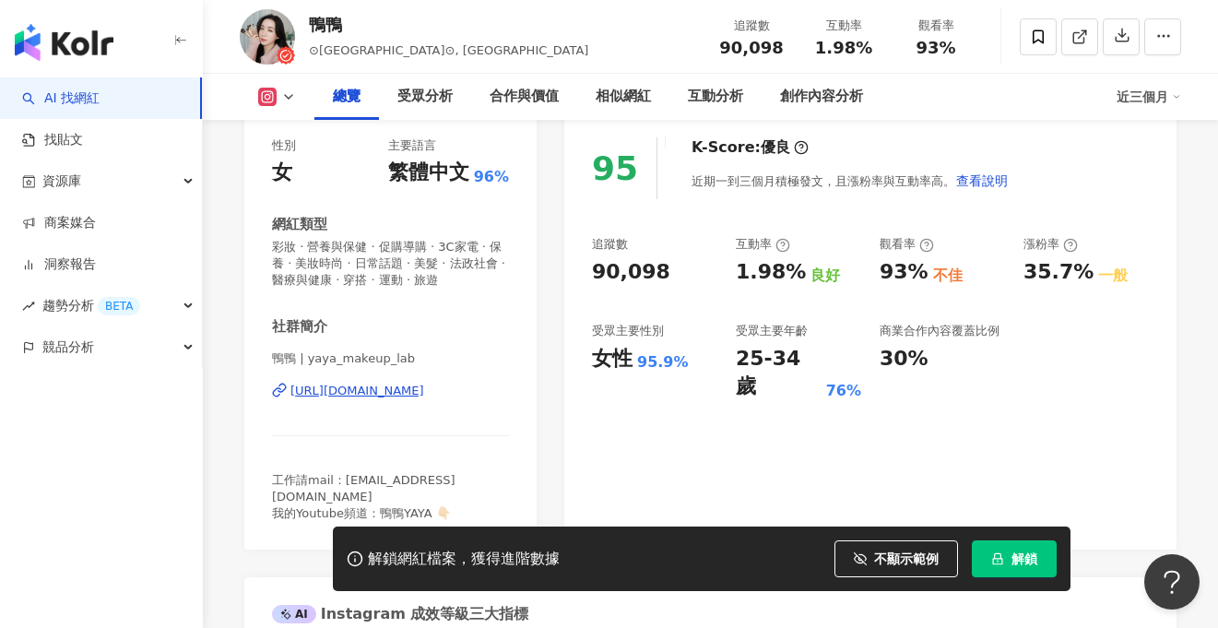
click at [364, 391] on div "https://www.instagram.com/yaya_makeup_lab/" at bounding box center [357, 391] width 134 height 17
drag, startPoint x: 822, startPoint y: 36, endPoint x: 880, endPoint y: 47, distance: 59.1
click at [880, 47] on div "互動率 1.98%" at bounding box center [844, 37] width 92 height 40
copy span "1.98%"
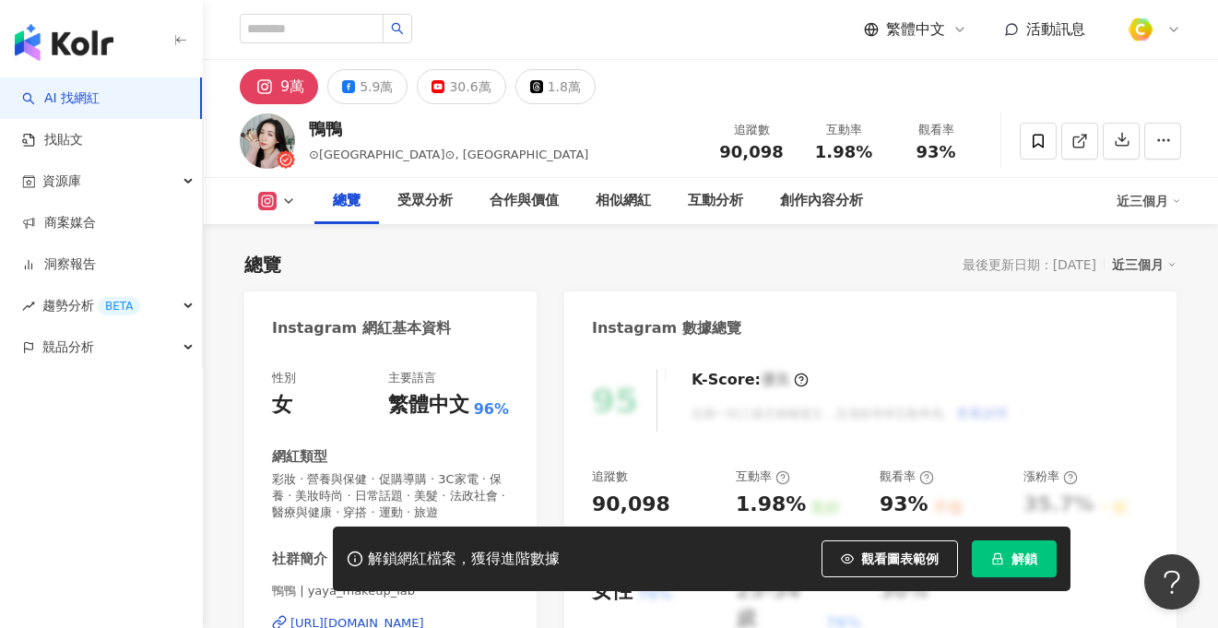
scroll to position [113, 0]
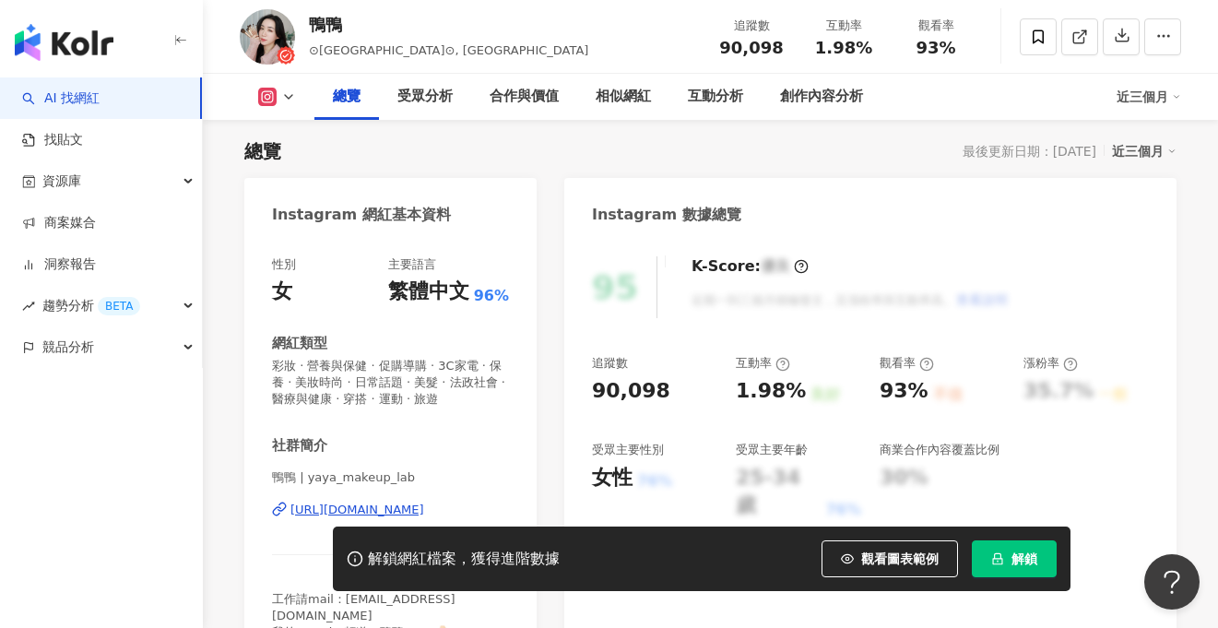
drag, startPoint x: 787, startPoint y: 44, endPoint x: 741, endPoint y: 12, distance: 55.5
click at [787, 44] on div "追蹤數 90,098" at bounding box center [751, 37] width 92 height 40
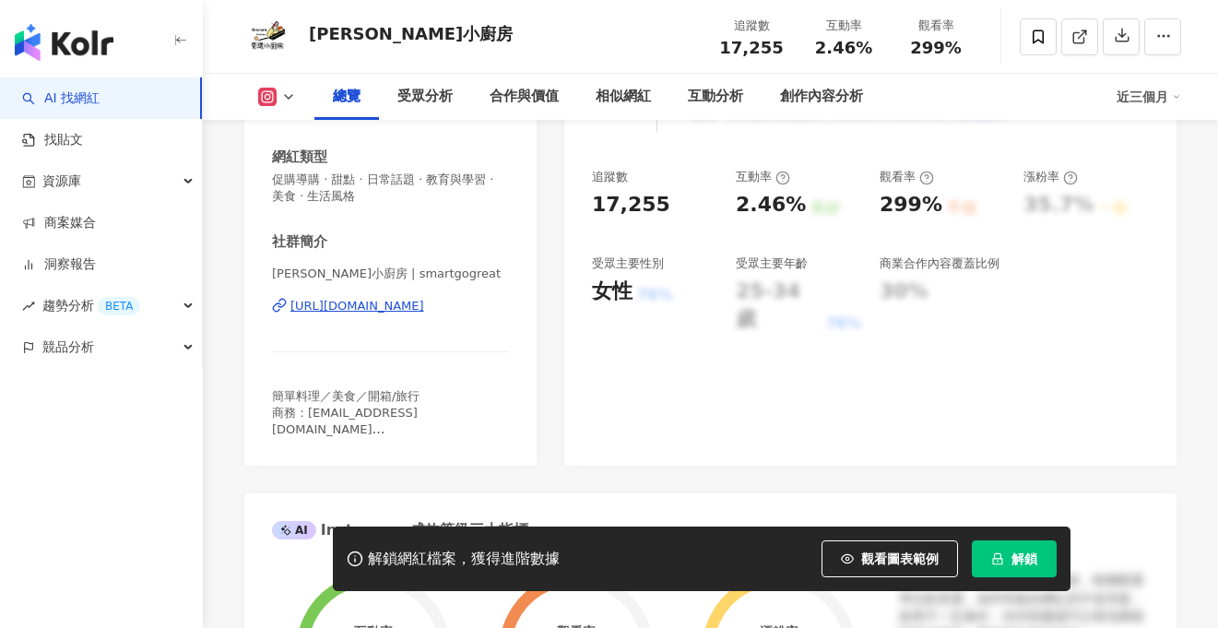
scroll to position [272, 0]
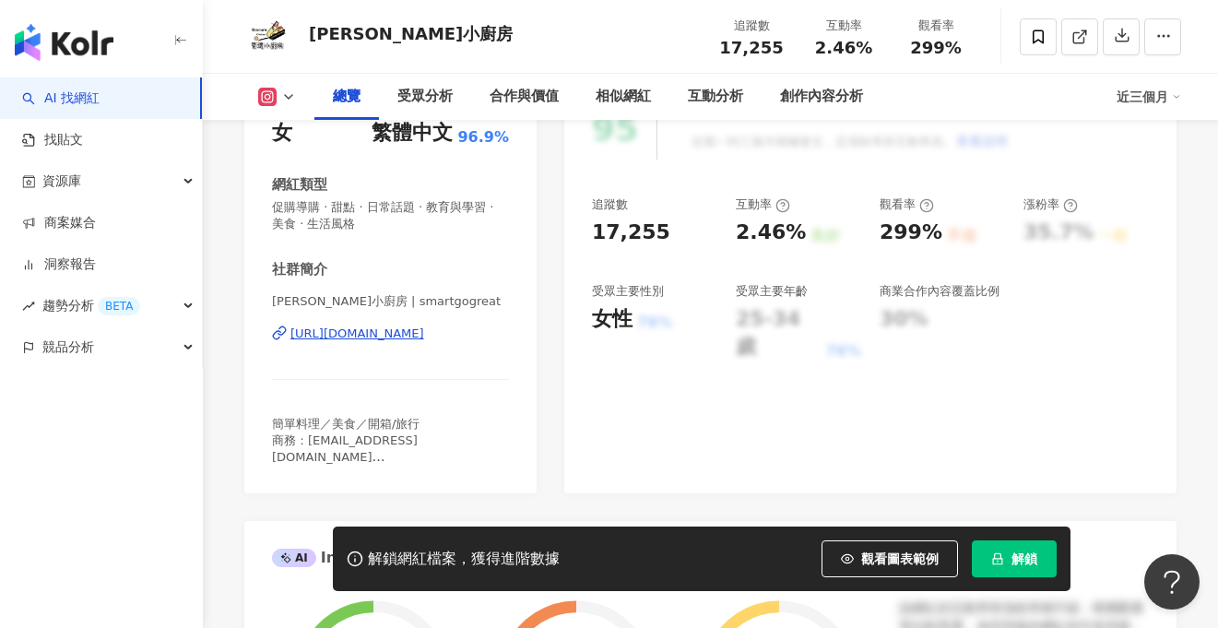
click at [408, 332] on div "[URL][DOMAIN_NAME]" at bounding box center [357, 334] width 134 height 17
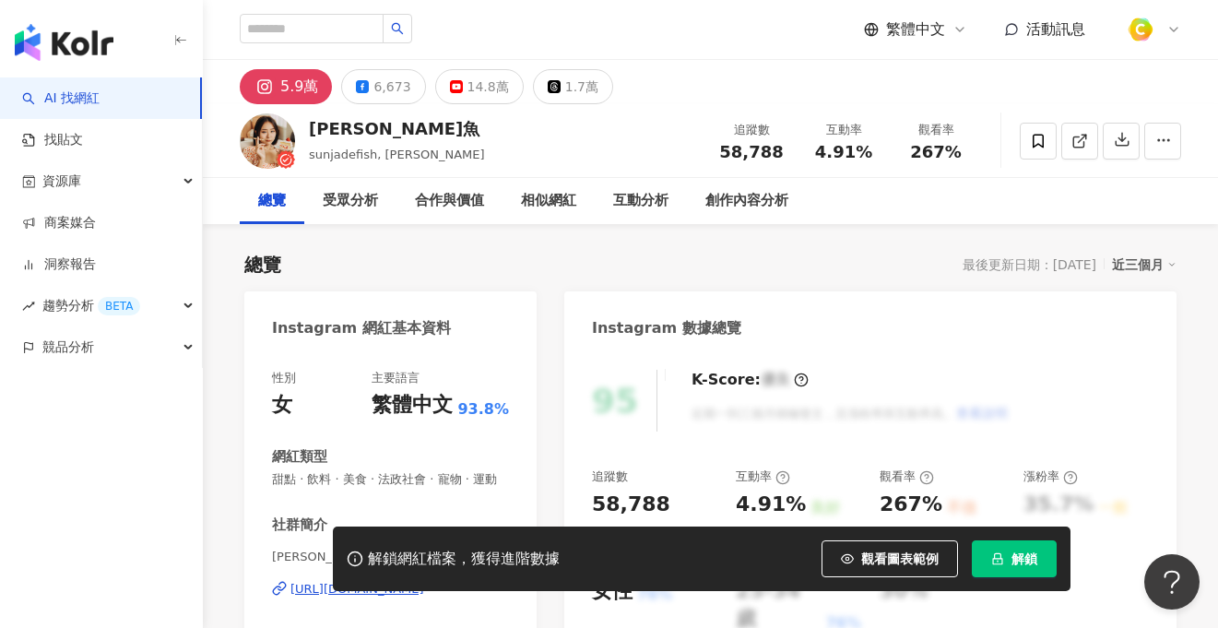
click at [886, 567] on button "觀看圖表範例" at bounding box center [890, 558] width 136 height 37
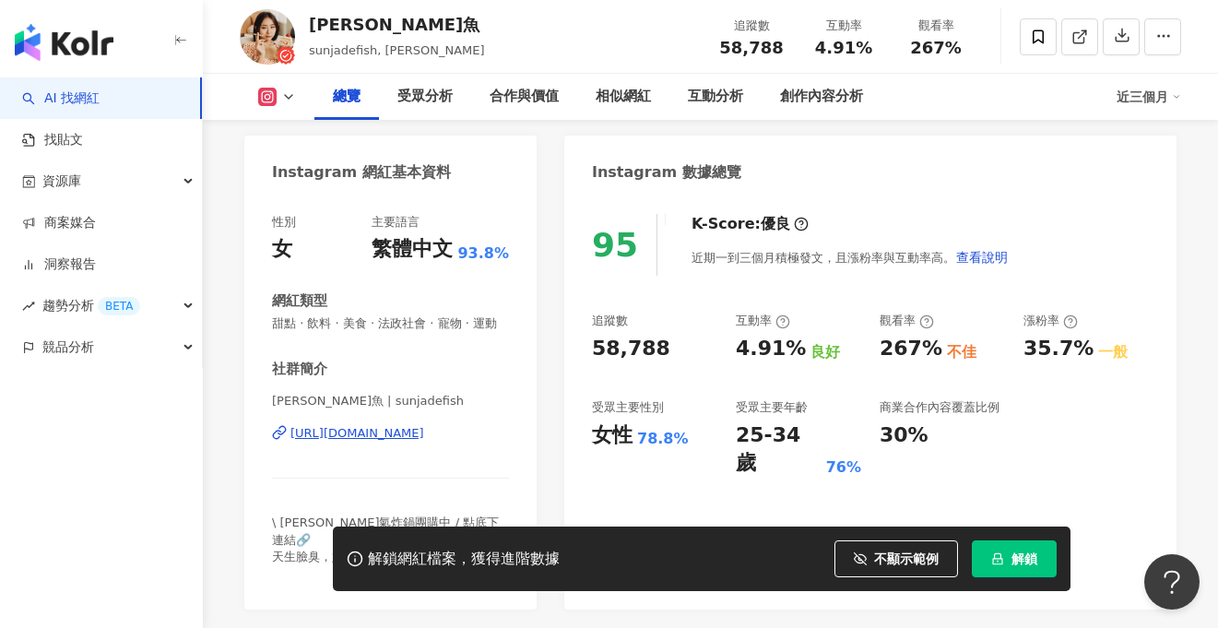
scroll to position [212, 0]
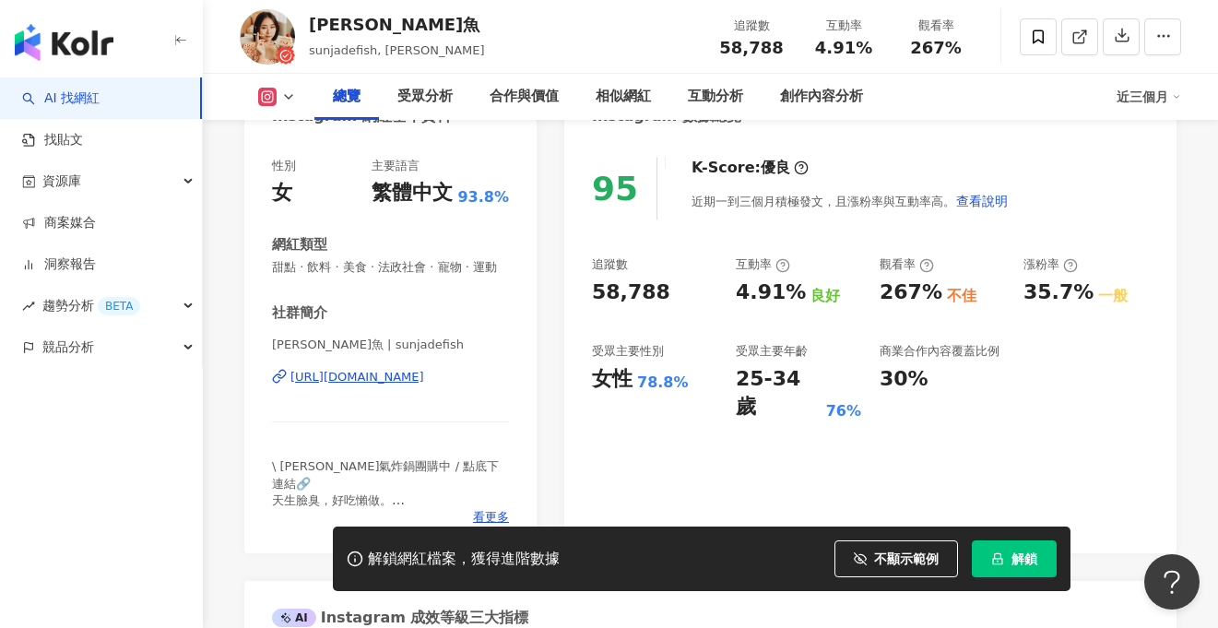
click at [421, 382] on div "https://www.instagram.com/sunjadefish/" at bounding box center [357, 377] width 134 height 17
drag, startPoint x: 745, startPoint y: 45, endPoint x: 789, endPoint y: 43, distance: 44.3
click at [789, 43] on div "追蹤數 58,788" at bounding box center [751, 37] width 92 height 40
copy span "58,788"
drag, startPoint x: 820, startPoint y: 47, endPoint x: 873, endPoint y: 45, distance: 53.5
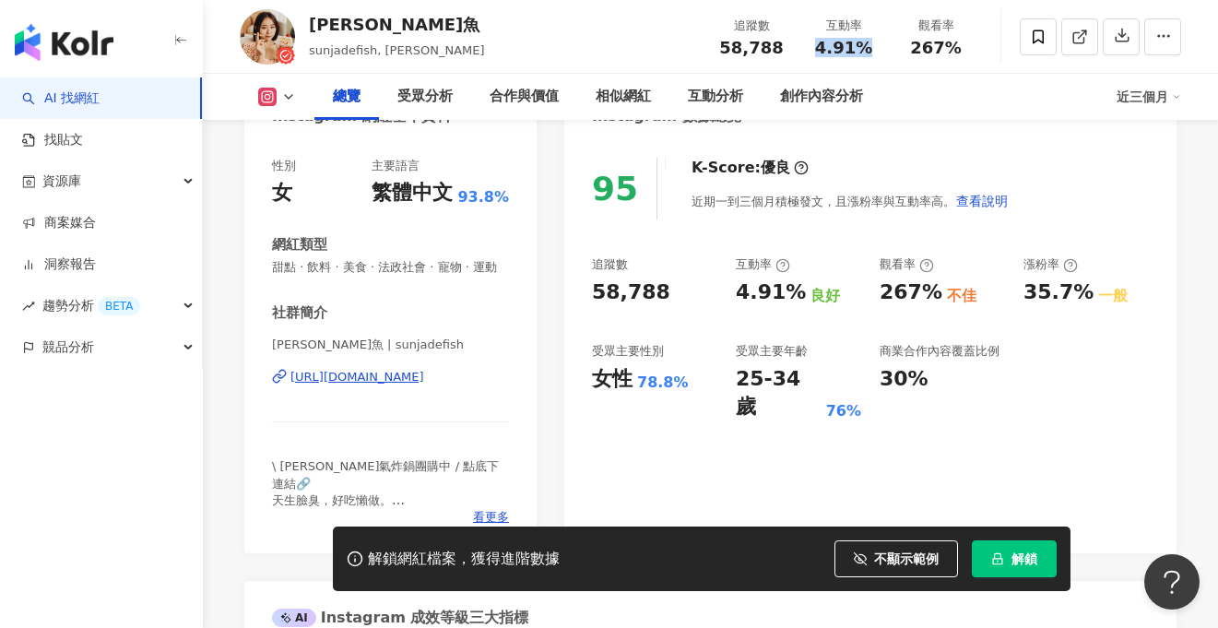
click at [873, 45] on div "4.91%" at bounding box center [844, 48] width 70 height 18
copy span "4.91%"
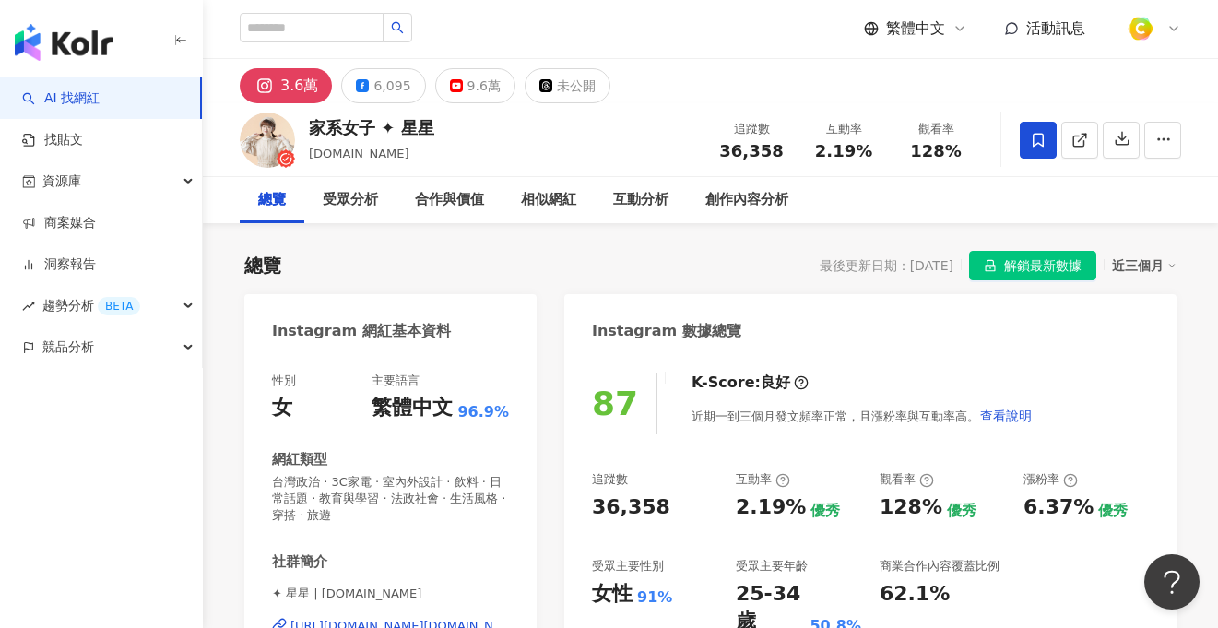
scroll to position [286, 0]
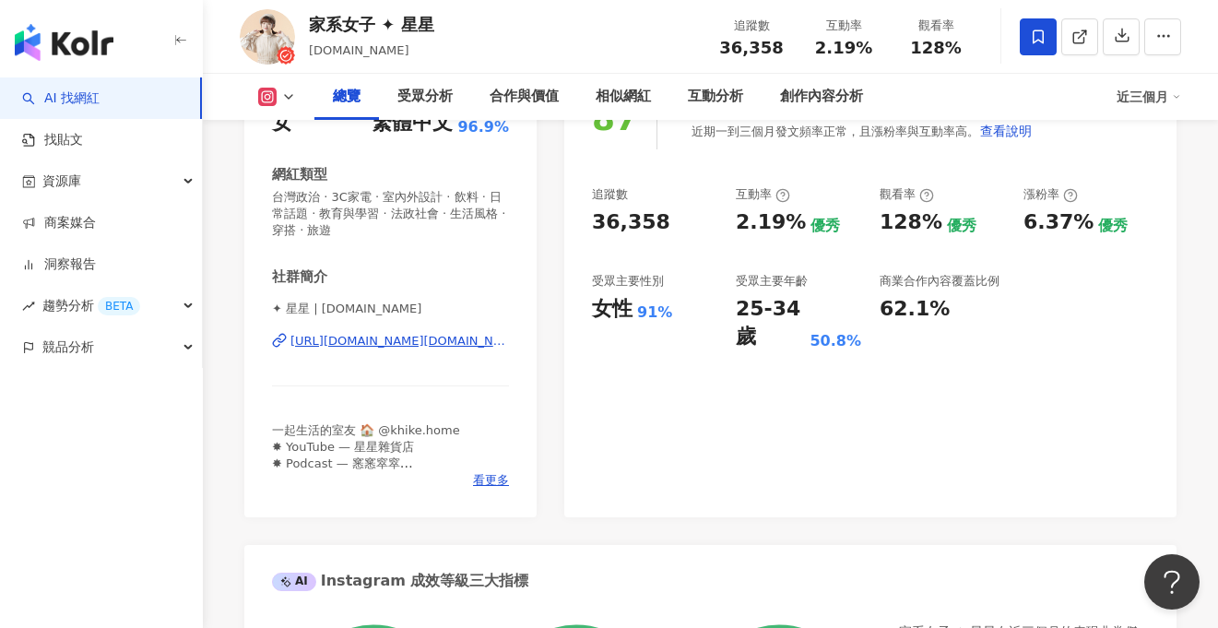
click at [404, 339] on div "https://www.instagram.com/stars.lifestyle/" at bounding box center [399, 341] width 219 height 17
drag, startPoint x: 421, startPoint y: 53, endPoint x: 309, endPoint y: 52, distance: 112.5
click at [309, 52] on div "stars.lifestyle" at bounding box center [371, 50] width 125 height 18
drag, startPoint x: 447, startPoint y: 18, endPoint x: 308, endPoint y: 23, distance: 139.4
click at [308, 23] on div "家系女子 ✦ 星星 stars.lifestyle 追蹤數 36,358 互動率 2.19% 觀看率 128%" at bounding box center [710, 36] width 1015 height 73
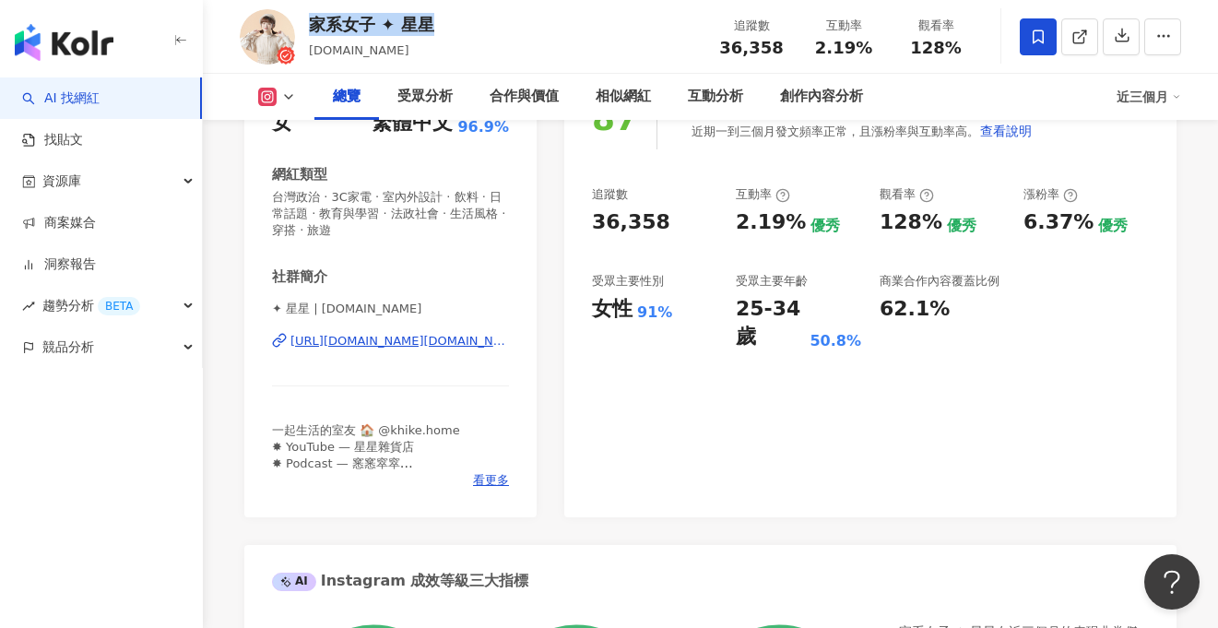
copy div "家系女子 ✦ 星星"
drag, startPoint x: 716, startPoint y: 51, endPoint x: 782, endPoint y: 43, distance: 66.8
click at [782, 43] on div "追蹤數 36,358" at bounding box center [751, 37] width 92 height 40
copy span "36,358"
drag, startPoint x: 821, startPoint y: 49, endPoint x: 889, endPoint y: 48, distance: 68.2
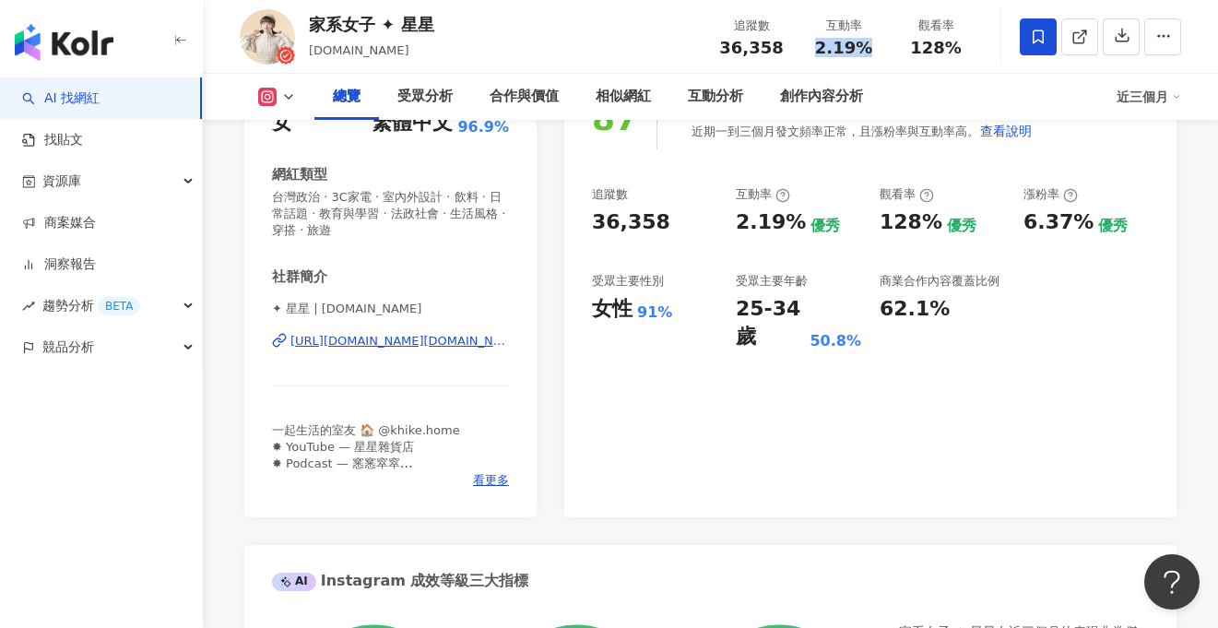
click at [889, 48] on div "追蹤數 36,358 互動率 2.19% 觀看率 128%" at bounding box center [843, 36] width 277 height 54
copy span "2.19%"
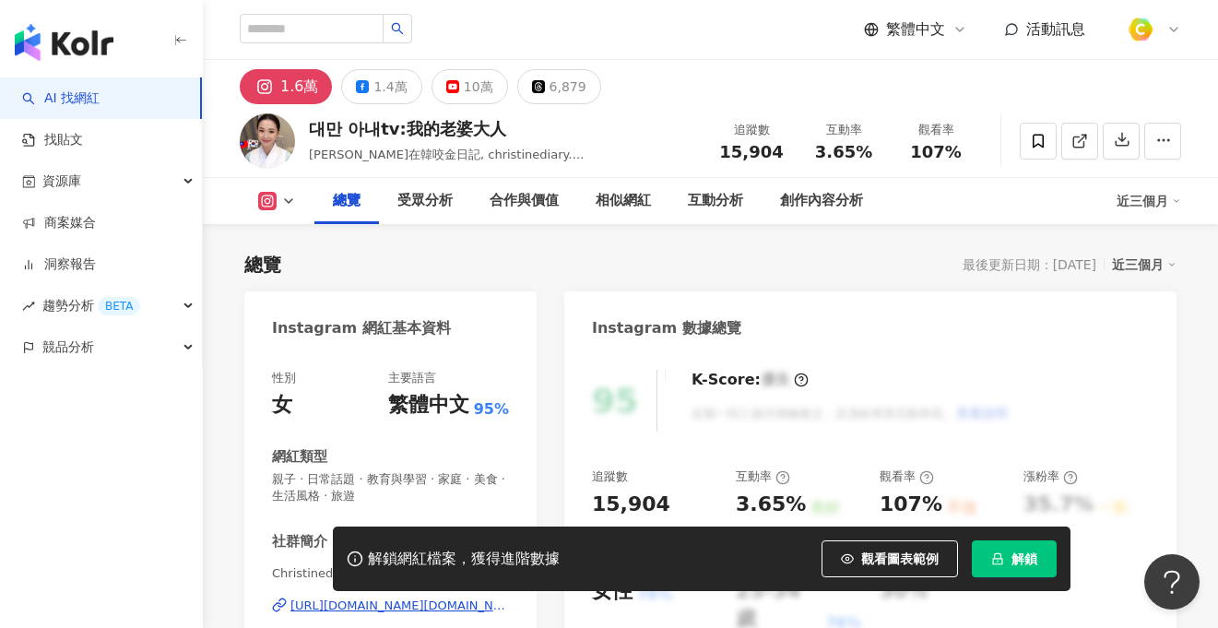
scroll to position [190, 0]
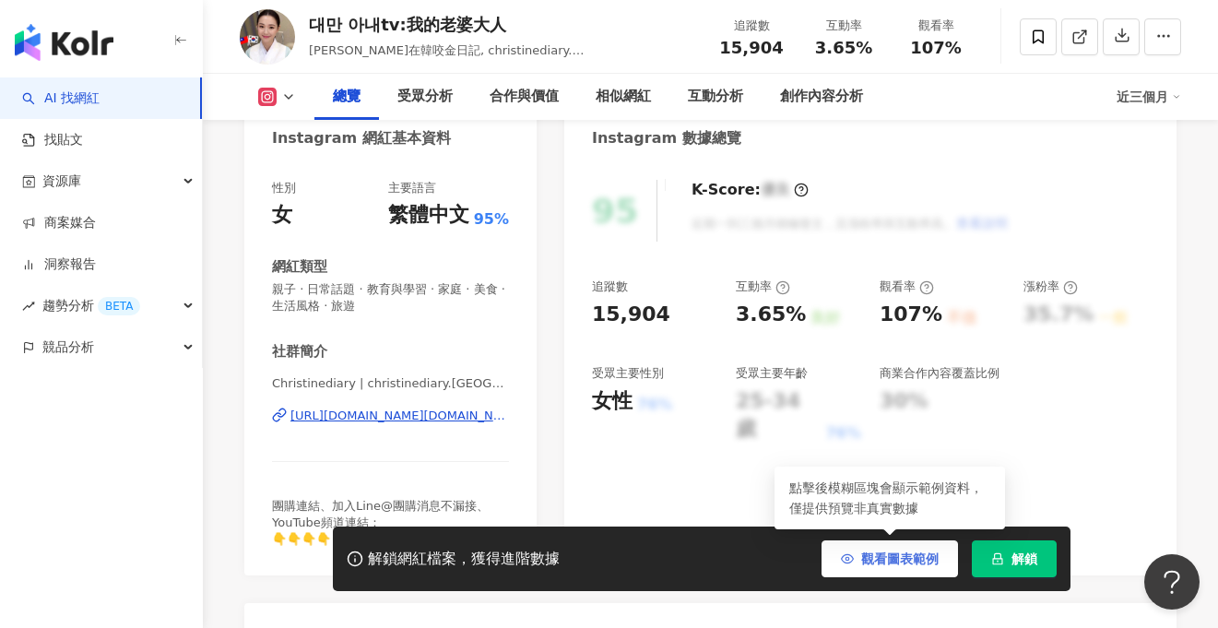
click at [872, 558] on span "觀看圖表範例" at bounding box center [899, 558] width 77 height 15
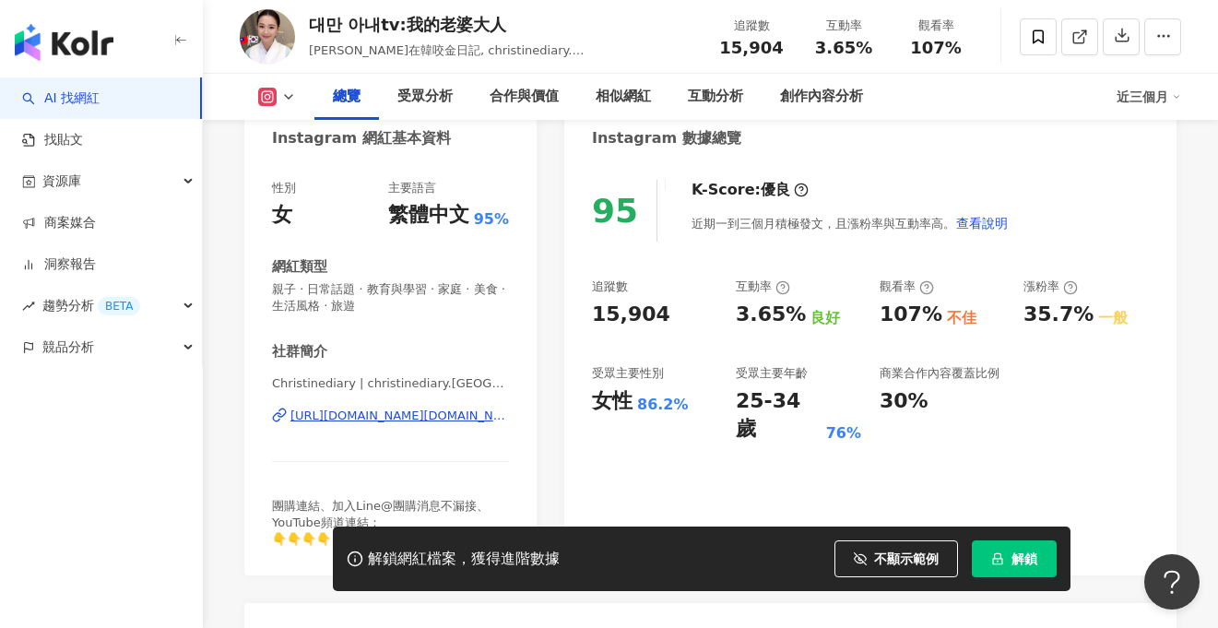
click at [441, 414] on div "[URL][DOMAIN_NAME][DOMAIN_NAME]" at bounding box center [399, 416] width 219 height 17
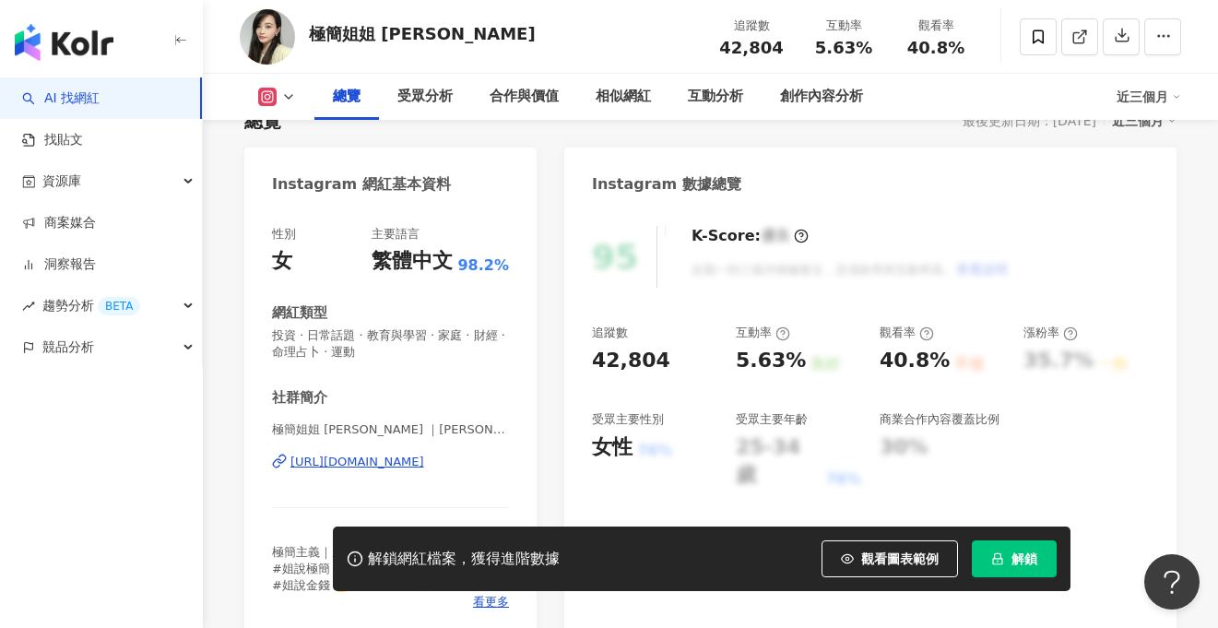
scroll to position [148, 0]
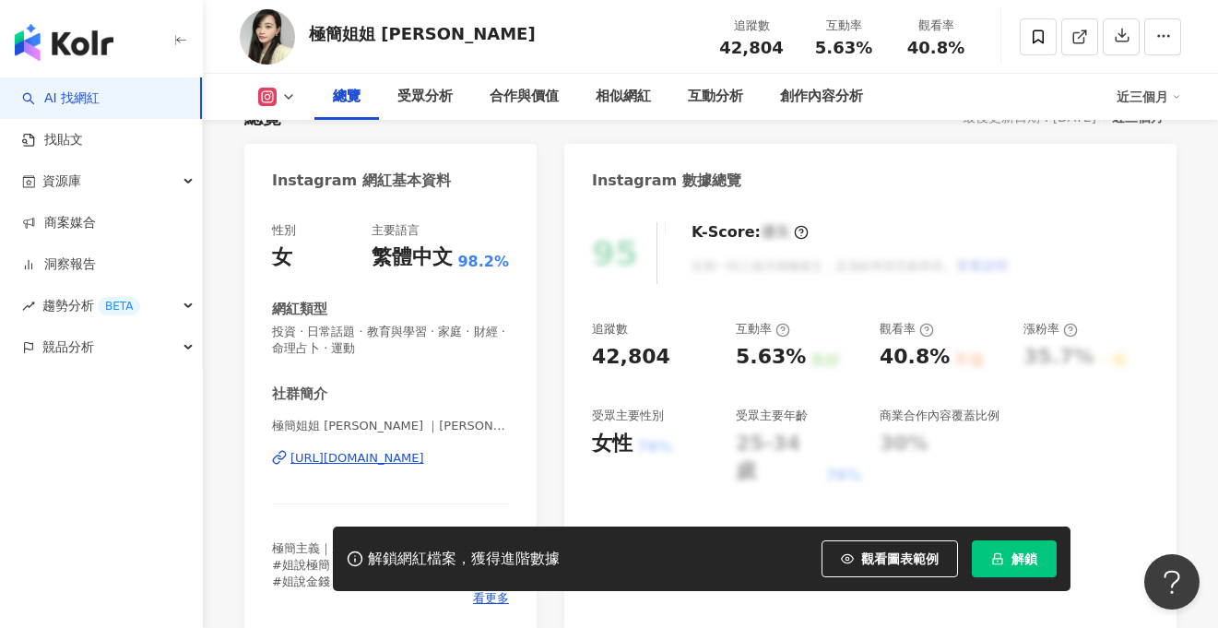
drag, startPoint x: 871, startPoint y: 563, endPoint x: 455, endPoint y: 413, distance: 443.1
click at [871, 563] on span "觀看圖表範例" at bounding box center [899, 558] width 77 height 15
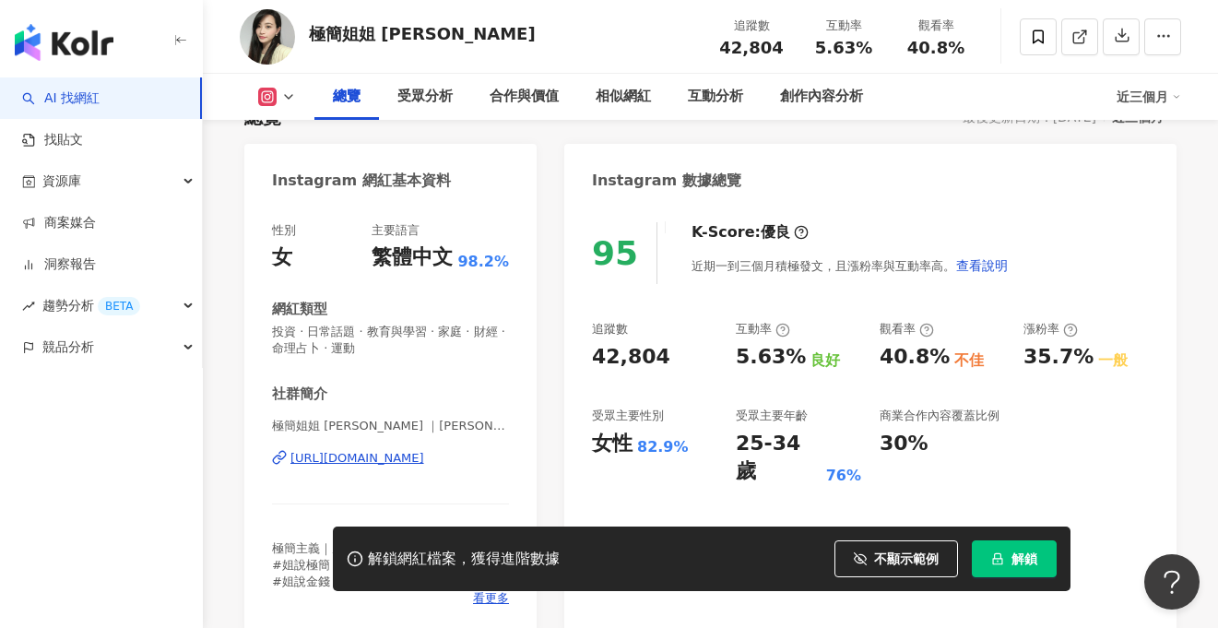
click at [385, 456] on div "https://www.instagram.com/chiao_talk/" at bounding box center [357, 458] width 134 height 17
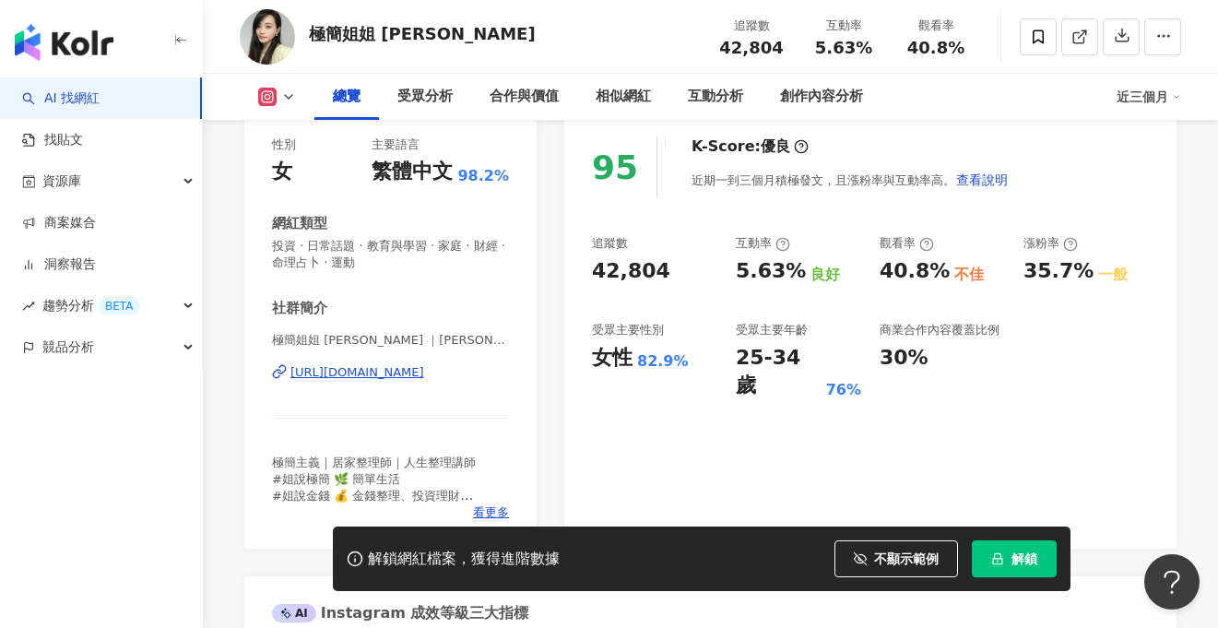
scroll to position [443, 0]
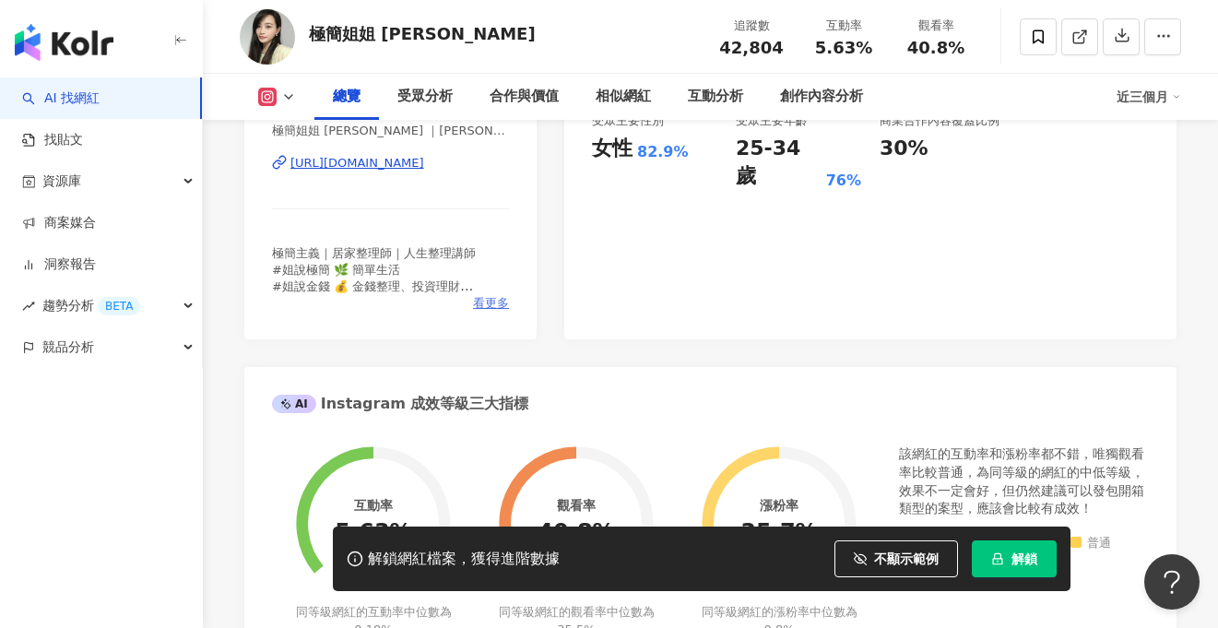
click at [491, 307] on span "看更多" at bounding box center [491, 303] width 36 height 17
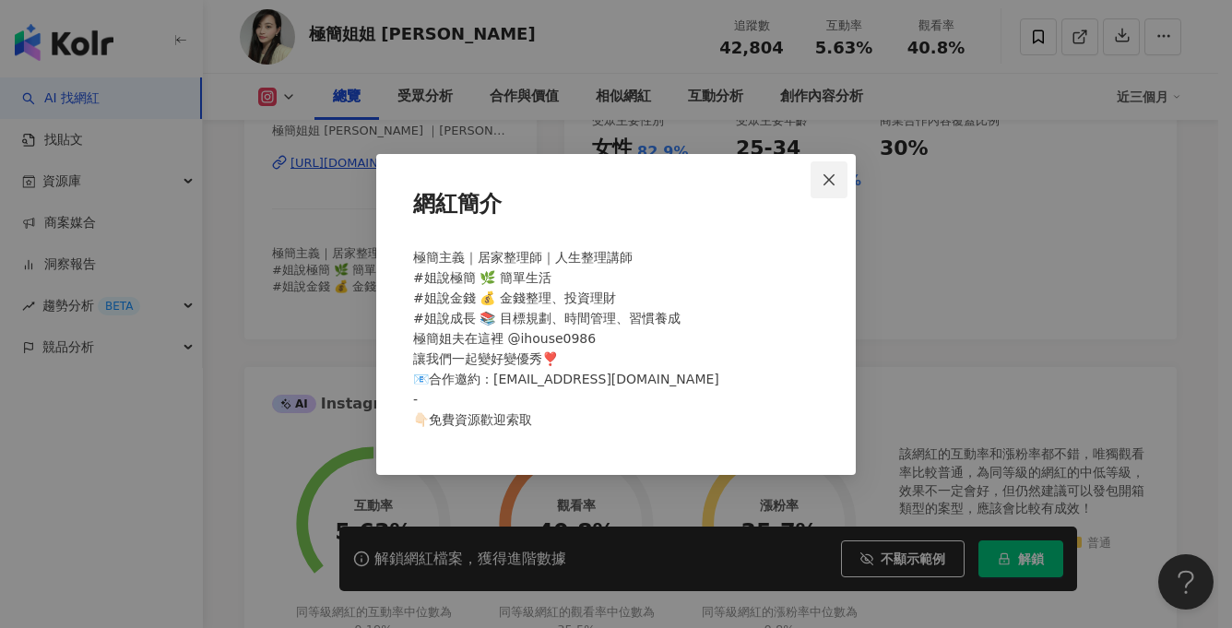
click at [832, 172] on icon "close" at bounding box center [829, 179] width 15 height 15
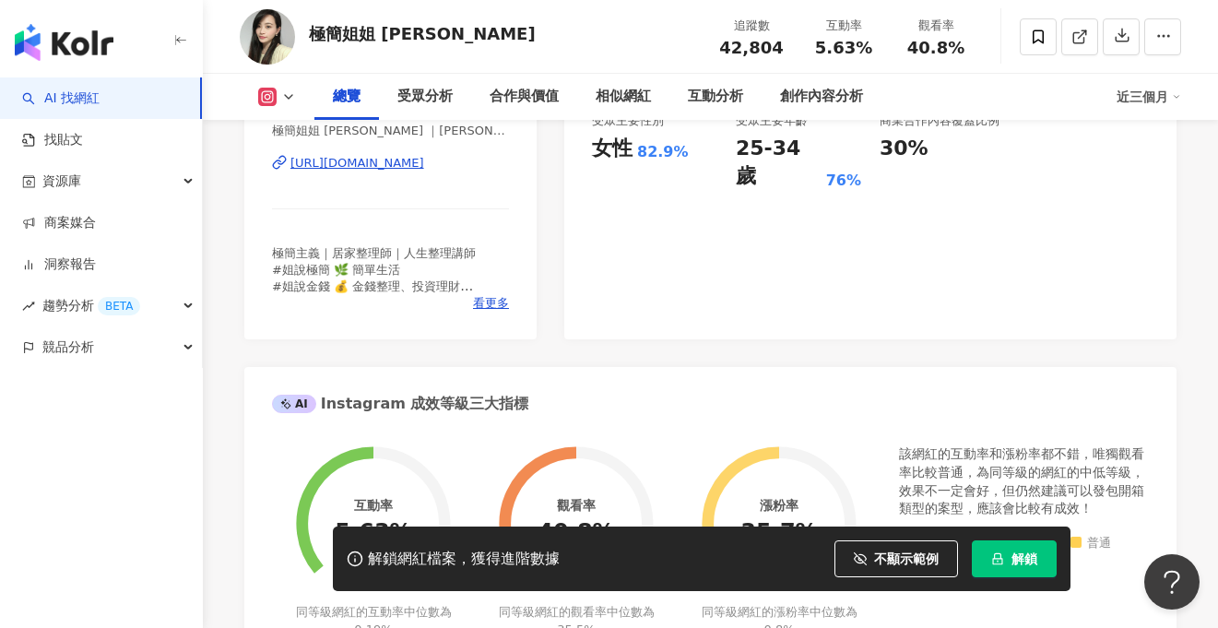
scroll to position [0, 0]
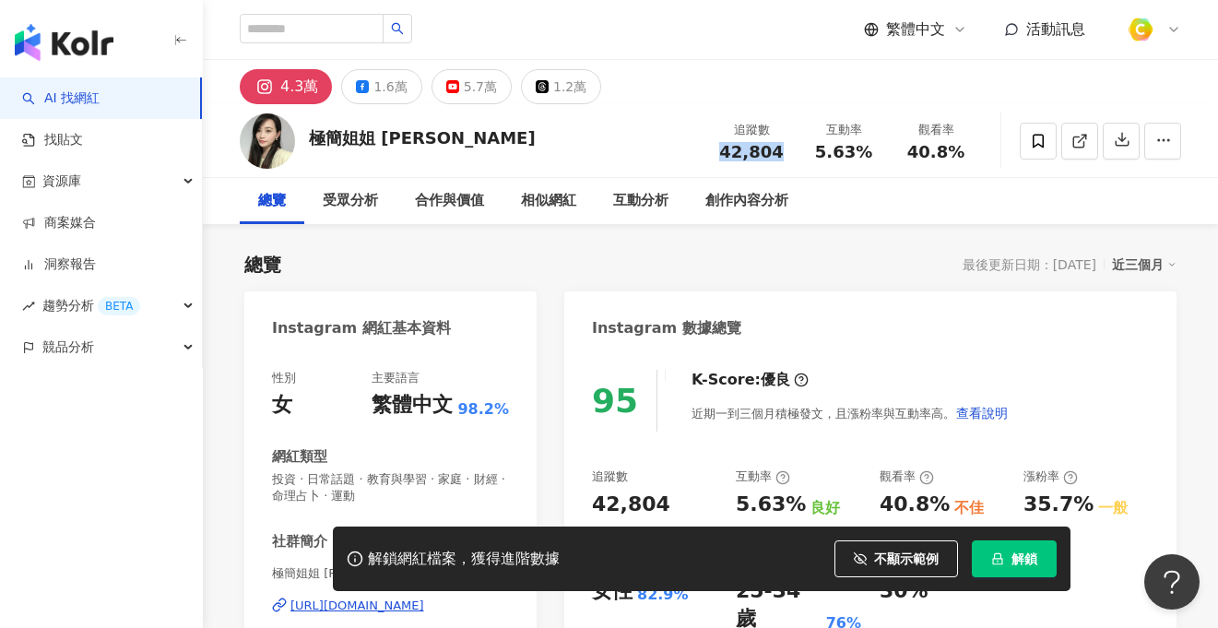
drag, startPoint x: 734, startPoint y: 148, endPoint x: 776, endPoint y: 149, distance: 41.5
click at [776, 149] on div "42,804" at bounding box center [752, 152] width 70 height 18
copy span "42,804"
drag, startPoint x: 853, startPoint y: 150, endPoint x: 883, endPoint y: 150, distance: 29.5
click at [883, 150] on div "互動率 5.63%" at bounding box center [844, 141] width 92 height 40
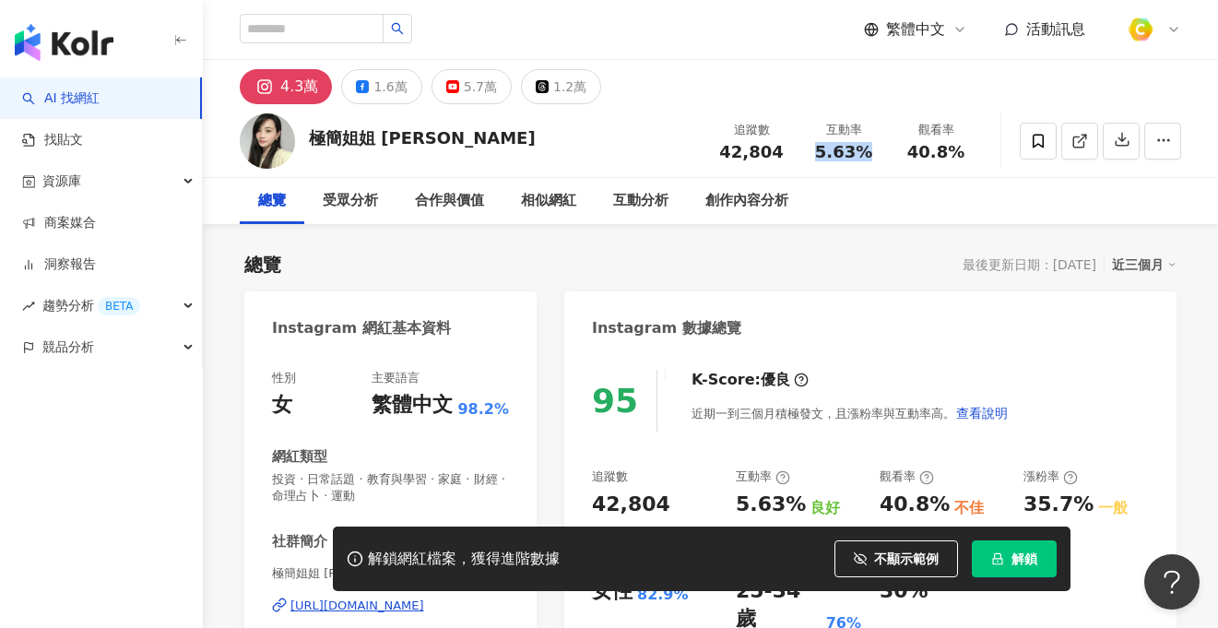
copy span "5.63%"
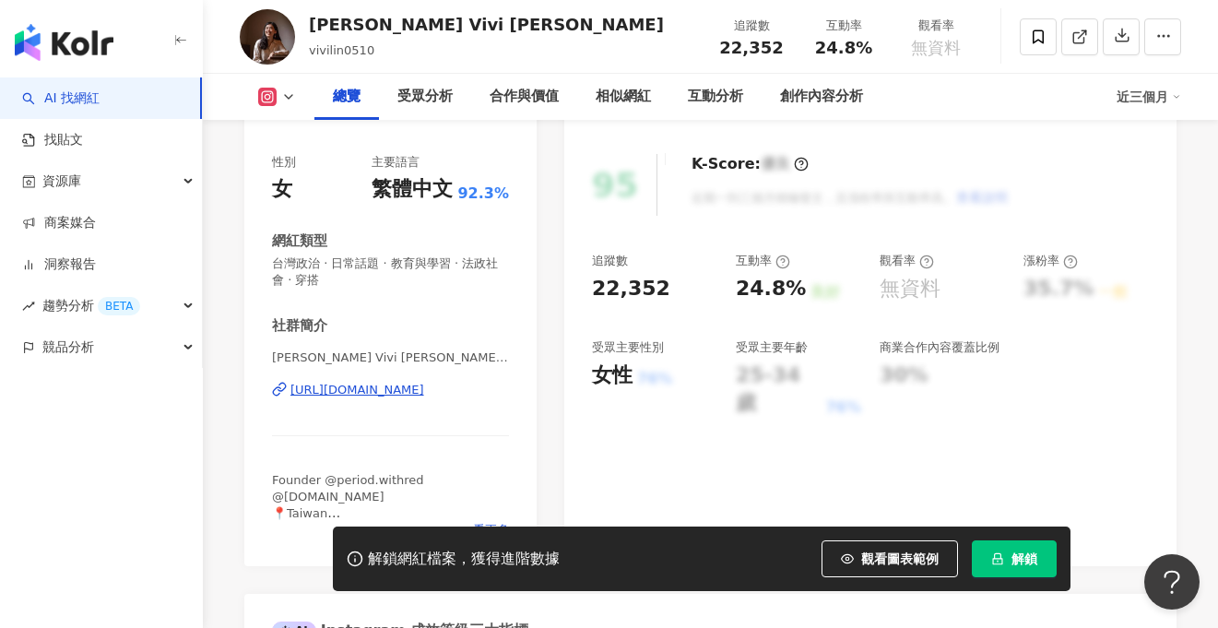
scroll to position [297, 0]
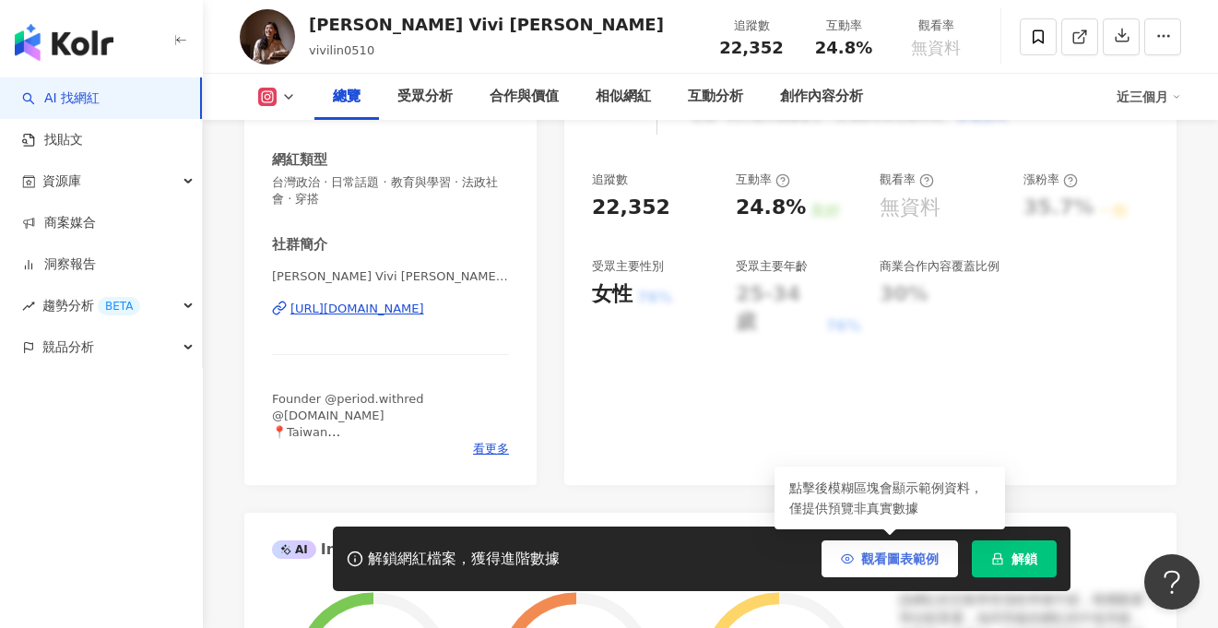
click at [916, 558] on span "觀看圖表範例" at bounding box center [899, 558] width 77 height 15
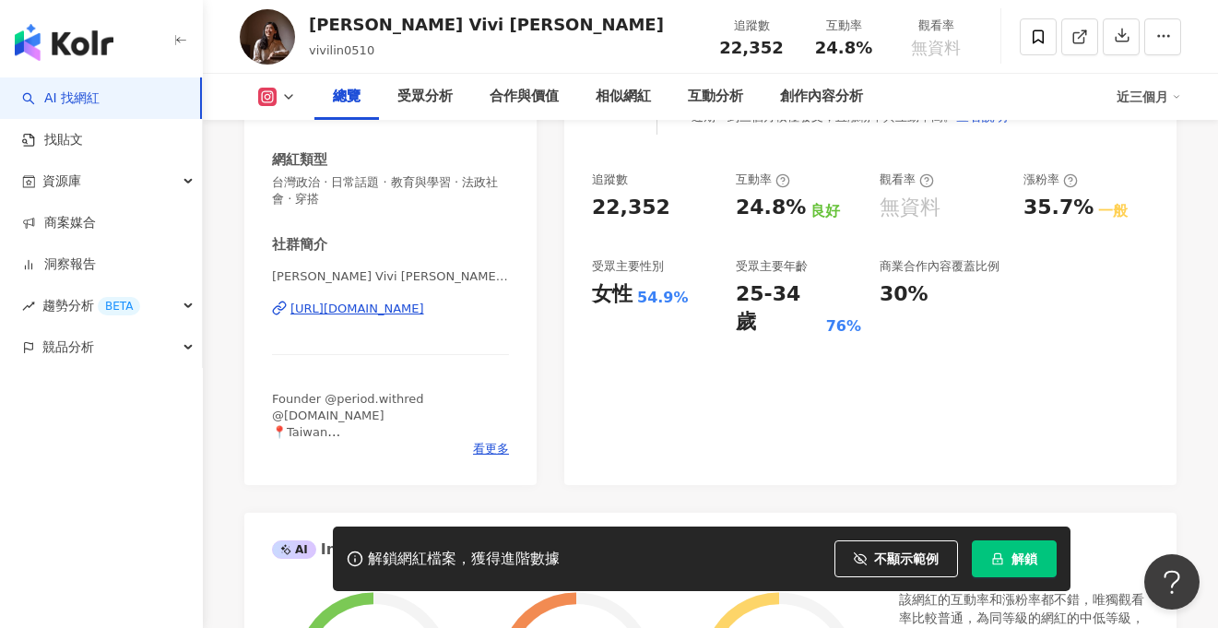
scroll to position [250, 0]
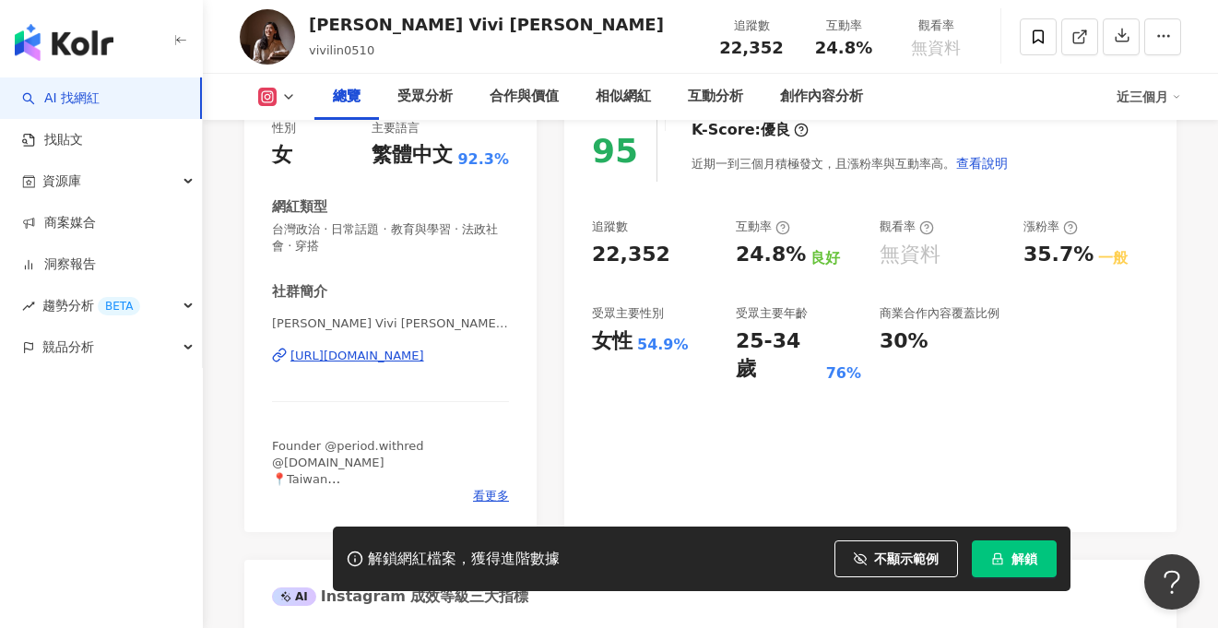
click at [424, 362] on div "https://www.instagram.com/vivilin0510/" at bounding box center [357, 356] width 134 height 17
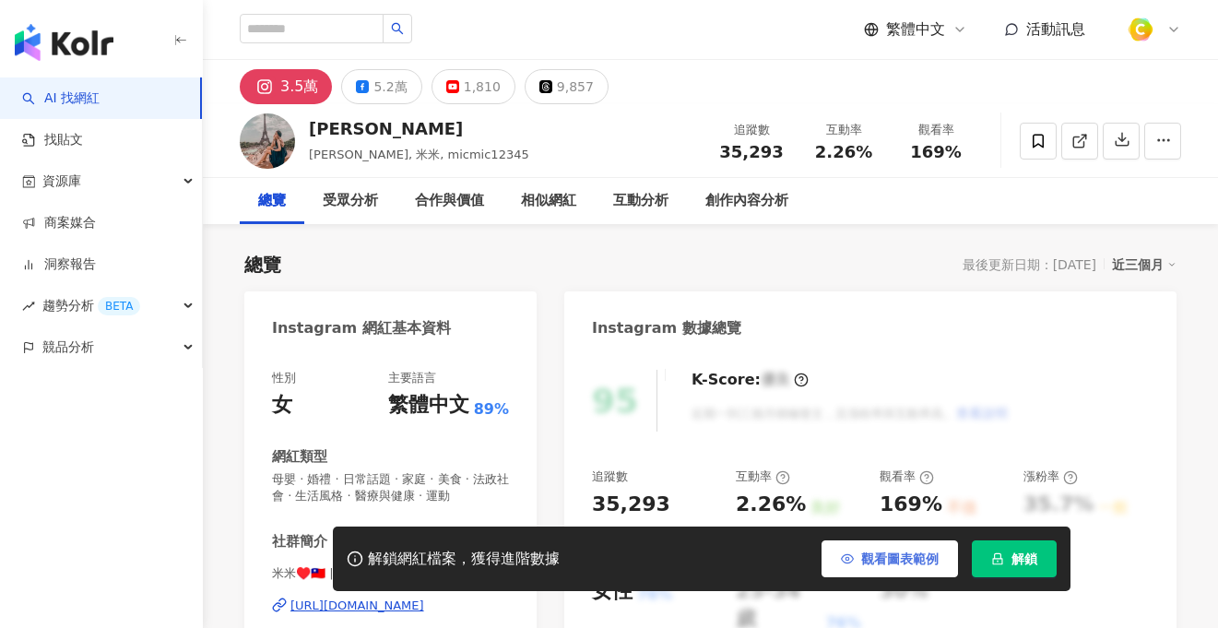
click at [879, 556] on span "觀看圖表範例" at bounding box center [899, 558] width 77 height 15
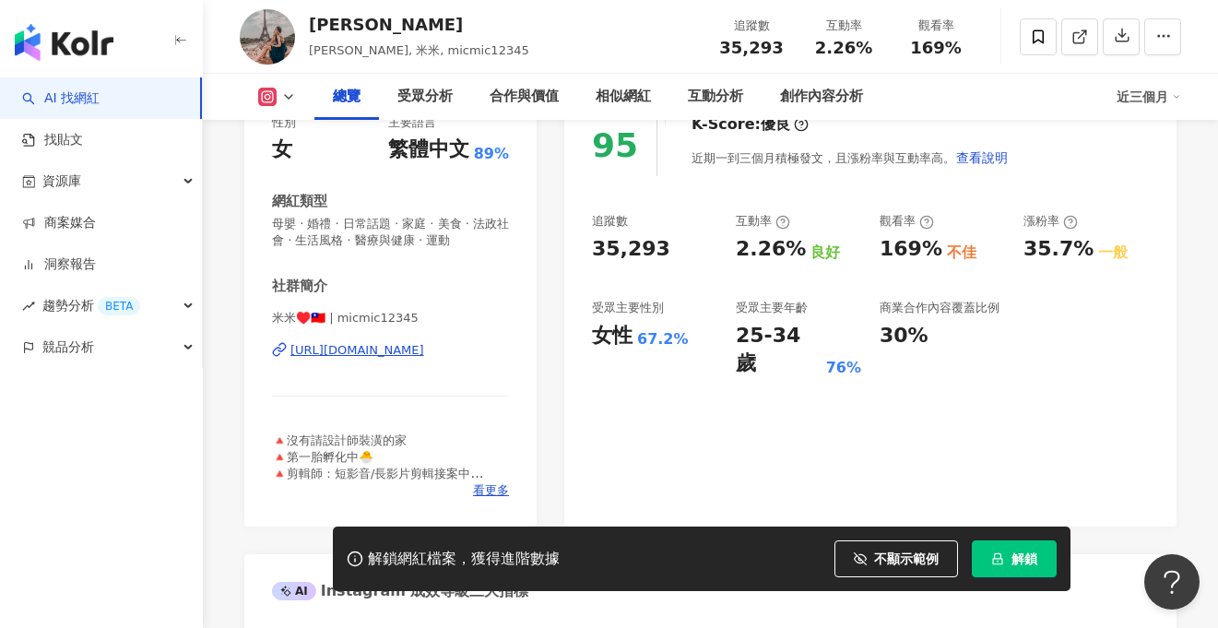
click at [449, 359] on div "米米♥️🇹🇼 | micmic12345 [URL][DOMAIN_NAME]" at bounding box center [390, 364] width 237 height 108
click at [424, 351] on div "[URL][DOMAIN_NAME]" at bounding box center [357, 350] width 134 height 17
click at [492, 491] on span "看更多" at bounding box center [491, 490] width 36 height 17
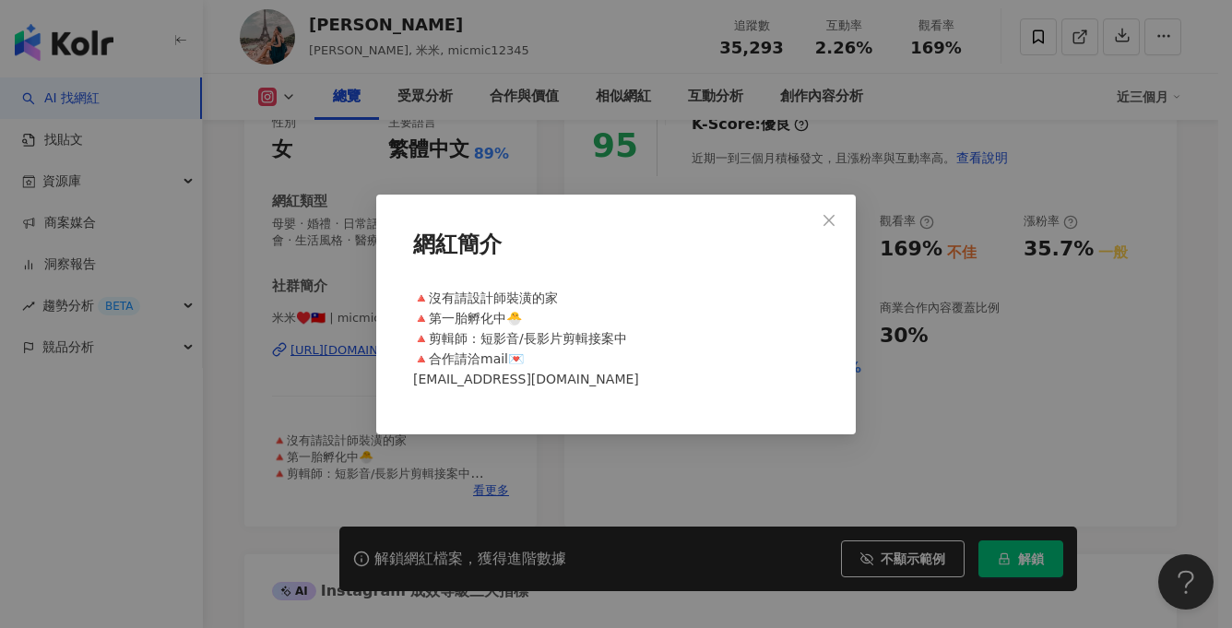
click at [854, 231] on div "網紅簡介 🔺沒有請設計師裝潢的家 🔺第一胎孵化中🐣 🔺剪輯師：短影音/長影片剪輯接案中 🔺合作請洽mail💌 micmic12345@gmail.com" at bounding box center [616, 315] width 480 height 240
click at [839, 215] on span "Close" at bounding box center [829, 220] width 37 height 15
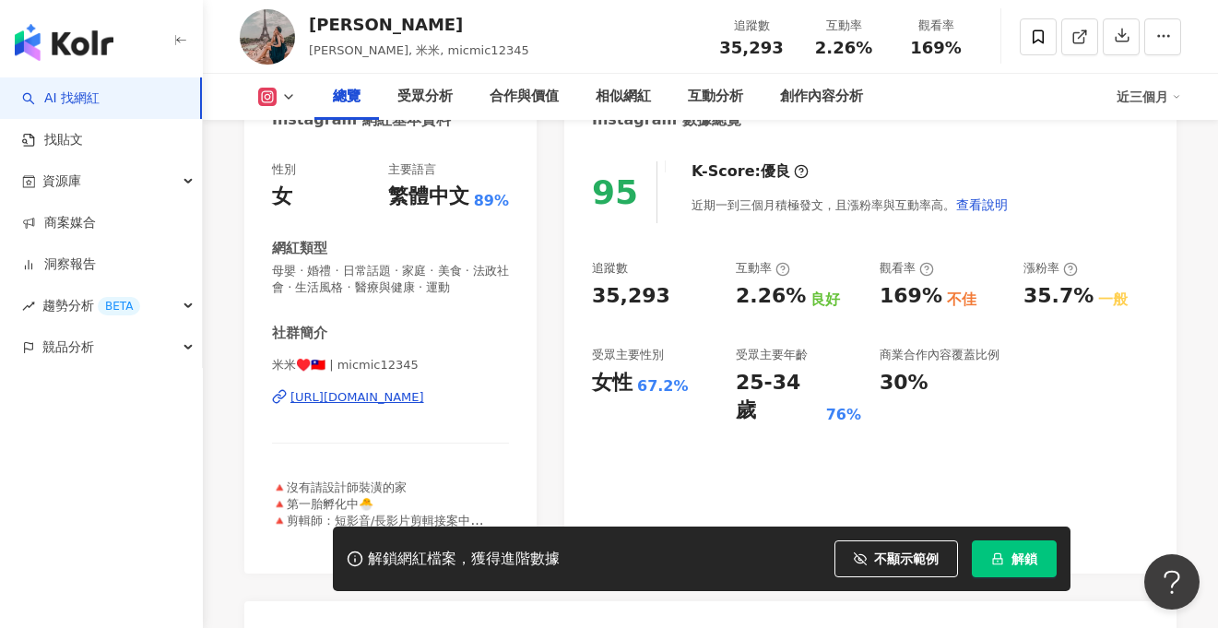
scroll to position [208, 0]
drag, startPoint x: 309, startPoint y: 51, endPoint x: 383, endPoint y: 51, distance: 73.8
click at [383, 51] on span "Michelle, 米米, micmic12345" at bounding box center [419, 50] width 220 height 14
copy span "Michelle, 米米"
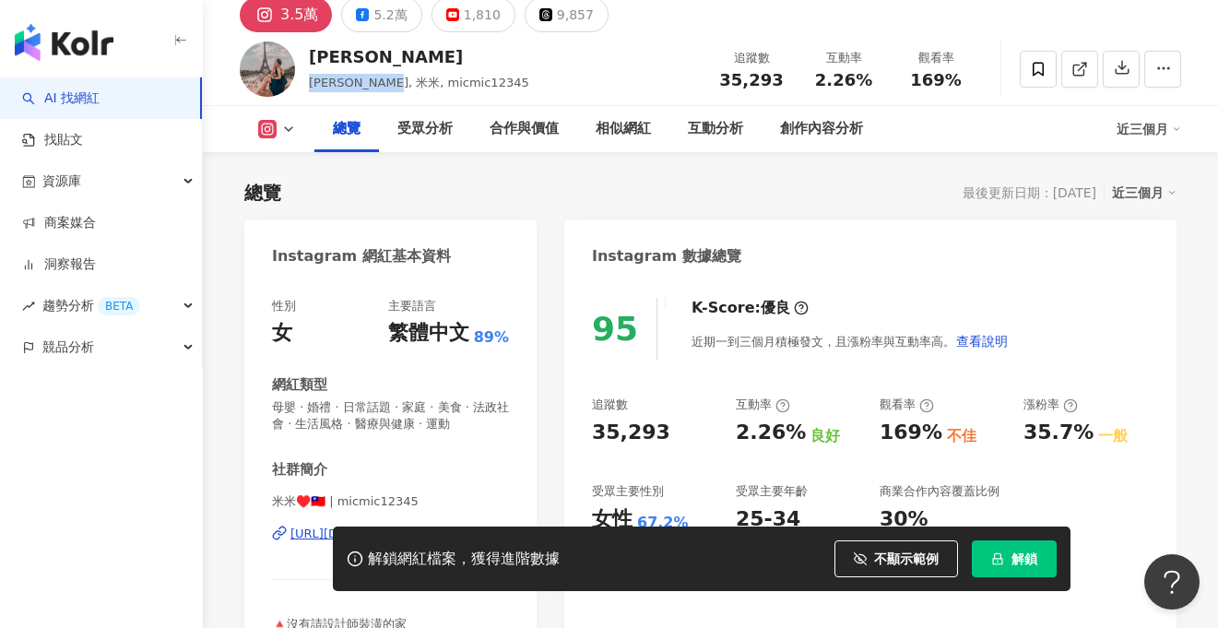
scroll to position [0, 0]
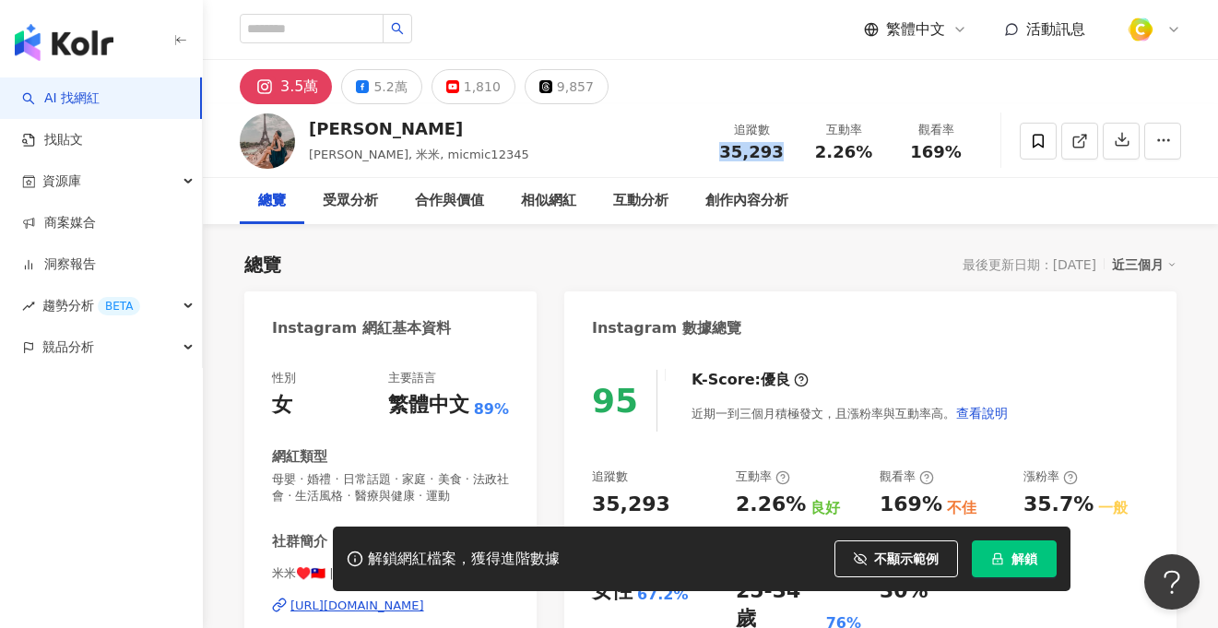
drag, startPoint x: 723, startPoint y: 148, endPoint x: 791, endPoint y: 144, distance: 68.3
click at [791, 144] on div "追蹤數 35,293" at bounding box center [751, 141] width 92 height 40
copy span "35,293"
drag, startPoint x: 803, startPoint y: 148, endPoint x: 867, endPoint y: 145, distance: 63.7
click at [867, 145] on div "互動率 2.26%" at bounding box center [844, 141] width 92 height 40
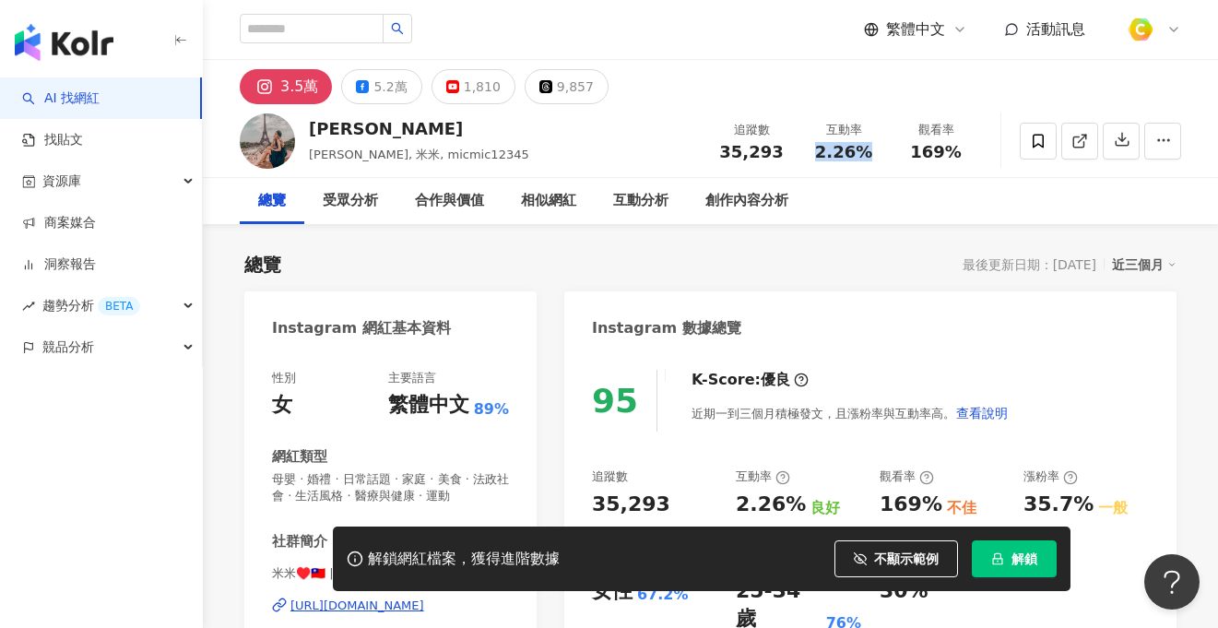
copy span "2.26%"
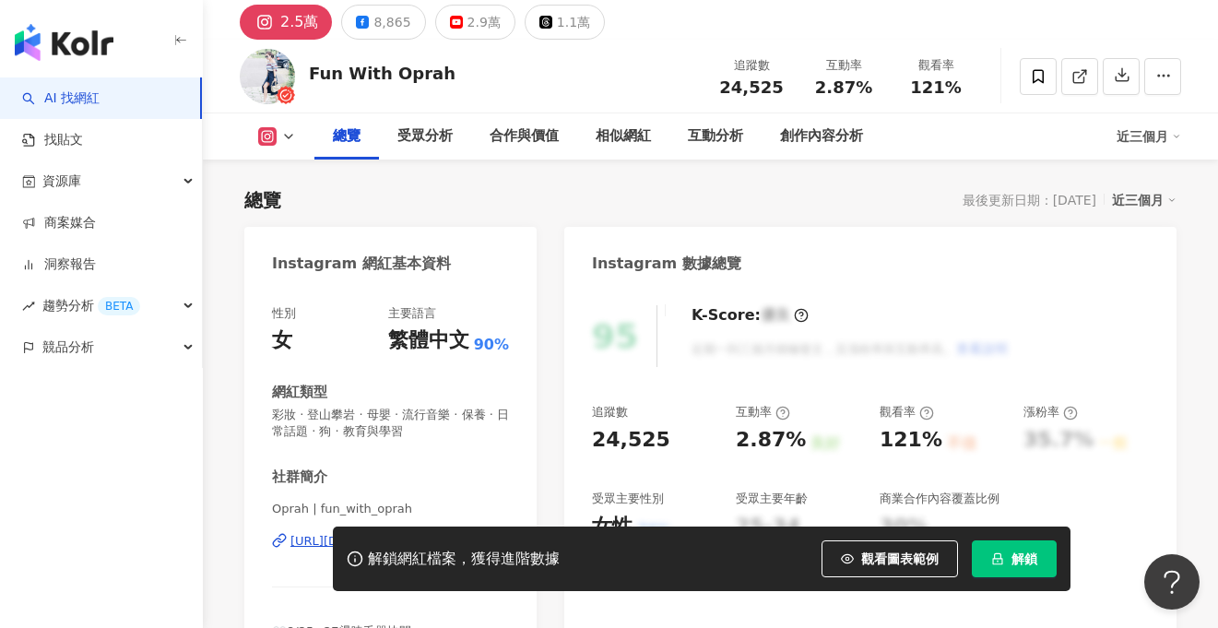
scroll to position [94, 0]
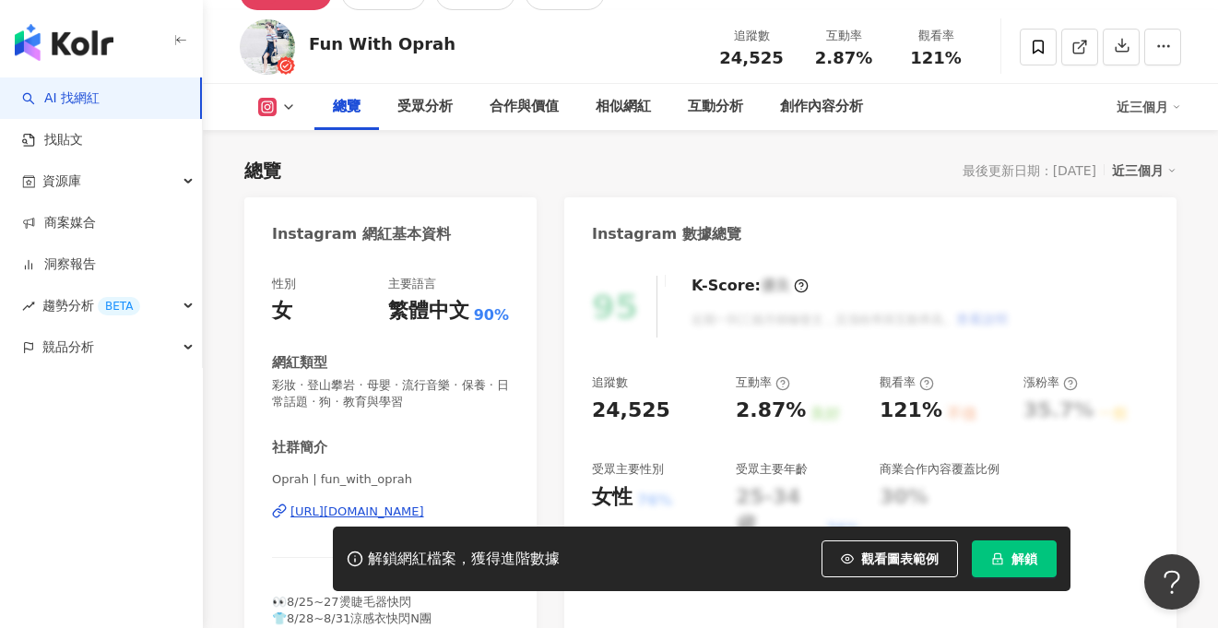
click at [478, 454] on div "社群簡介" at bounding box center [390, 447] width 237 height 19
click at [384, 513] on div "https://www.instagram.com/fun_with_oprah/" at bounding box center [357, 512] width 134 height 17
drag, startPoint x: 788, startPoint y: 57, endPoint x: 726, endPoint y: 57, distance: 61.8
click at [726, 57] on div "追蹤數 24,525" at bounding box center [751, 47] width 92 height 40
copy span "24,525"
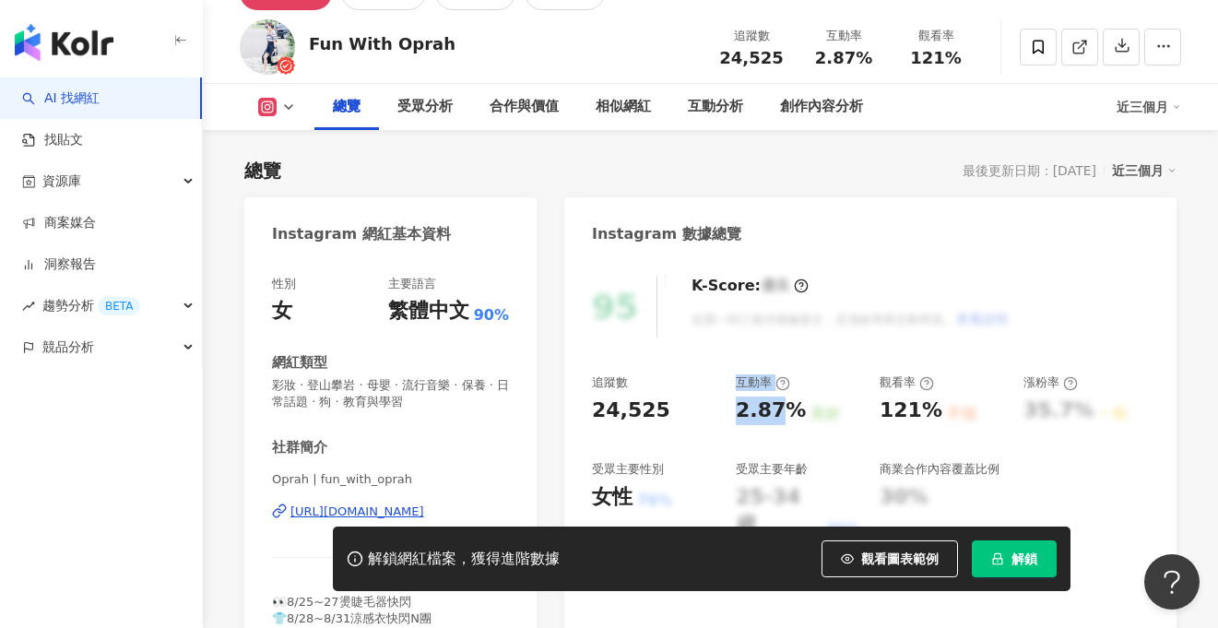
drag, startPoint x: 715, startPoint y: 409, endPoint x: 783, endPoint y: 410, distance: 68.2
click at [783, 410] on div "追蹤數 24,525 互動率 2.87% 良好 觀看率 121% 不佳 漲粉率 35.7% 一般 受眾主要性別 女性 76% 受眾主要年齡 25-34 歲 7…" at bounding box center [870, 456] width 557 height 165
click at [729, 420] on div "追蹤數 24,525 互動率 2.87% 良好 觀看率 121% 不佳 漲粉率 35.7% 一般 受眾主要性別 女性 76% 受眾主要年齡 25-34 歲 7…" at bounding box center [870, 456] width 557 height 165
drag, startPoint x: 738, startPoint y: 412, endPoint x: 788, endPoint y: 416, distance: 50.9
click at [788, 416] on div "2.87%" at bounding box center [771, 411] width 70 height 29
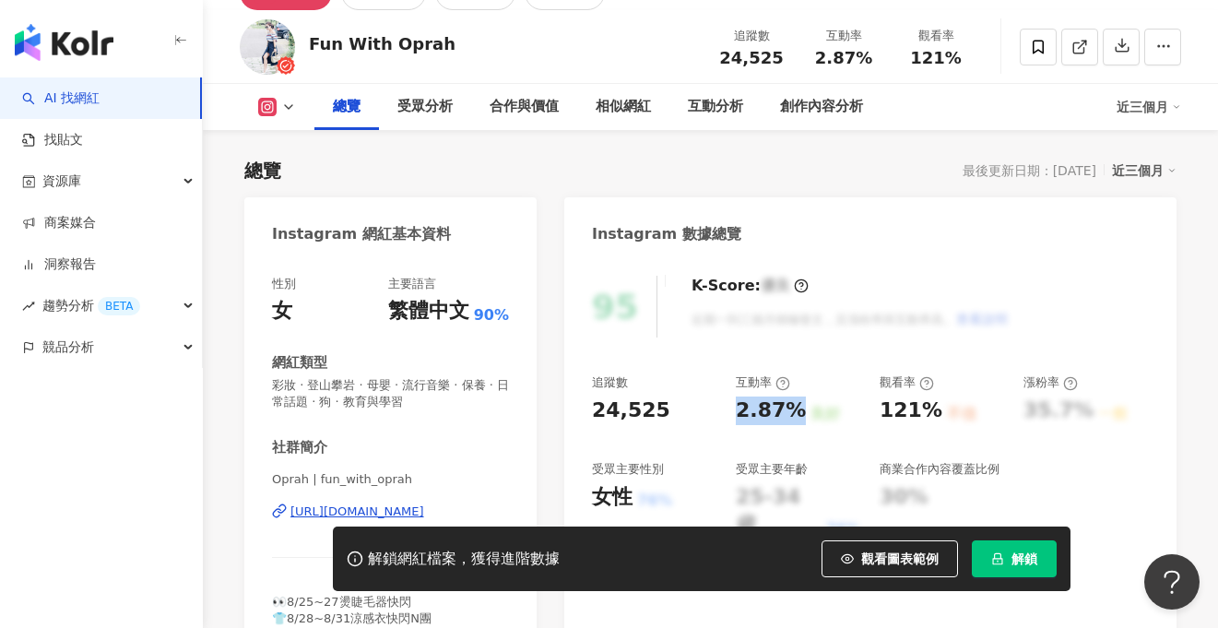
copy div "2.87%"
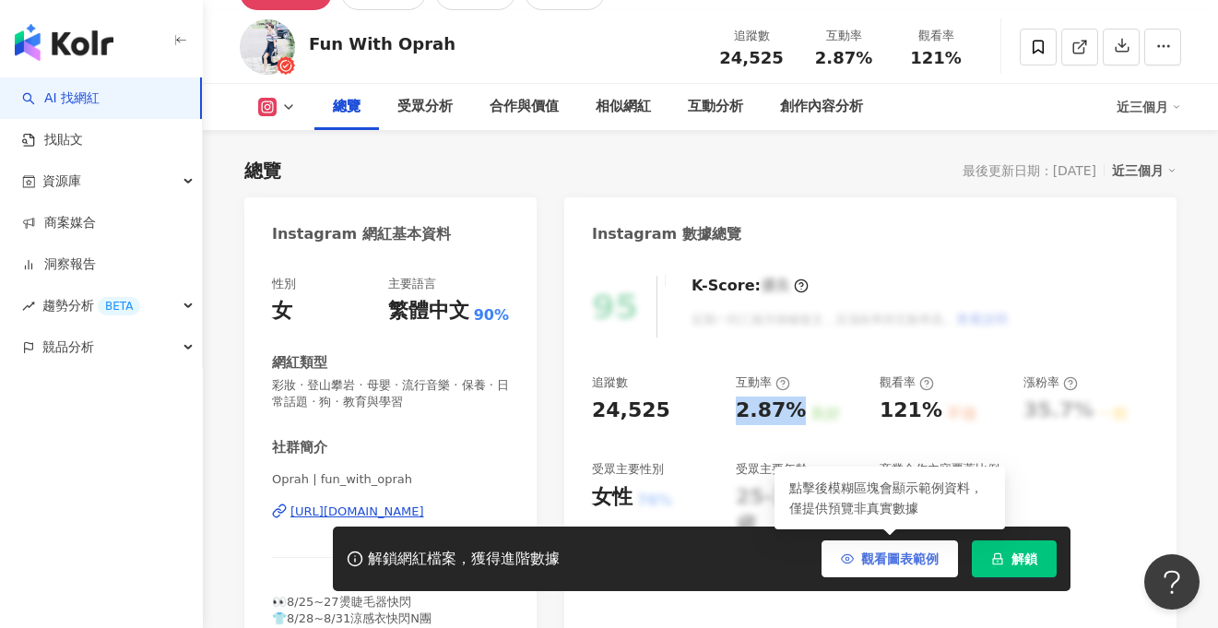
click at [861, 557] on span "觀看圖表範例" at bounding box center [899, 558] width 77 height 15
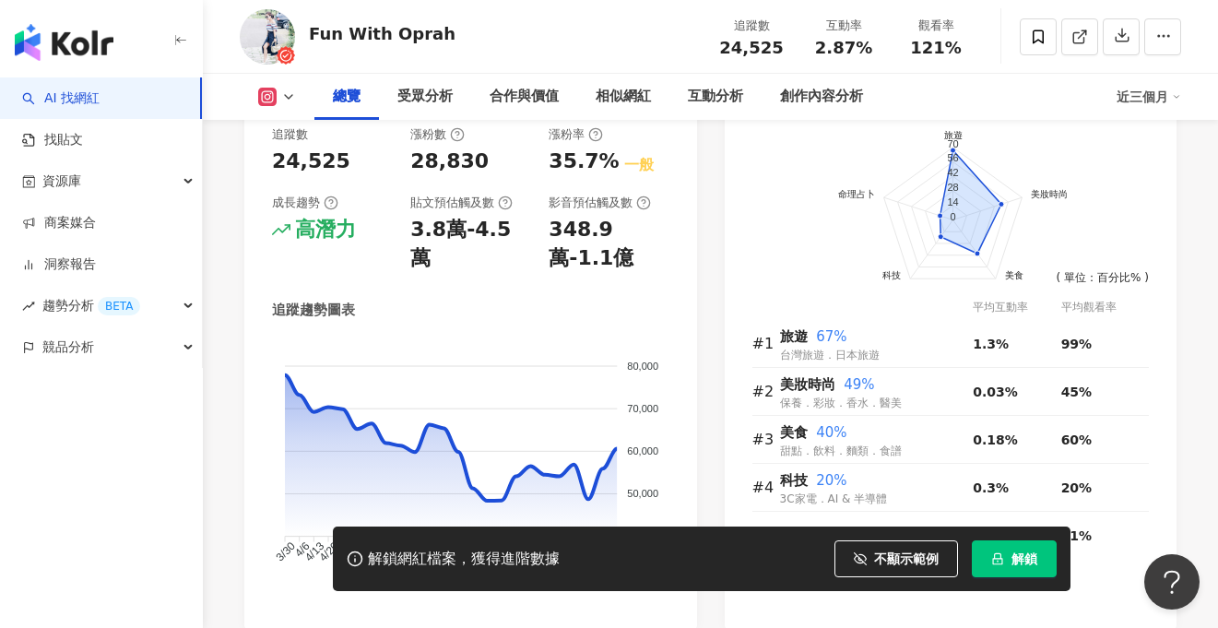
scroll to position [952, 0]
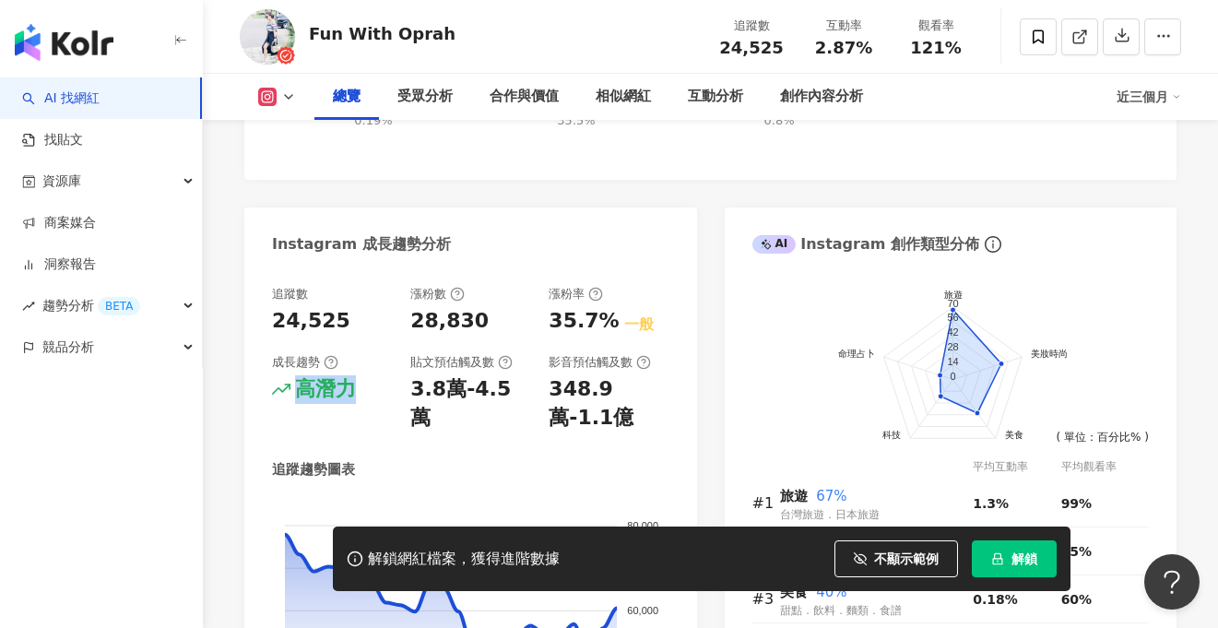
drag, startPoint x: 296, startPoint y: 387, endPoint x: 349, endPoint y: 387, distance: 52.6
click at [349, 387] on div "高潛力" at bounding box center [325, 389] width 61 height 29
copy div "高潛力"
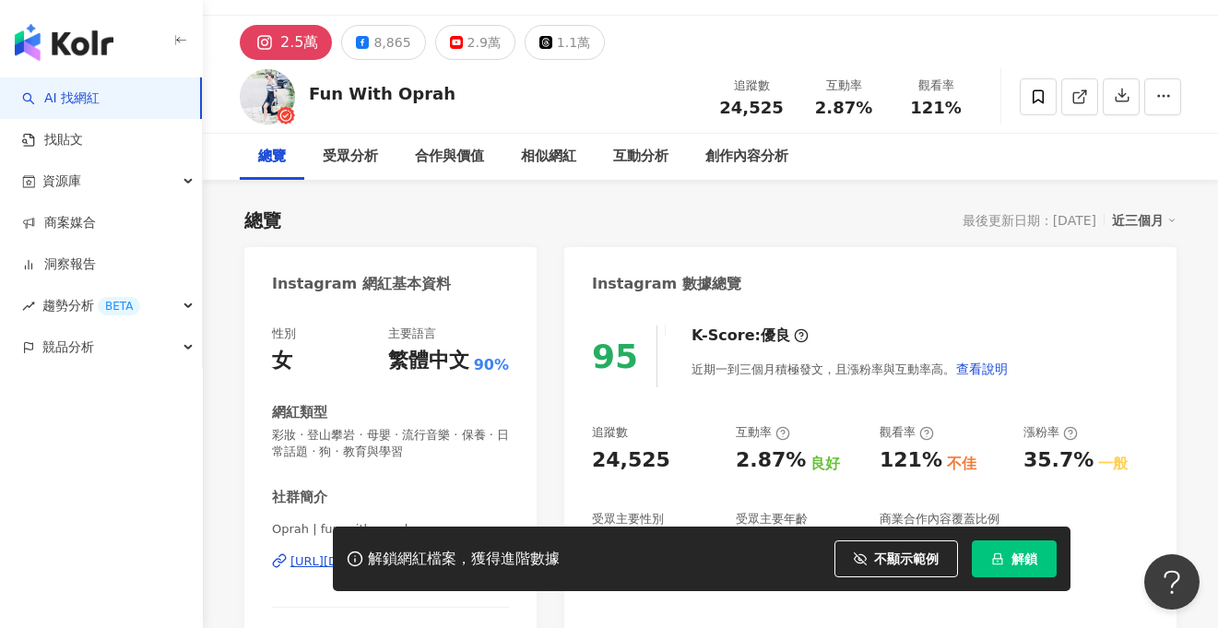
scroll to position [0, 0]
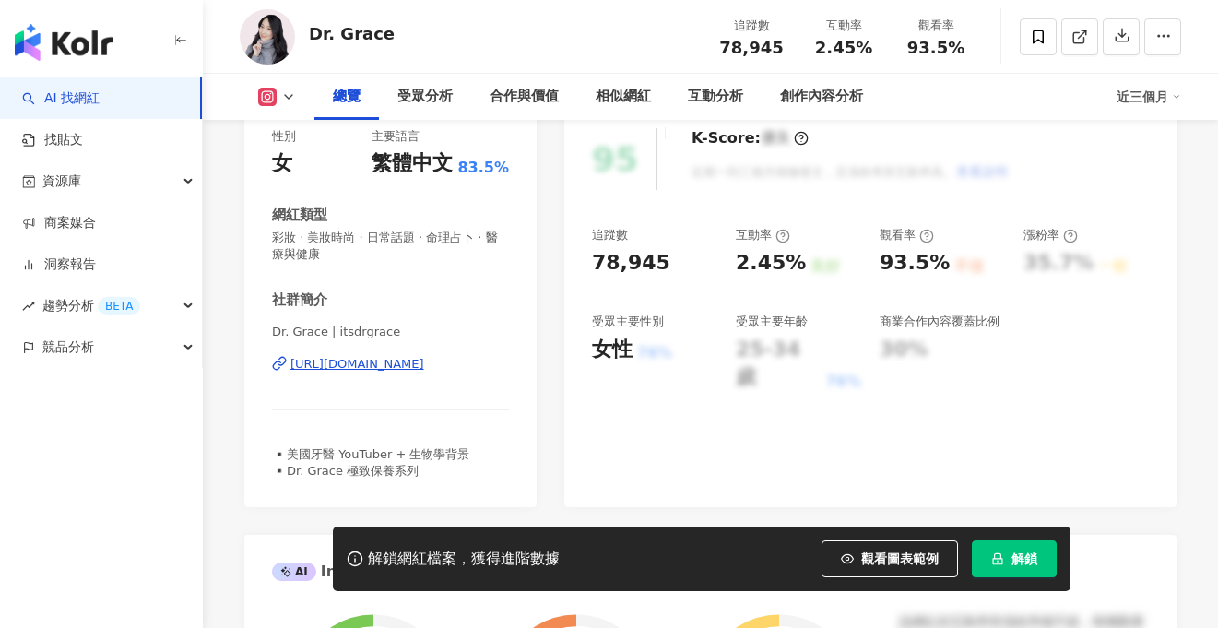
drag, startPoint x: 410, startPoint y: 363, endPoint x: 814, endPoint y: 38, distance: 518.8
click at [410, 362] on div "https://www.instagram.com/itsdrgrace/" at bounding box center [357, 364] width 134 height 17
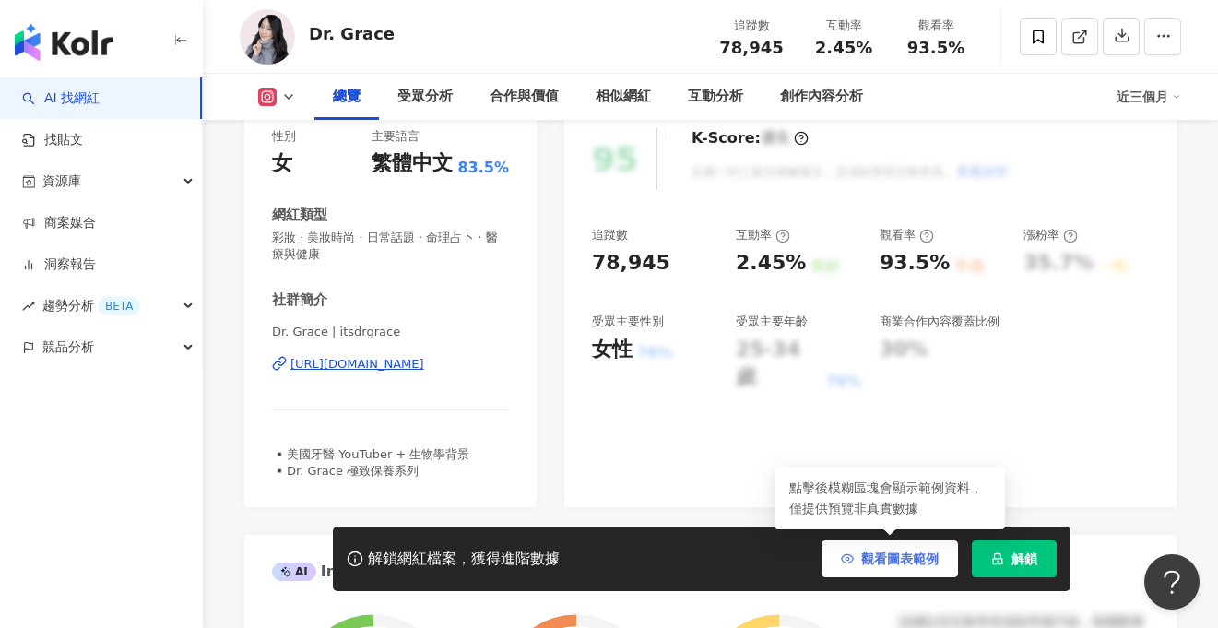
click at [890, 565] on span "觀看圖表範例" at bounding box center [899, 558] width 77 height 15
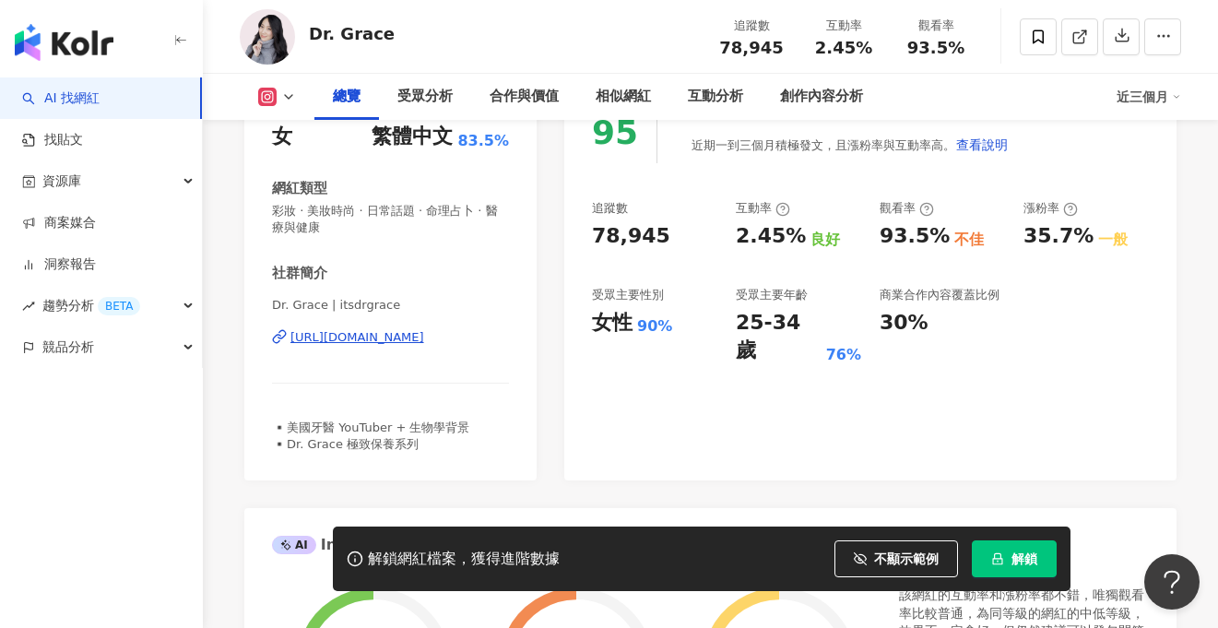
scroll to position [273, 0]
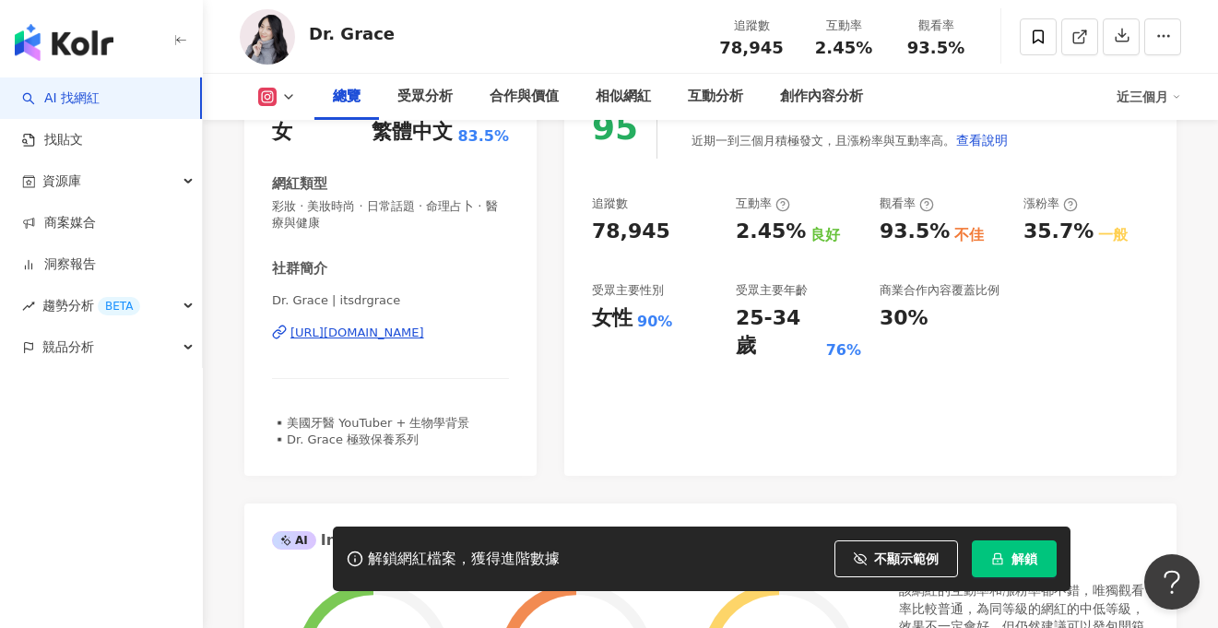
click at [424, 336] on div "https://www.instagram.com/itsdrgrace/" at bounding box center [357, 333] width 134 height 17
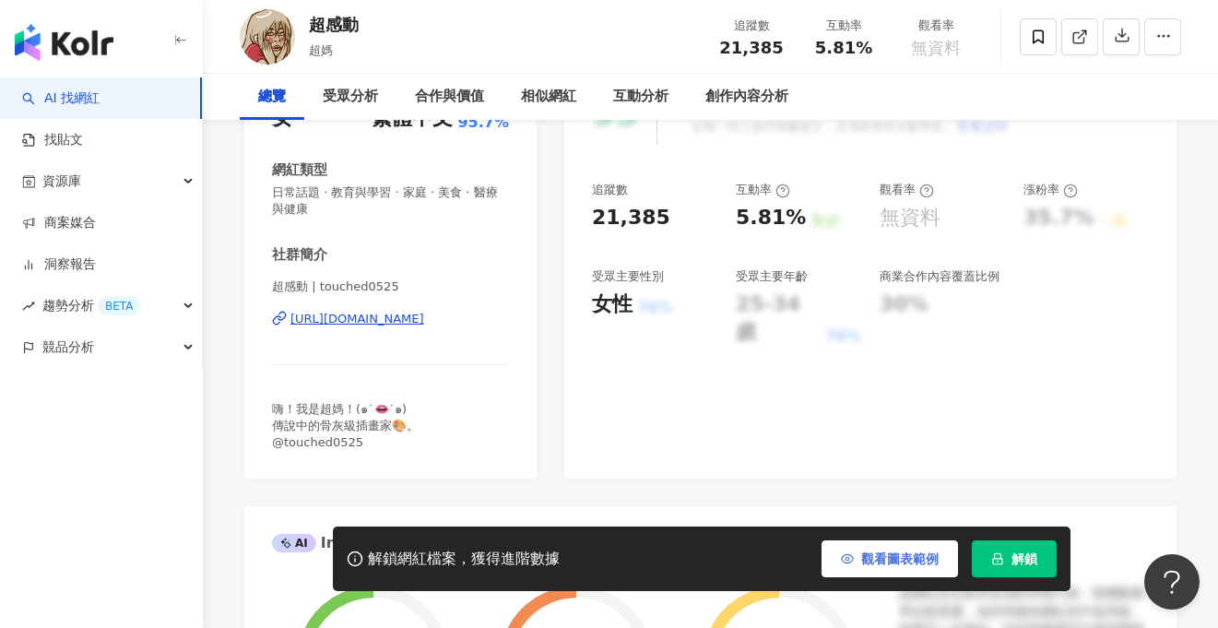
click at [873, 558] on span "觀看圖表範例" at bounding box center [899, 558] width 77 height 15
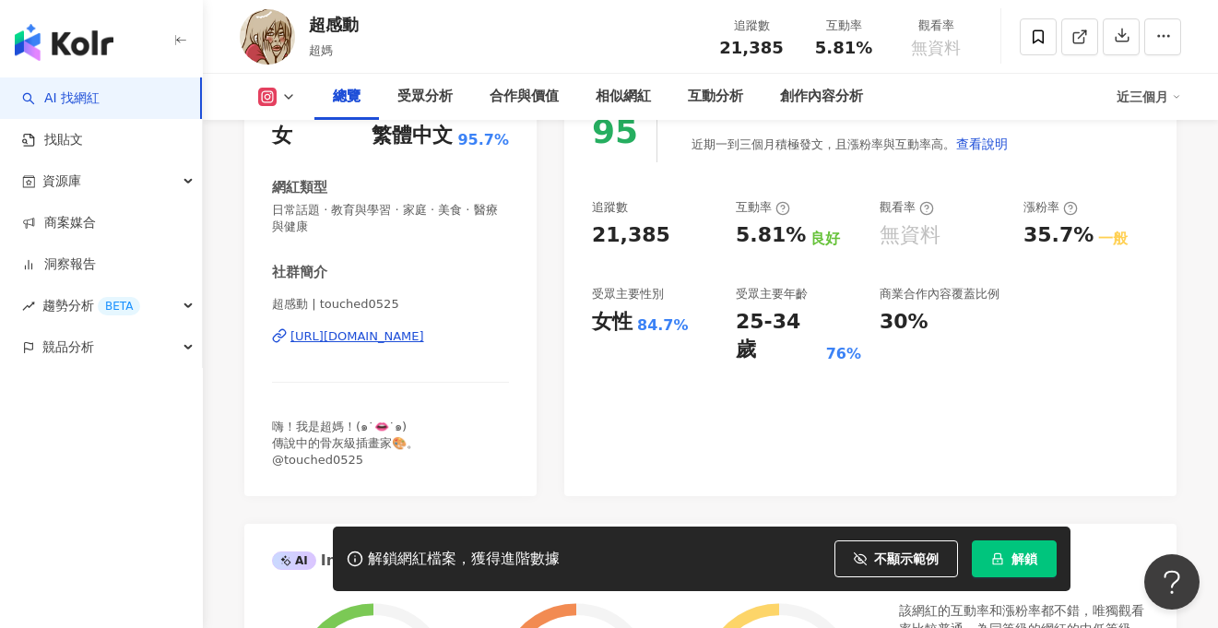
scroll to position [248, 0]
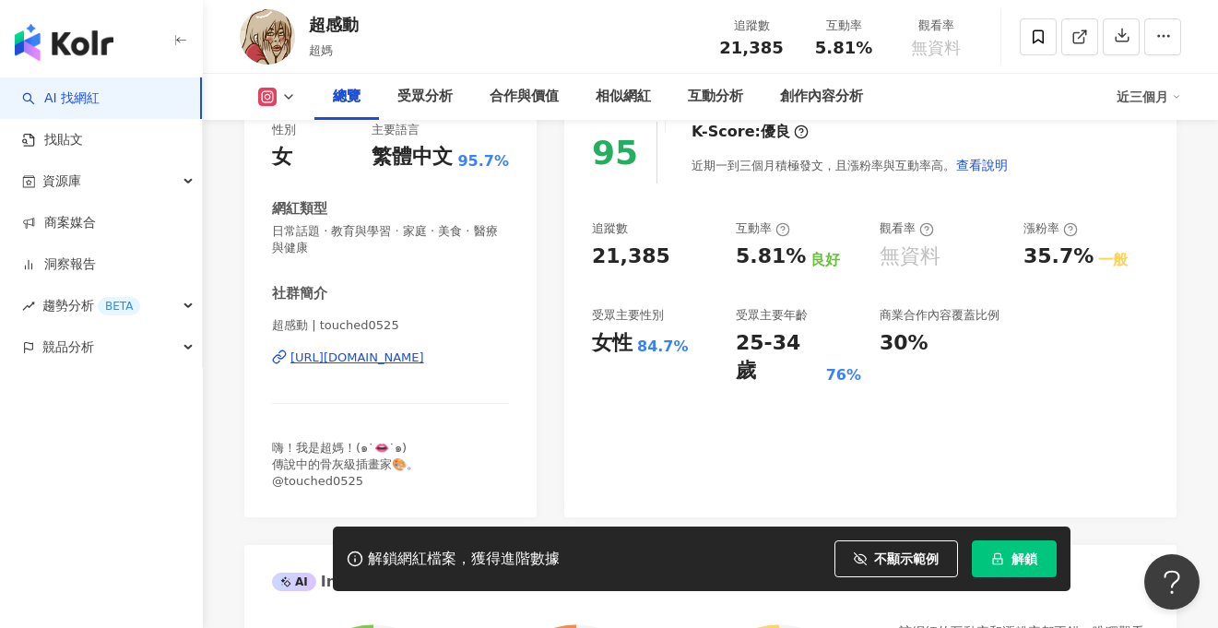
click at [421, 357] on div "https://www.instagram.com/touched0525/" at bounding box center [357, 358] width 134 height 17
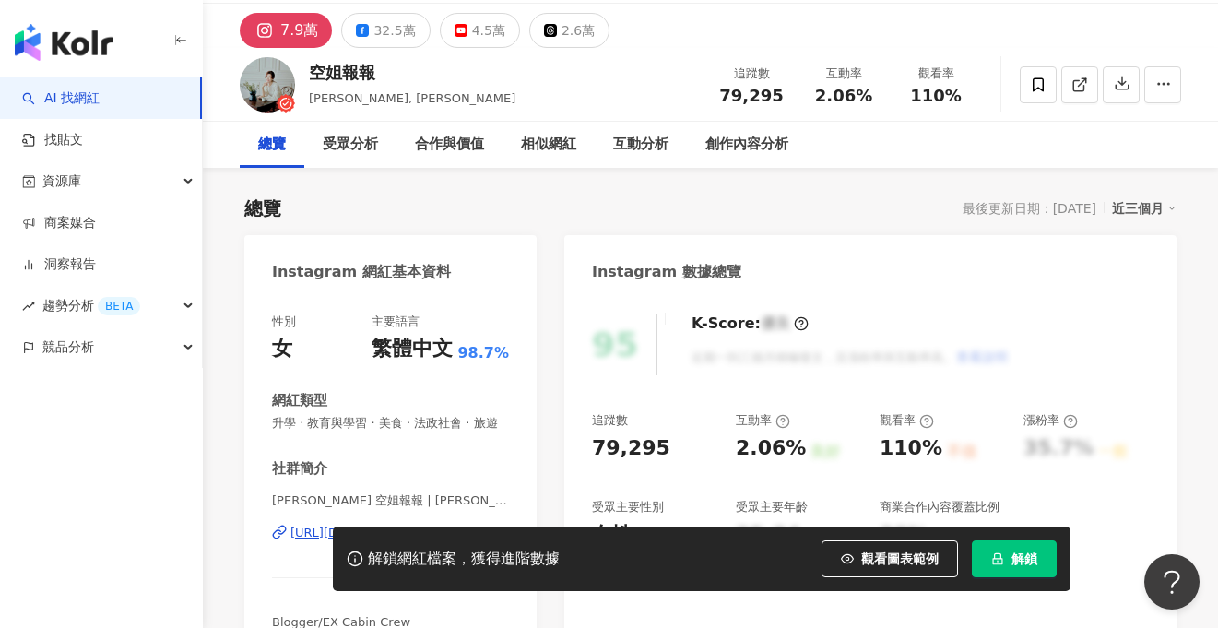
click at [873, 560] on span "觀看圖表範例" at bounding box center [899, 558] width 77 height 15
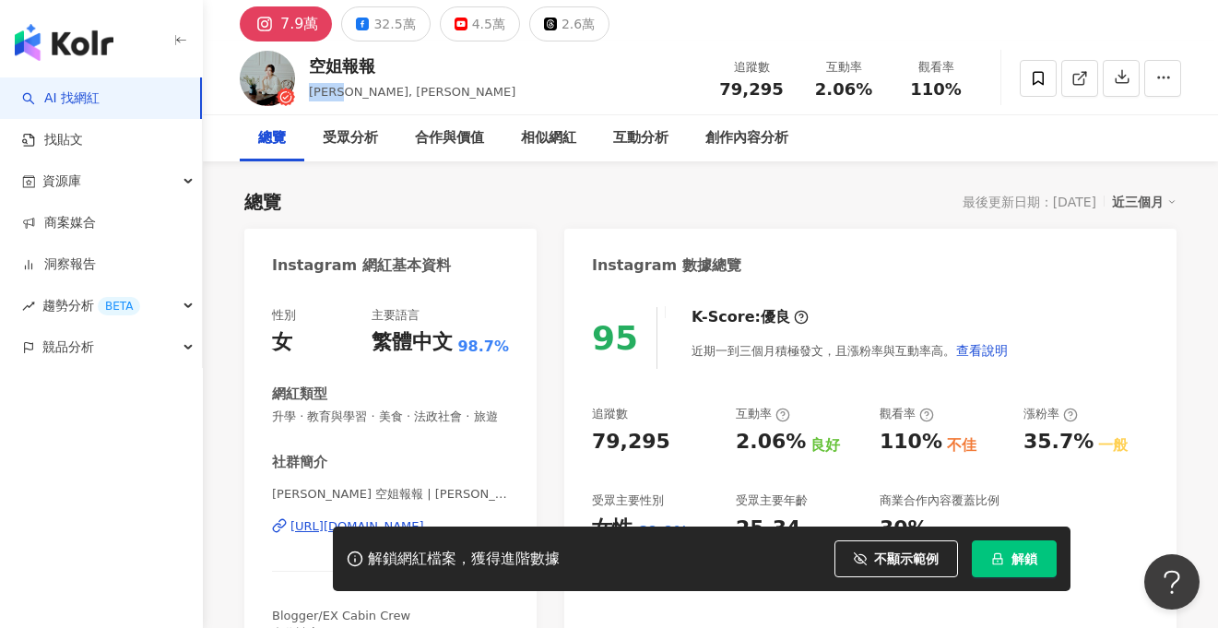
drag, startPoint x: 305, startPoint y: 91, endPoint x: 338, endPoint y: 93, distance: 33.2
click at [338, 93] on div "空姐報報 Emily, Emily Post 追蹤數 79,295 互動率 2.06% 觀看率 110%" at bounding box center [710, 77] width 1015 height 73
copy span "Emily"
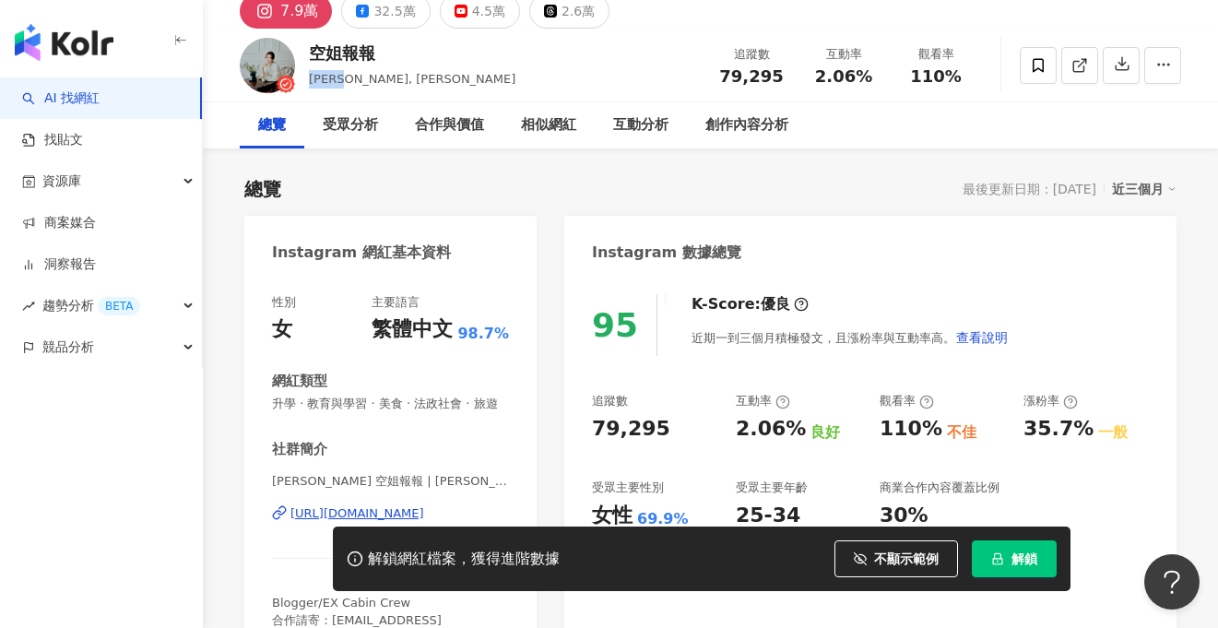
scroll to position [110, 0]
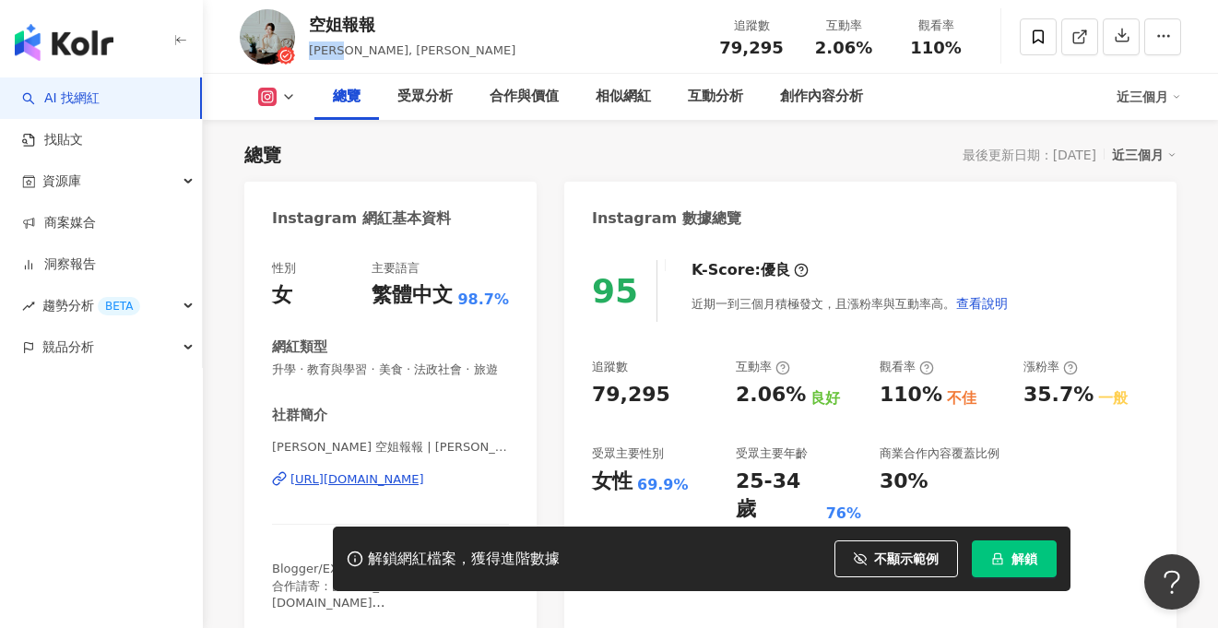
click at [395, 482] on div "https://www.instagram.com/emily_cpy/" at bounding box center [357, 479] width 134 height 17
drag, startPoint x: 717, startPoint y: 42, endPoint x: 782, endPoint y: 45, distance: 64.6
click at [782, 45] on div "79,295" at bounding box center [752, 48] width 70 height 18
copy span "79,295"
drag, startPoint x: 824, startPoint y: 45, endPoint x: 871, endPoint y: 49, distance: 48.1
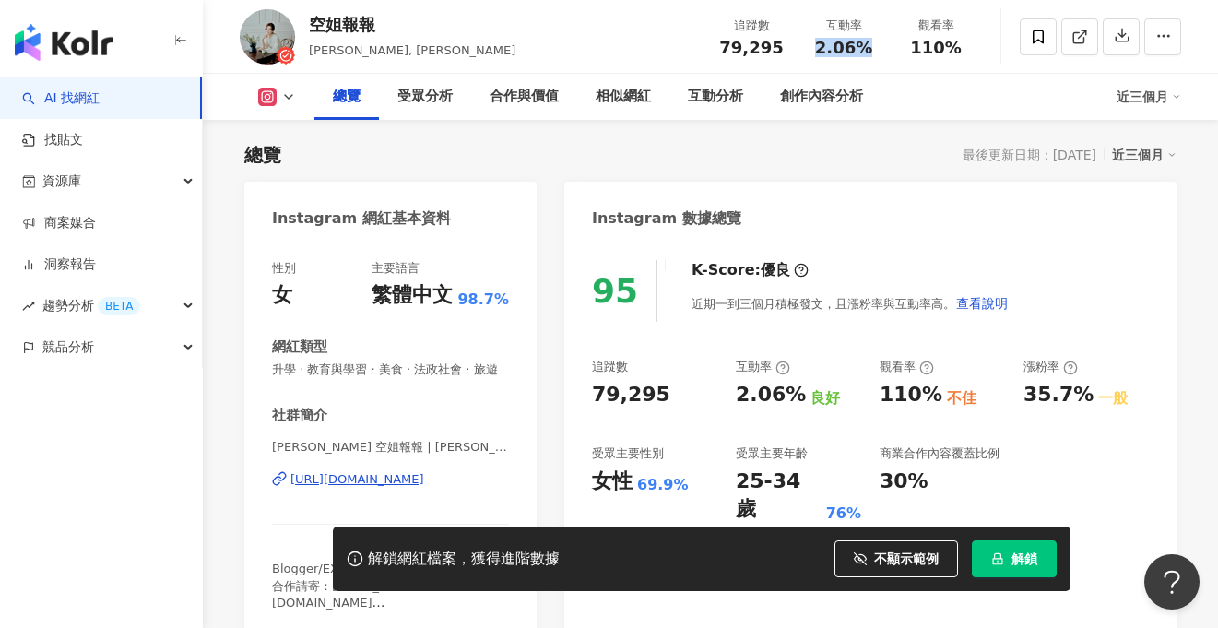
click at [871, 49] on div "2.06%" at bounding box center [844, 48] width 70 height 18
copy span "2.06%"
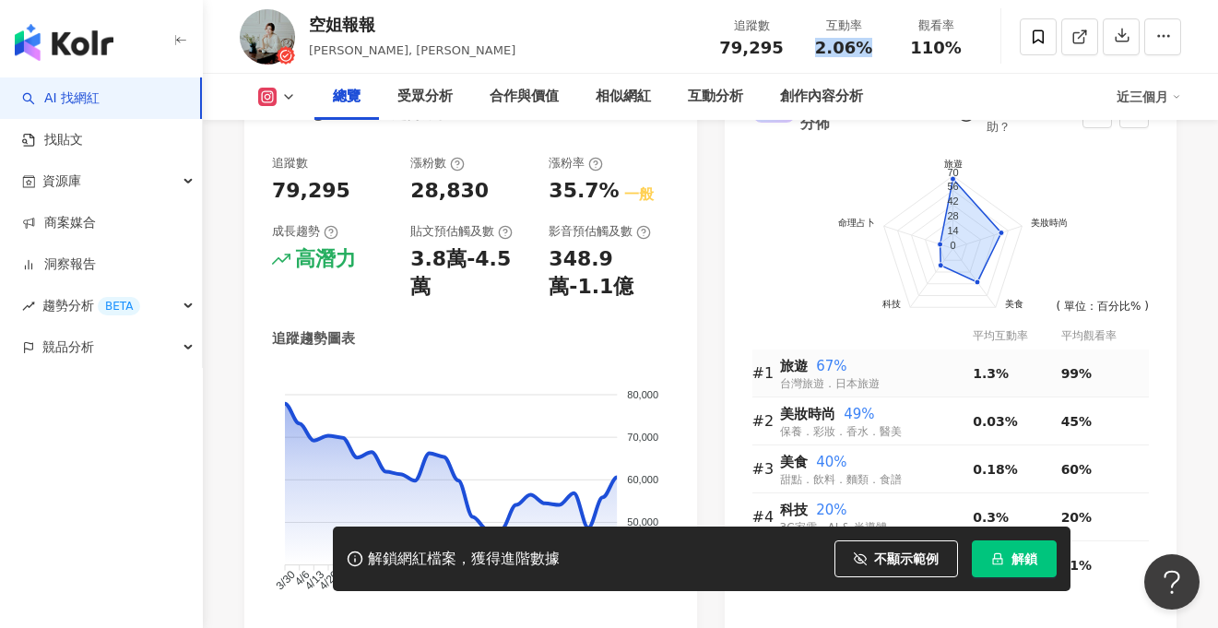
scroll to position [1062, 0]
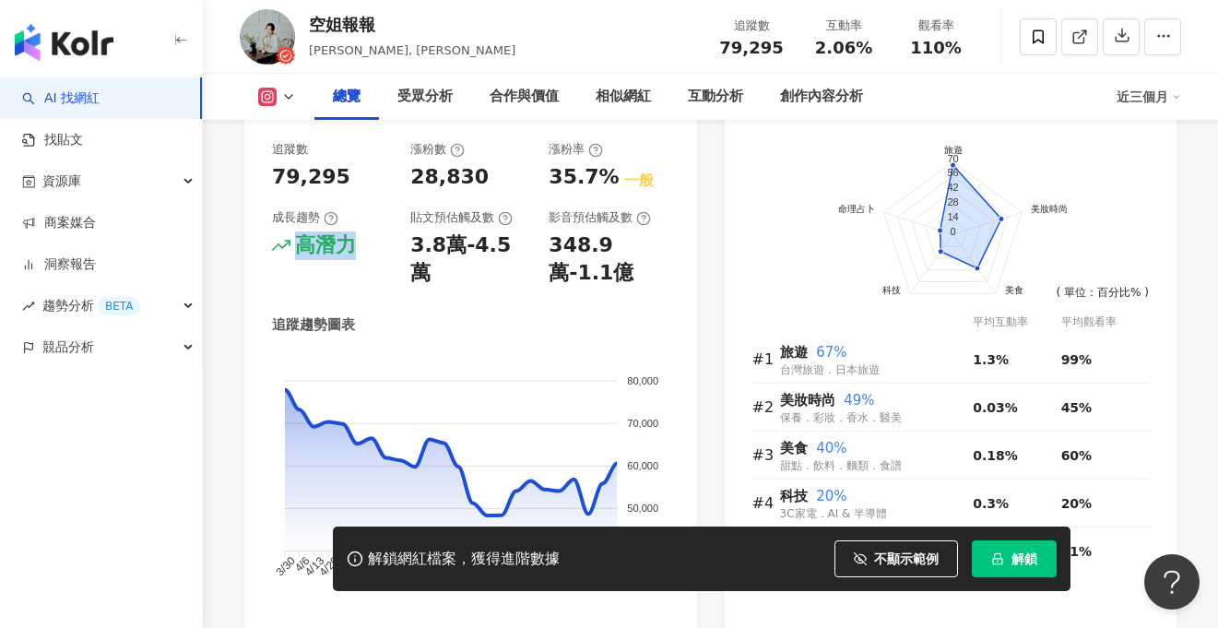
drag, startPoint x: 297, startPoint y: 243, endPoint x: 357, endPoint y: 245, distance: 60.0
click at [357, 245] on div "高潛力" at bounding box center [332, 245] width 120 height 29
copy div "高潛力"
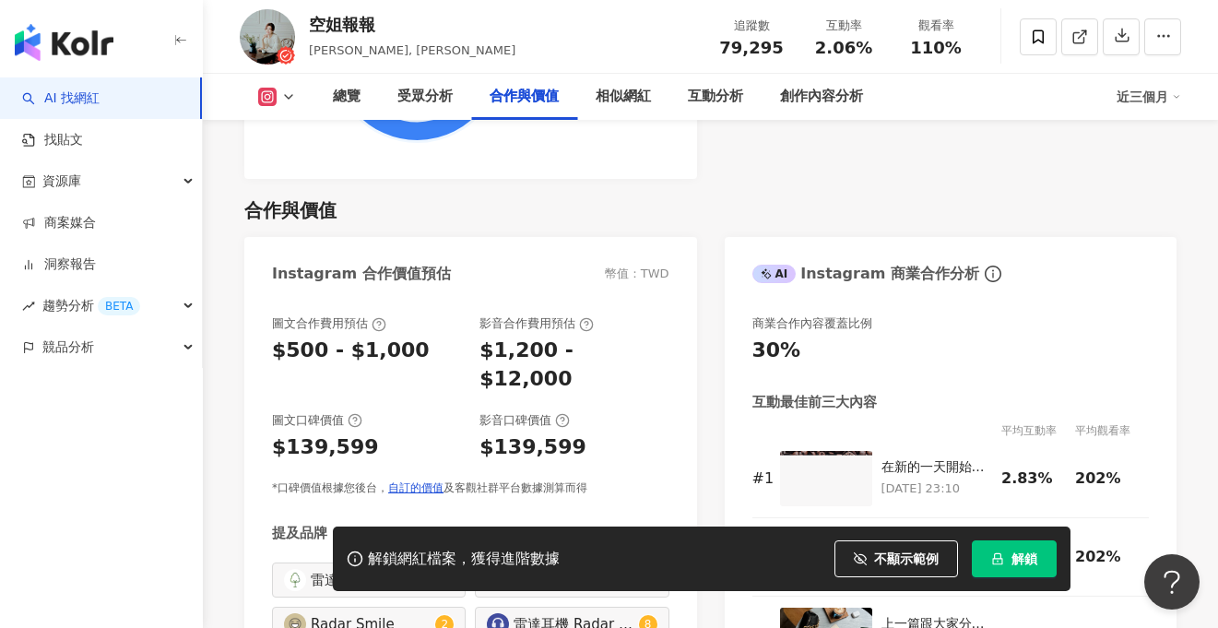
scroll to position [2440, 0]
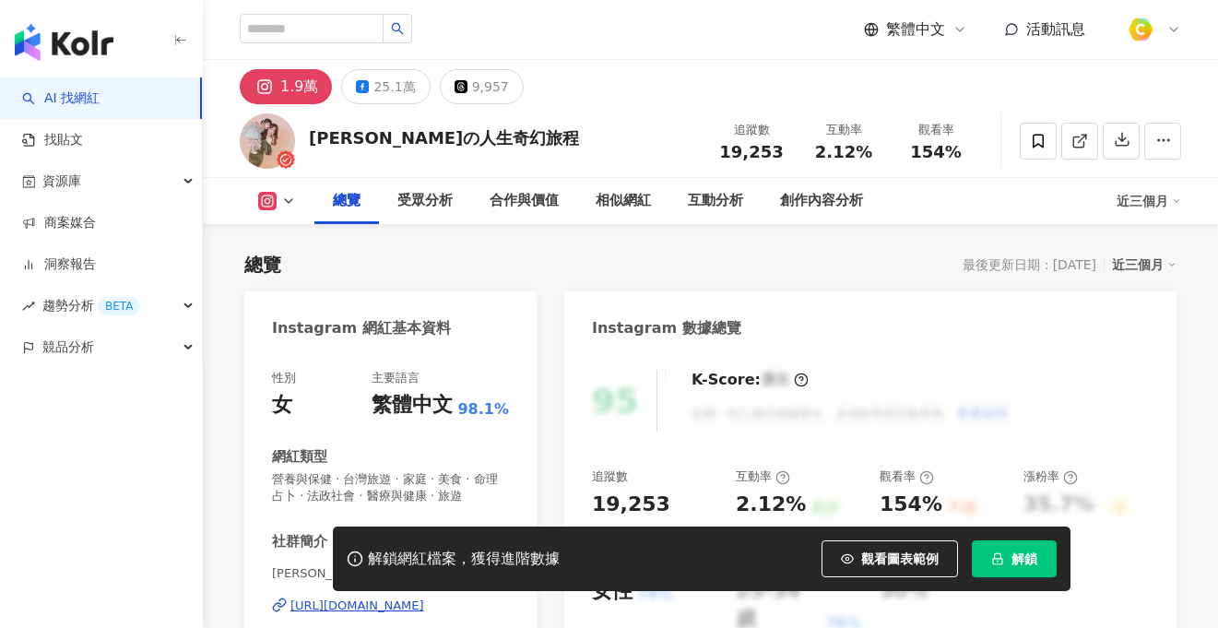
scroll to position [207, 0]
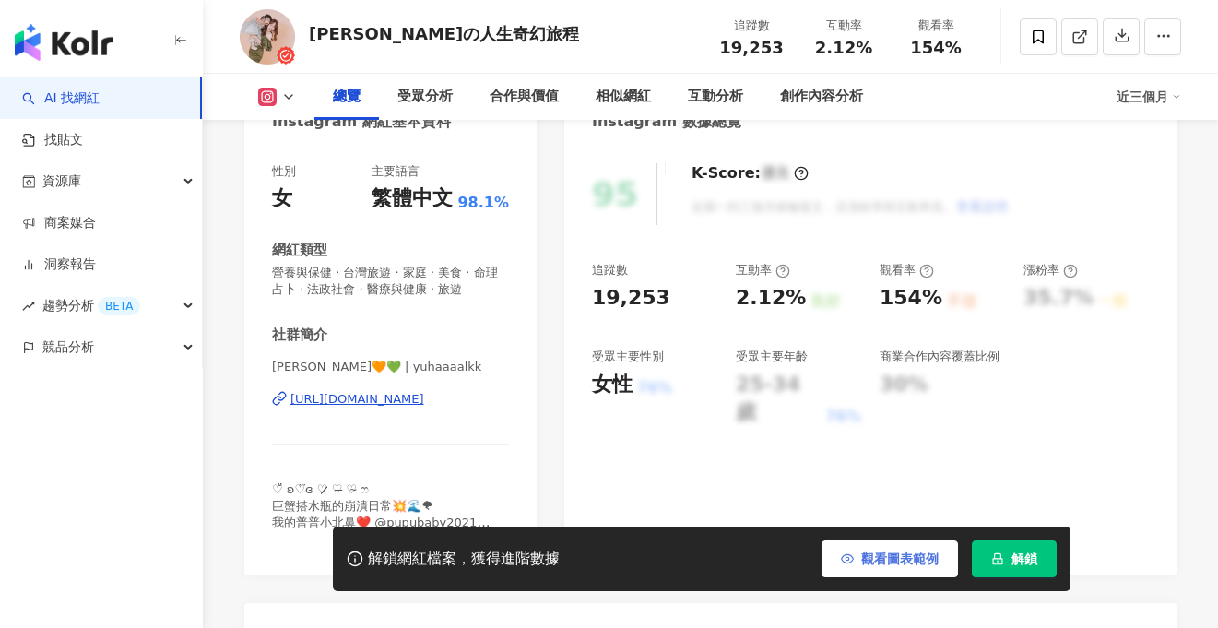
click at [875, 551] on span "觀看圖表範例" at bounding box center [899, 558] width 77 height 15
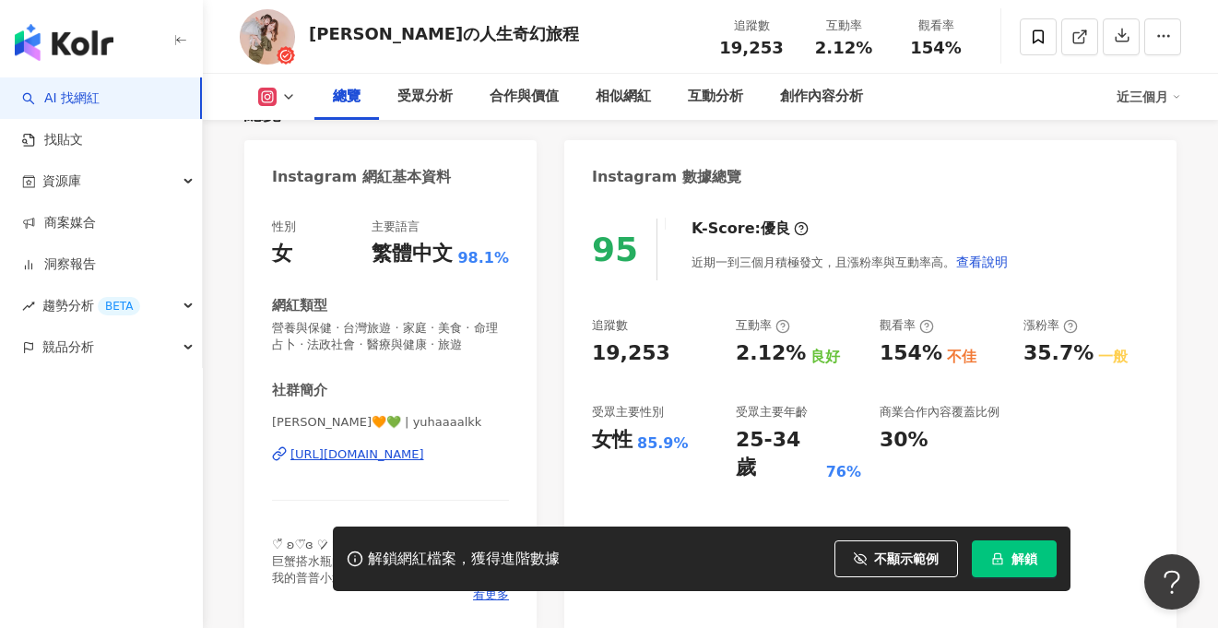
scroll to position [0, 0]
click at [411, 456] on div "[URL][DOMAIN_NAME]" at bounding box center [357, 454] width 134 height 17
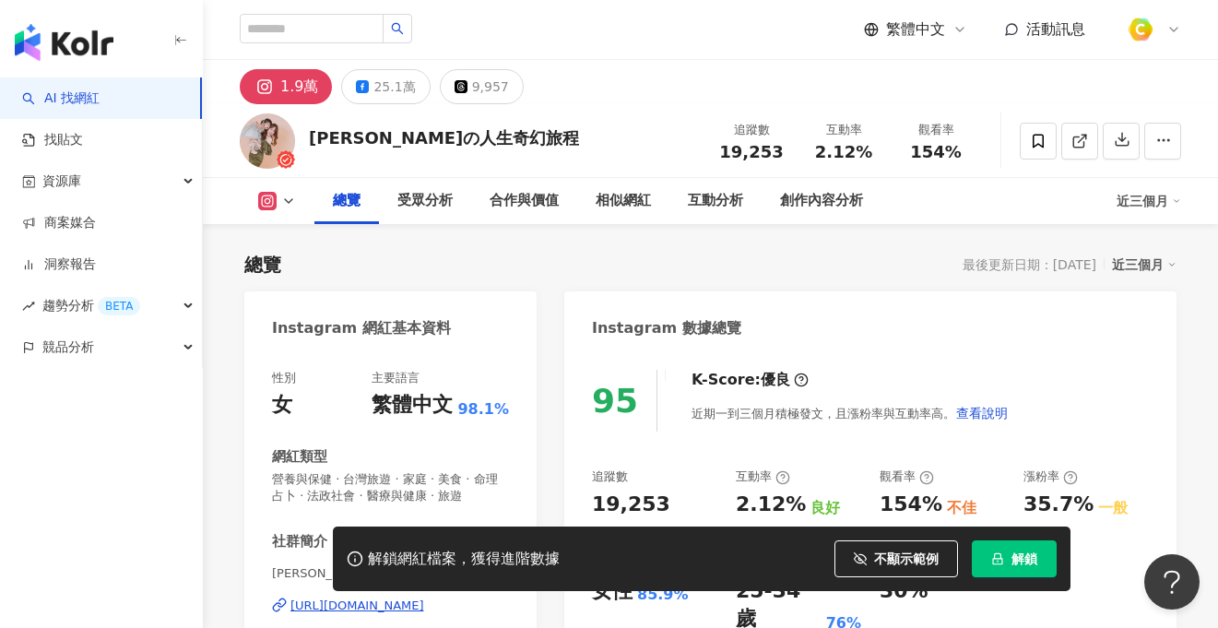
scroll to position [324, 0]
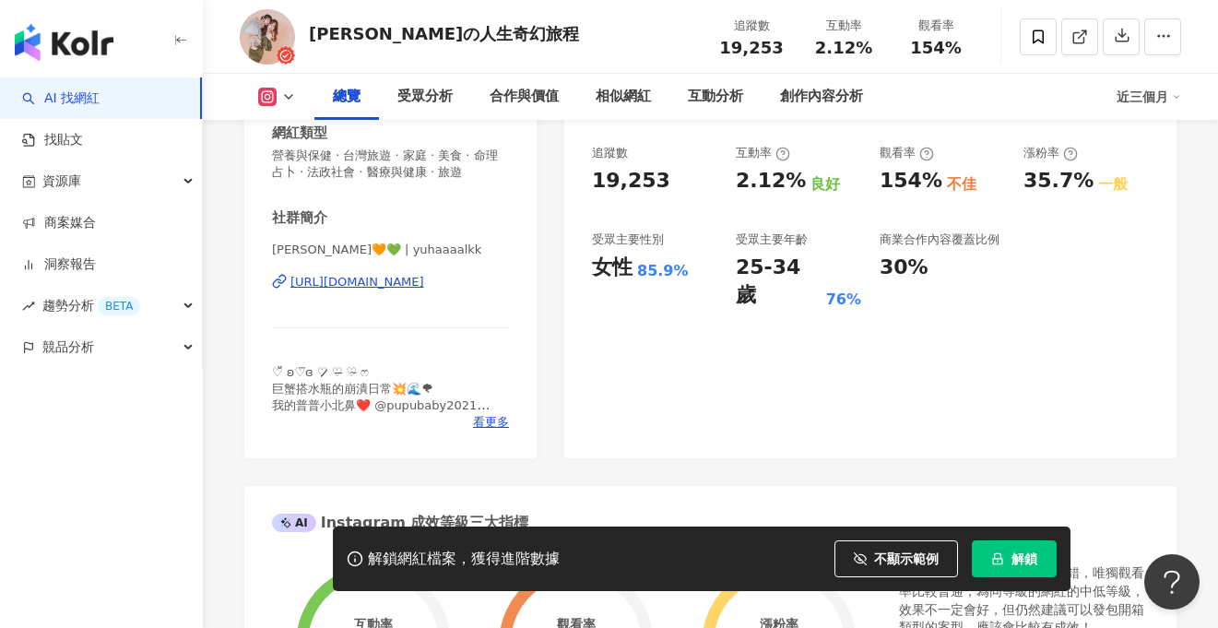
click at [392, 285] on div "https://www.instagram.com/yuhaaaalkk/" at bounding box center [357, 282] width 134 height 17
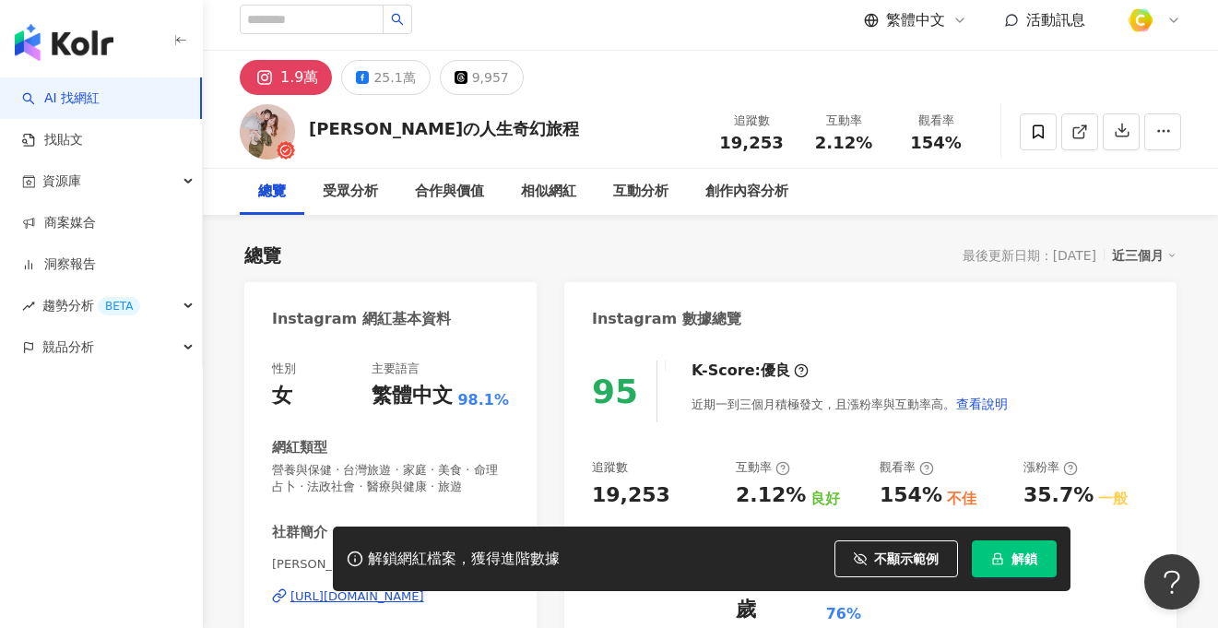
scroll to position [0, 0]
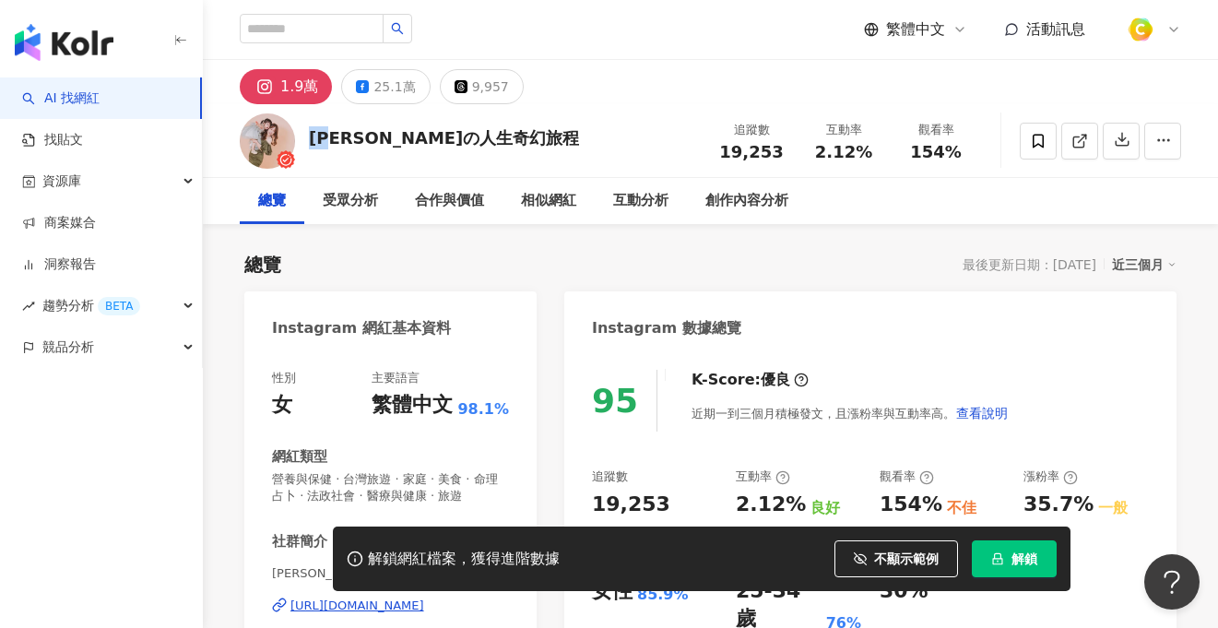
drag, startPoint x: 310, startPoint y: 131, endPoint x: 338, endPoint y: 132, distance: 27.7
click at [338, 132] on div "陳綠の人生奇幻旅程" at bounding box center [444, 137] width 270 height 23
copy div "陳綠"
drag, startPoint x: 721, startPoint y: 152, endPoint x: 775, endPoint y: 154, distance: 53.5
click at [775, 154] on div "19,253" at bounding box center [752, 152] width 70 height 18
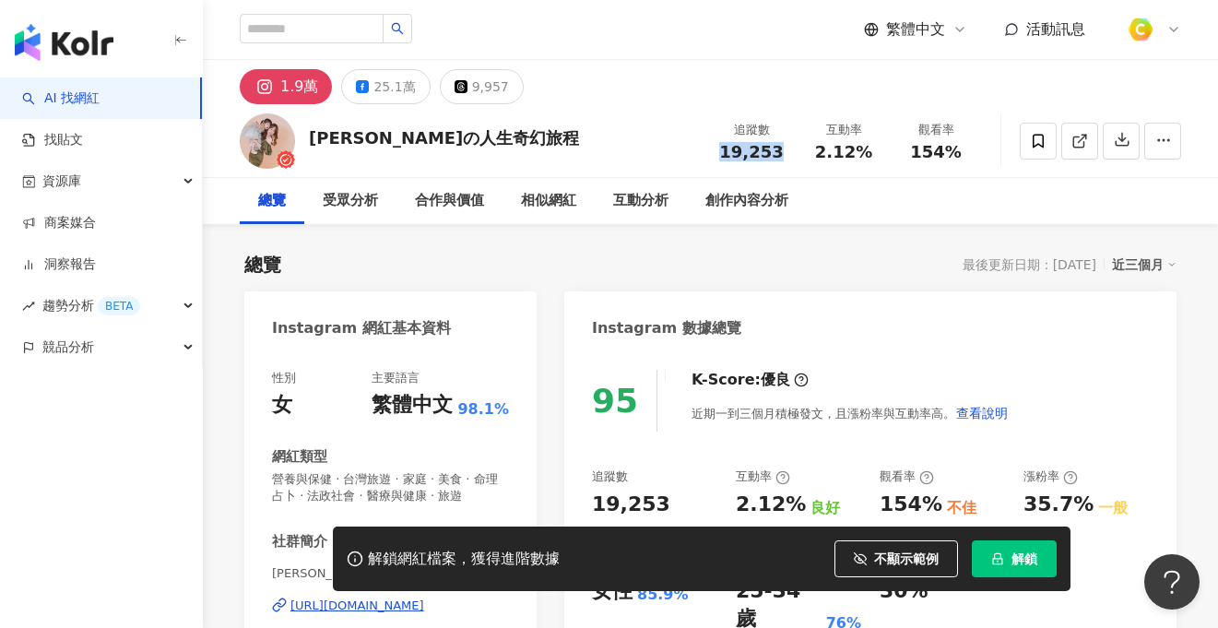
copy span "19,253"
drag, startPoint x: 810, startPoint y: 151, endPoint x: 902, endPoint y: 82, distance: 115.3
click at [874, 152] on div "2.12%" at bounding box center [844, 152] width 70 height 18
copy span "2.12%"
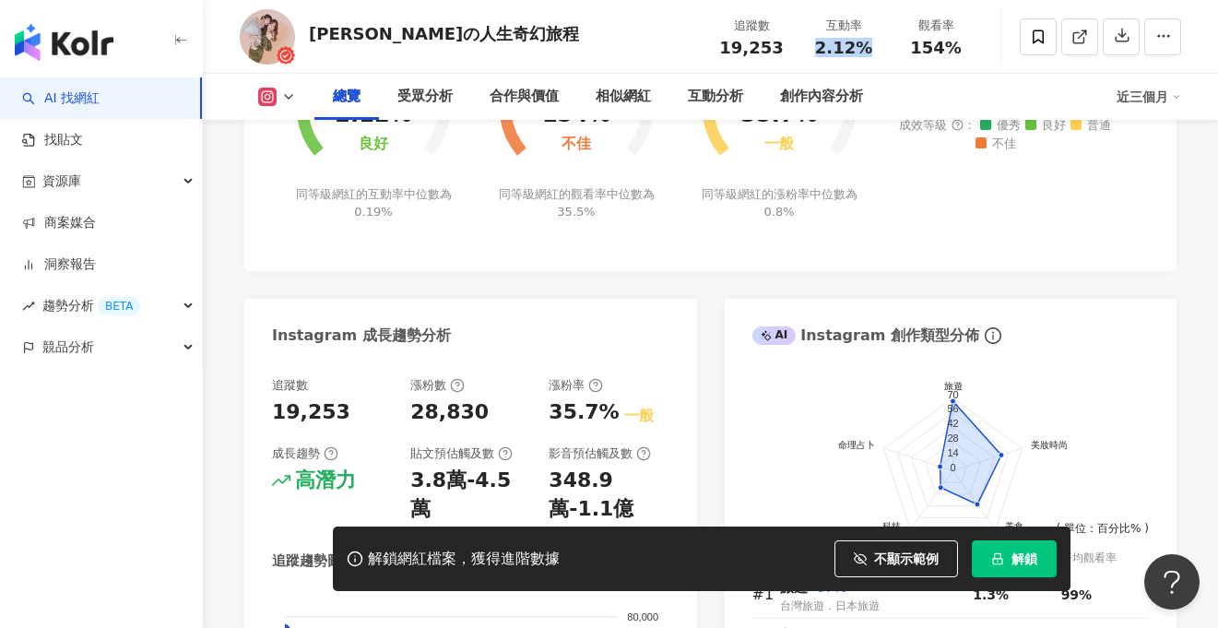
scroll to position [882, 0]
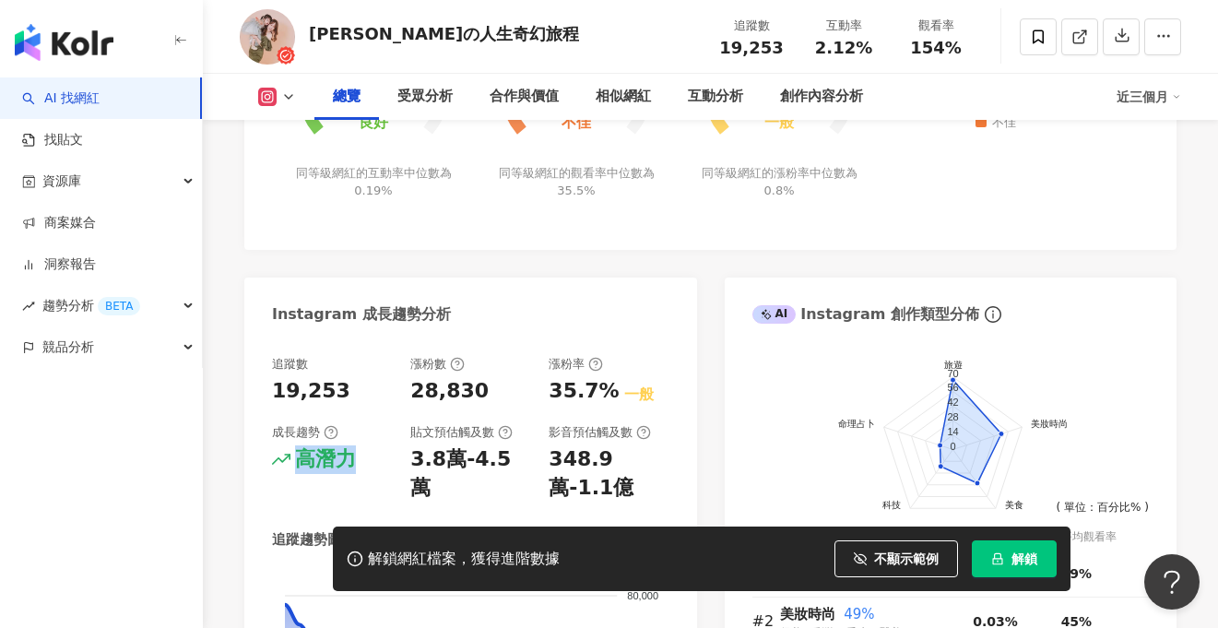
drag, startPoint x: 302, startPoint y: 462, endPoint x: 372, endPoint y: 462, distance: 70.1
click at [372, 462] on div "高潛力" at bounding box center [332, 459] width 120 height 29
copy div "高潛力"
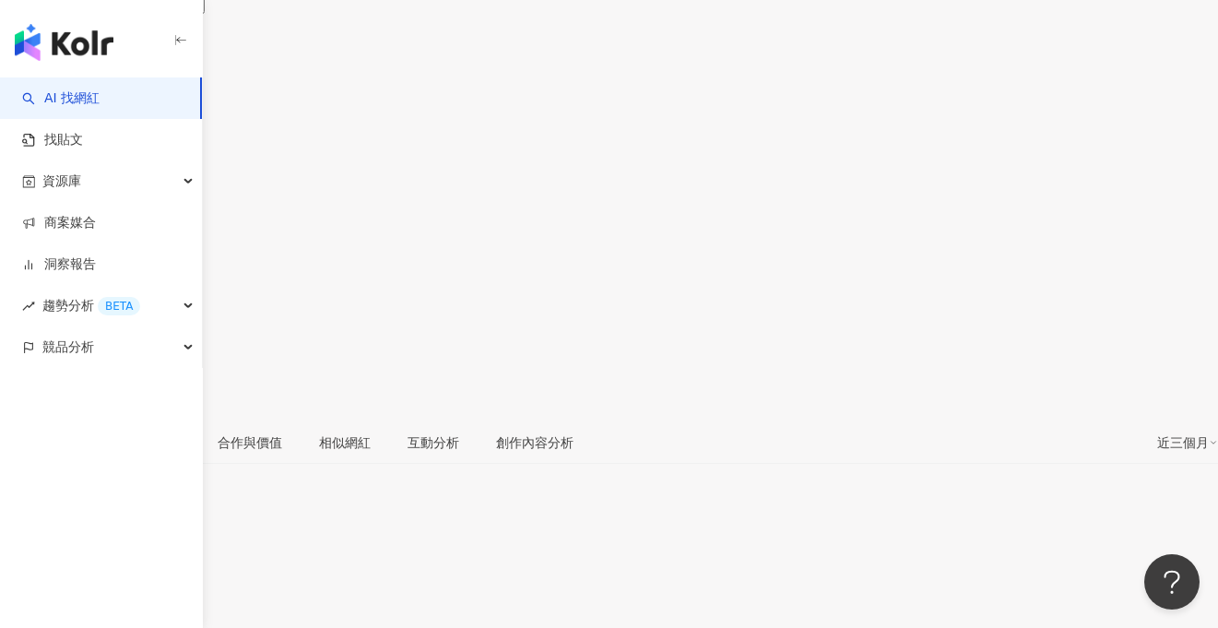
scroll to position [310, 0]
click at [162, 496] on div "[URL][DOMAIN_NAME]" at bounding box center [90, 503] width 144 height 15
drag, startPoint x: 724, startPoint y: 37, endPoint x: 777, endPoint y: 48, distance: 54.6
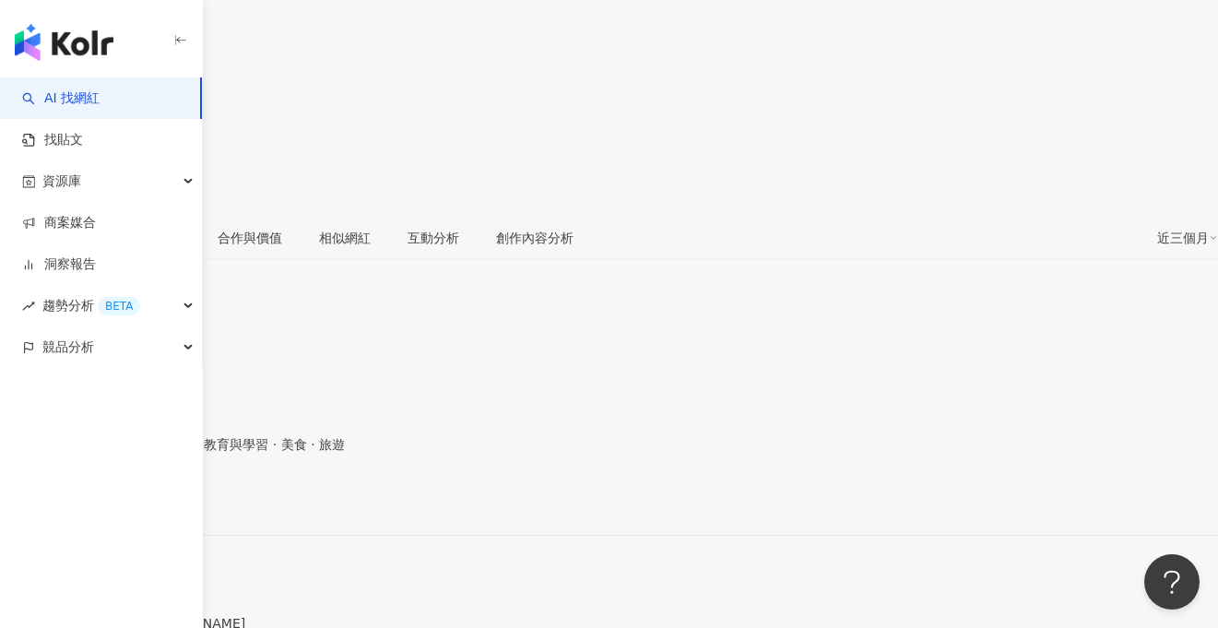
copy span "62,039"
drag, startPoint x: 815, startPoint y: 45, endPoint x: 876, endPoint y: 46, distance: 60.9
copy span "3.04%"
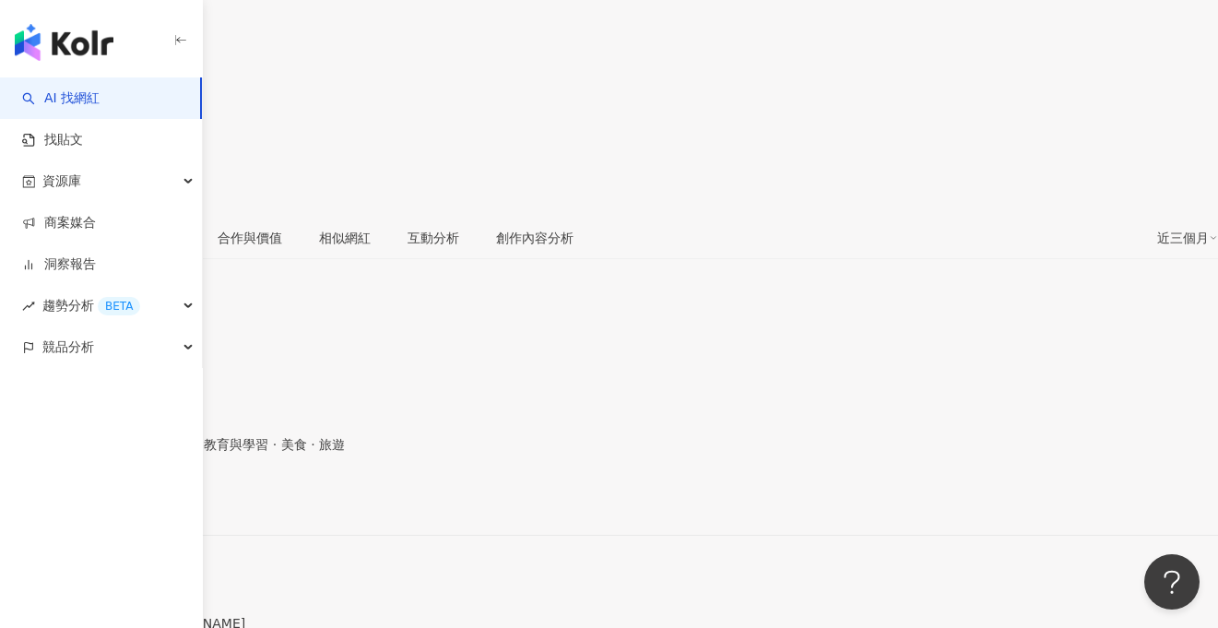
scroll to position [1024, 0]
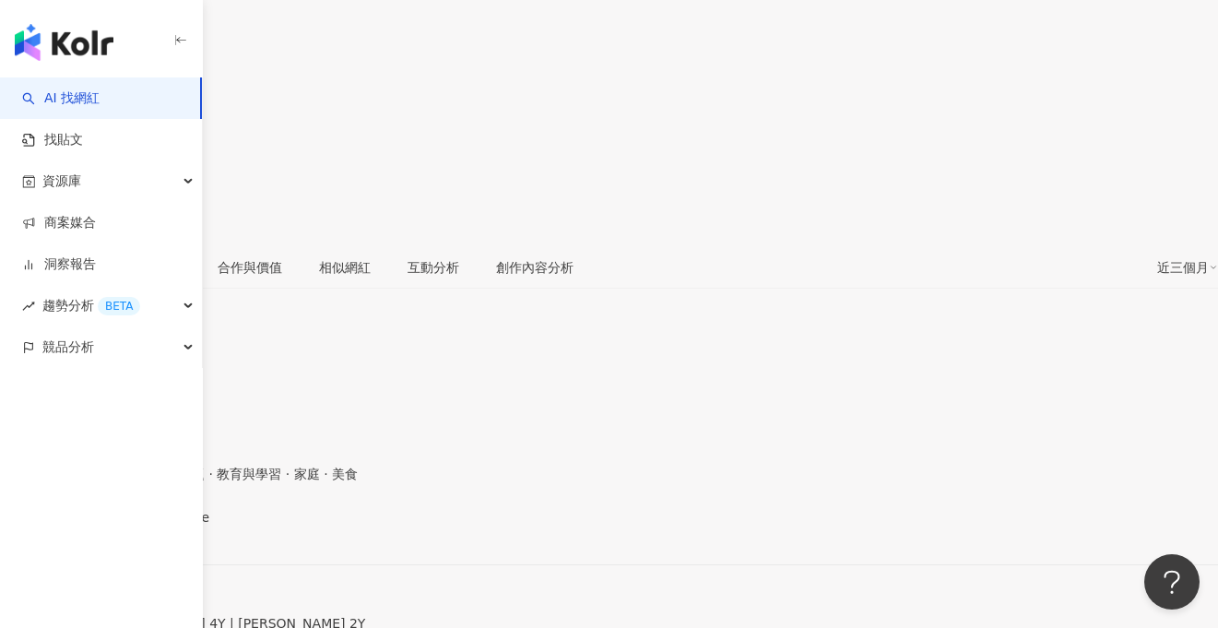
scroll to position [233, 0]
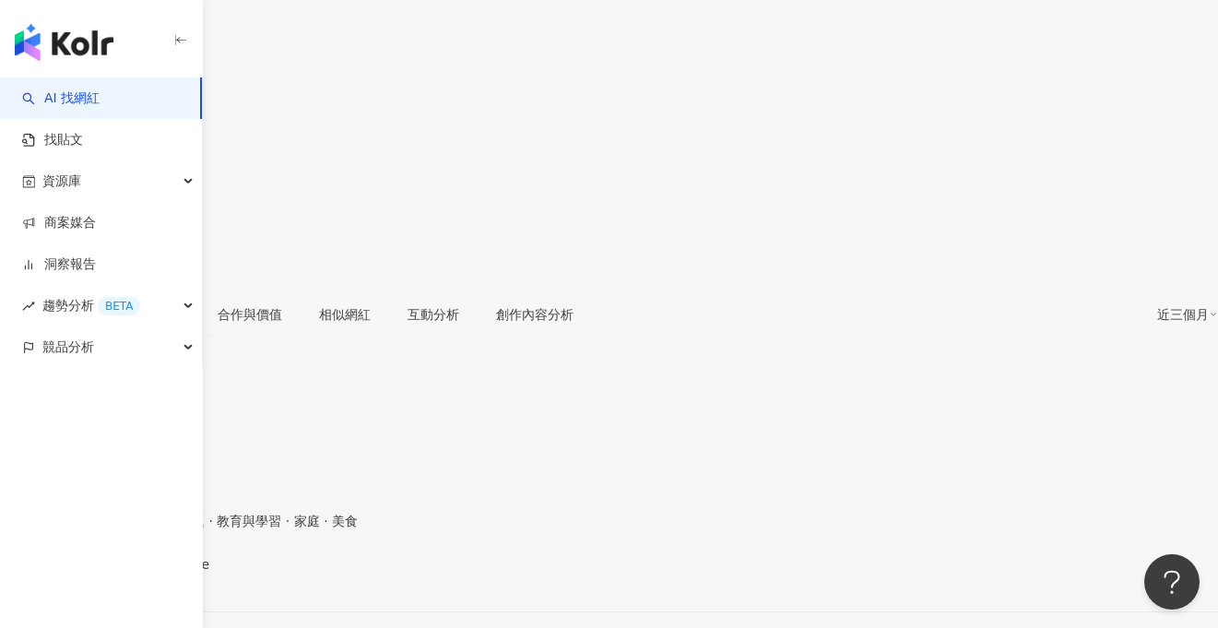
click at [162, 573] on div "[URL][DOMAIN_NAME]" at bounding box center [90, 580] width 144 height 15
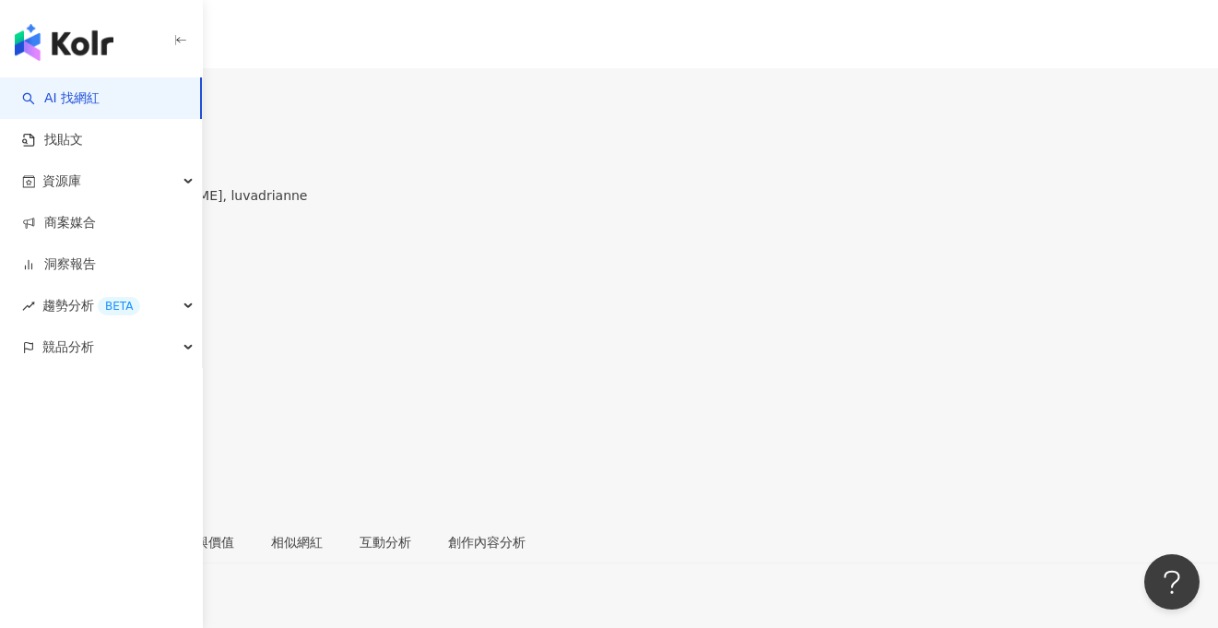
scroll to position [0, 0]
drag, startPoint x: 818, startPoint y: 162, endPoint x: 733, endPoint y: 146, distance: 86.4
click at [789, 208] on div "追蹤數 89,512" at bounding box center [609, 237] width 1218 height 59
click at [719, 232] on div "89,512" at bounding box center [609, 249] width 1218 height 35
drag, startPoint x: 720, startPoint y: 149, endPoint x: 787, endPoint y: 148, distance: 66.4
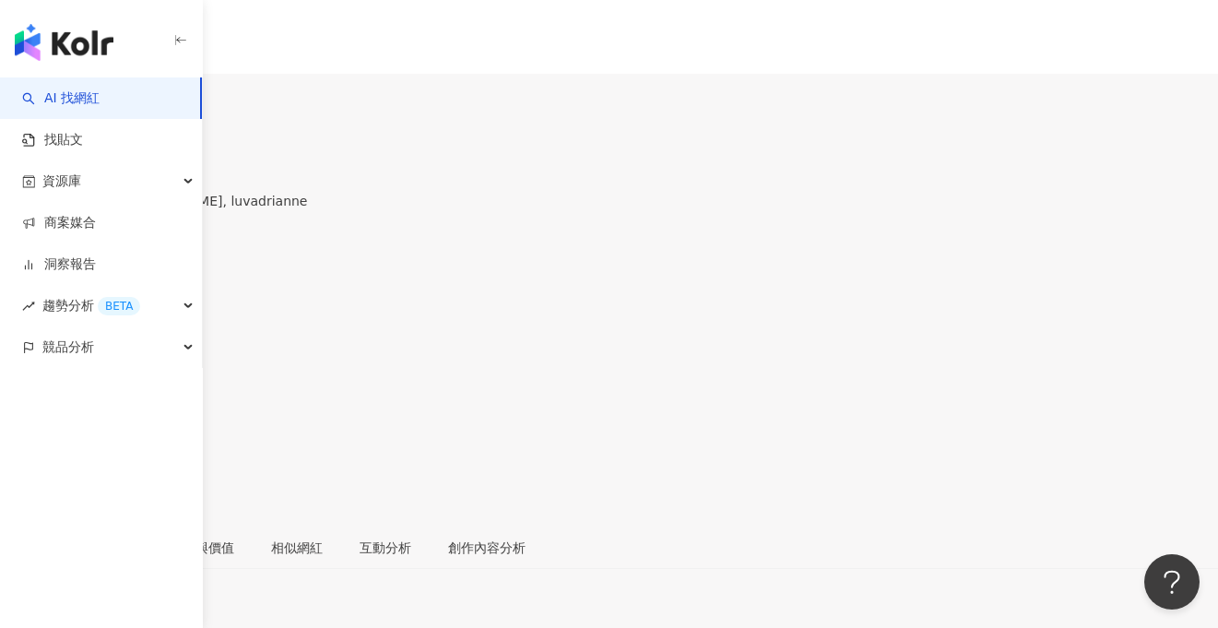
click at [787, 208] on div "追蹤數 89,512" at bounding box center [609, 237] width 1218 height 59
copy span "89,512"
drag, startPoint x: 820, startPoint y: 153, endPoint x: 882, endPoint y: 150, distance: 61.8
click at [882, 267] on div "互動率 3.68%" at bounding box center [609, 296] width 1218 height 59
copy span "3.68%"
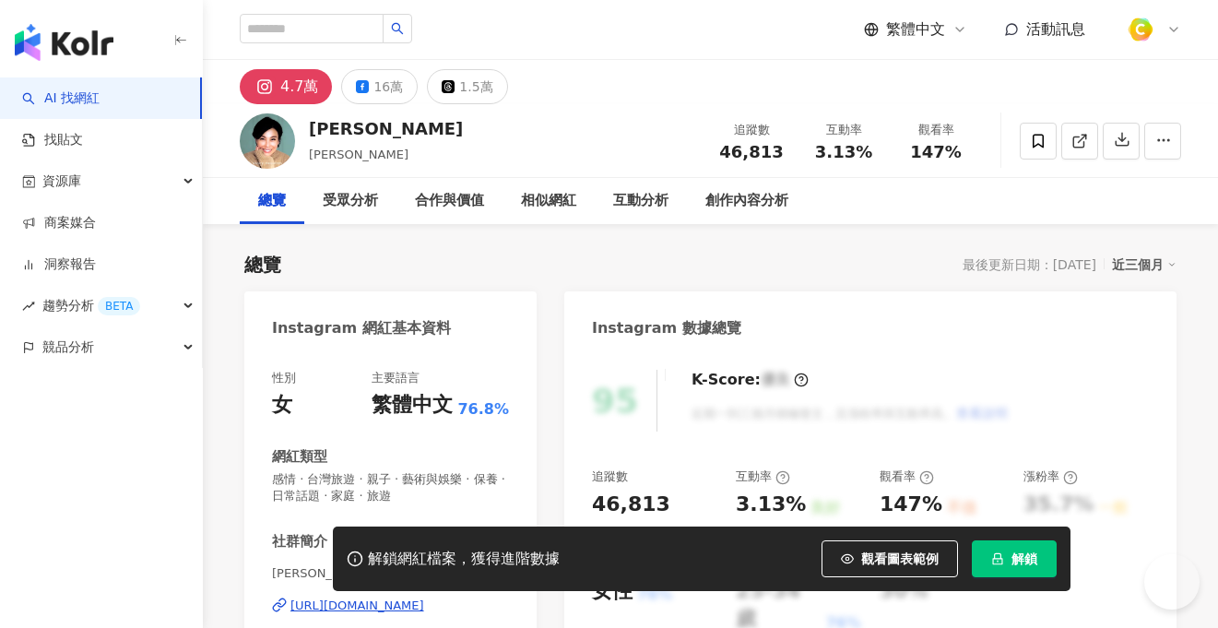
scroll to position [207, 0]
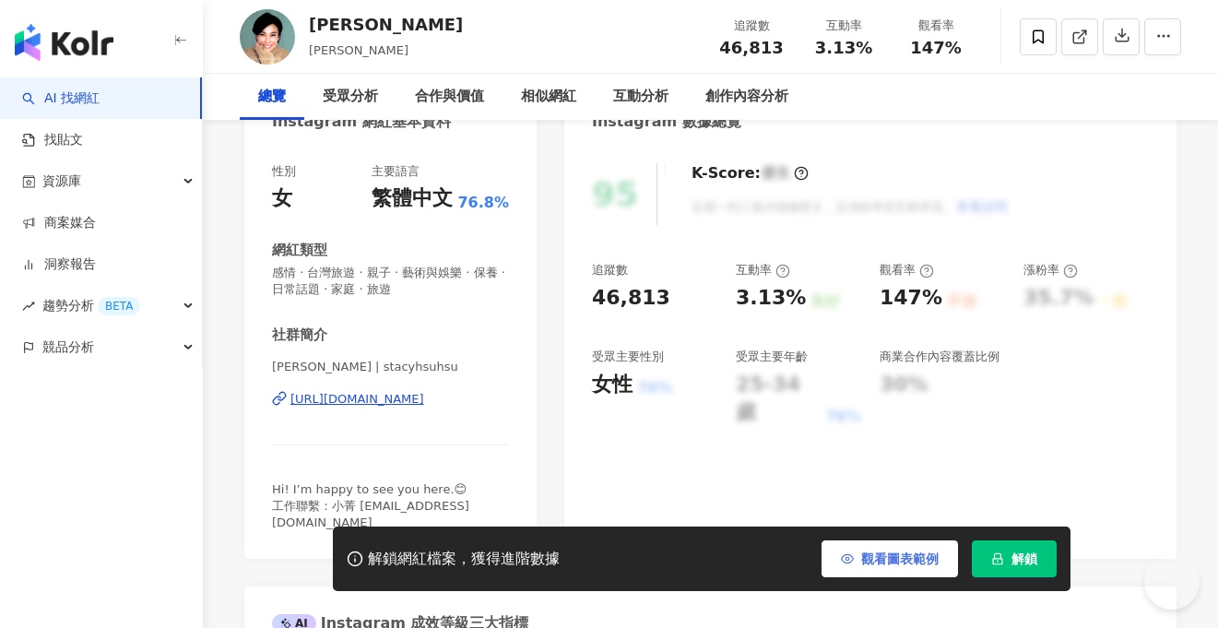
click at [911, 563] on span "觀看圖表範例" at bounding box center [899, 558] width 77 height 15
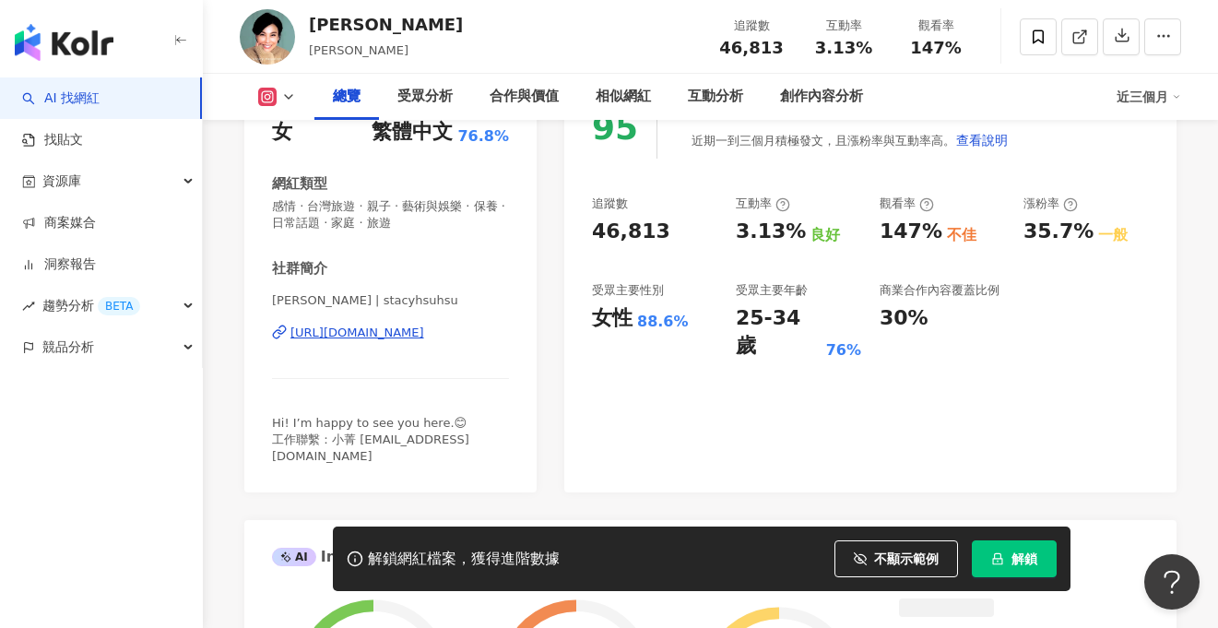
scroll to position [0, 0]
click at [408, 333] on div "https://www.instagram.com/stacyhsuhsu/" at bounding box center [357, 333] width 134 height 17
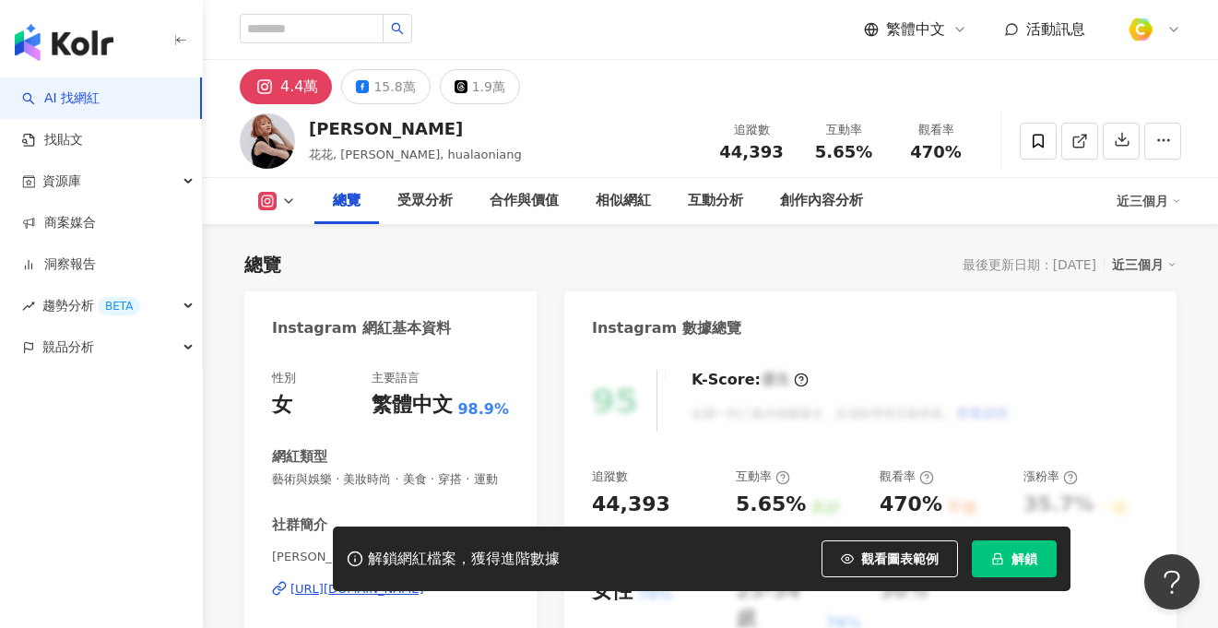
scroll to position [314, 0]
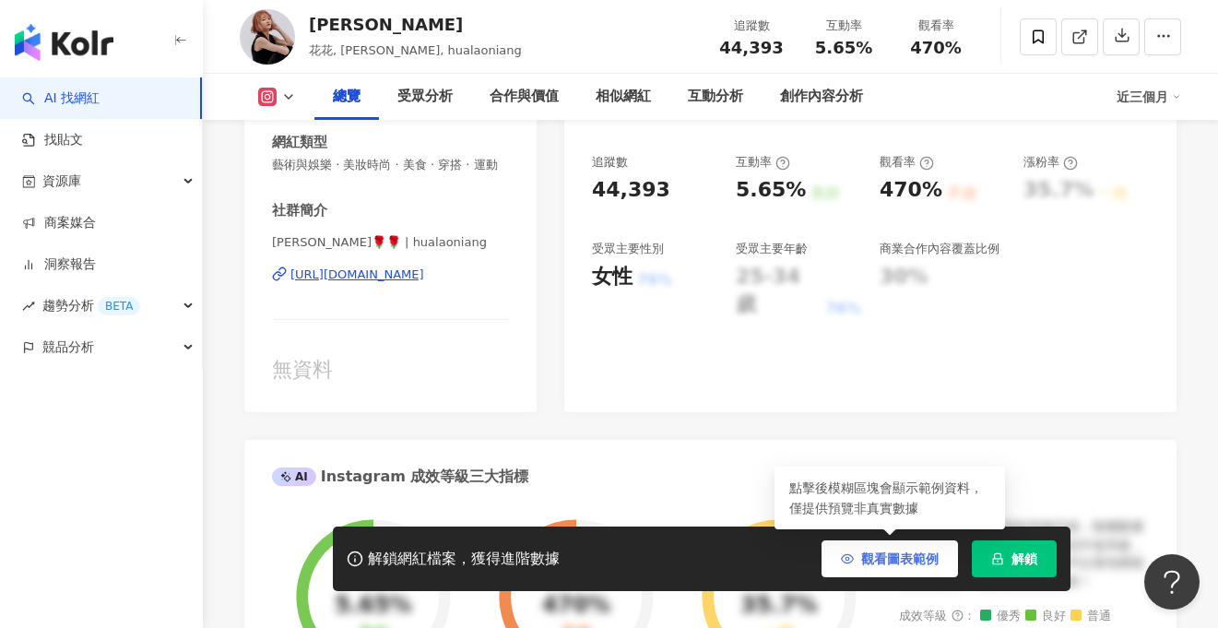
click at [878, 563] on span "觀看圖表範例" at bounding box center [899, 558] width 77 height 15
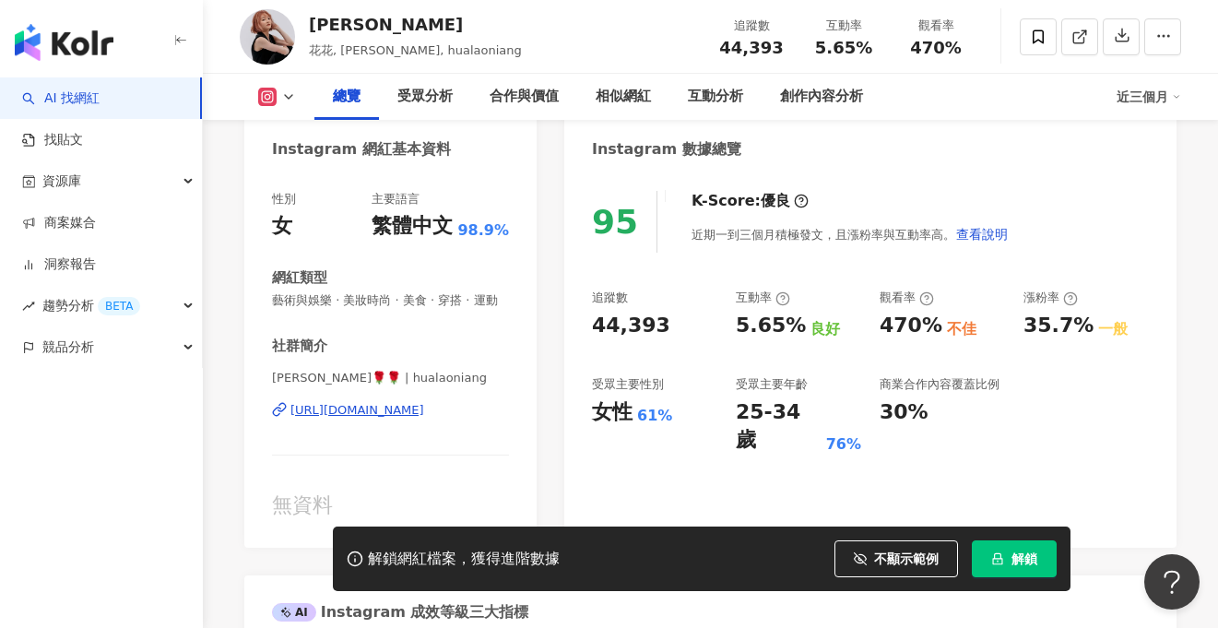
scroll to position [150, 0]
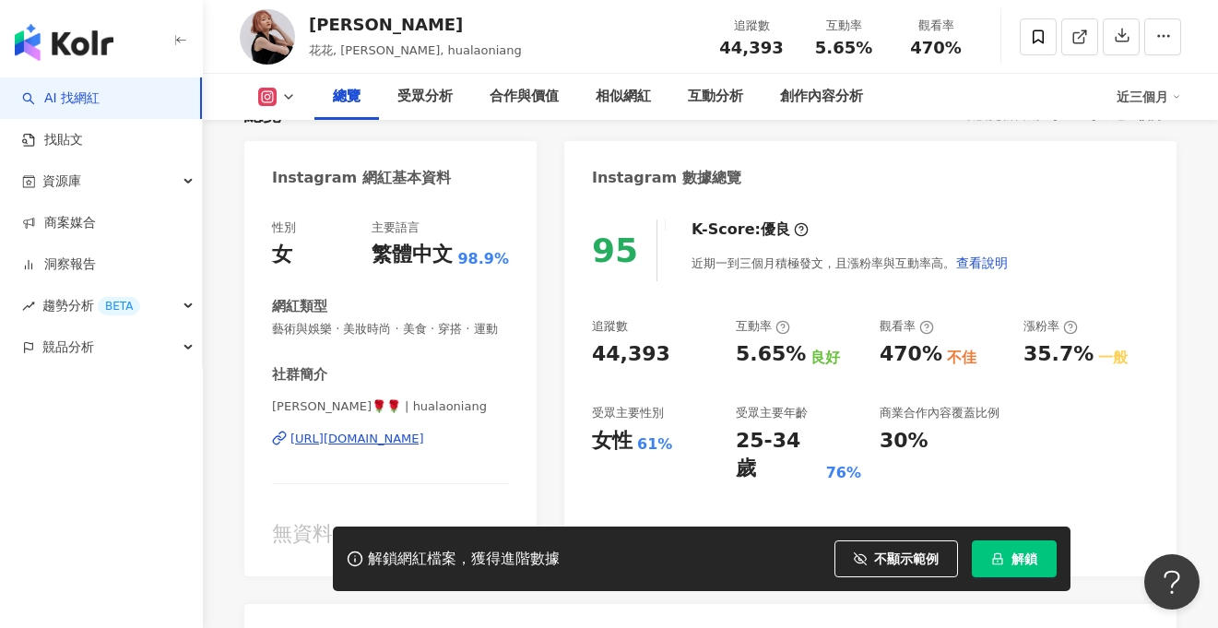
click at [424, 435] on div "https://www.instagram.com/hualaoniang/" at bounding box center [357, 439] width 134 height 17
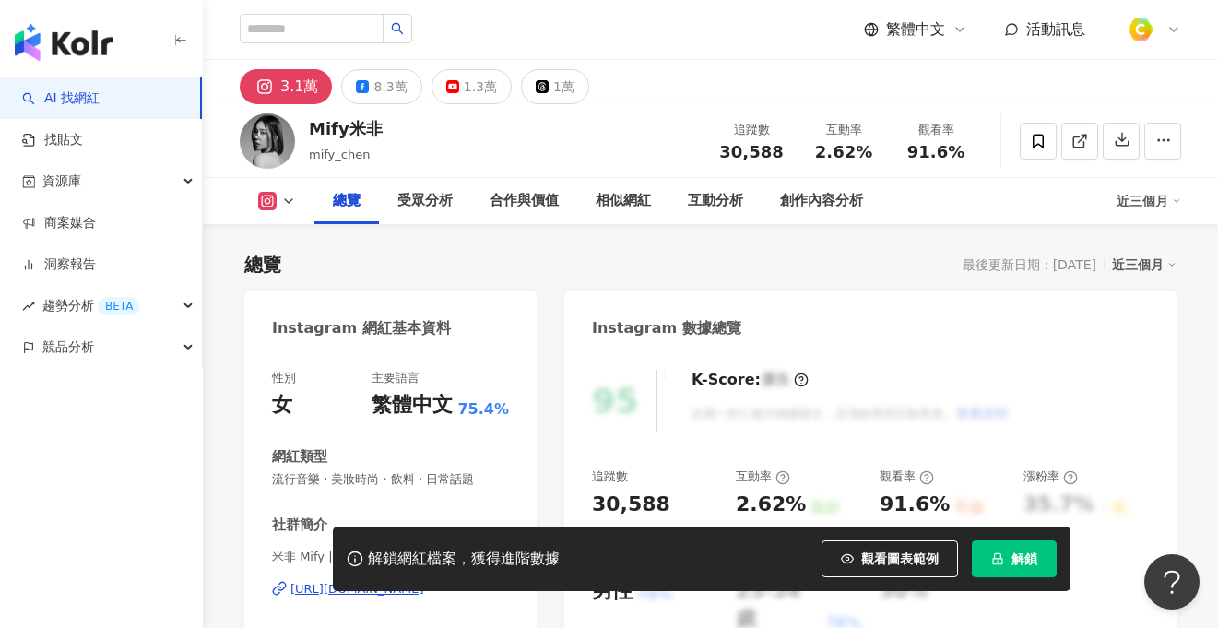
scroll to position [203, 0]
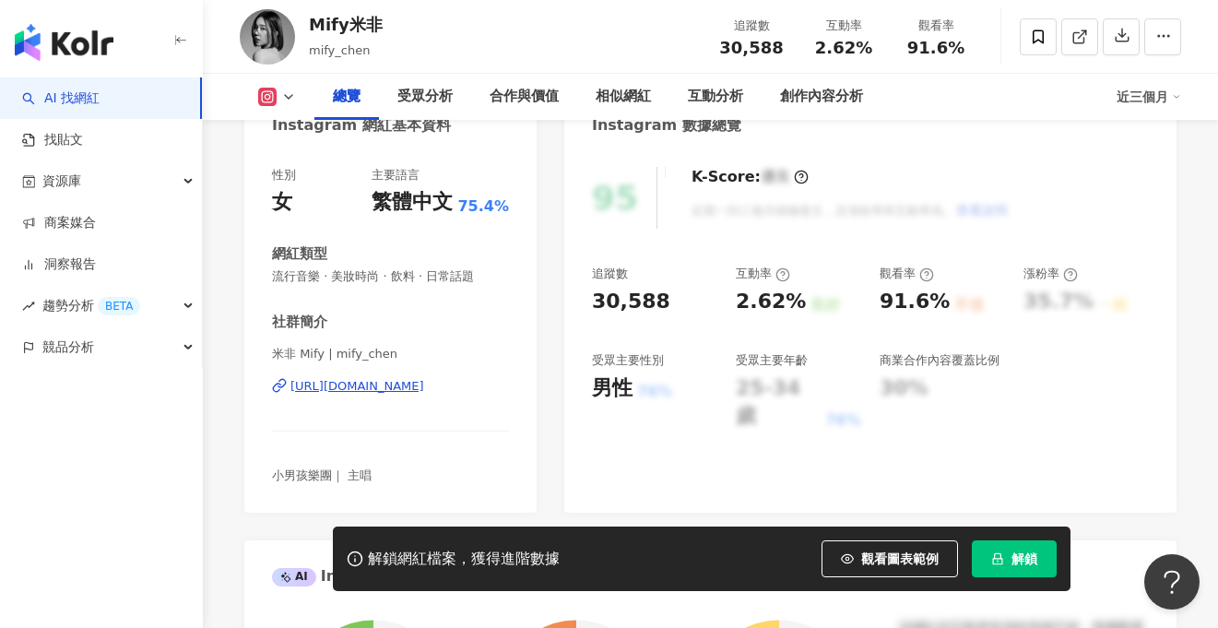
click at [405, 386] on div "https://www.instagram.com/mify_chen/" at bounding box center [357, 386] width 134 height 17
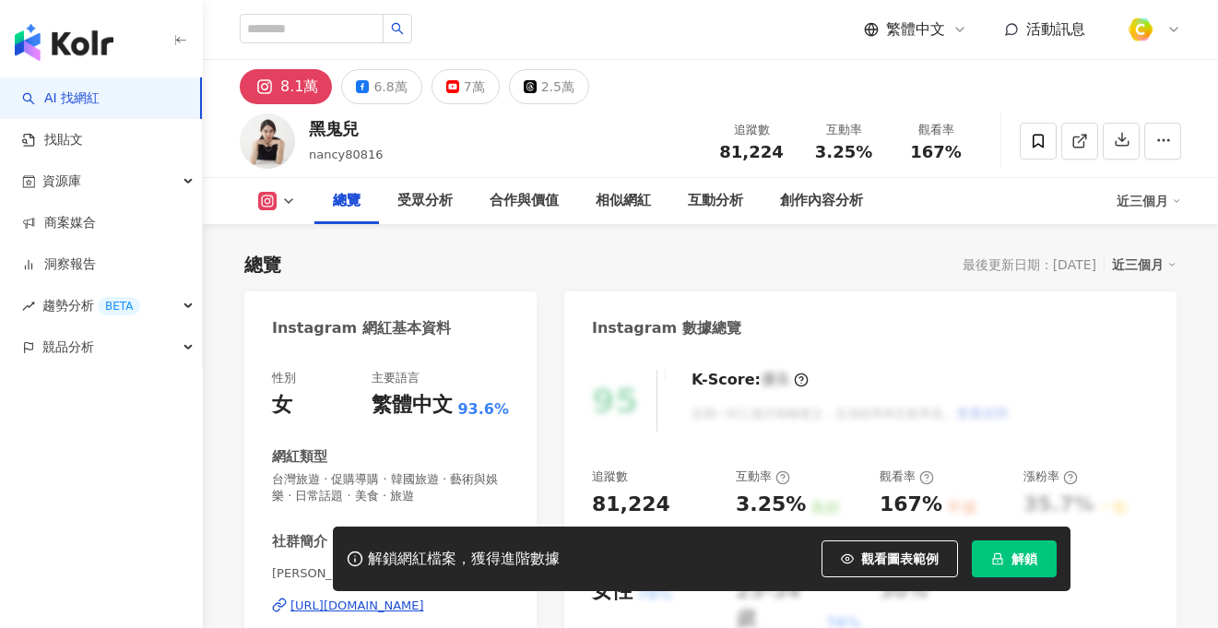
click at [412, 598] on div "https://www.instagram.com/nancy80816/" at bounding box center [357, 606] width 134 height 17
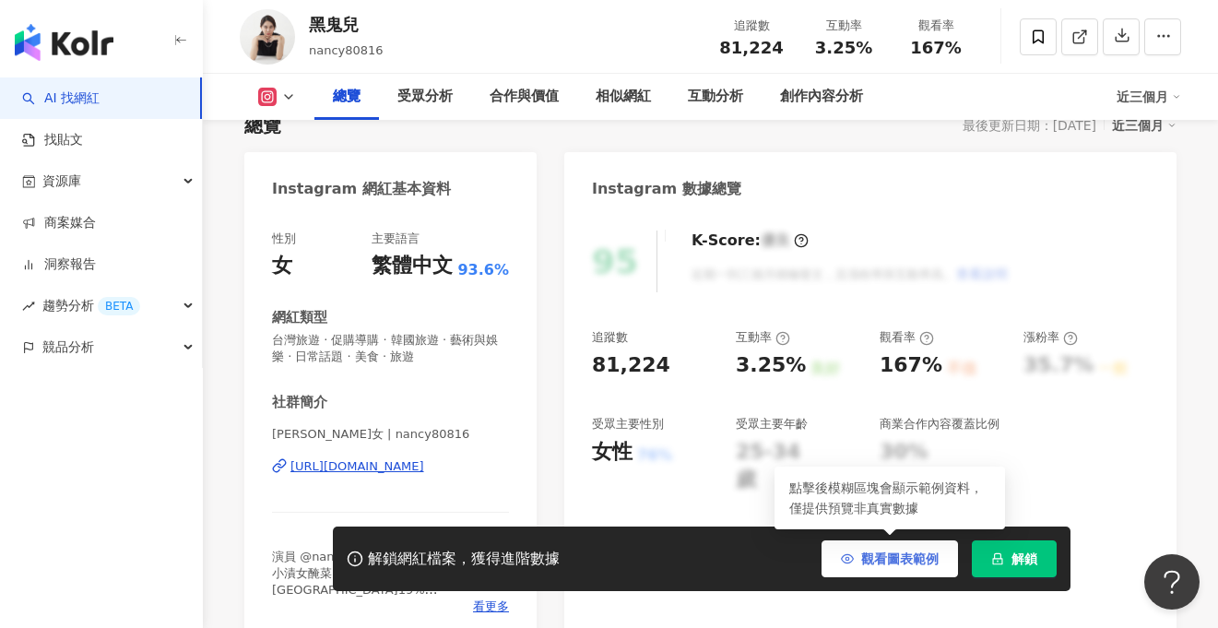
click at [890, 560] on span "觀看圖表範例" at bounding box center [899, 558] width 77 height 15
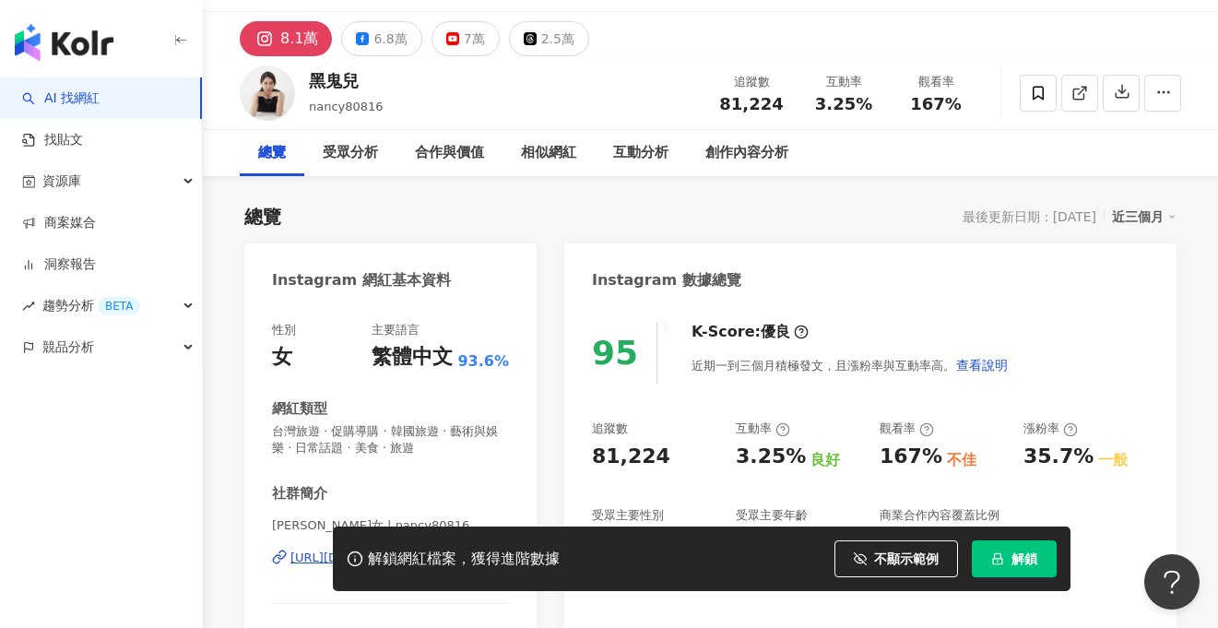
scroll to position [47, 0]
drag, startPoint x: 710, startPoint y: 103, endPoint x: 796, endPoint y: 105, distance: 85.8
click at [796, 105] on div "追蹤數 81,224" at bounding box center [751, 94] width 92 height 40
copy span "81,224"
drag, startPoint x: 822, startPoint y: 103, endPoint x: 868, endPoint y: 98, distance: 46.4
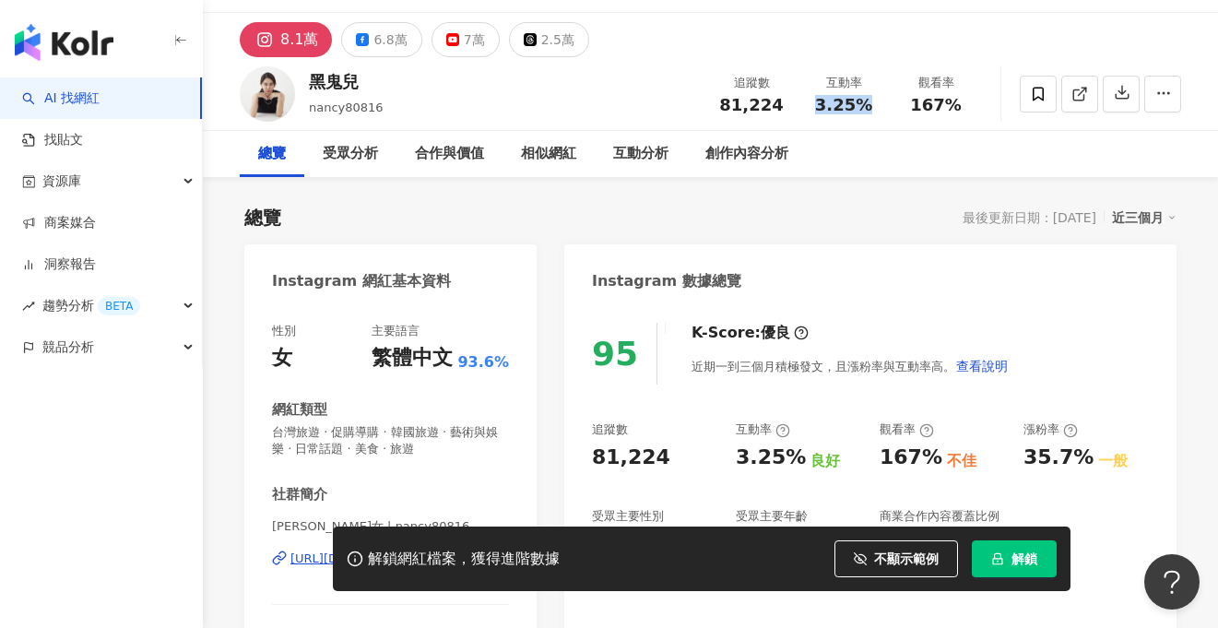
click at [868, 98] on div "3.25%" at bounding box center [844, 105] width 70 height 18
copy span "3.25%"
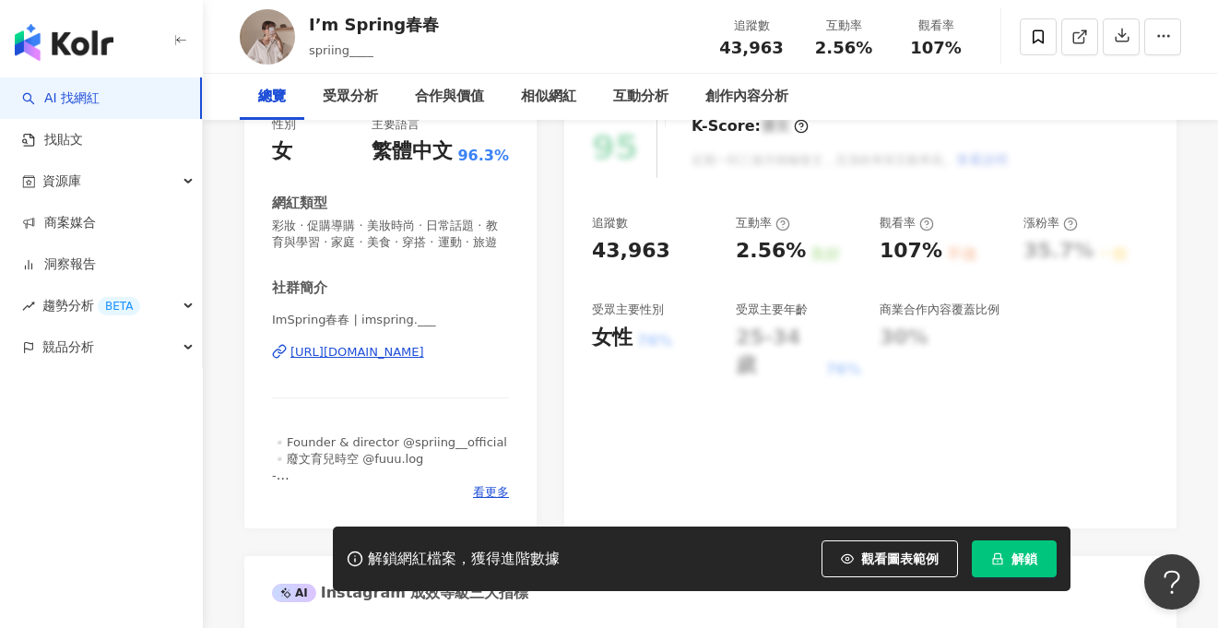
scroll to position [280, 0]
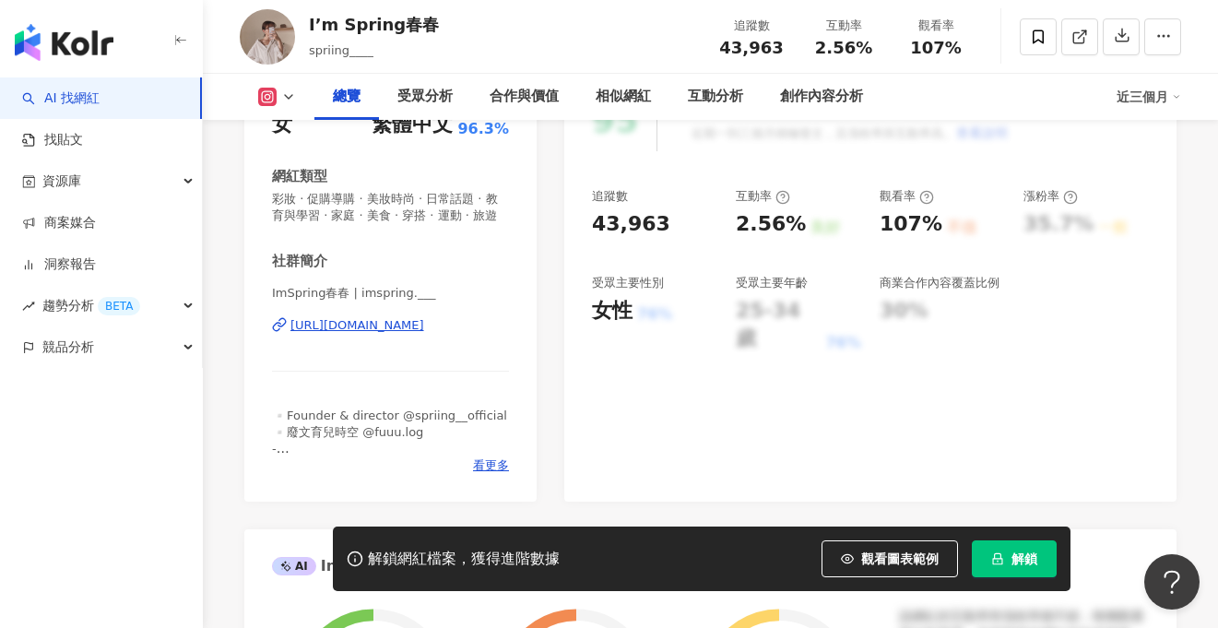
click at [863, 560] on span "觀看圖表範例" at bounding box center [899, 558] width 77 height 15
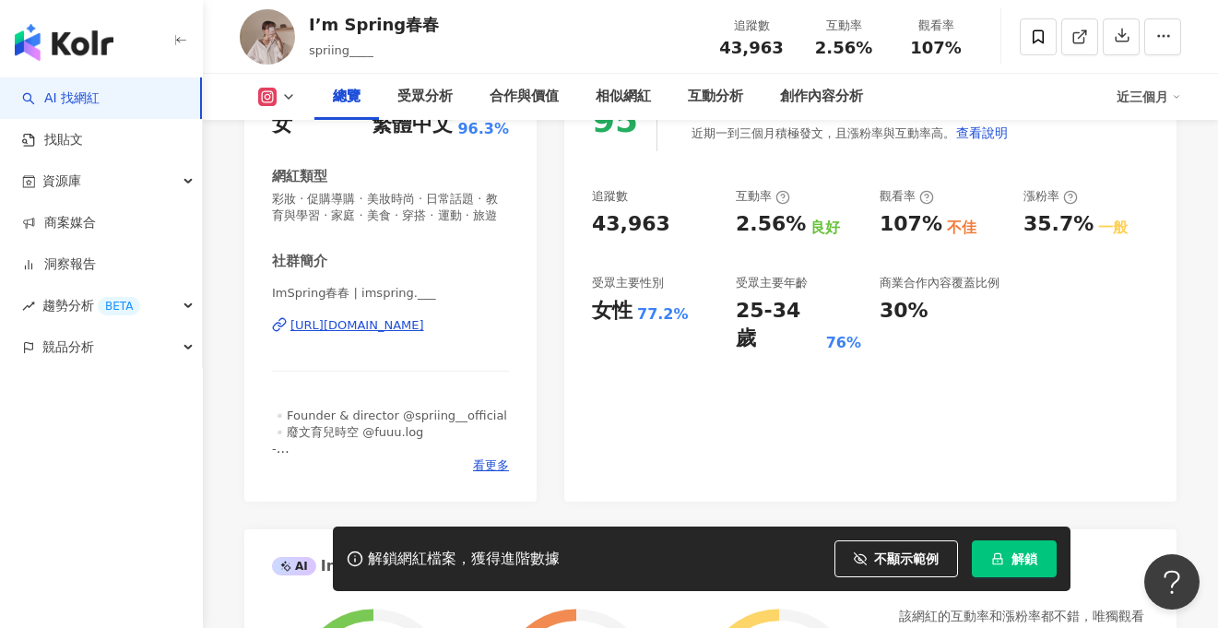
click at [413, 321] on div "[URL][DOMAIN_NAME]" at bounding box center [357, 325] width 134 height 17
drag, startPoint x: 800, startPoint y: 48, endPoint x: 777, endPoint y: 45, distance: 23.2
click at [777, 45] on div "43,963" at bounding box center [752, 48] width 70 height 18
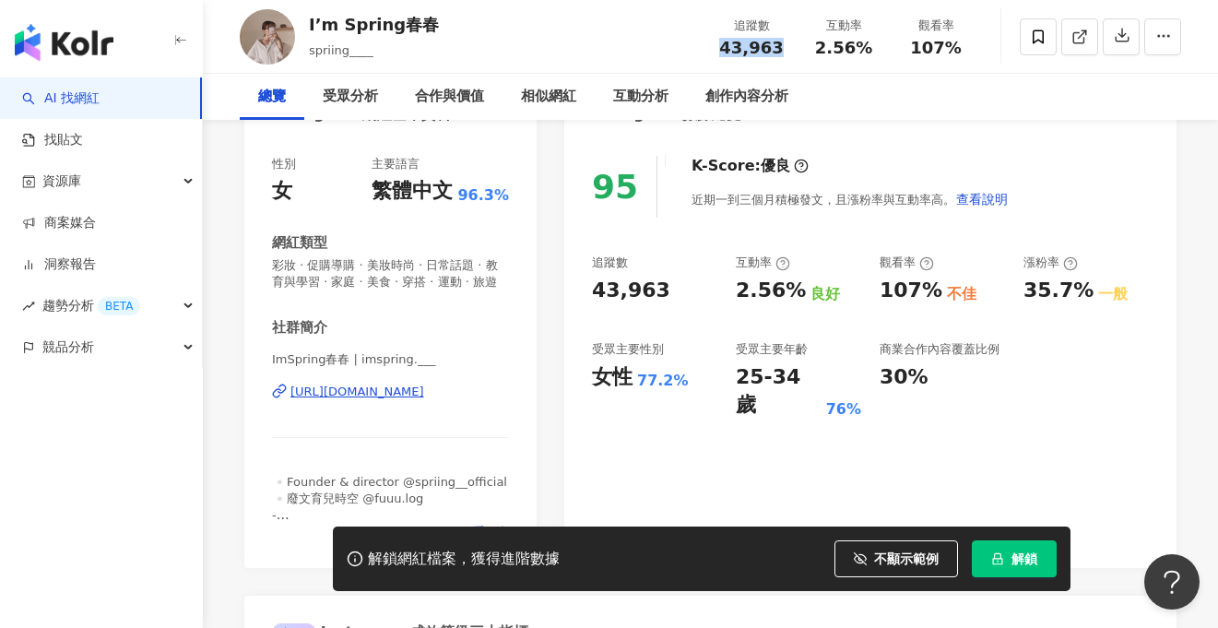
scroll to position [0, 0]
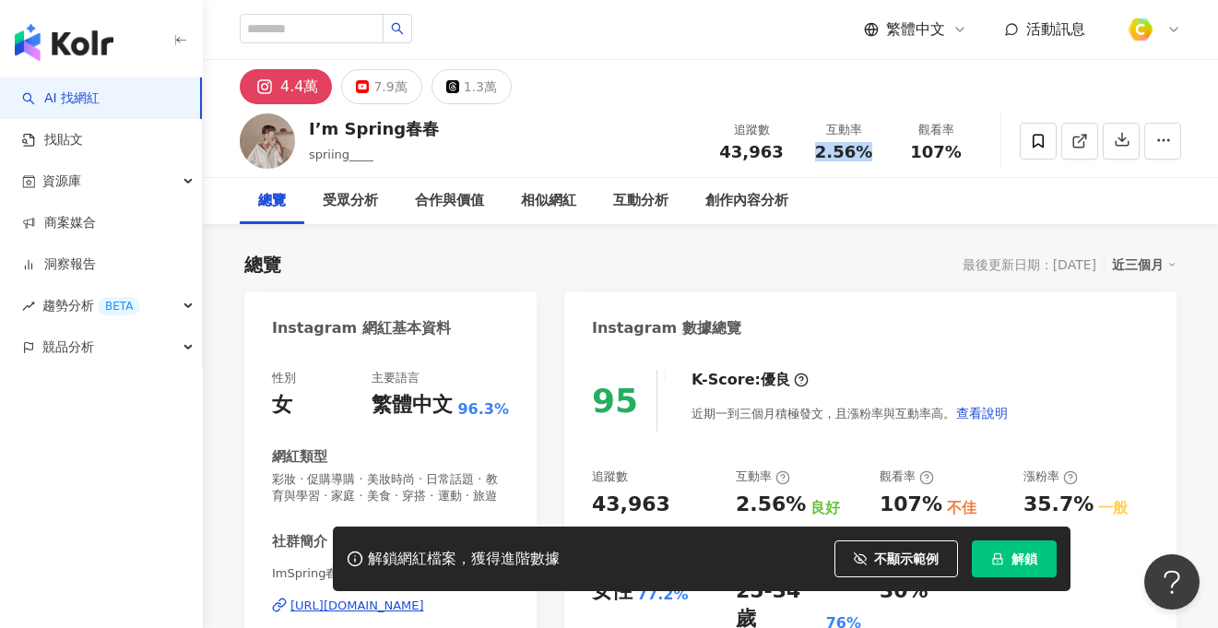
drag, startPoint x: 820, startPoint y: 152, endPoint x: 864, endPoint y: 147, distance: 44.6
click at [865, 150] on div "2.56%" at bounding box center [844, 152] width 70 height 18
copy span "2.56%"
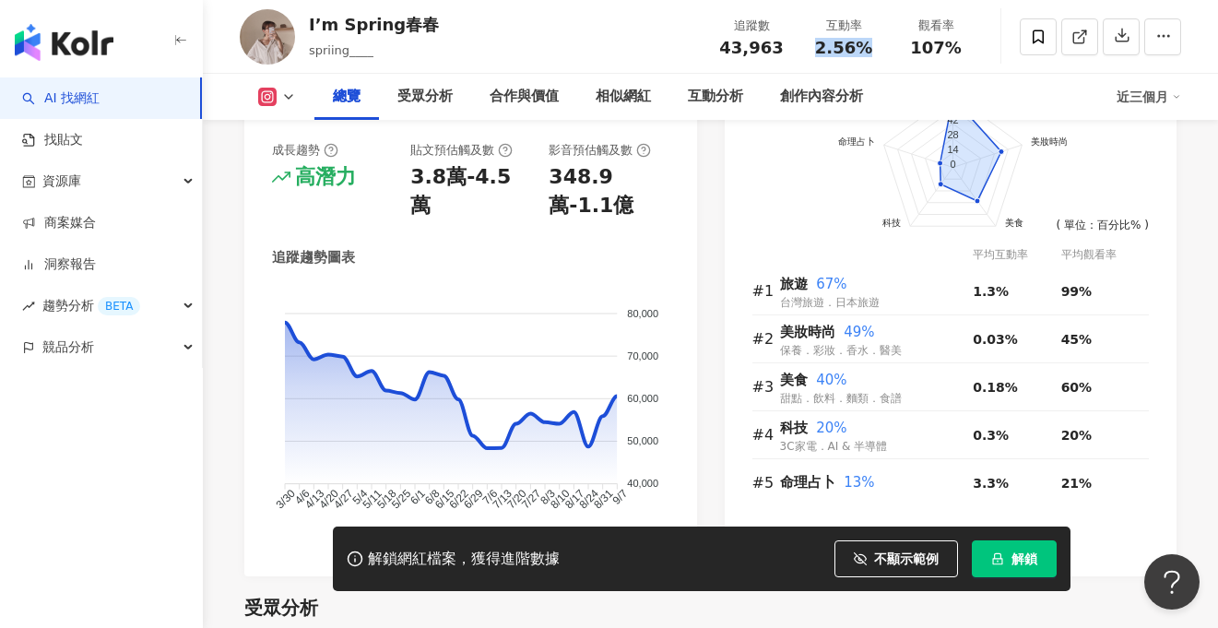
scroll to position [1164, 0]
drag, startPoint x: 361, startPoint y: 176, endPoint x: 290, endPoint y: 175, distance: 70.1
click at [290, 175] on div "高潛力" at bounding box center [332, 177] width 120 height 29
copy div "高潛力"
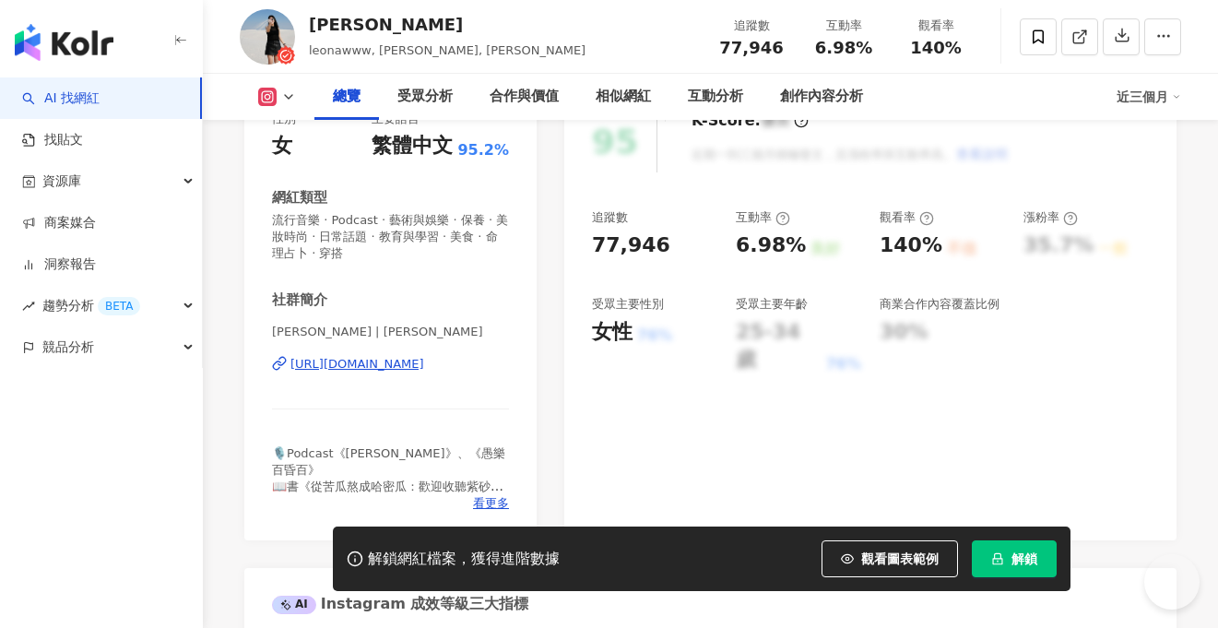
scroll to position [313, 0]
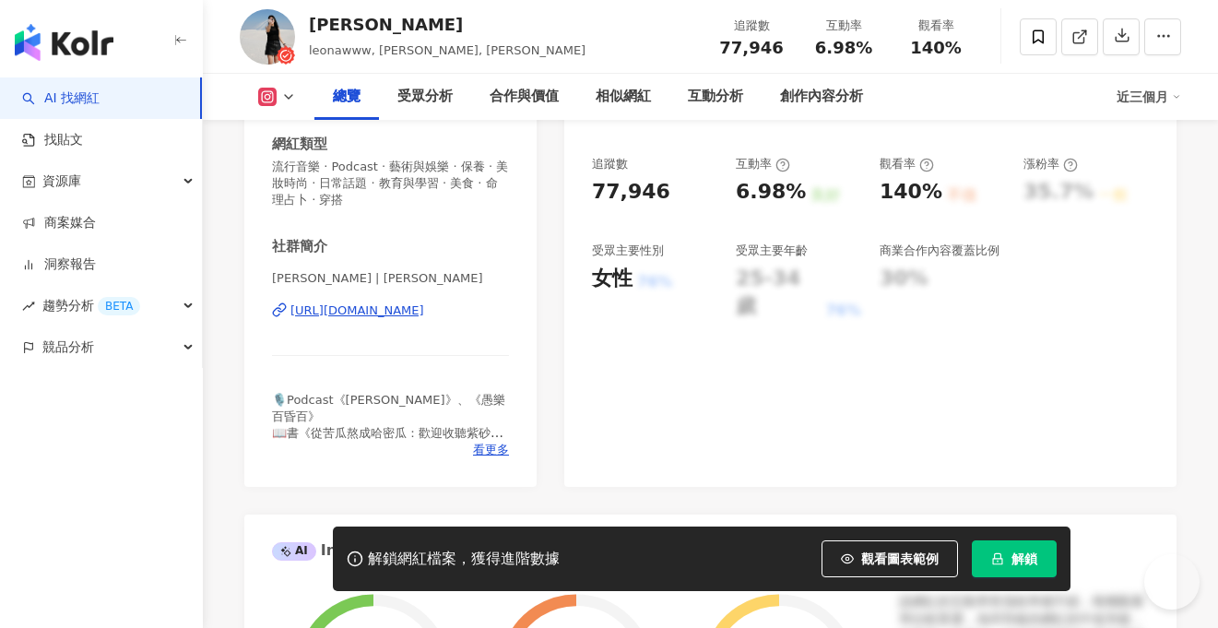
drag, startPoint x: 887, startPoint y: 565, endPoint x: 706, endPoint y: 399, distance: 245.4
click at [887, 565] on span "觀看圖表範例" at bounding box center [899, 558] width 77 height 15
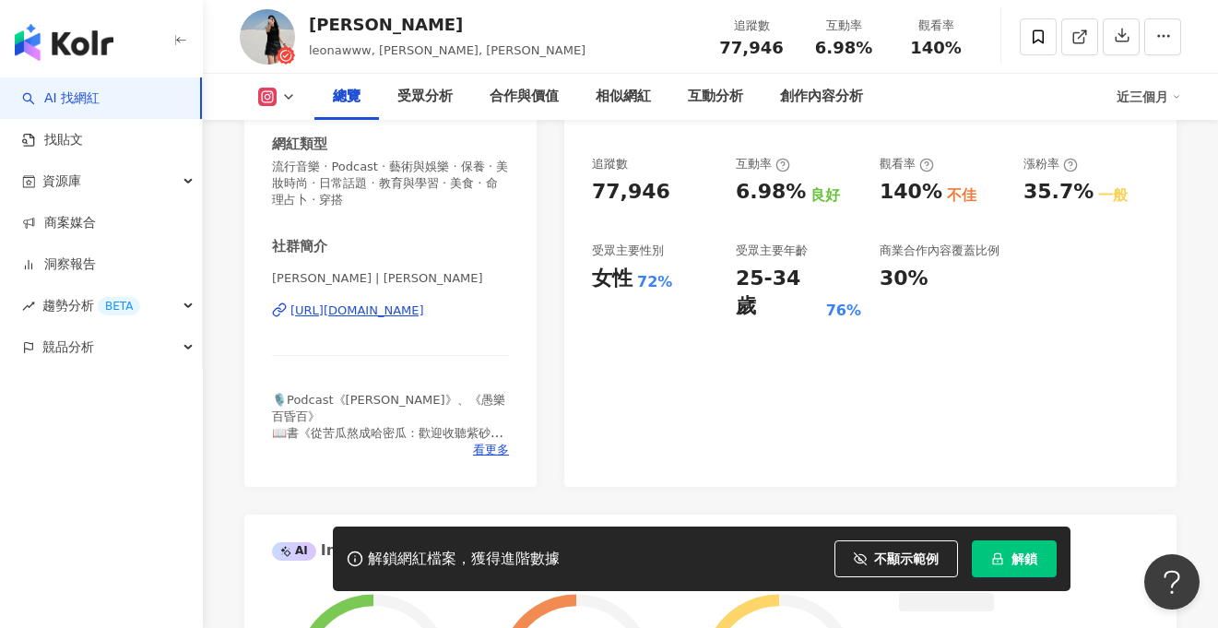
scroll to position [0, 0]
click at [406, 309] on div "https://www.instagram.com/leonawww/" at bounding box center [357, 310] width 134 height 17
